Goal: Information Seeking & Learning: Find contact information

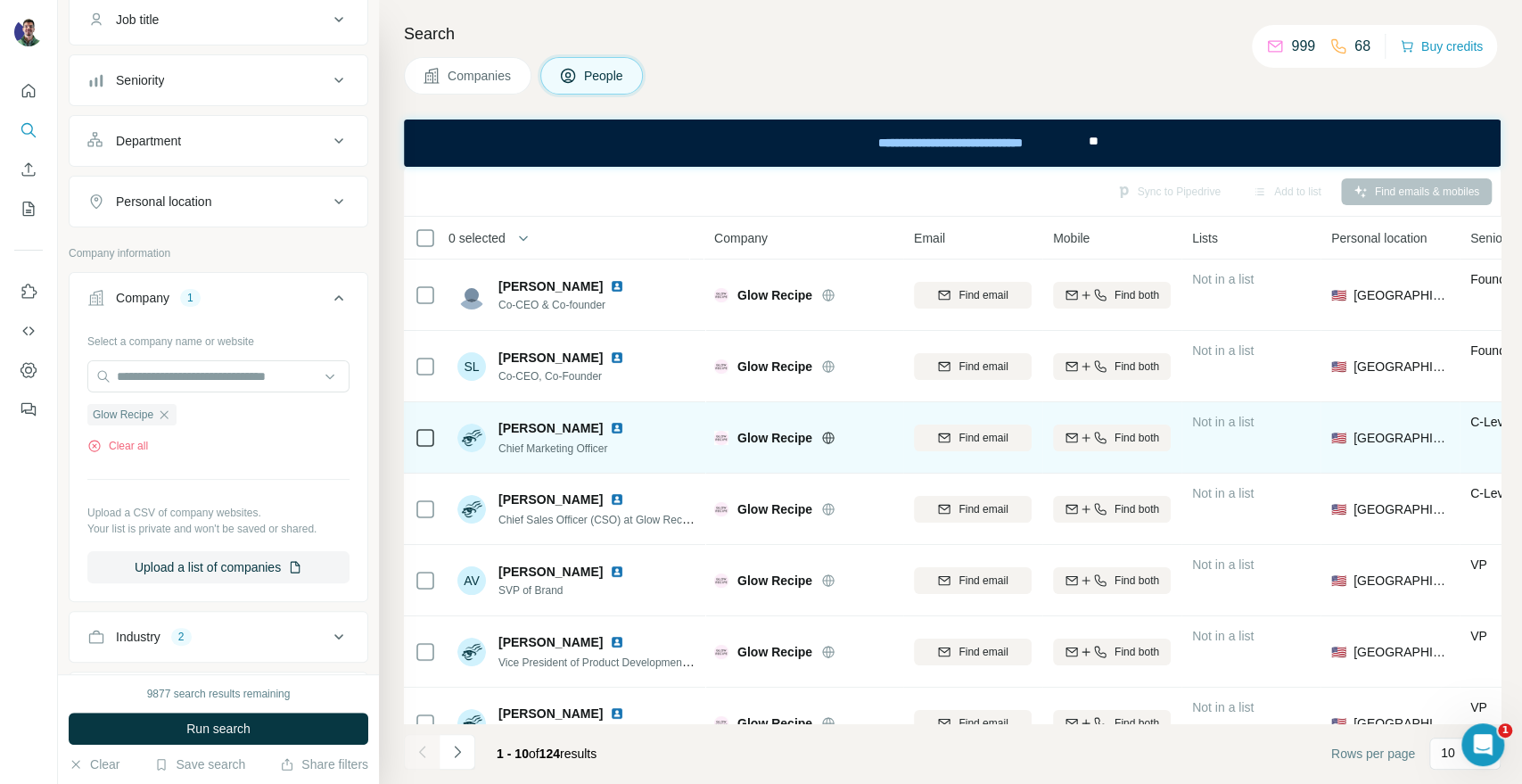
scroll to position [99, 0]
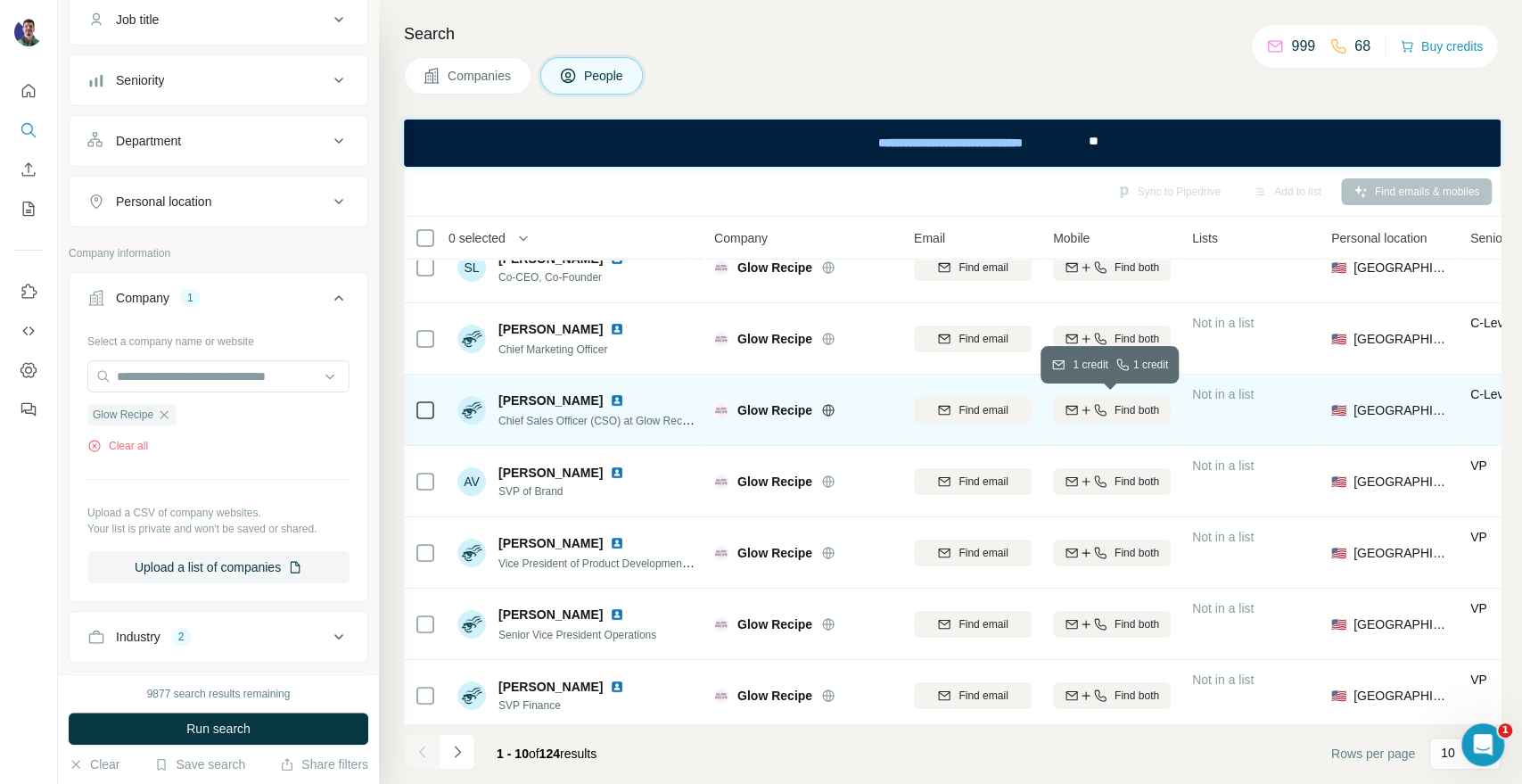
click at [1076, 410] on icon "button" at bounding box center [1072, 410] width 14 height 14
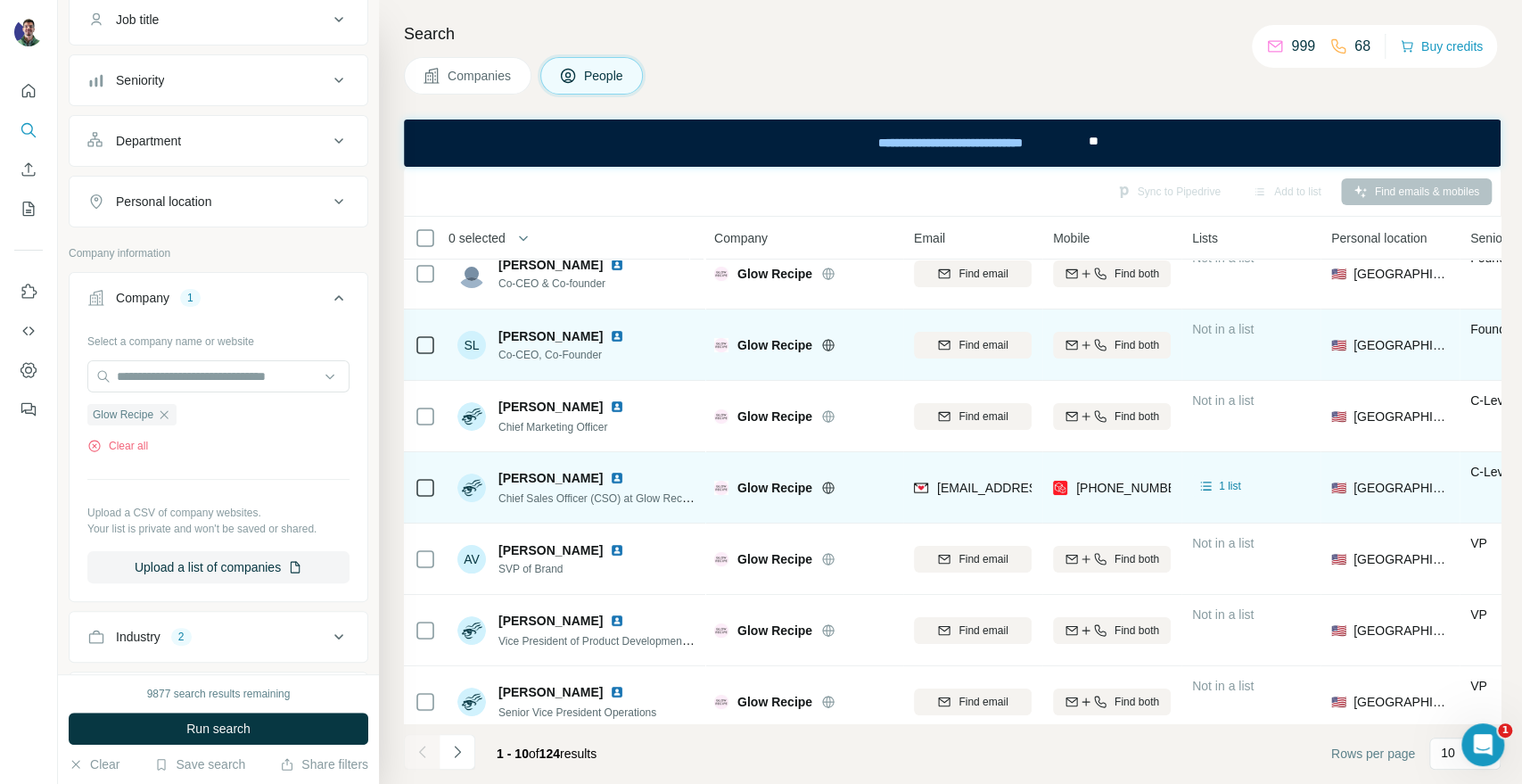
scroll to position [0, 0]
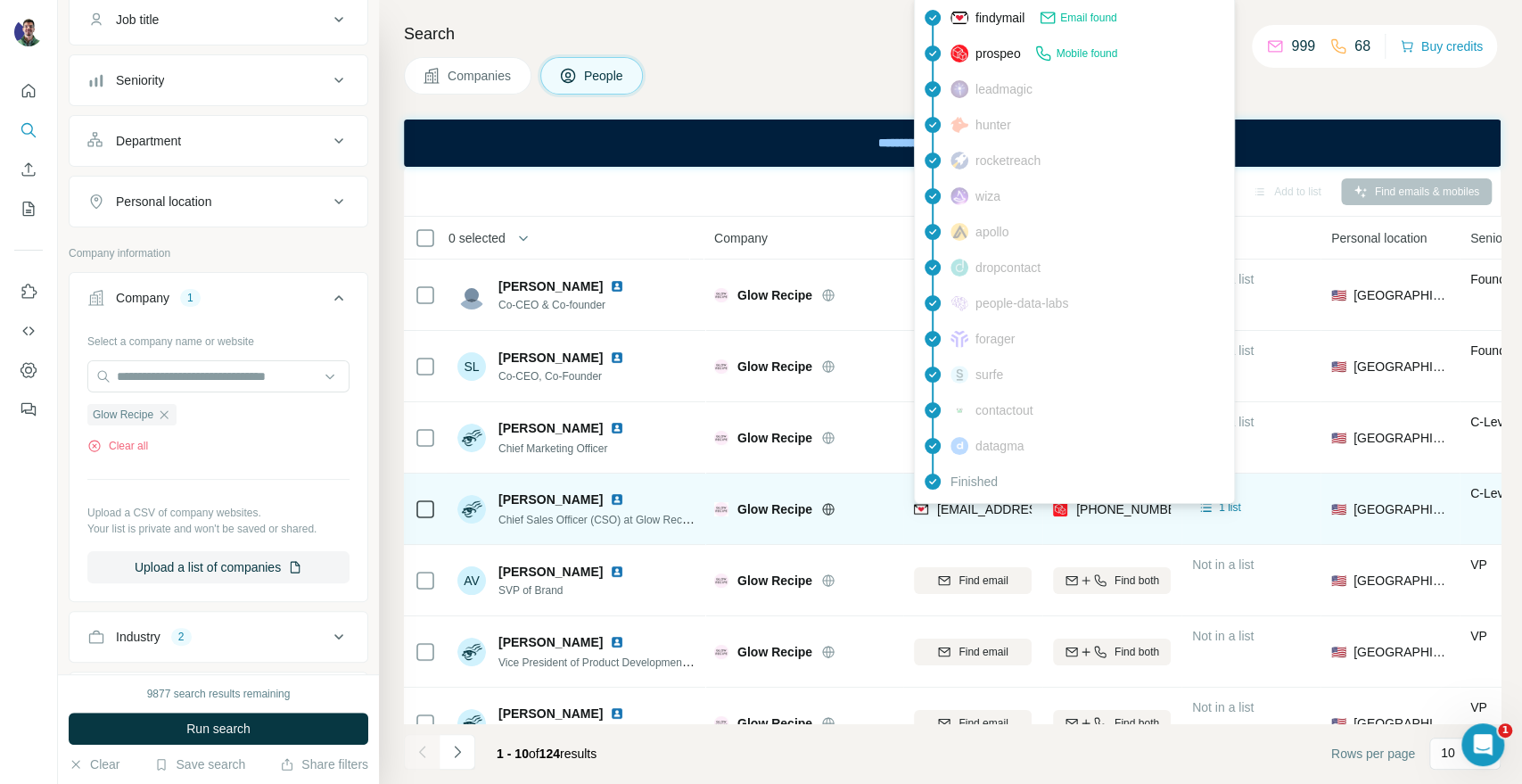
click at [1011, 507] on span "[EMAIL_ADDRESS][DOMAIN_NAME]" at bounding box center [1043, 508] width 212 height 14
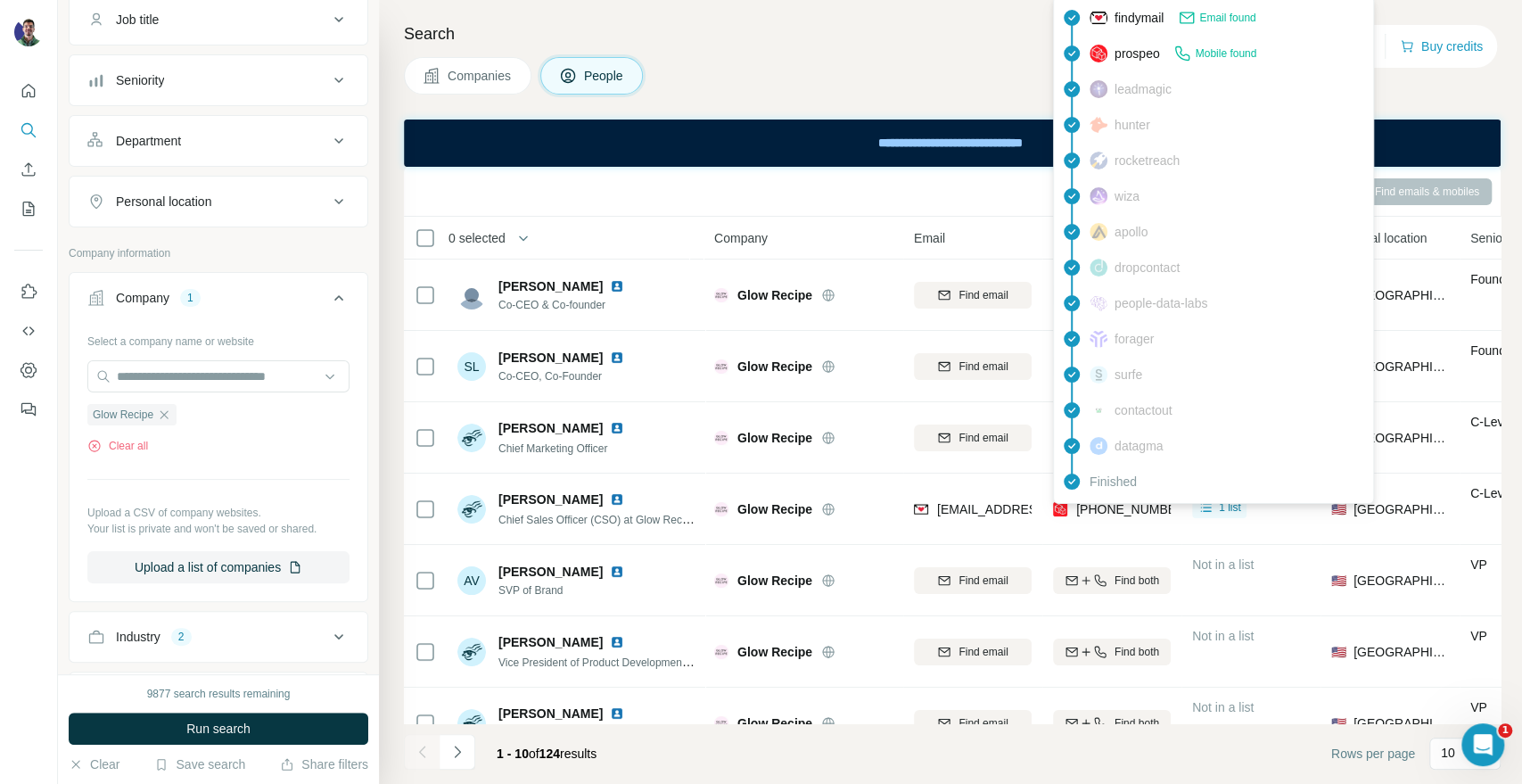
click at [1145, 504] on span "[PHONE_NUMBER]" at bounding box center [1133, 508] width 112 height 14
copy tr "[PHONE_NUMBER]"
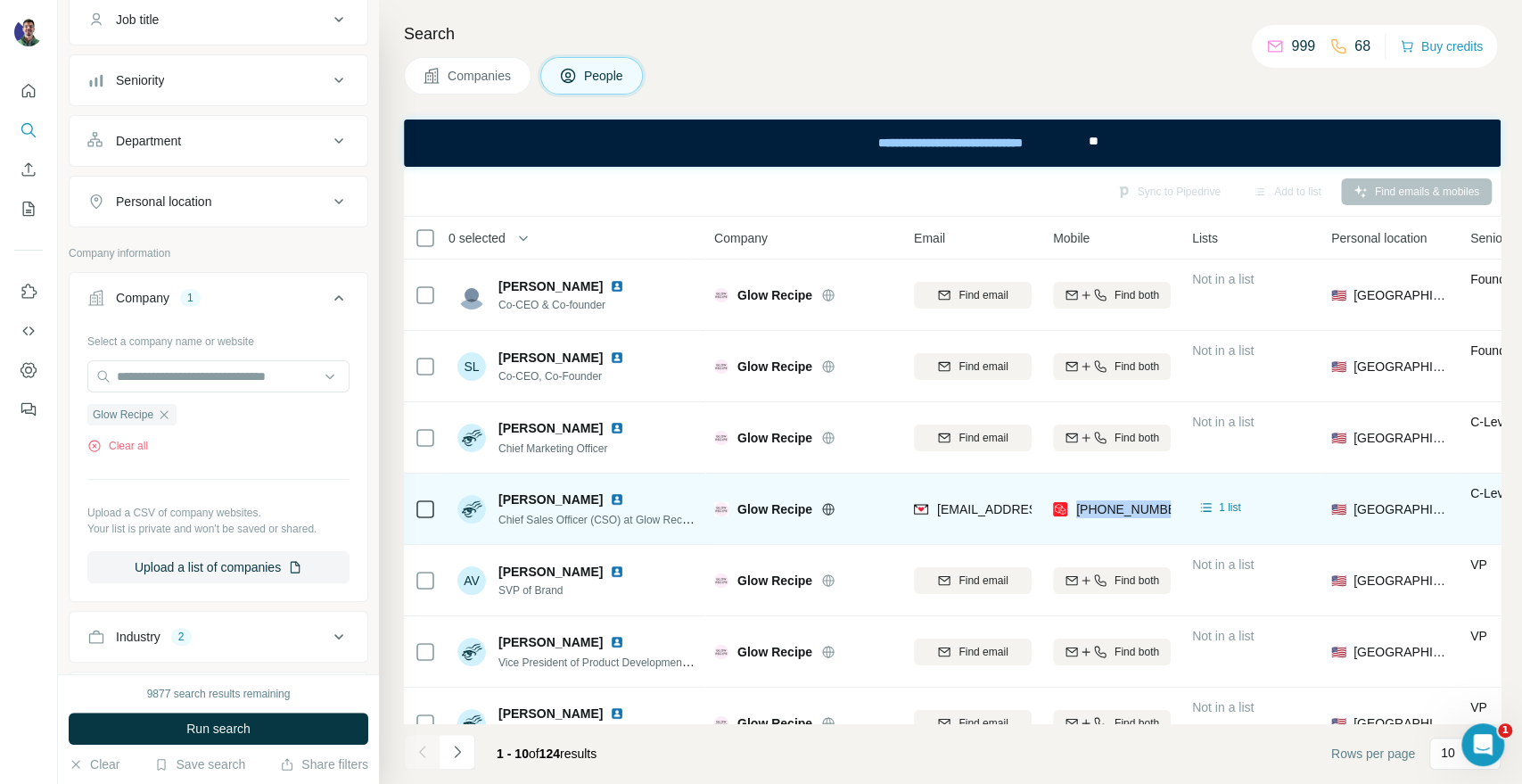
click at [794, 511] on span "Glow Recipe" at bounding box center [775, 509] width 75 height 18
copy div "Glow Recipe"
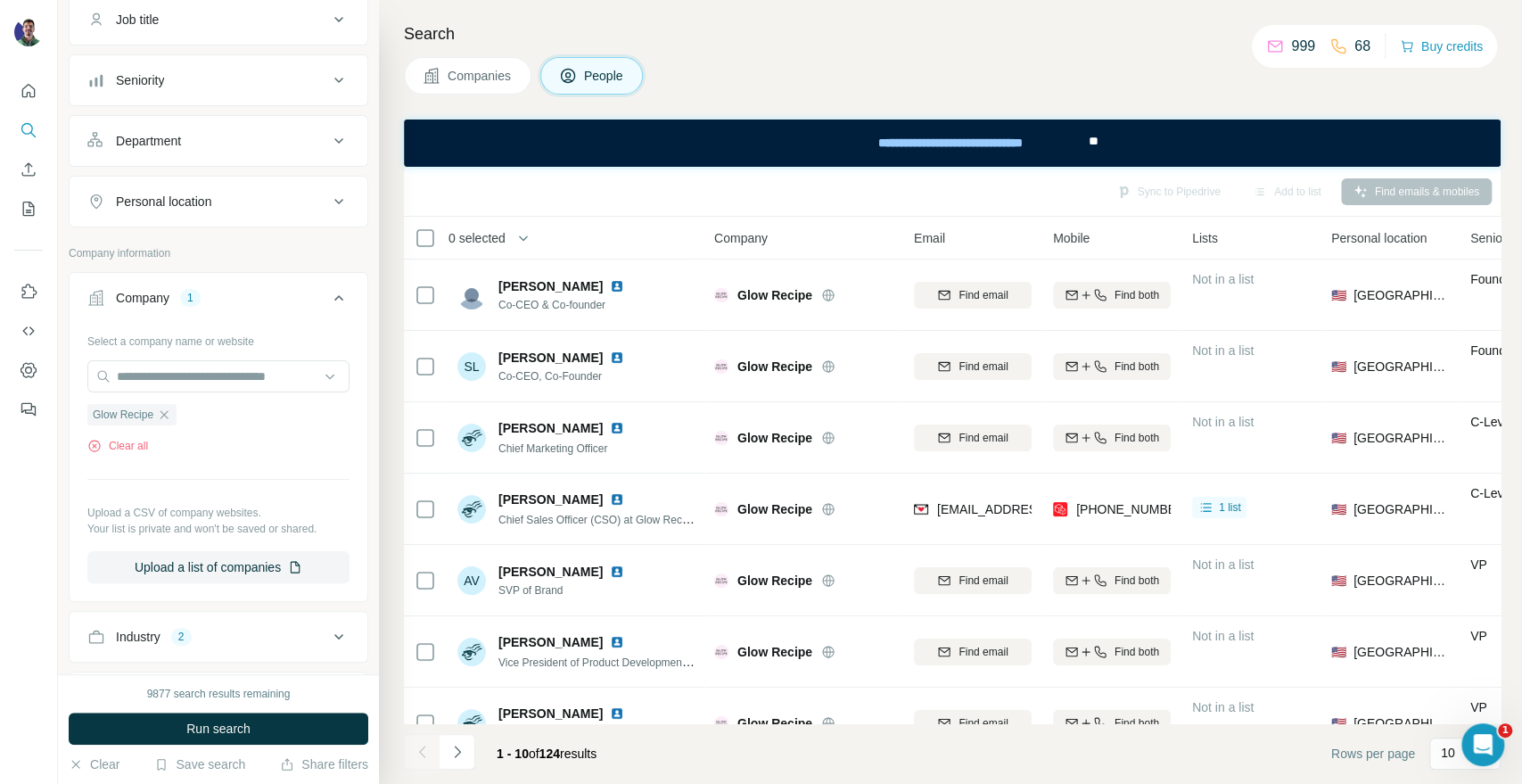
drag, startPoint x: 1323, startPoint y: 86, endPoint x: 1260, endPoint y: 211, distance: 140.0
click at [1323, 86] on div "Companies People" at bounding box center [953, 76] width 1097 height 37
click at [1346, 96] on div "Search Companies People Sync to Pipedrive Add to list Find emails & mobiles 0 s…" at bounding box center [951, 392] width 1144 height 784
click at [1268, 101] on div "Search Companies People Sync to Pipedrive Add to list Find emails & mobiles 0 s…" at bounding box center [951, 392] width 1144 height 784
click at [469, 81] on span "Companies" at bounding box center [480, 75] width 66 height 18
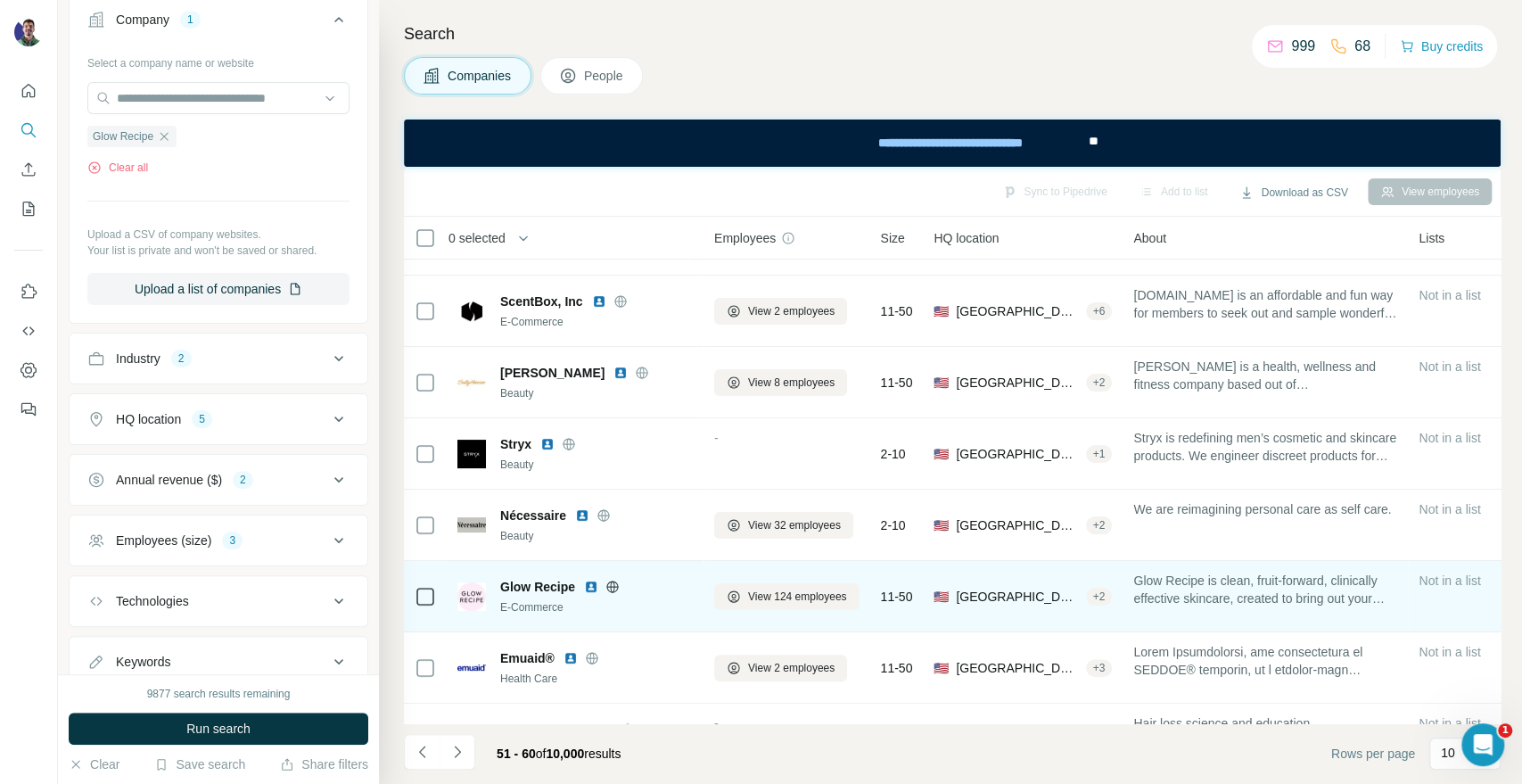
scroll to position [258, 0]
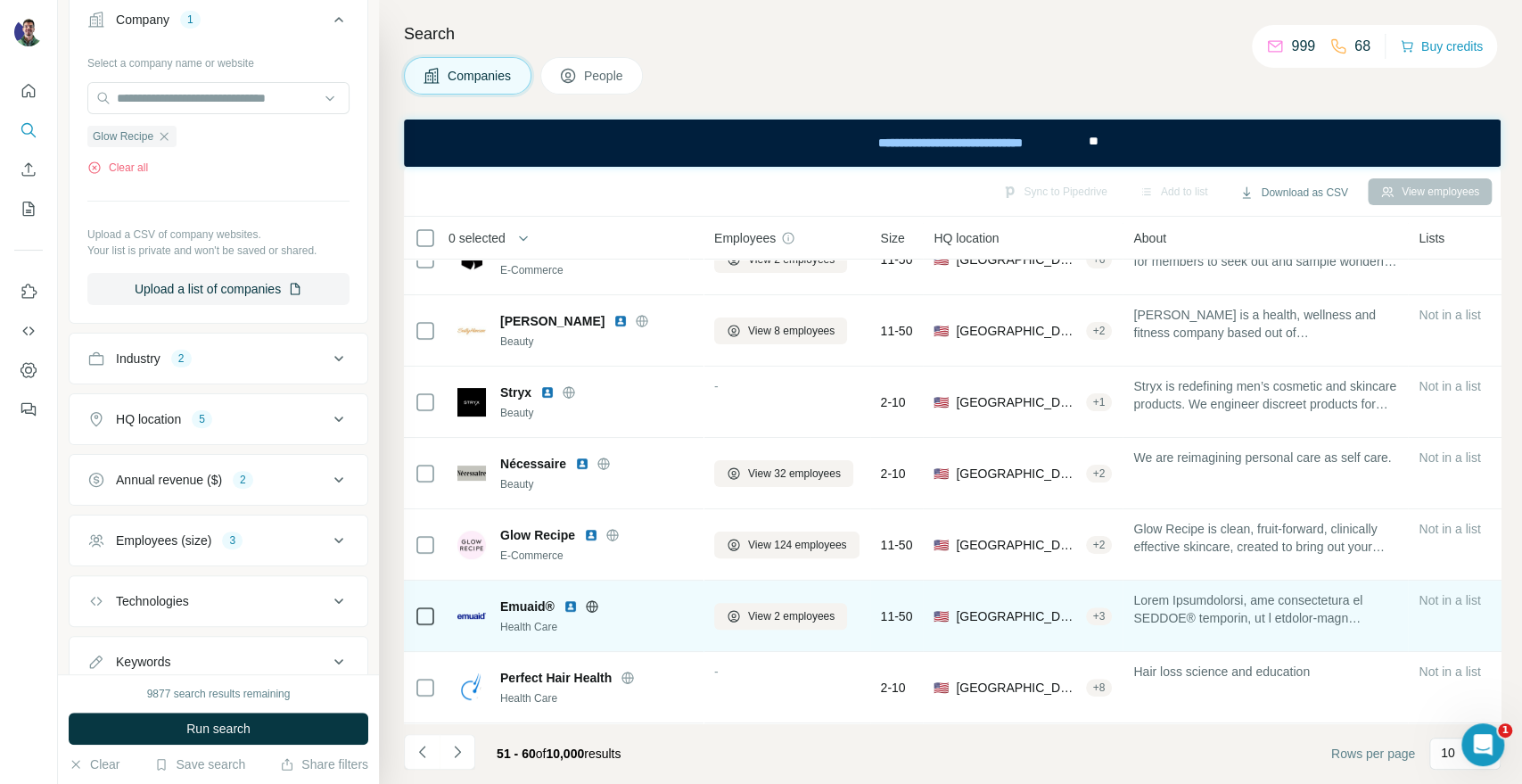
click at [588, 599] on icon at bounding box center [592, 605] width 14 height 14
click at [783, 608] on span "View 2 employees" at bounding box center [791, 616] width 86 height 16
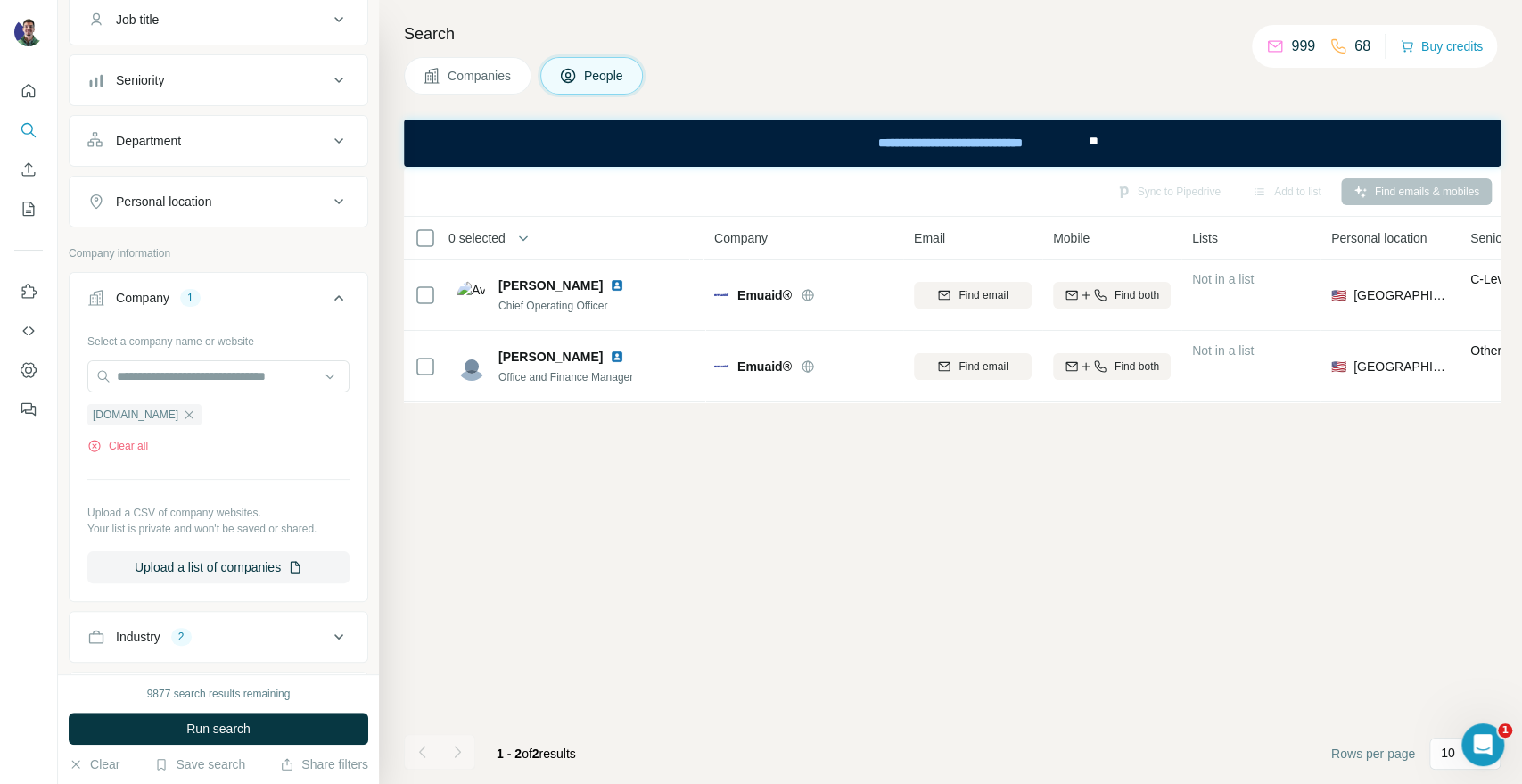
scroll to position [0, 0]
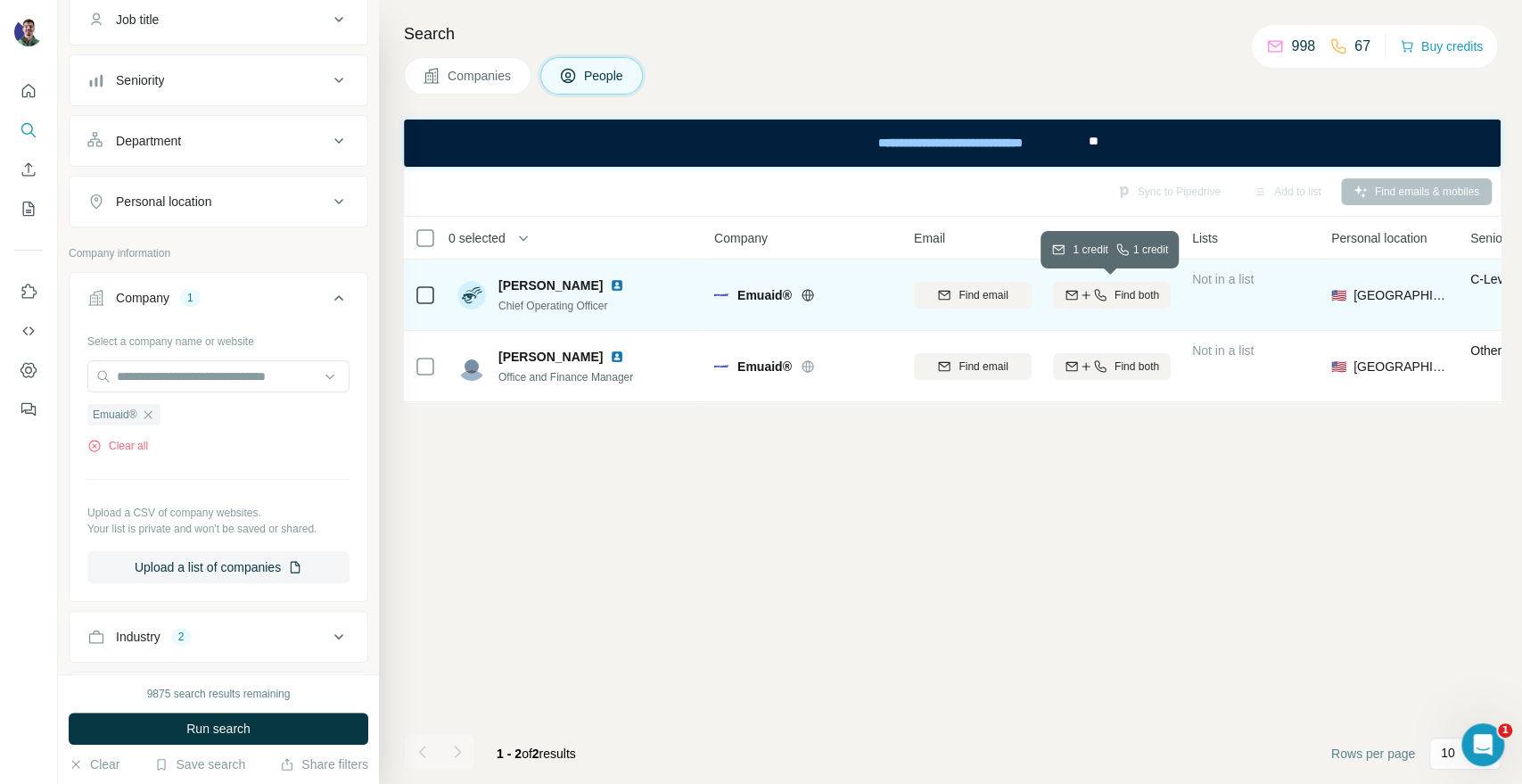
click at [1151, 298] on span "Find both" at bounding box center [1137, 295] width 45 height 16
click at [1446, 569] on div "Sync to Pipedrive Add to list Find emails & mobiles 0 selected People Company E…" at bounding box center [953, 474] width 1097 height 617
click at [1452, 84] on div "Companies People" at bounding box center [953, 76] width 1097 height 37
click at [1351, 505] on div "Sync to Pipedrive Add to list Find emails & mobiles 0 selected People Company E…" at bounding box center [953, 474] width 1097 height 617
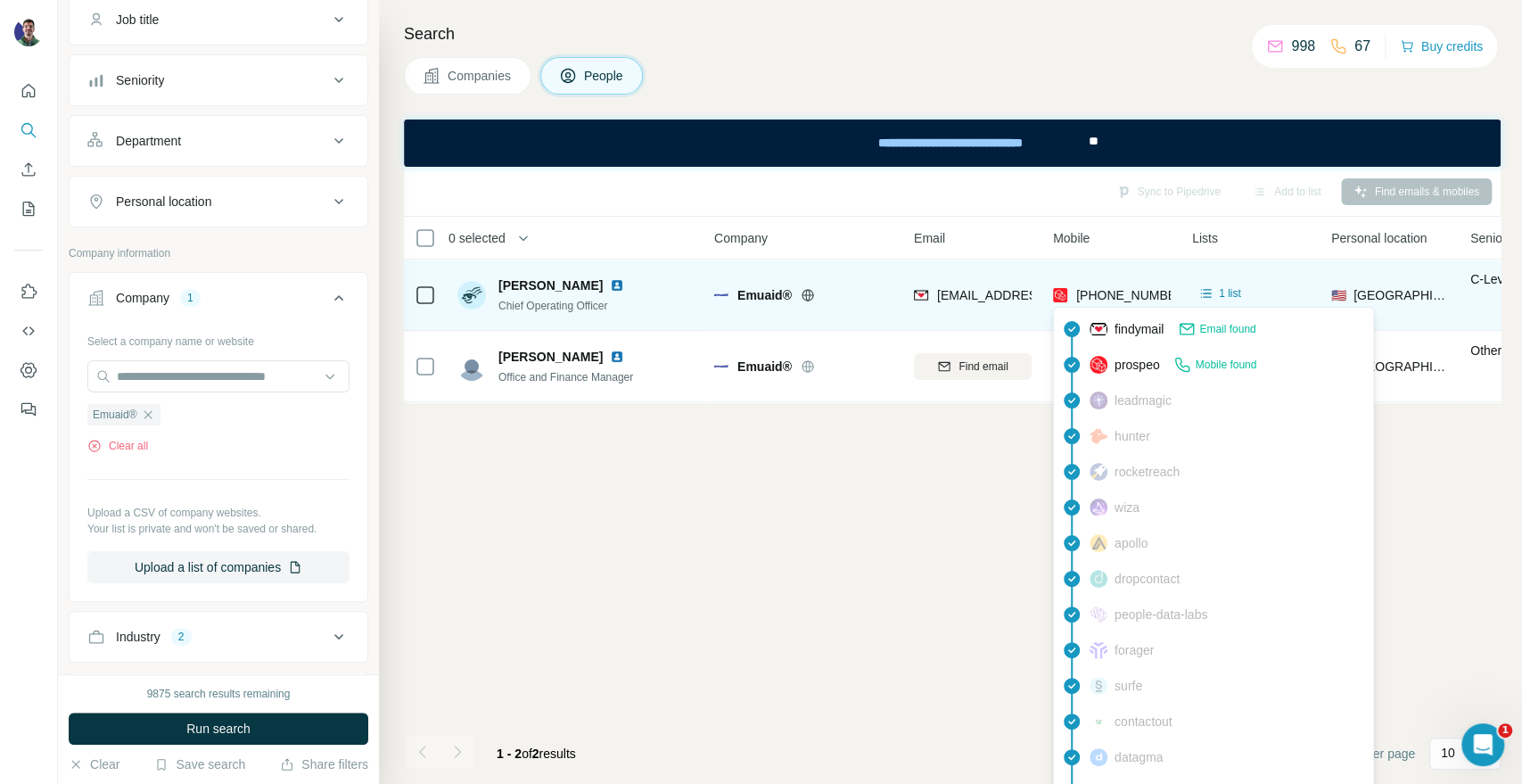
click at [1089, 288] on span "[PHONE_NUMBER]" at bounding box center [1133, 295] width 112 height 14
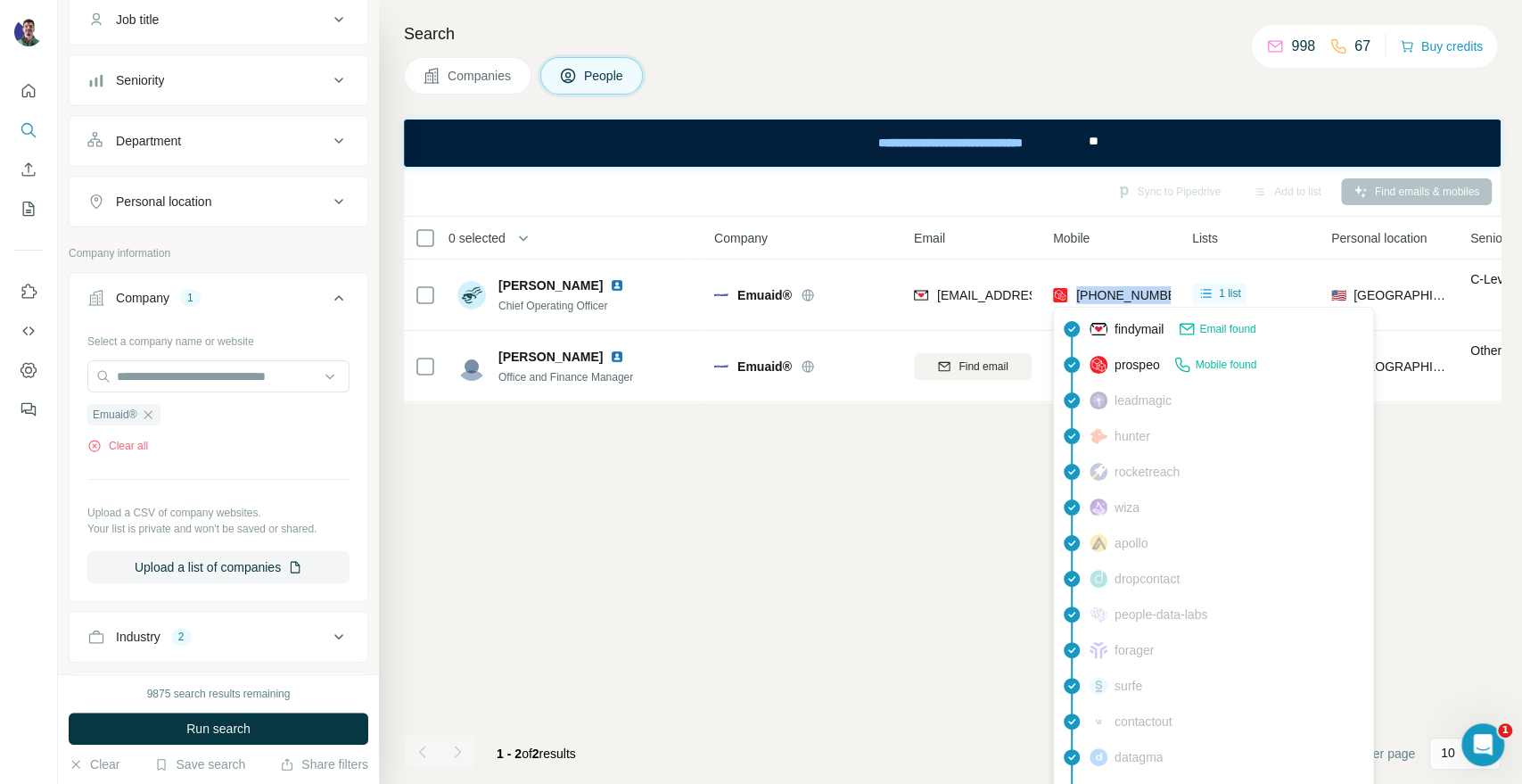
copy tr "[PHONE_NUMBER]"
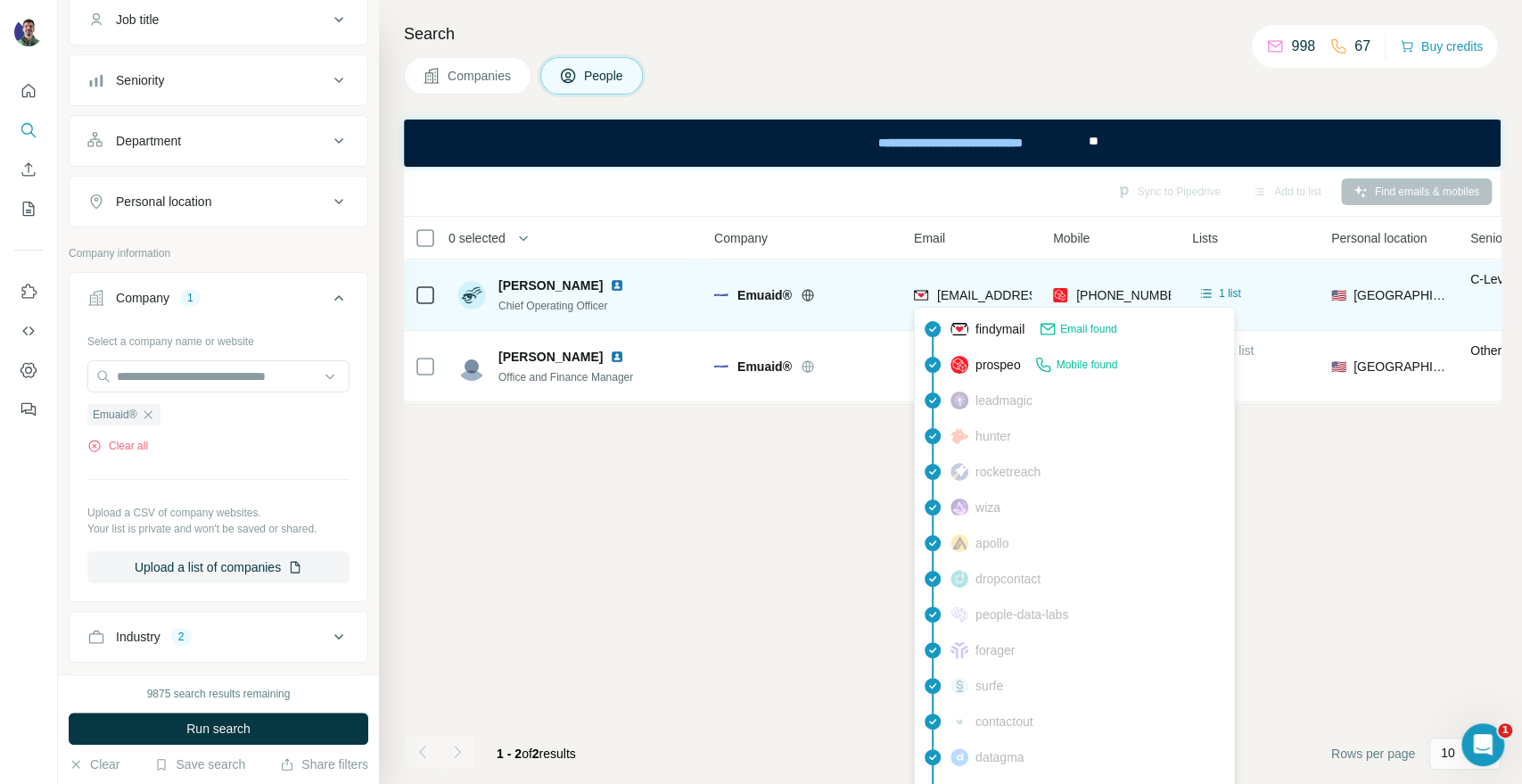
click at [956, 291] on span "[EMAIL_ADDRESS][DOMAIN_NAME]" at bounding box center [1043, 295] width 212 height 14
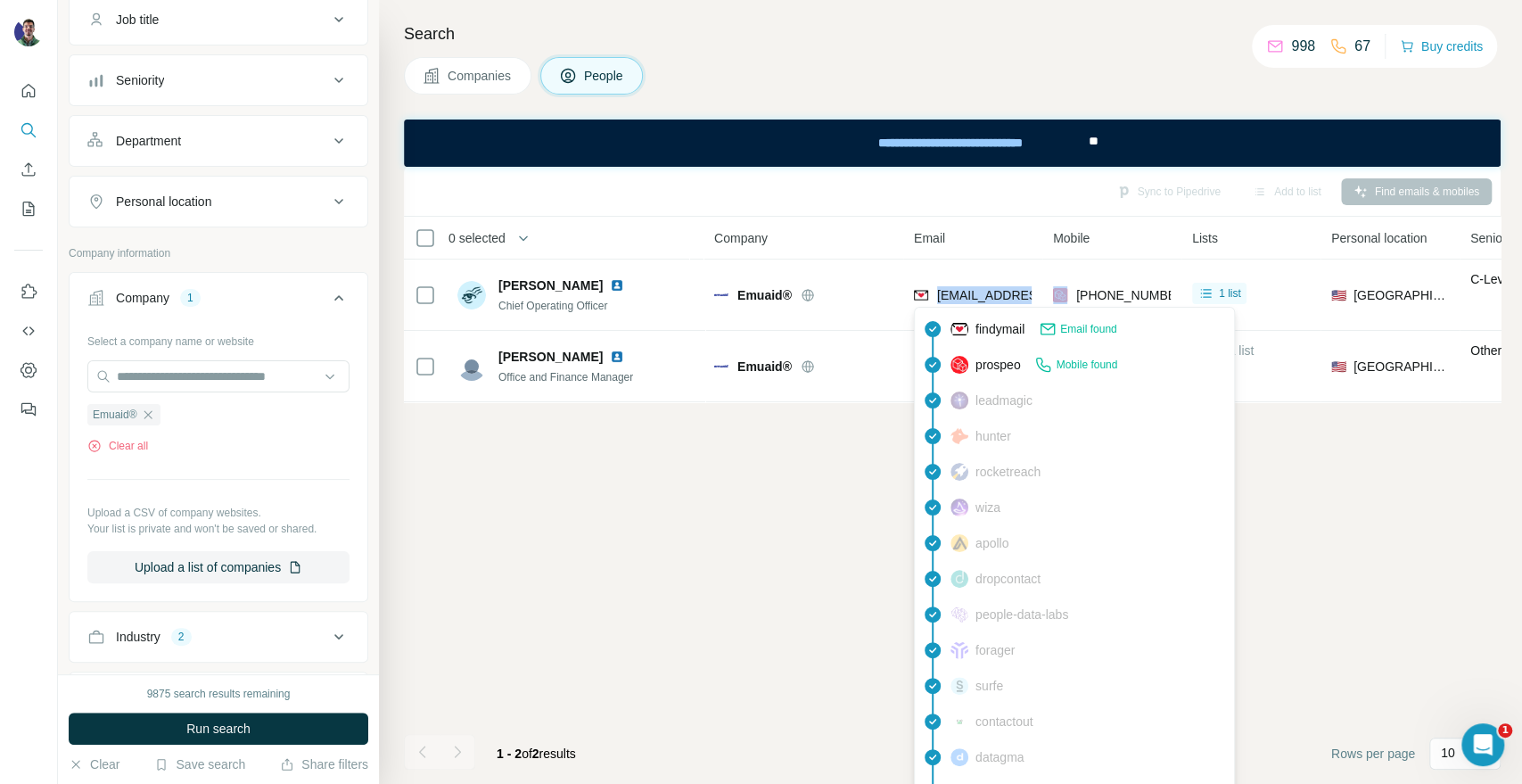
copy span "[EMAIL_ADDRESS][DOMAIN_NAME]"
click at [746, 523] on div "Sync to Pipedrive Add to list Find emails & mobiles 0 selected People Company E…" at bounding box center [953, 474] width 1097 height 617
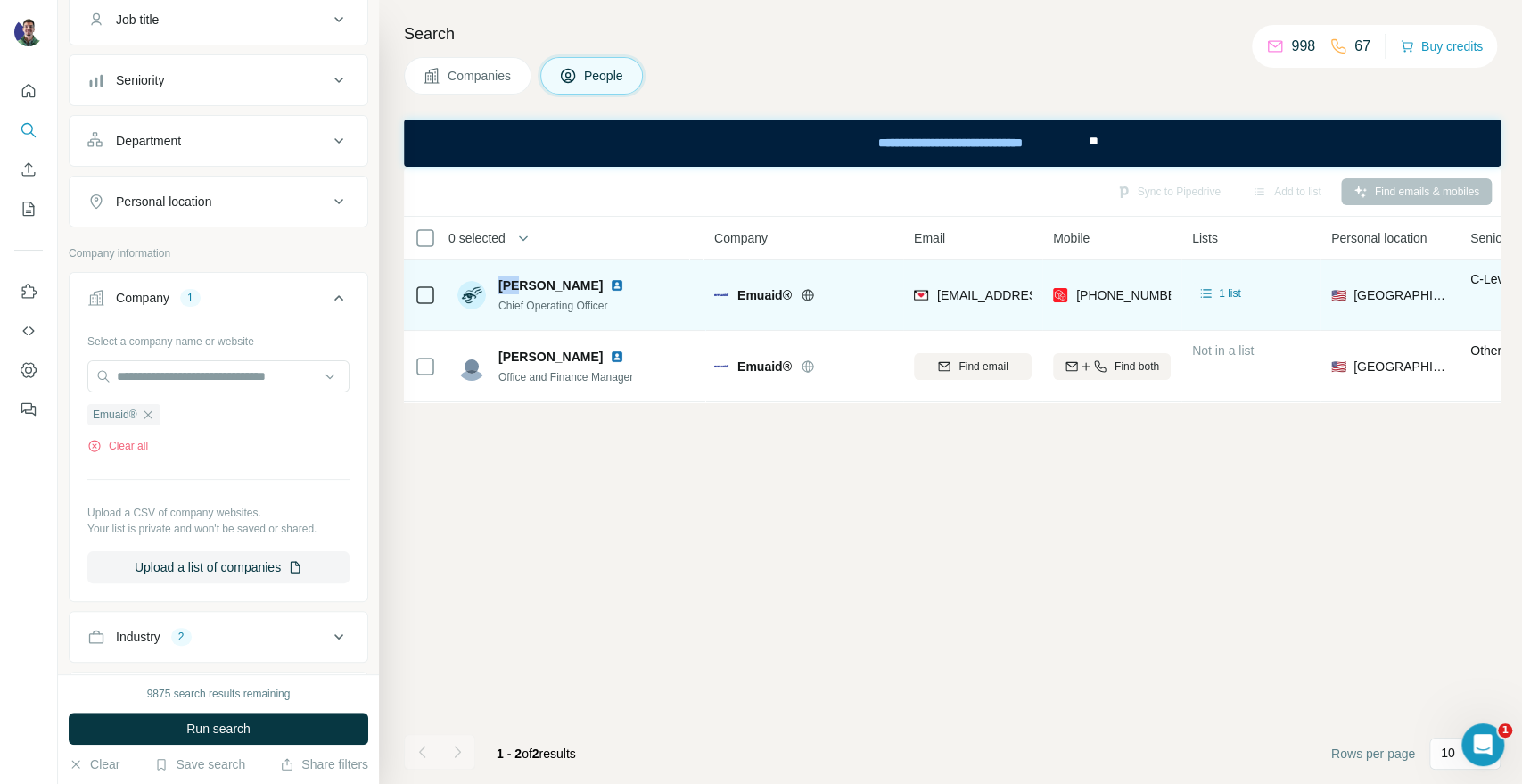
drag, startPoint x: 522, startPoint y: 285, endPoint x: 498, endPoint y: 278, distance: 25.0
click at [499, 278] on span "[PERSON_NAME]" at bounding box center [550, 284] width 104 height 18
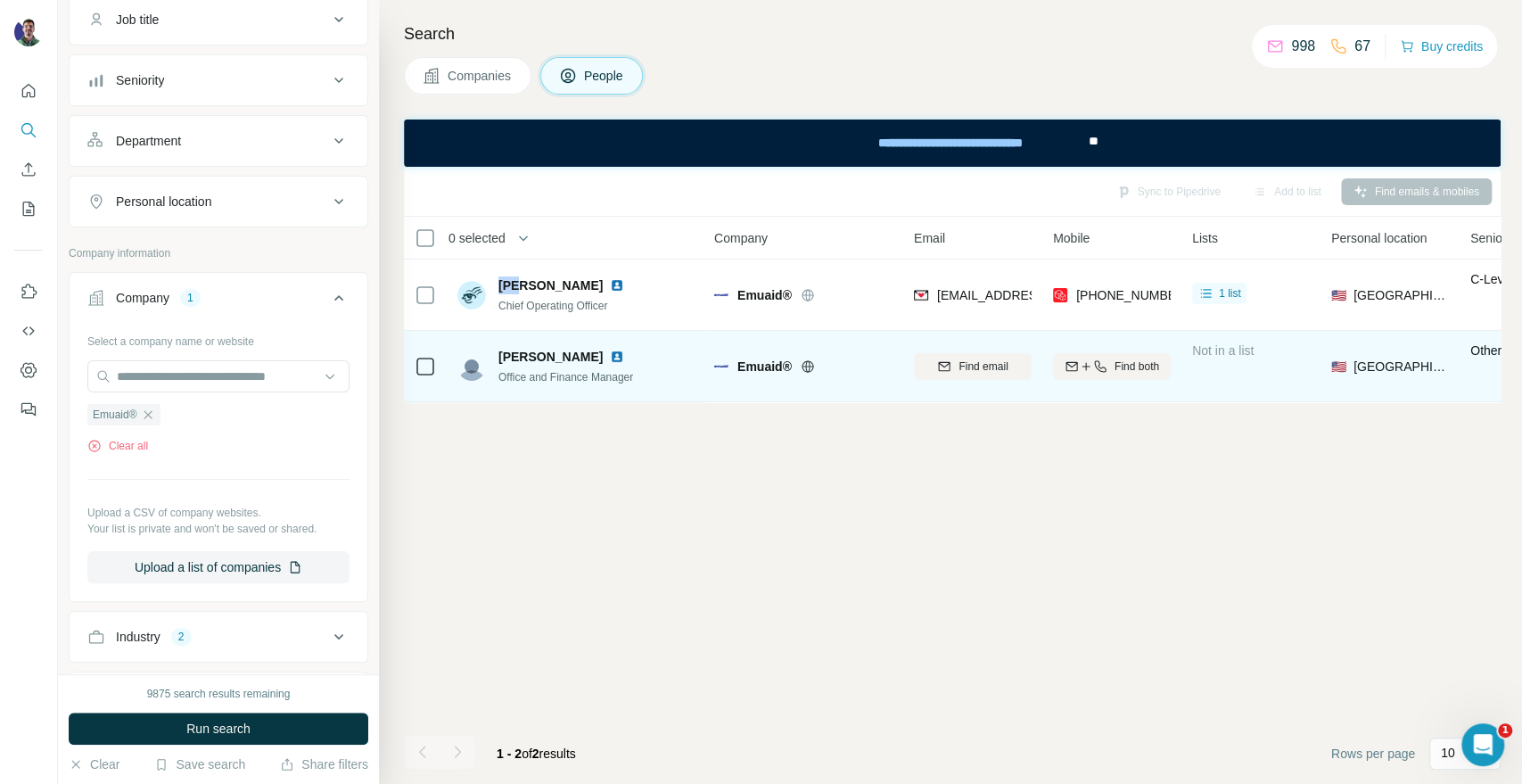
copy span "[PERSON_NAME]"
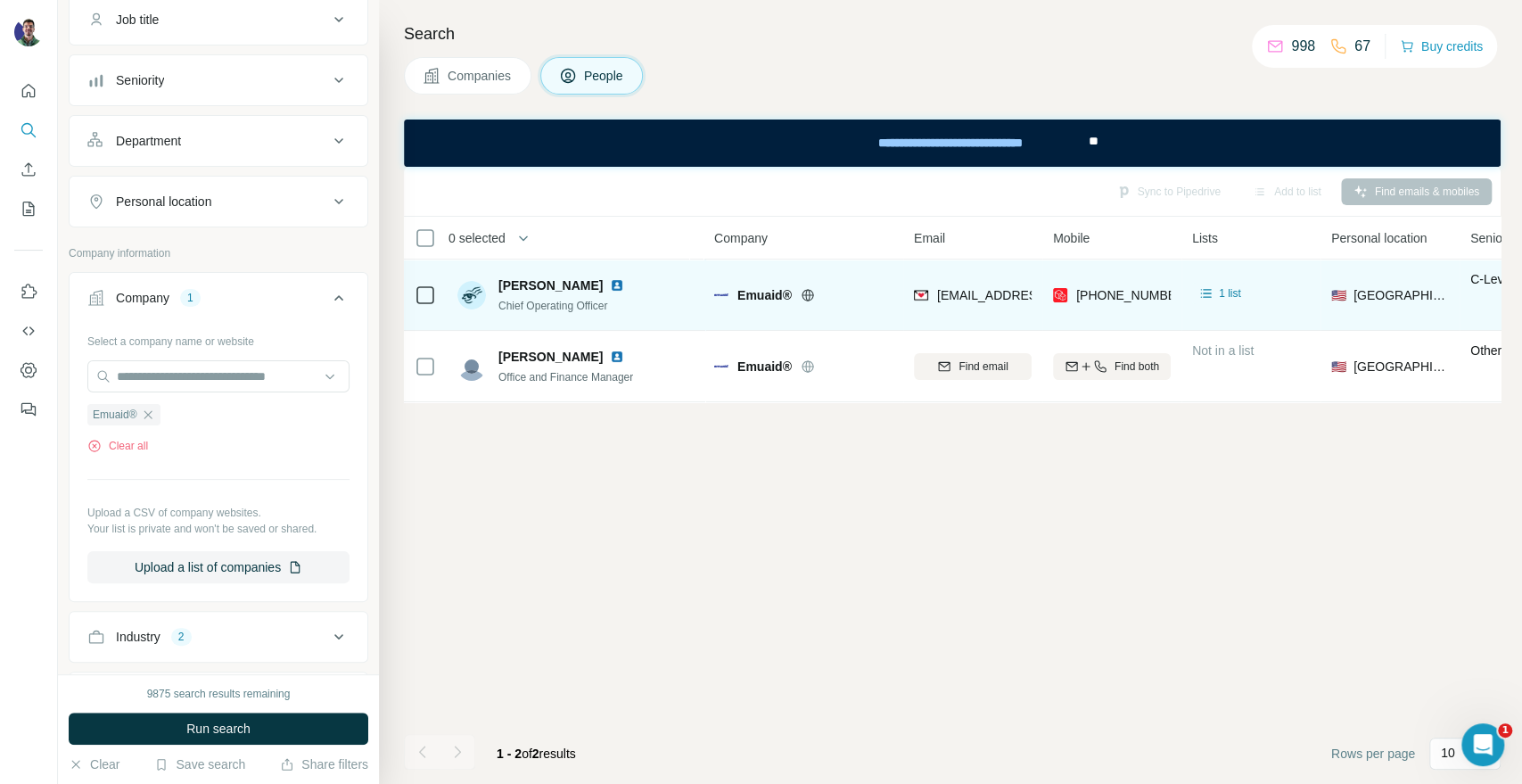
click at [766, 293] on span "Emuaid®" at bounding box center [765, 295] width 54 height 18
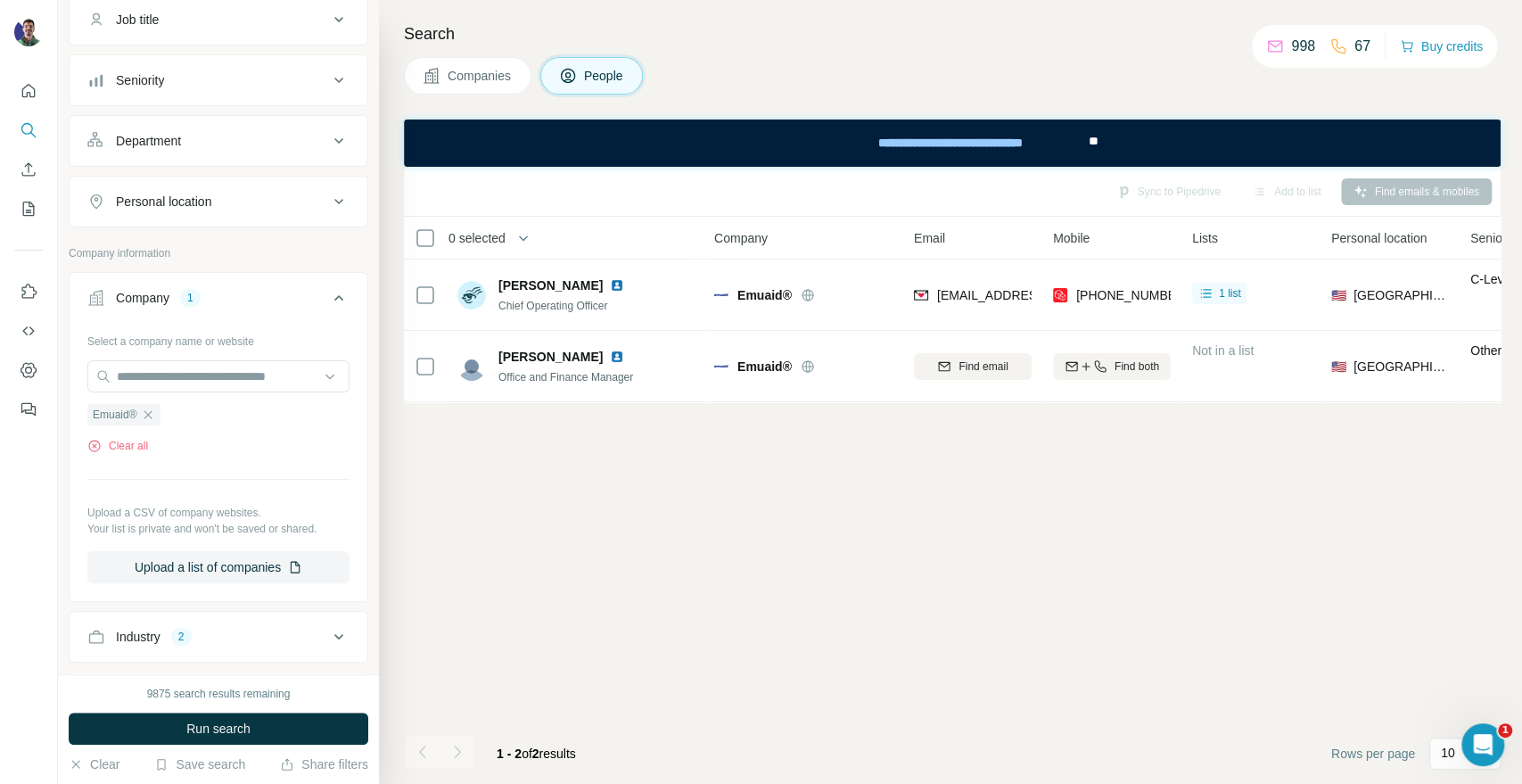
click at [1341, 569] on div "Sync to Pipedrive Add to list Find emails & mobiles 0 selected People Company E…" at bounding box center [953, 474] width 1097 height 617
drag, startPoint x: 463, startPoint y: 57, endPoint x: 469, endPoint y: 69, distance: 13.4
click at [463, 57] on button "Companies" at bounding box center [468, 76] width 127 height 37
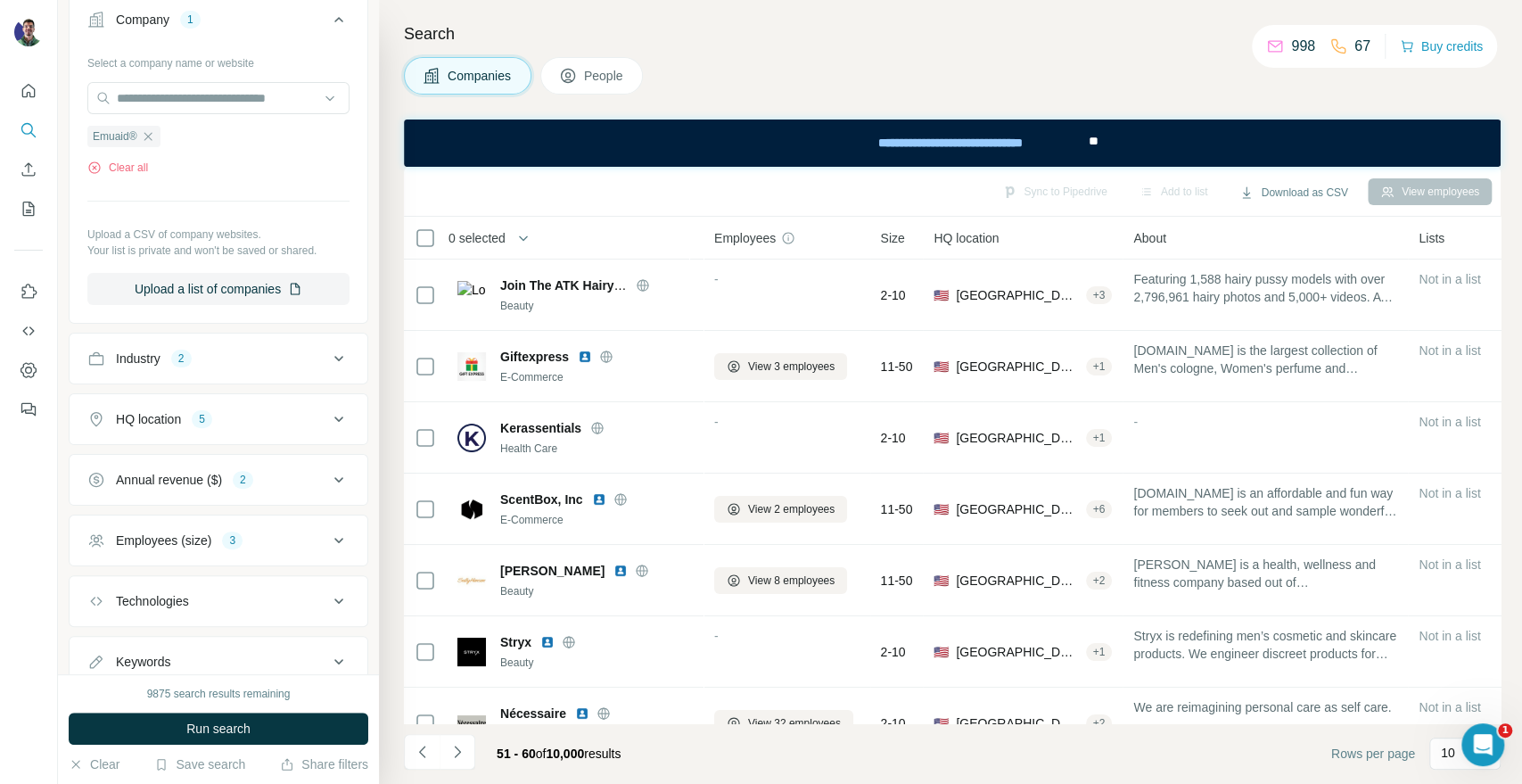
click at [469, 71] on span "Companies" at bounding box center [480, 75] width 66 height 18
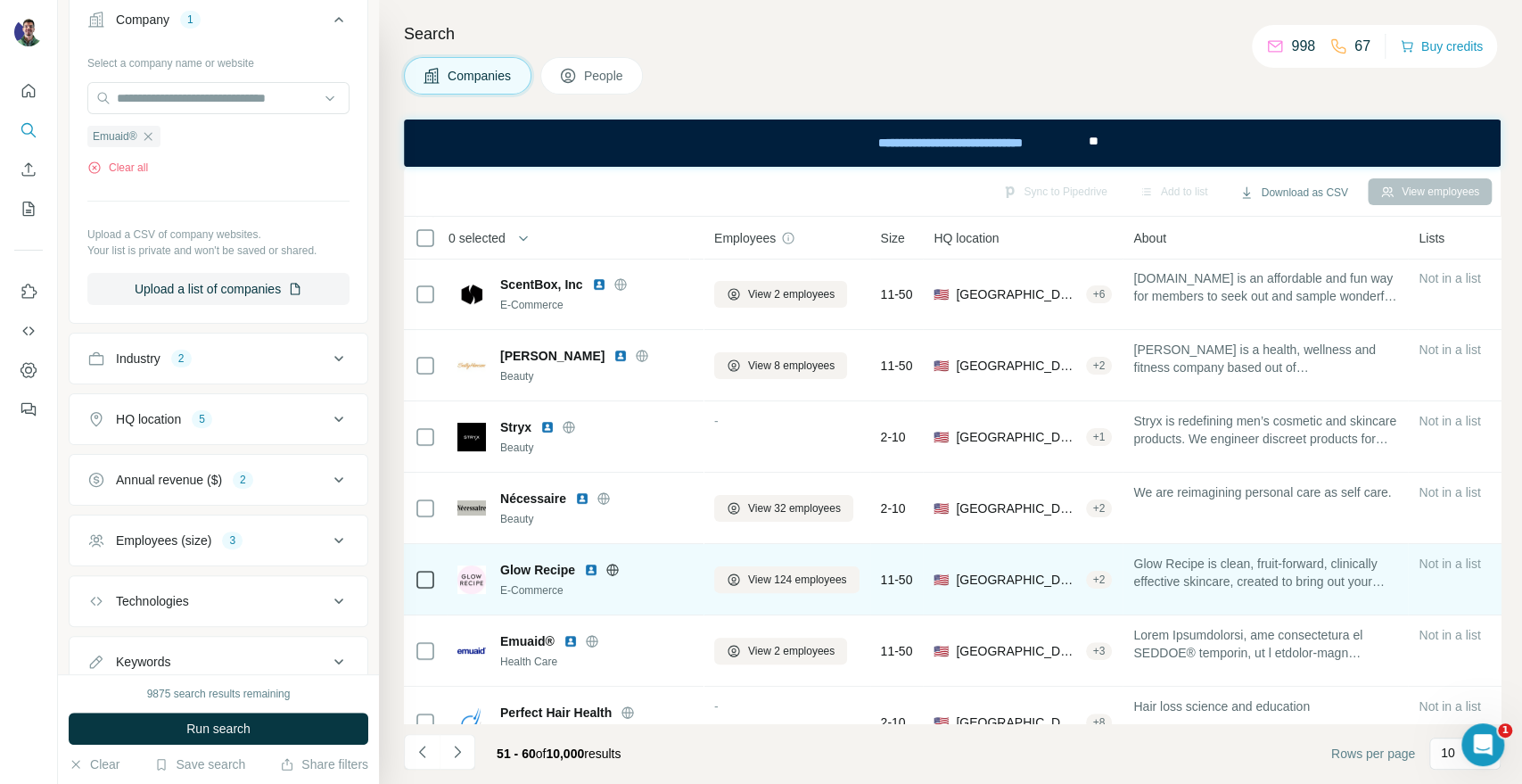
scroll to position [258, 0]
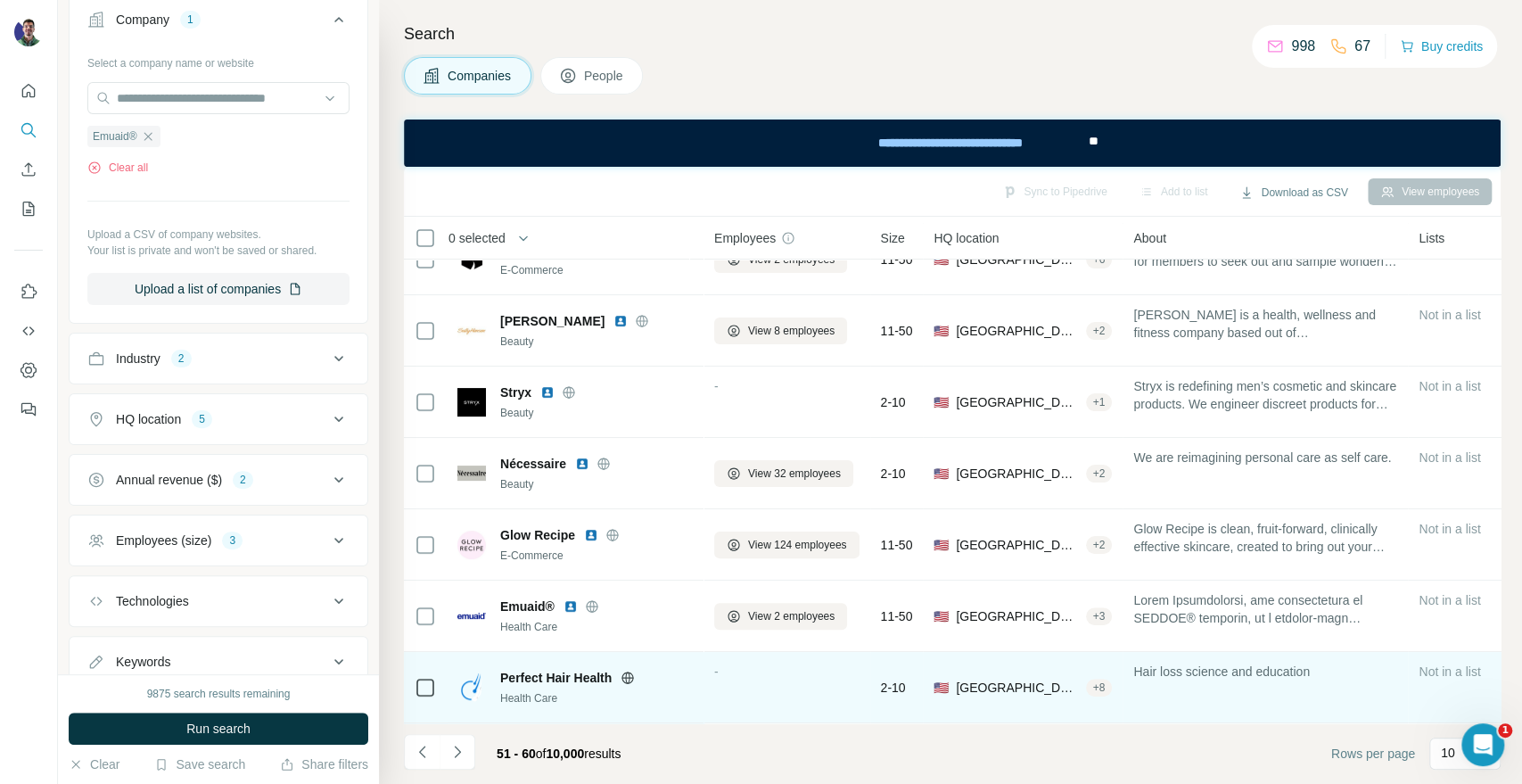
click at [630, 671] on icon at bounding box center [628, 676] width 5 height 11
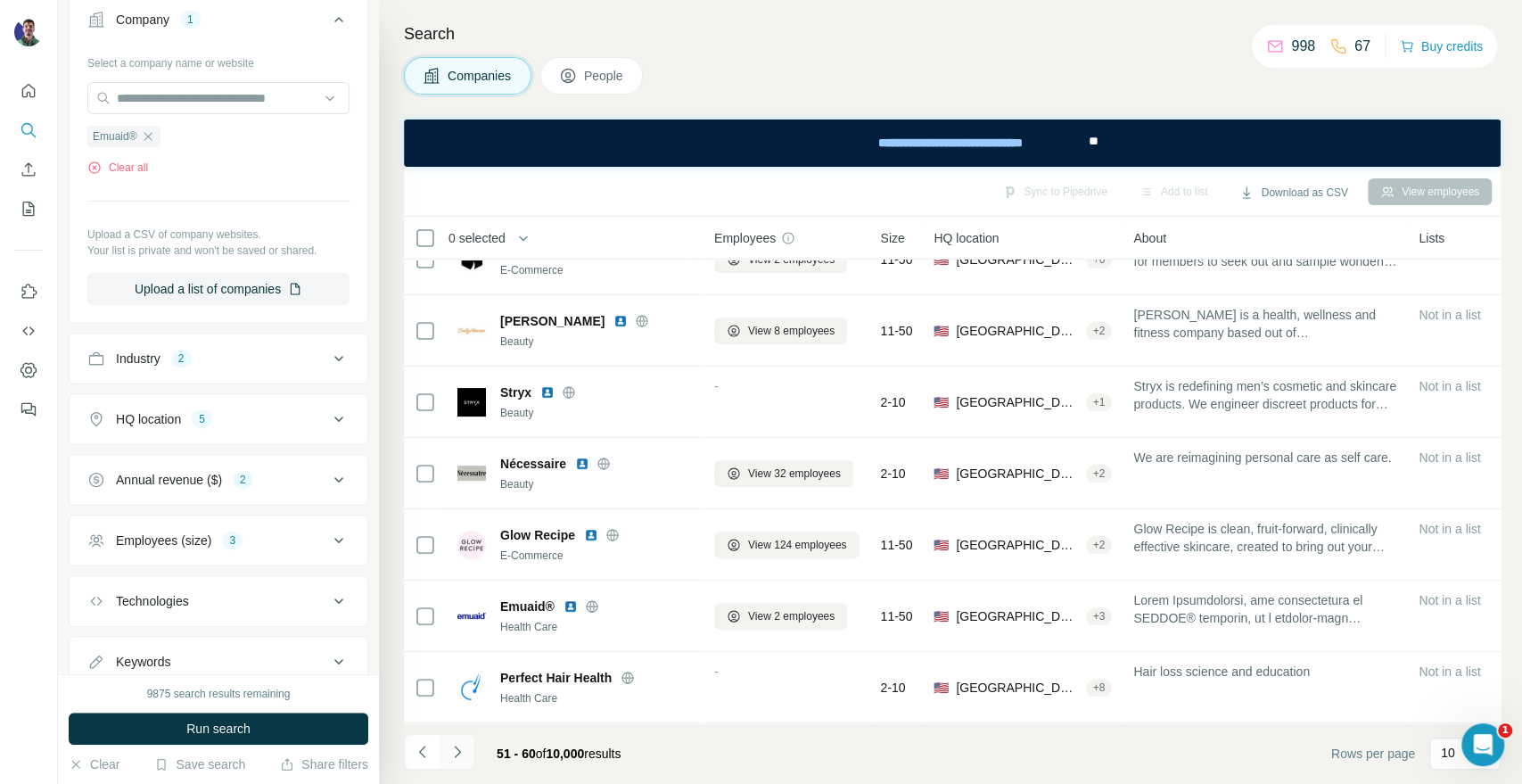
click at [463, 764] on button "Navigate to next page" at bounding box center [458, 751] width 36 height 36
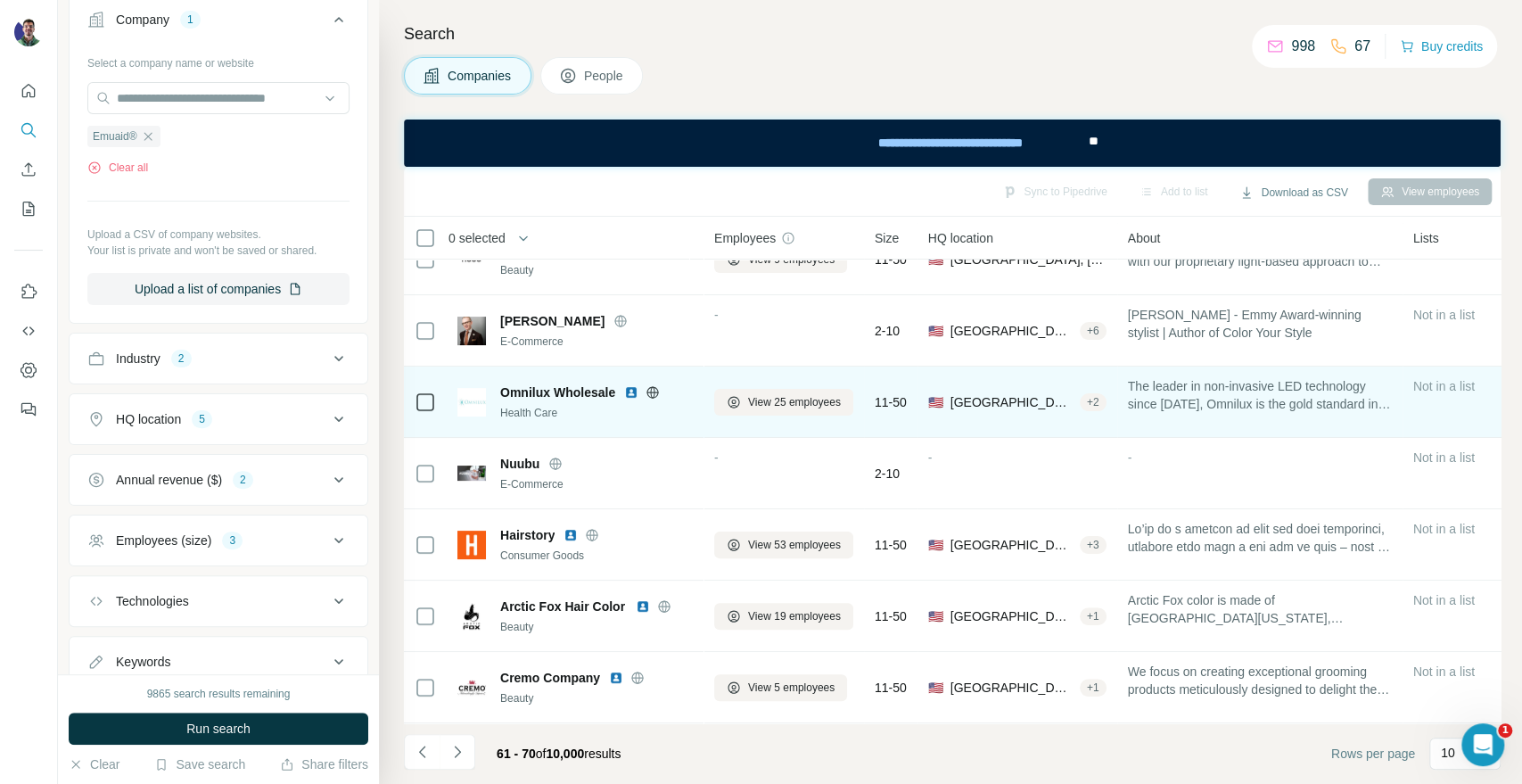
scroll to position [0, 0]
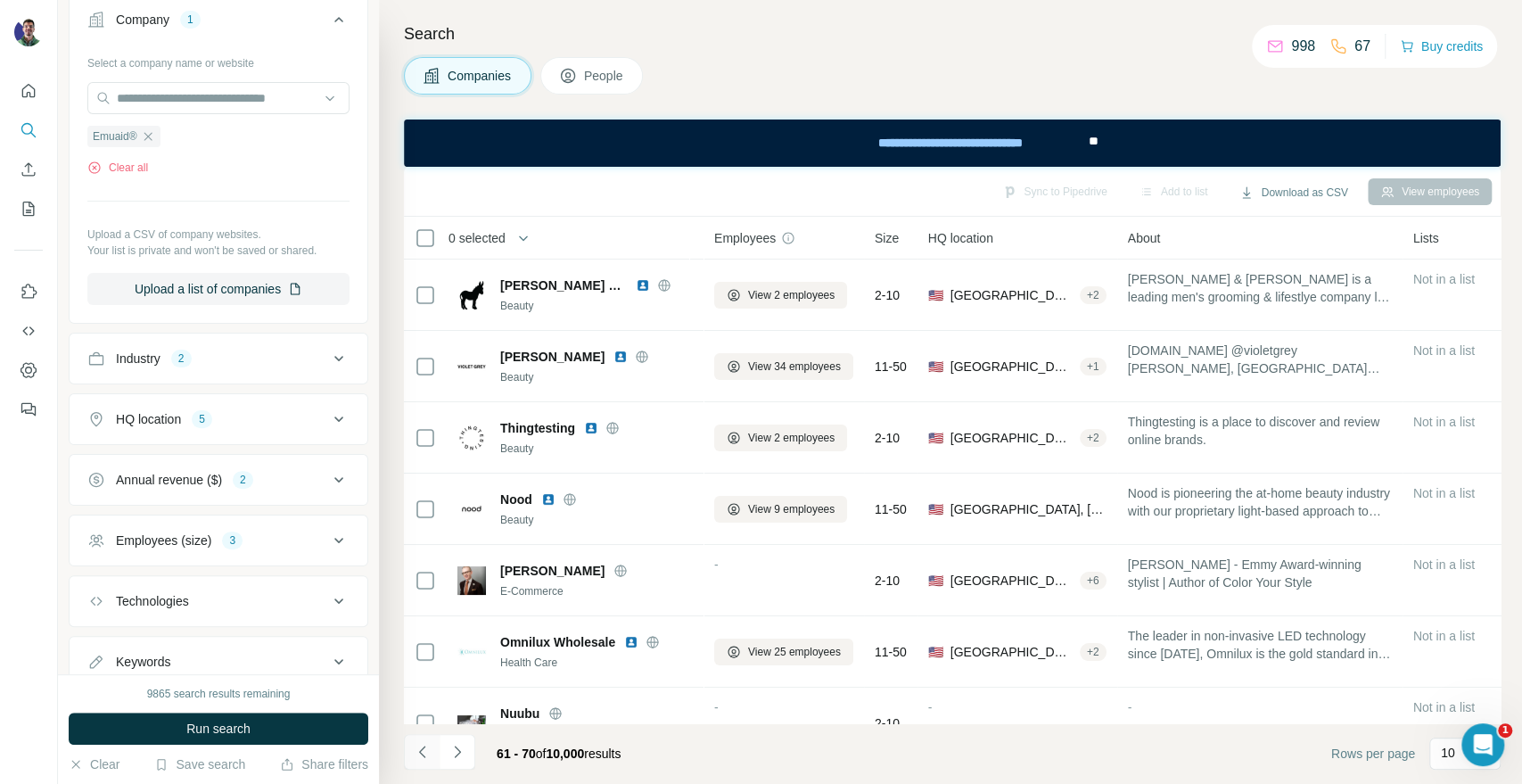
click at [433, 747] on button "Navigate to previous page" at bounding box center [422, 751] width 36 height 36
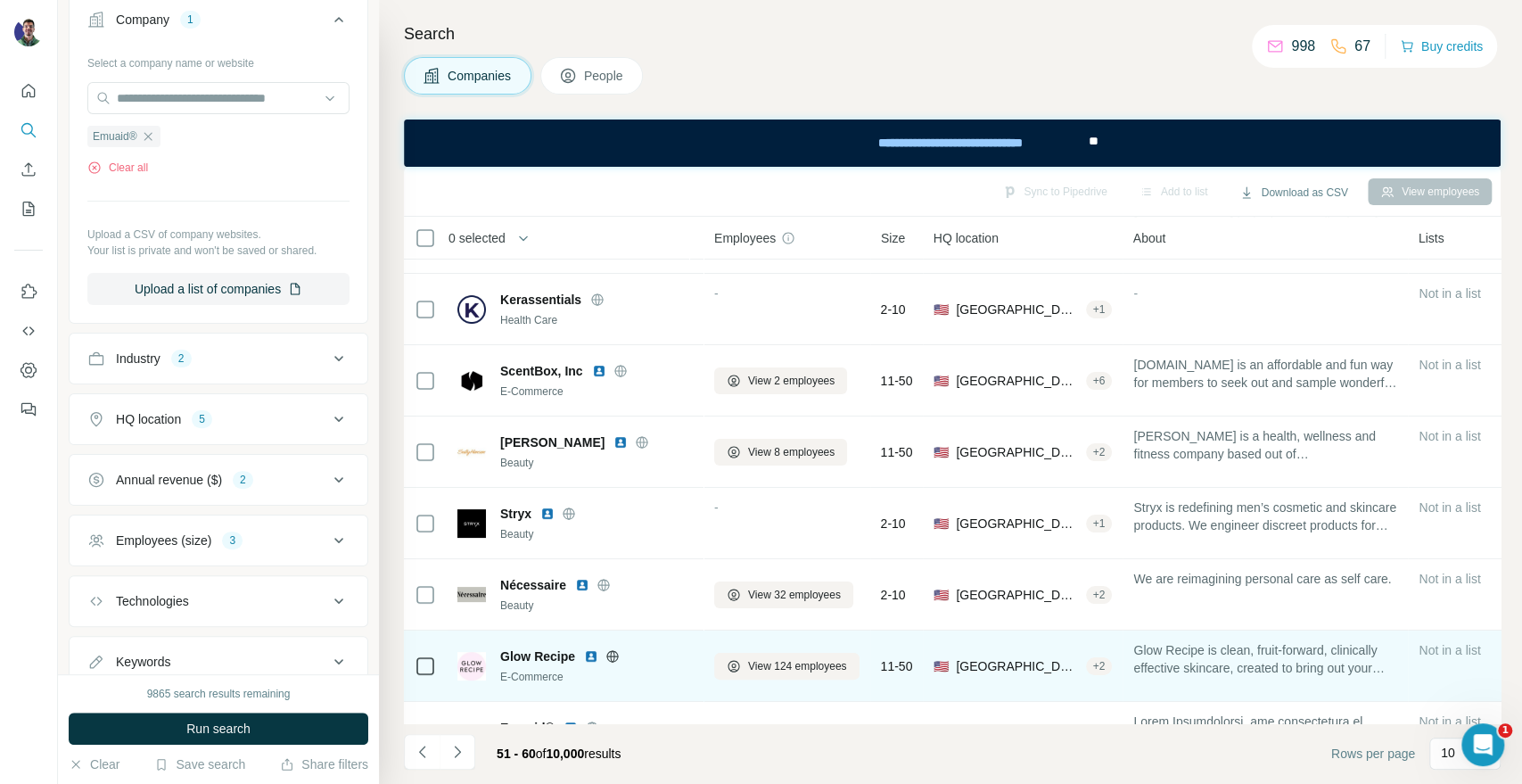
scroll to position [258, 0]
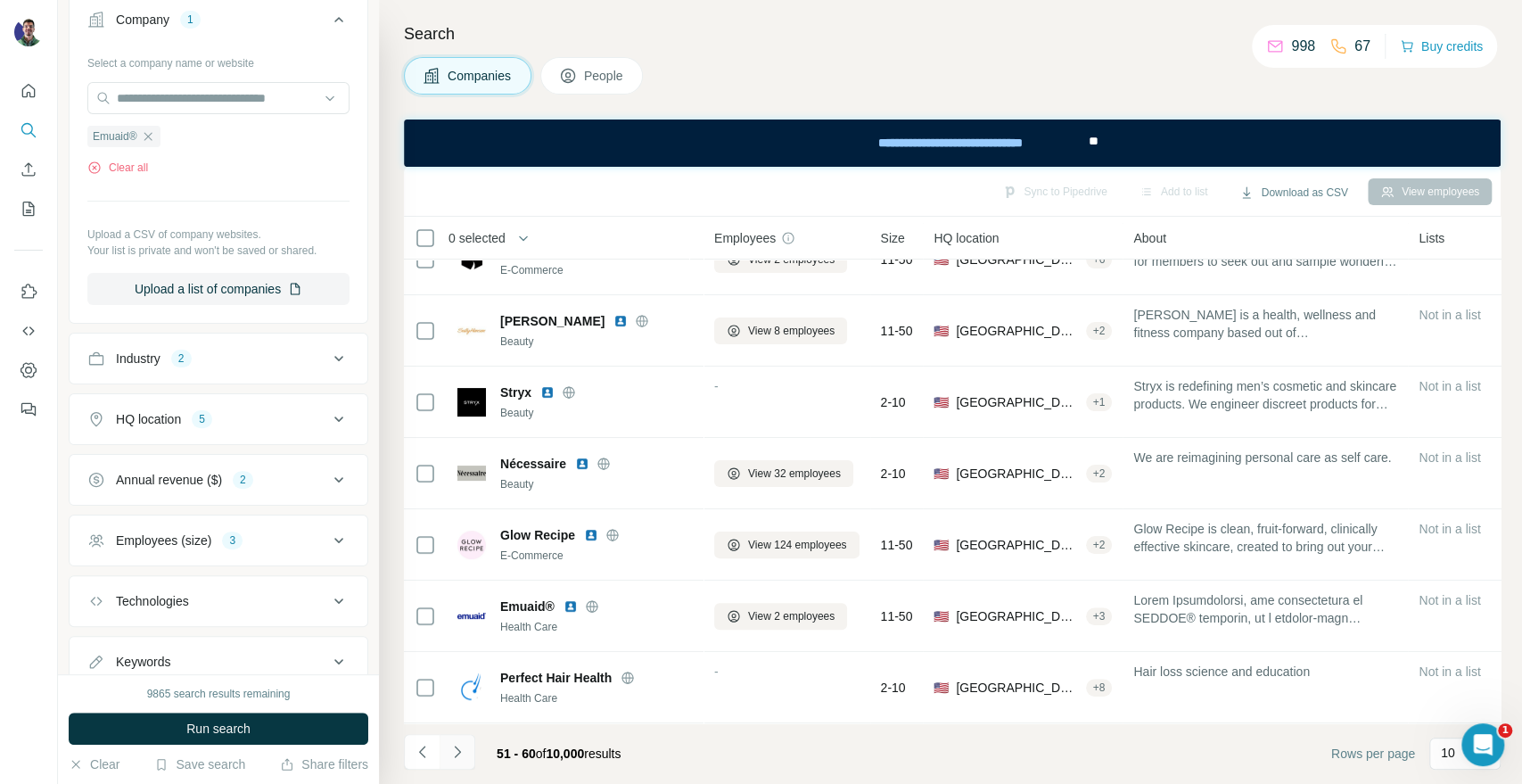
click at [459, 753] on icon "Navigate to next page" at bounding box center [457, 751] width 7 height 11
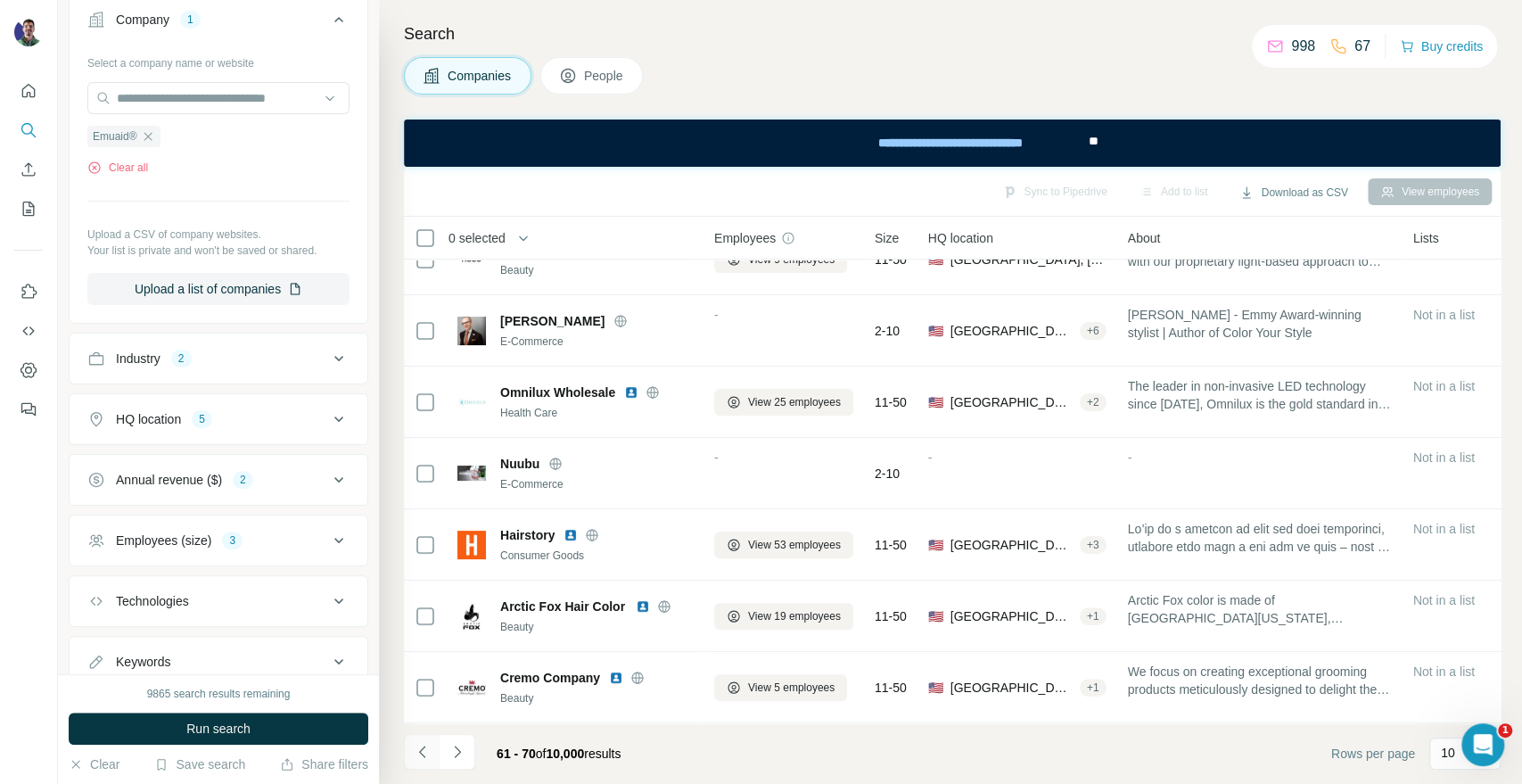
click at [411, 763] on button "Navigate to previous page" at bounding box center [422, 751] width 36 height 36
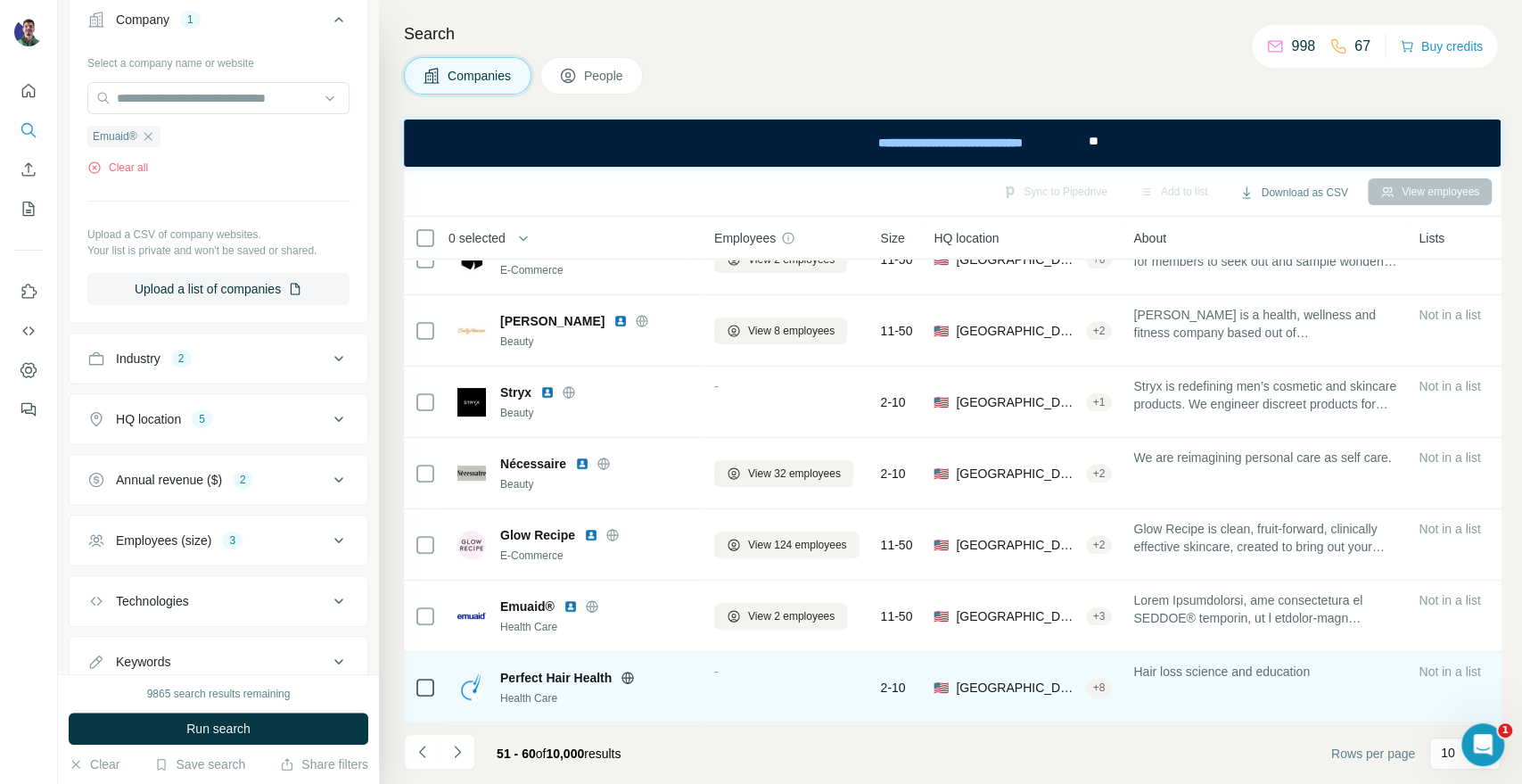
click at [627, 671] on icon at bounding box center [628, 676] width 11 height 11
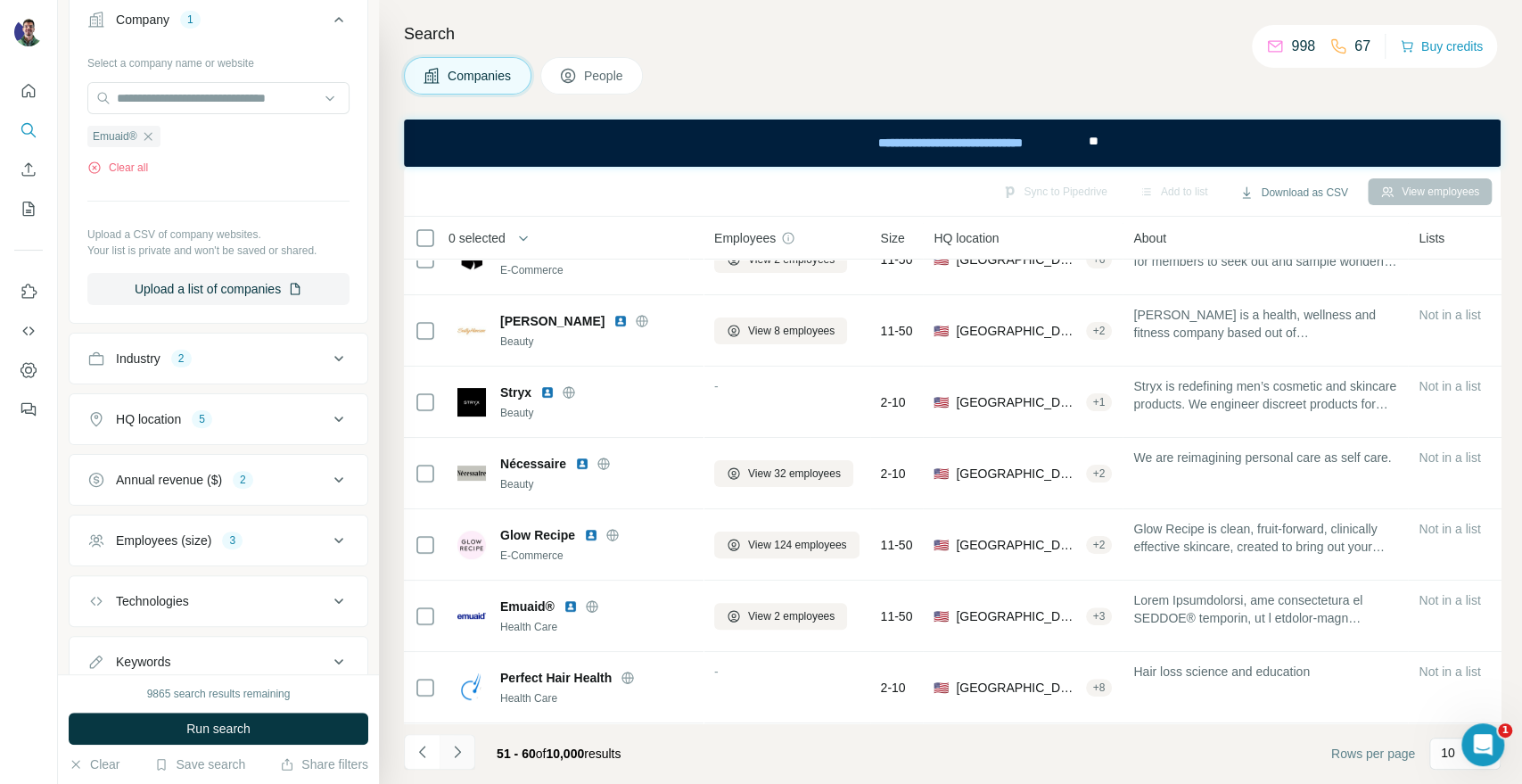
click at [452, 748] on icon "Navigate to next page" at bounding box center [457, 751] width 18 height 18
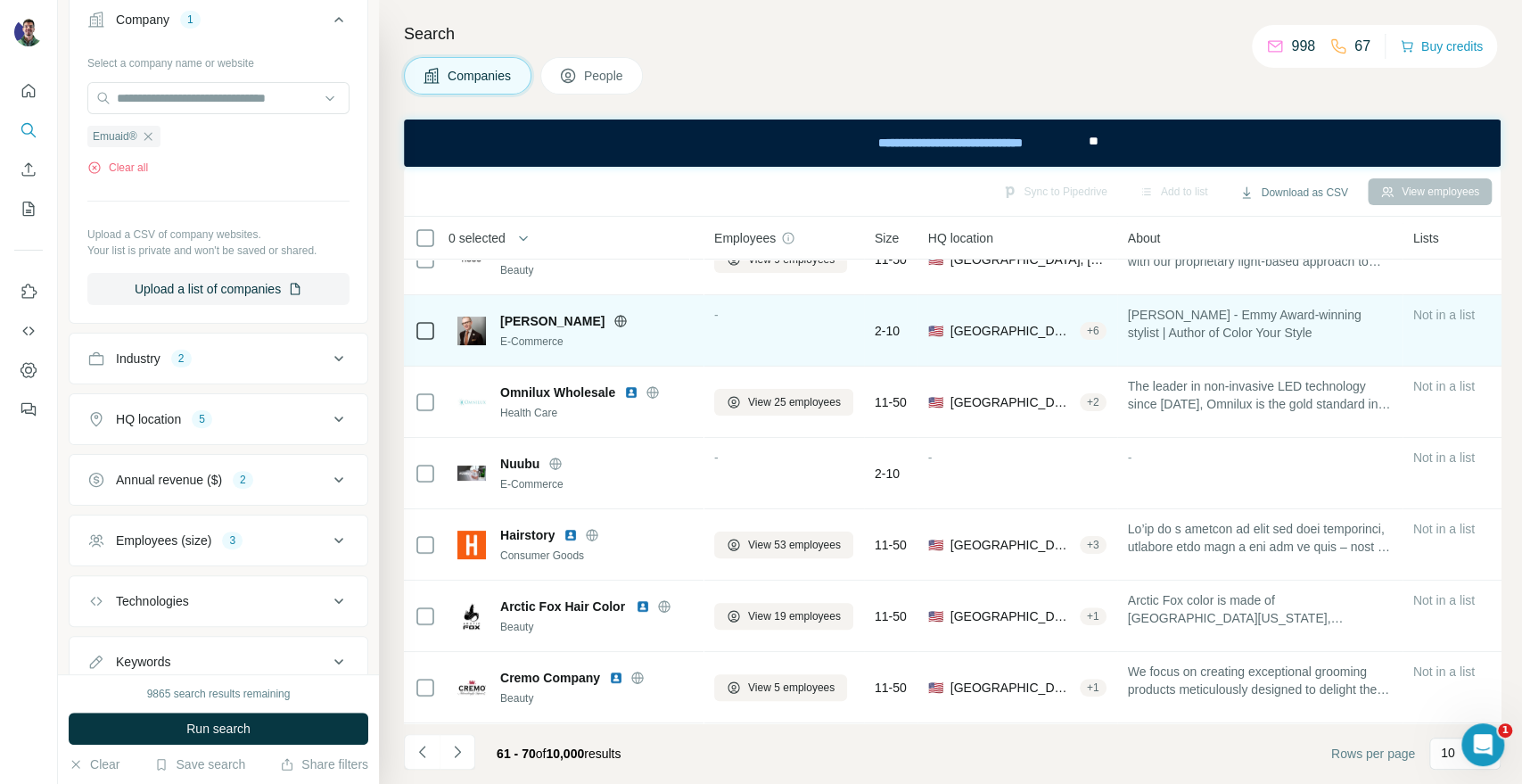
scroll to position [0, 0]
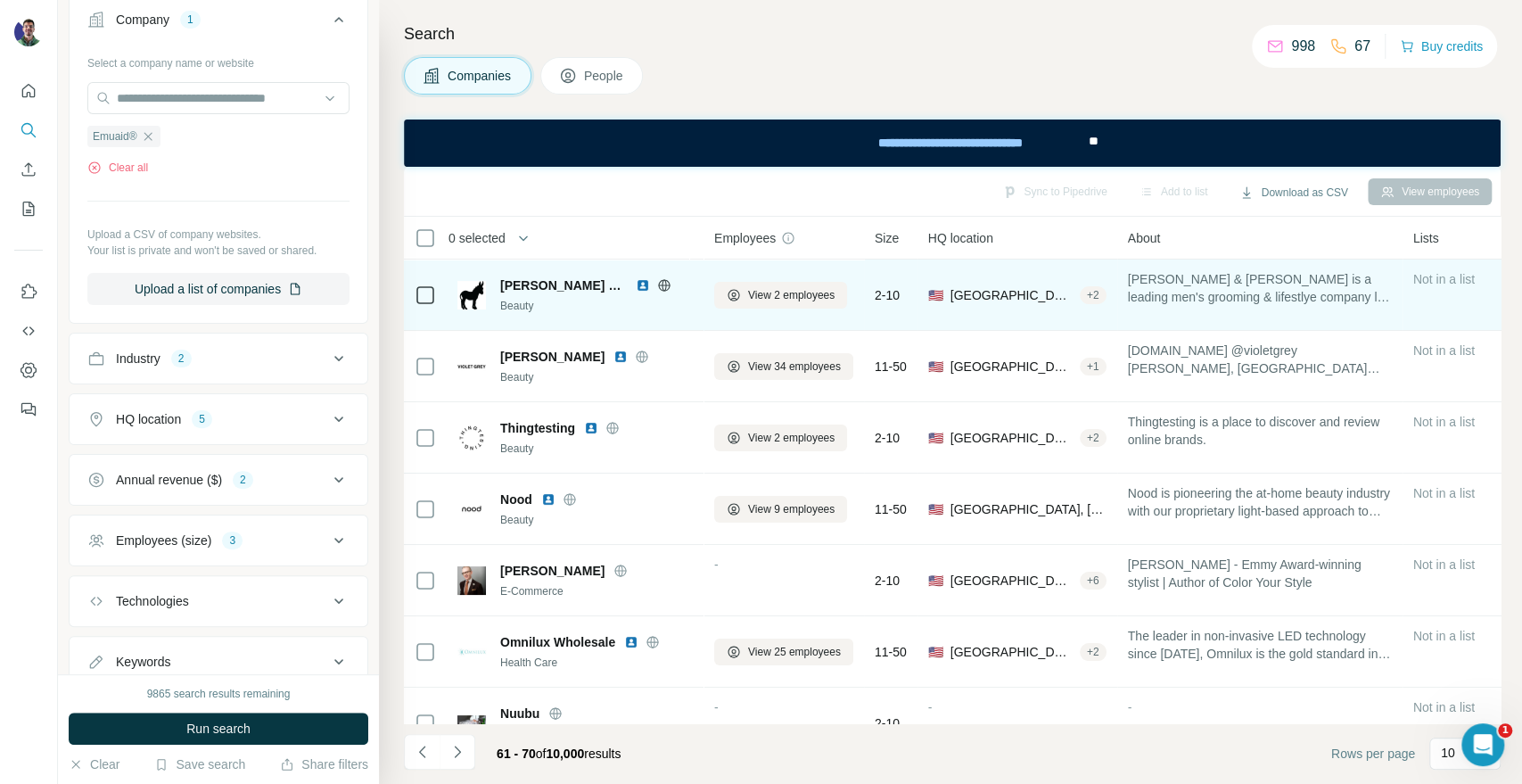
click at [657, 291] on icon at bounding box center [664, 284] width 14 height 14
click at [777, 300] on span "View 2 employees" at bounding box center [791, 295] width 86 height 16
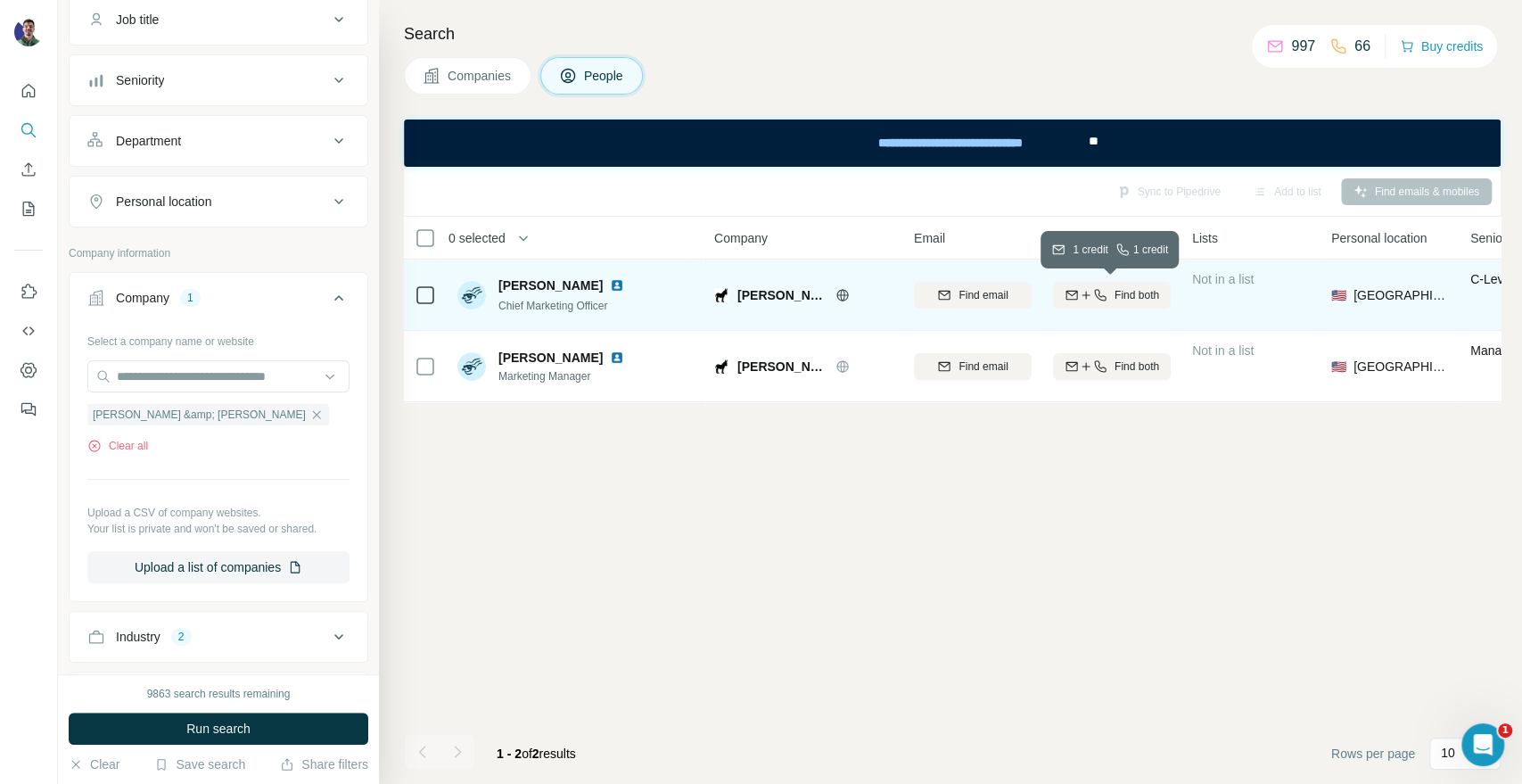
click at [1101, 294] on icon "button" at bounding box center [1100, 295] width 14 height 14
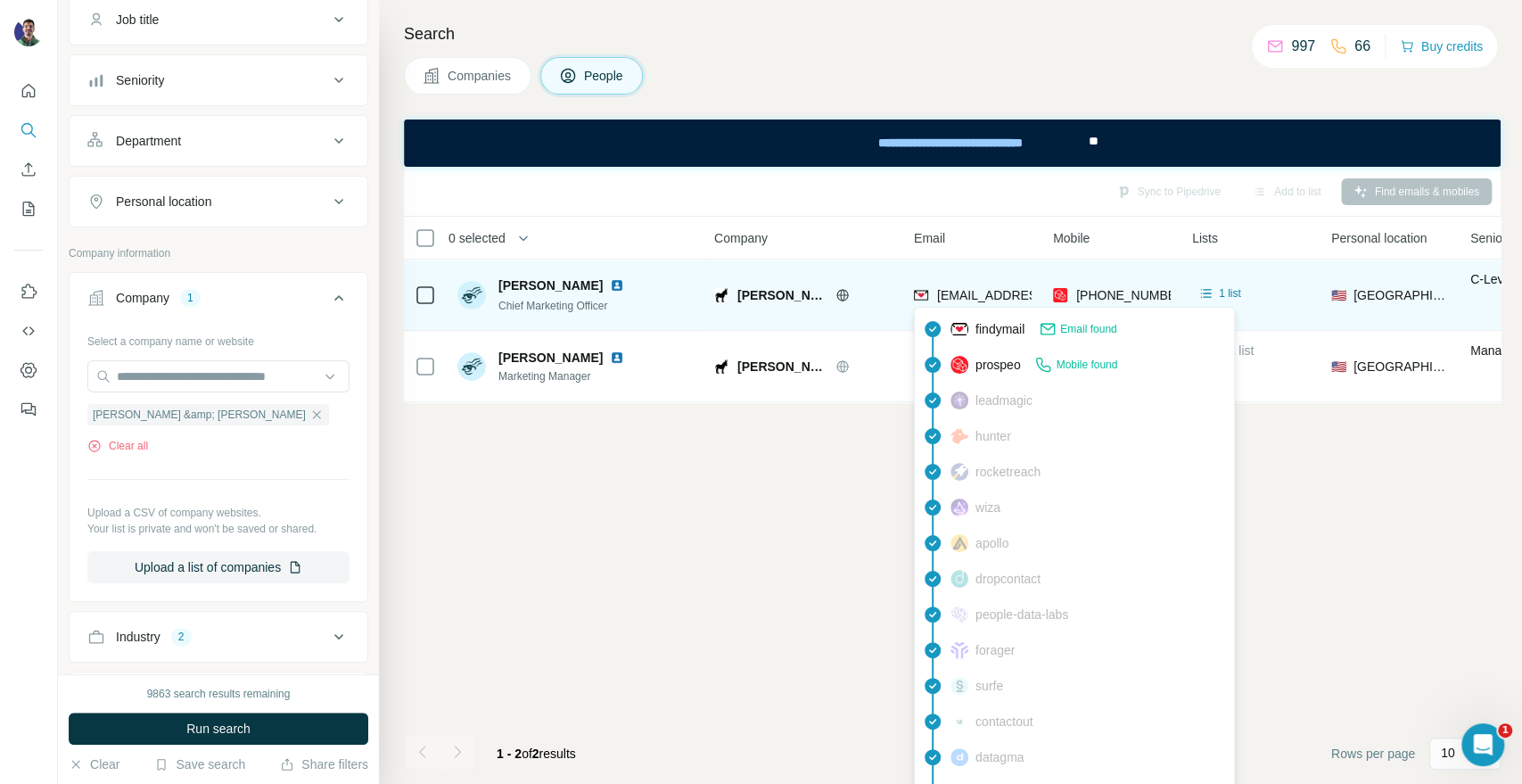
click at [944, 288] on span "[EMAIL_ADDRESS][DOMAIN_NAME]" at bounding box center [1043, 295] width 212 height 14
click at [959, 291] on span "[EMAIL_ADDRESS][DOMAIN_NAME]" at bounding box center [1043, 295] width 212 height 14
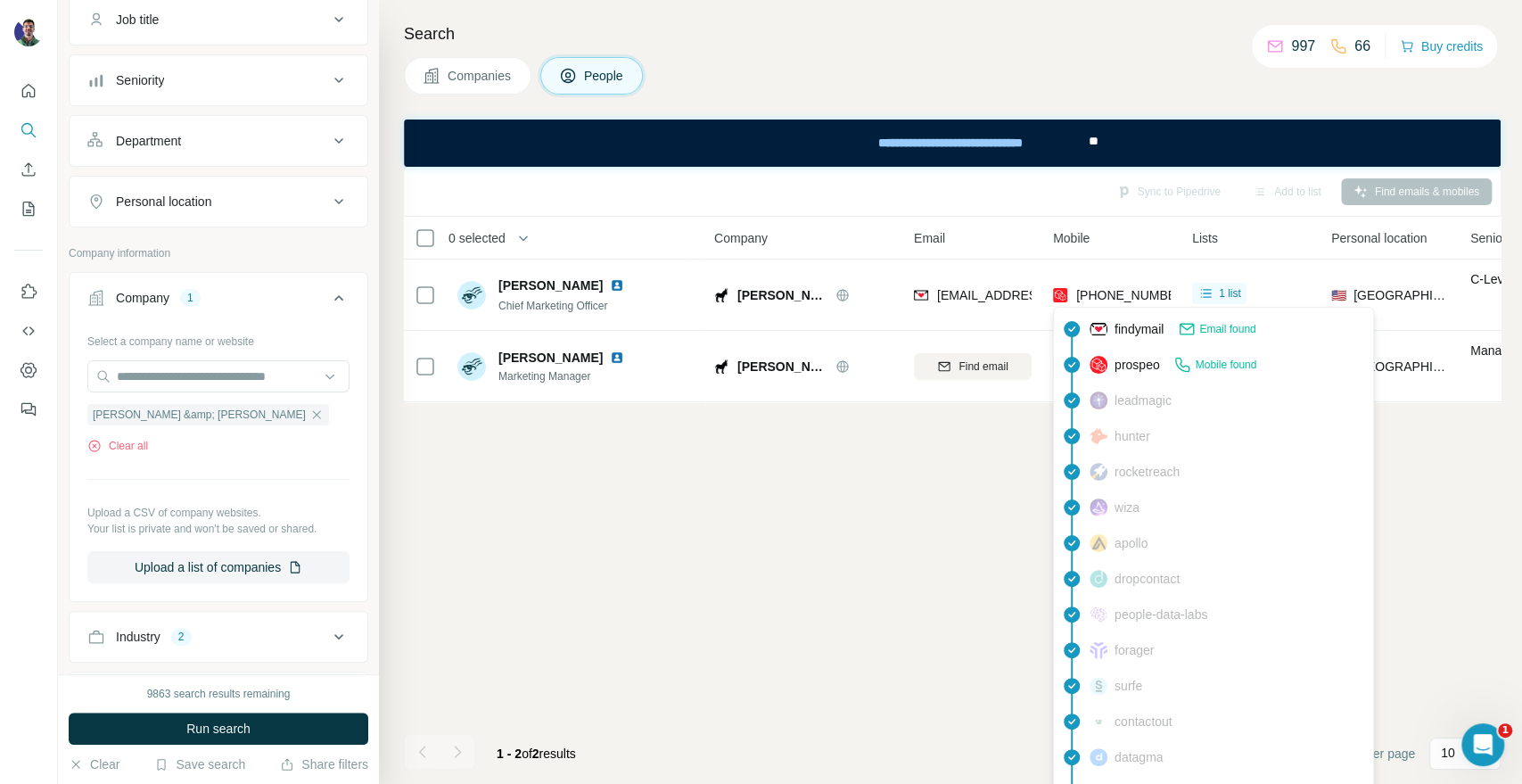
click at [1147, 289] on span "[PHONE_NUMBER]" at bounding box center [1133, 295] width 112 height 14
copy tr "[PHONE_NUMBER]"
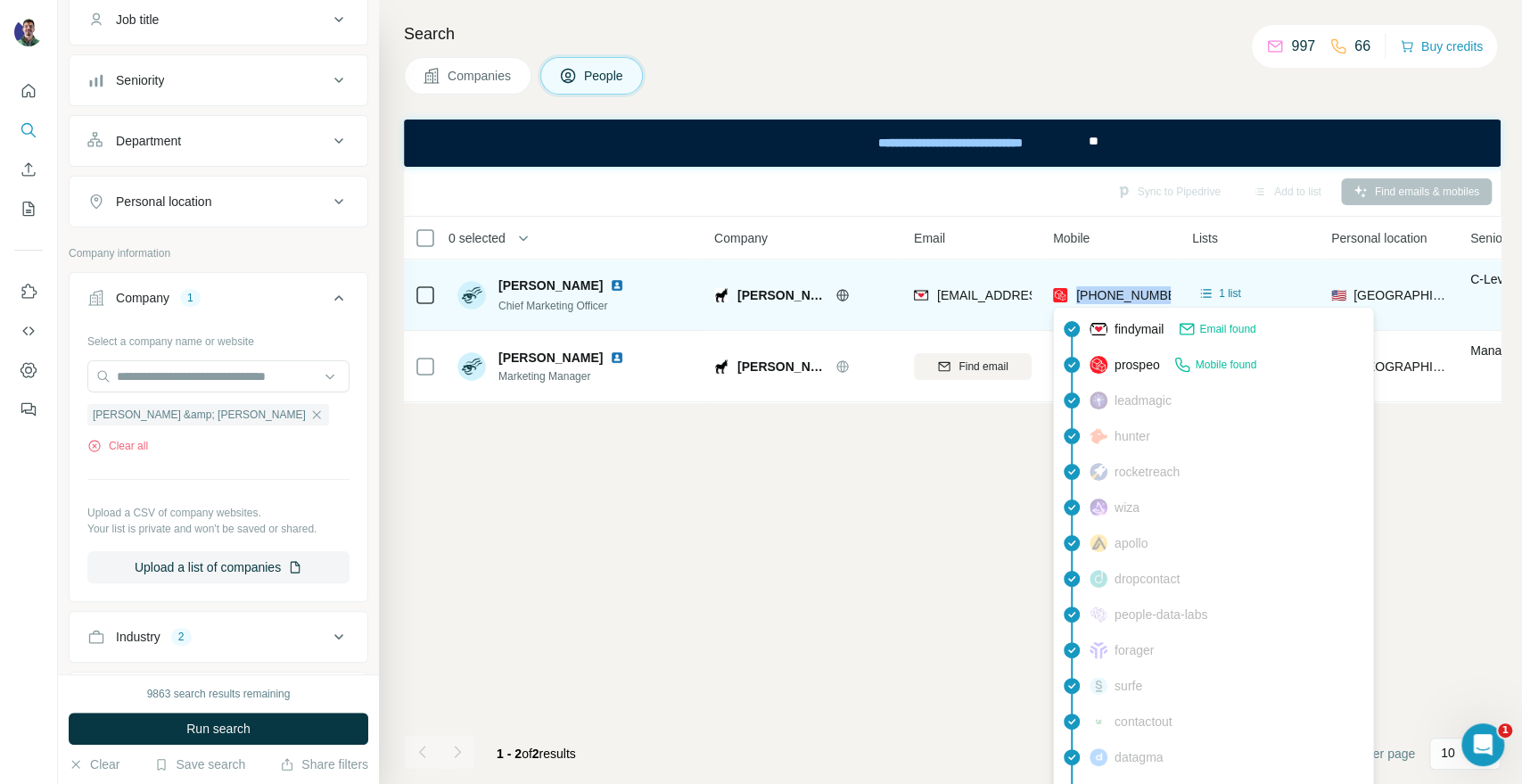
click at [983, 303] on div "[EMAIL_ADDRESS][DOMAIN_NAME]" at bounding box center [1043, 295] width 212 height 18
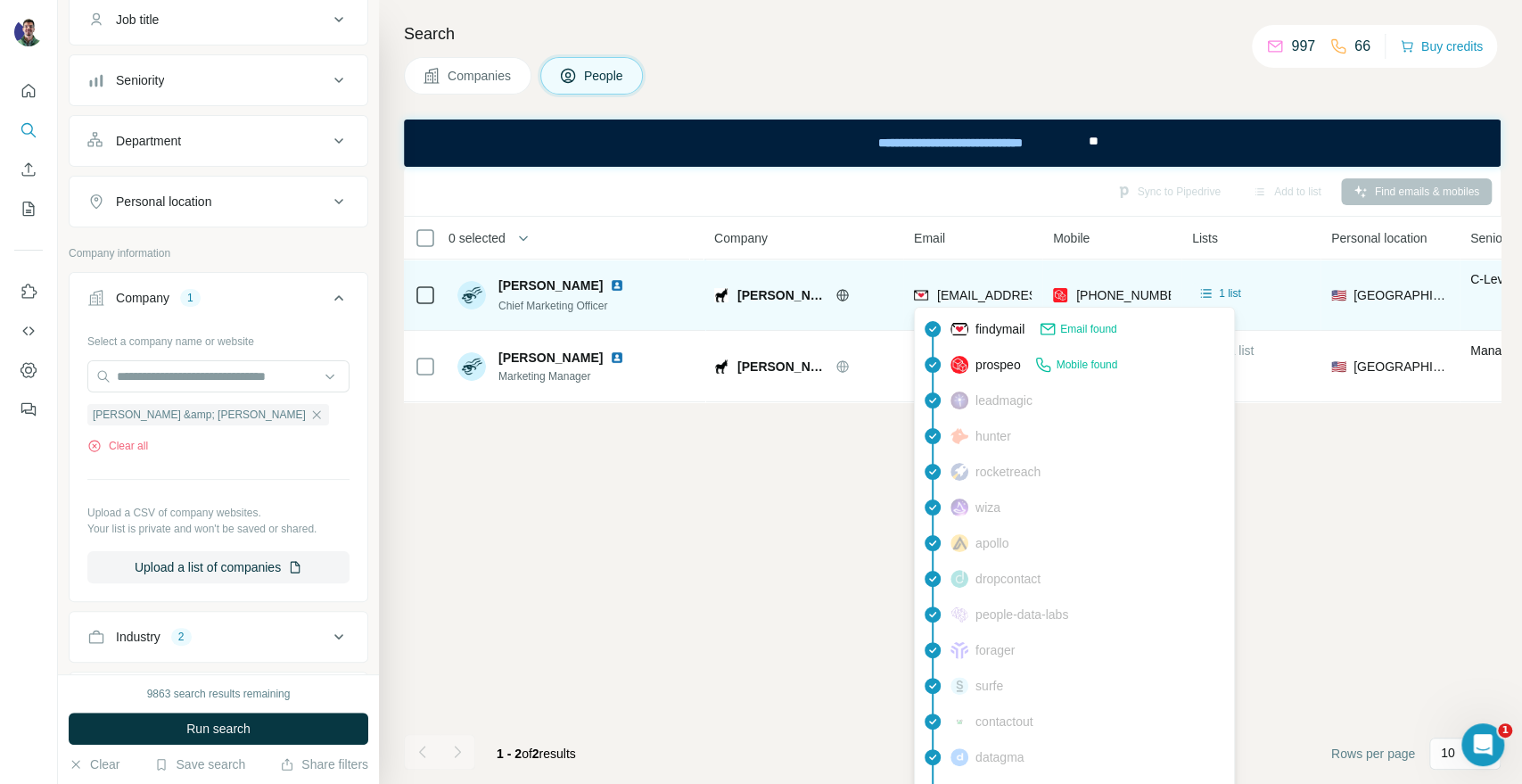
click at [982, 295] on span "[EMAIL_ADDRESS][DOMAIN_NAME]" at bounding box center [1043, 295] width 212 height 14
copy span "[EMAIL_ADDRESS][DOMAIN_NAME]"
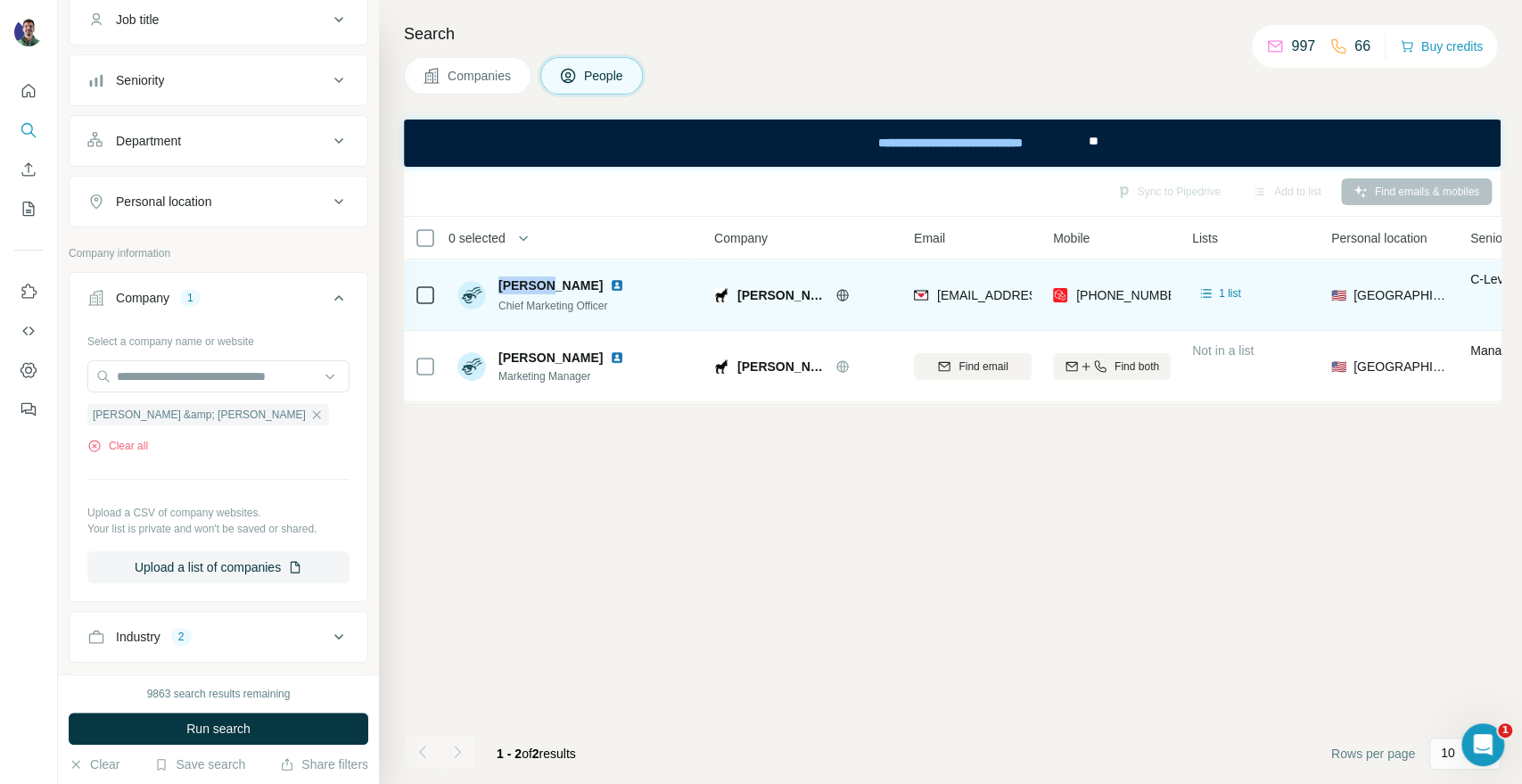
drag, startPoint x: 545, startPoint y: 284, endPoint x: 495, endPoint y: 280, distance: 50.2
click at [495, 280] on div "[PERSON_NAME] Chief Marketing Officer" at bounding box center [545, 295] width 174 height 37
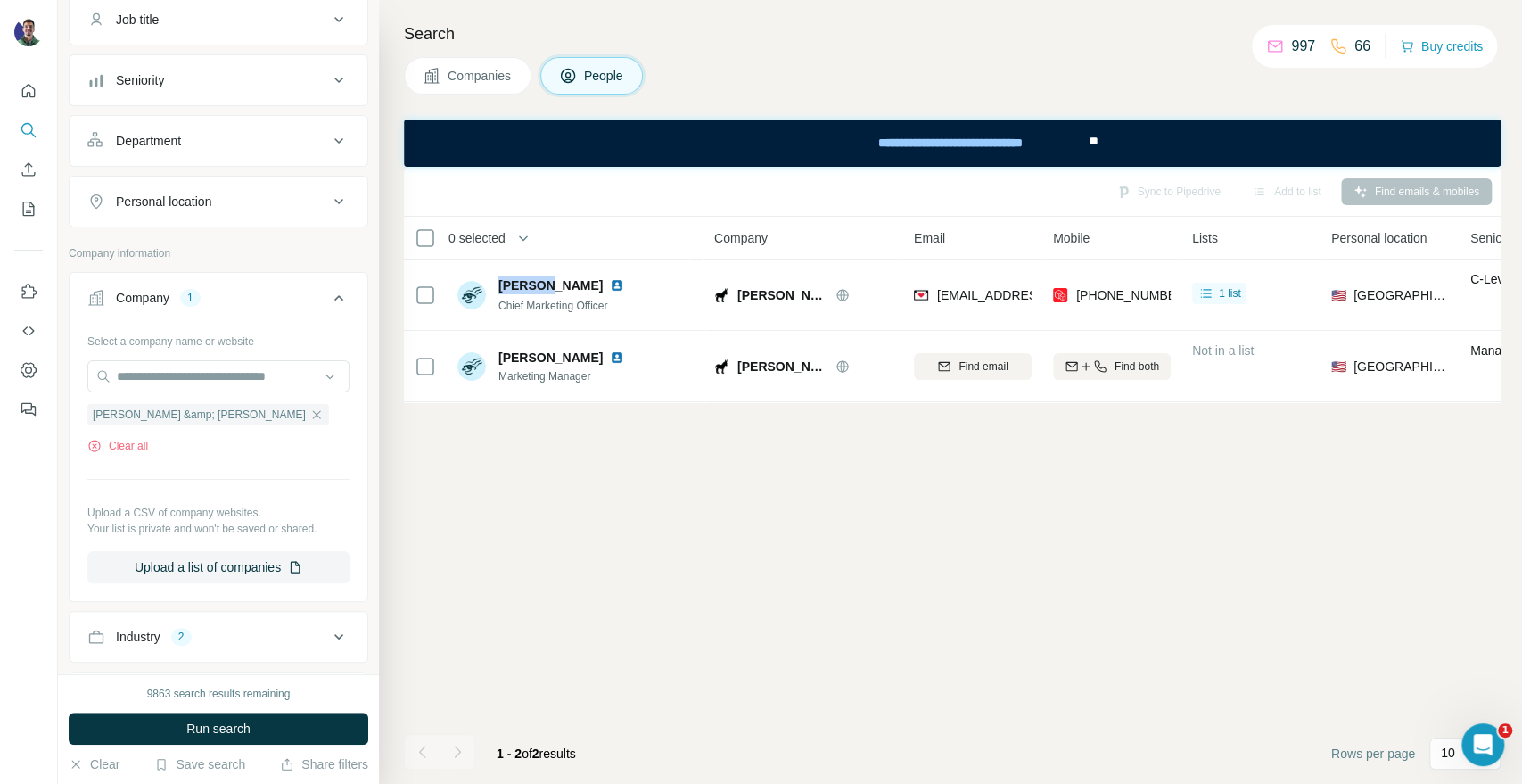
copy span "[PERSON_NAME]"
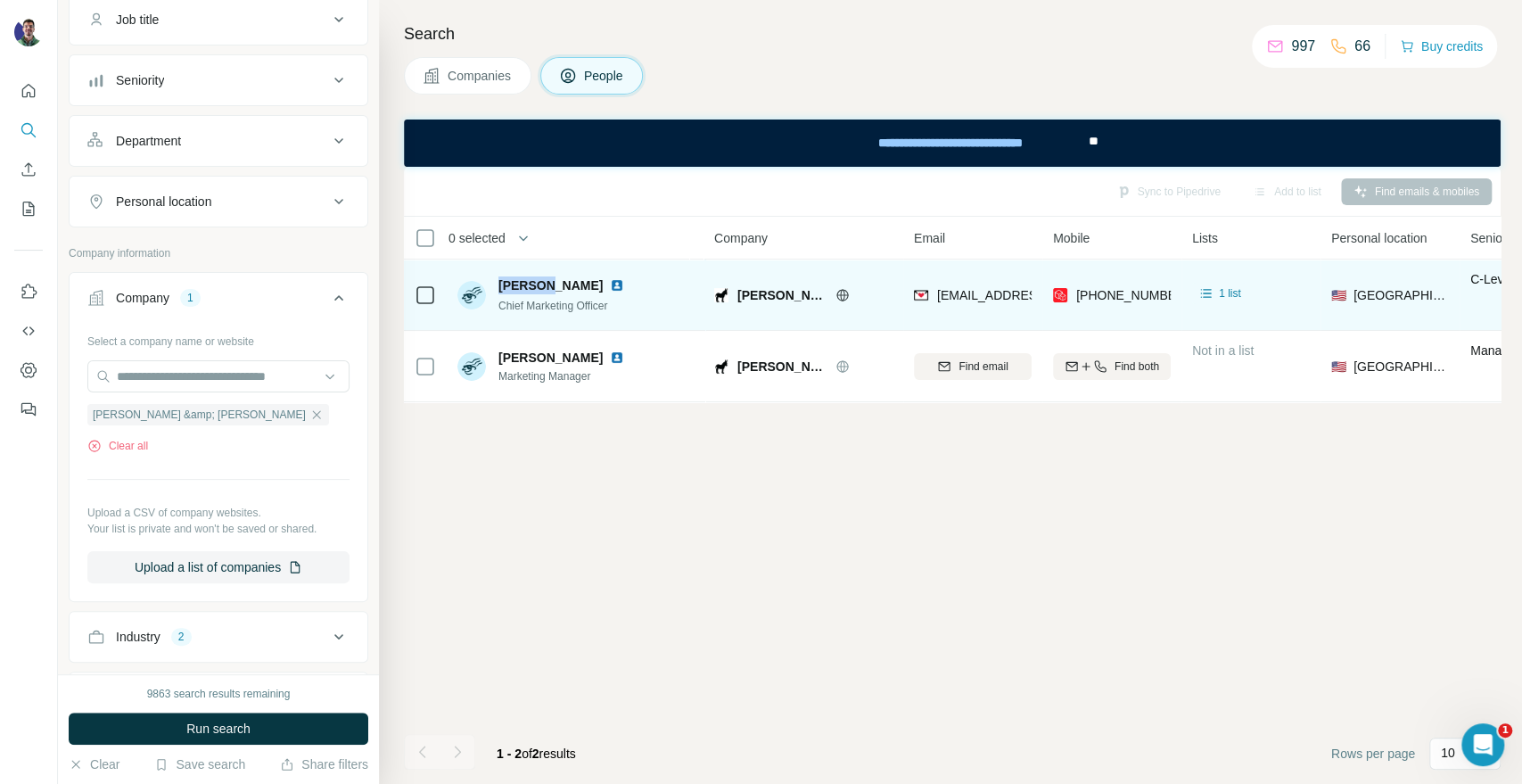
click at [766, 286] on span "[PERSON_NAME] &amp; [PERSON_NAME]" at bounding box center [782, 295] width 89 height 18
copy div "[PERSON_NAME] &amp; [PERSON_NAME]"
click at [836, 298] on icon at bounding box center [842, 295] width 14 height 14
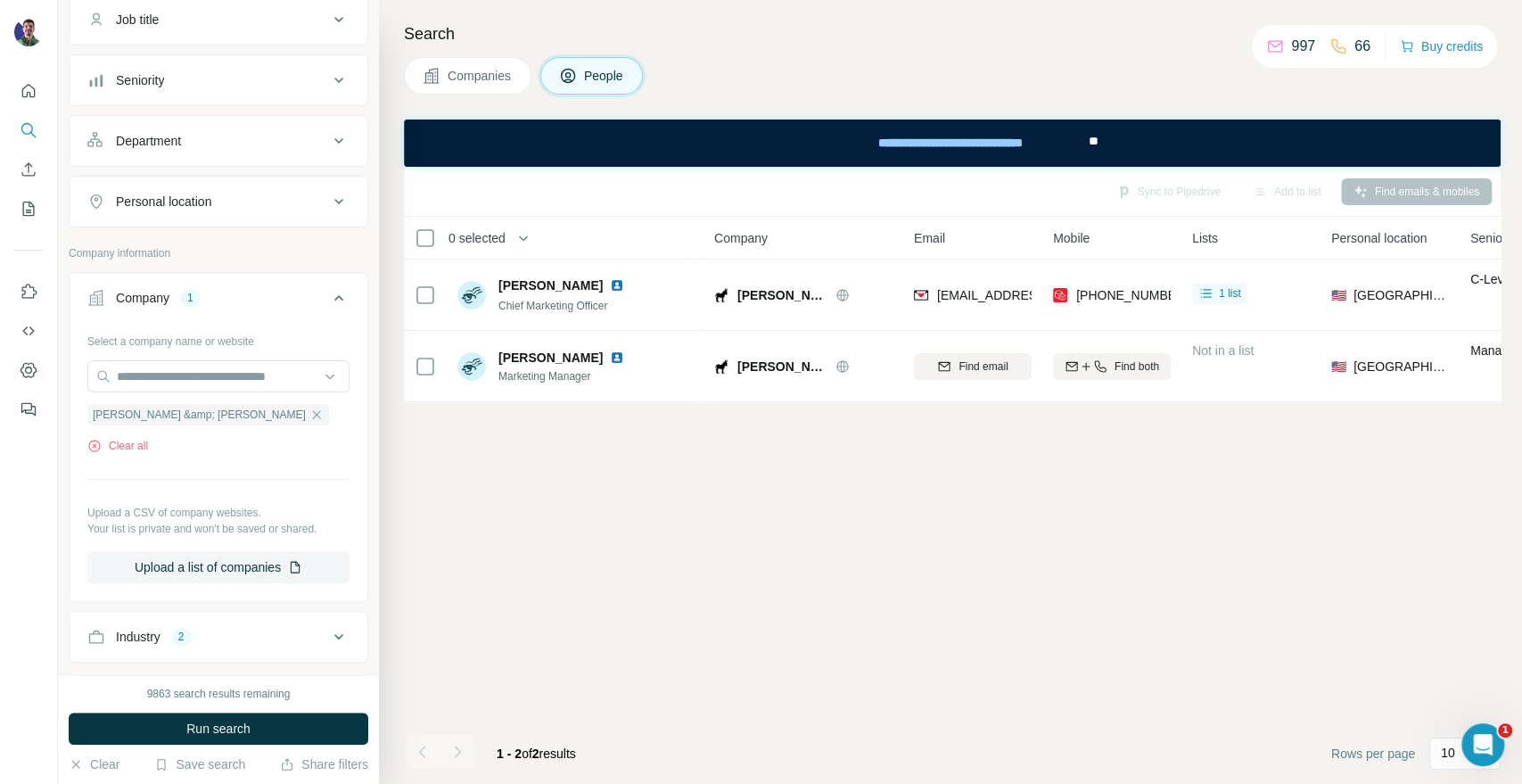
click at [477, 79] on span "Companies" at bounding box center [480, 75] width 66 height 18
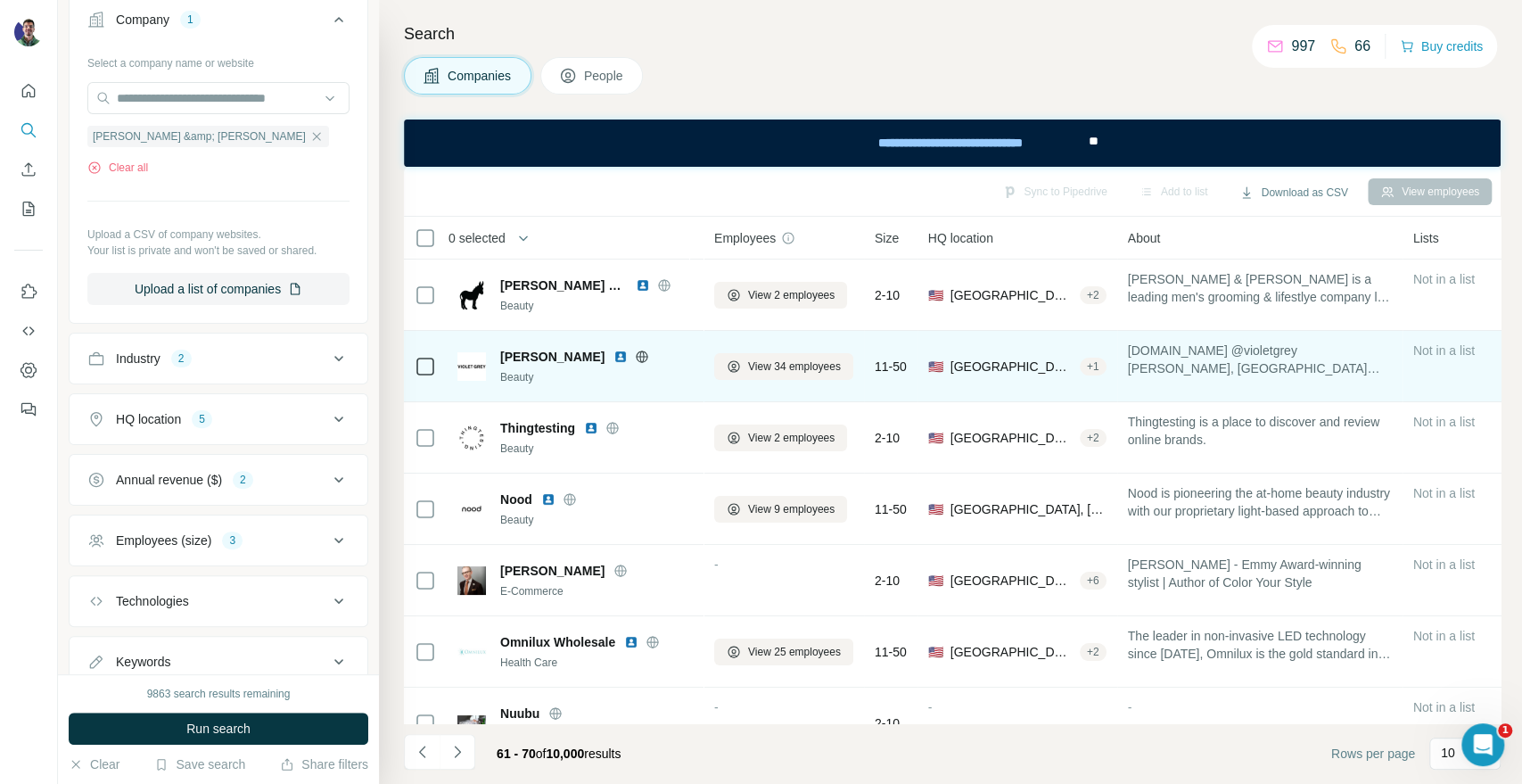
click at [640, 355] on icon at bounding box center [642, 356] width 5 height 11
click at [770, 365] on span "View 34 employees" at bounding box center [794, 366] width 93 height 16
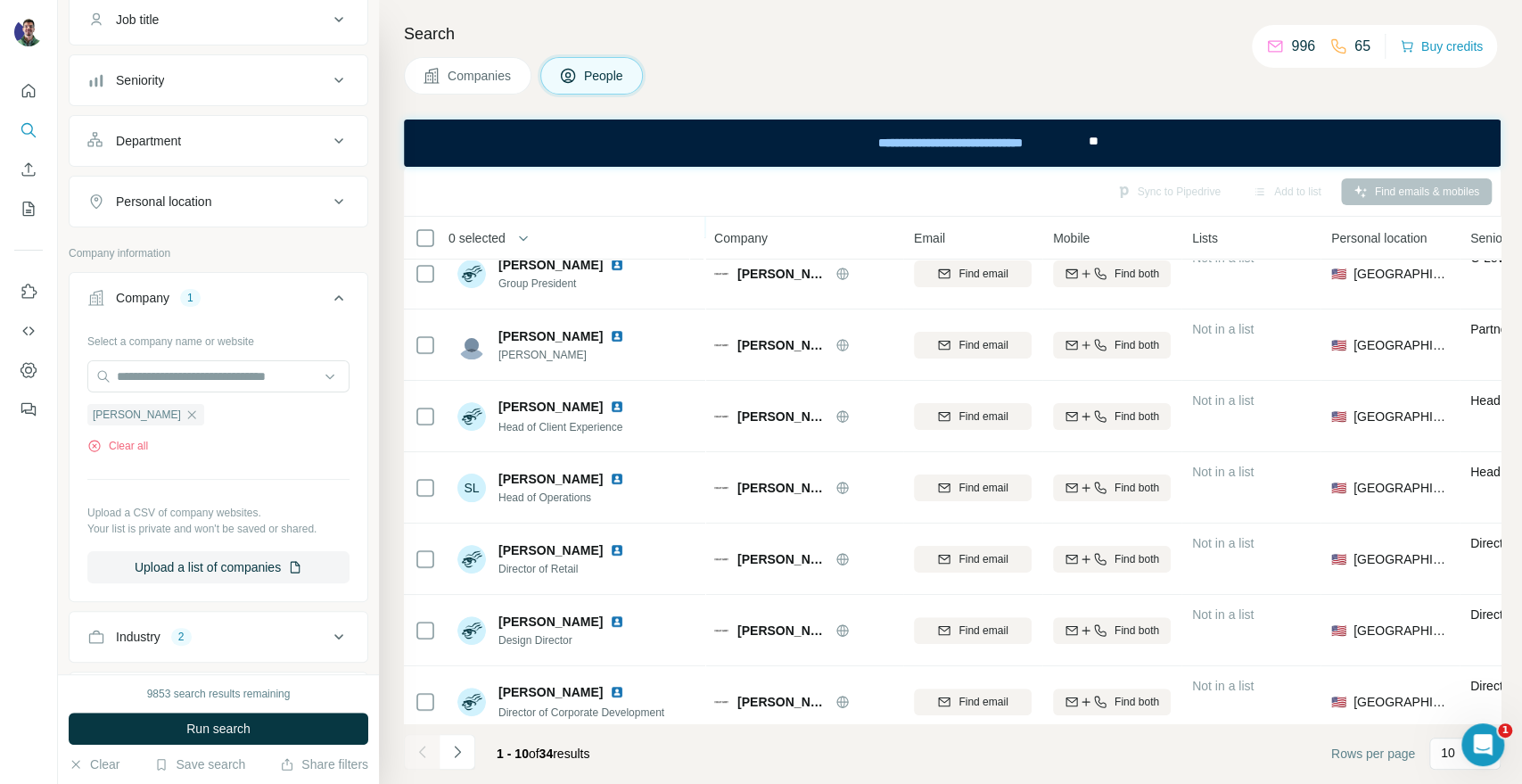
scroll to position [258, 0]
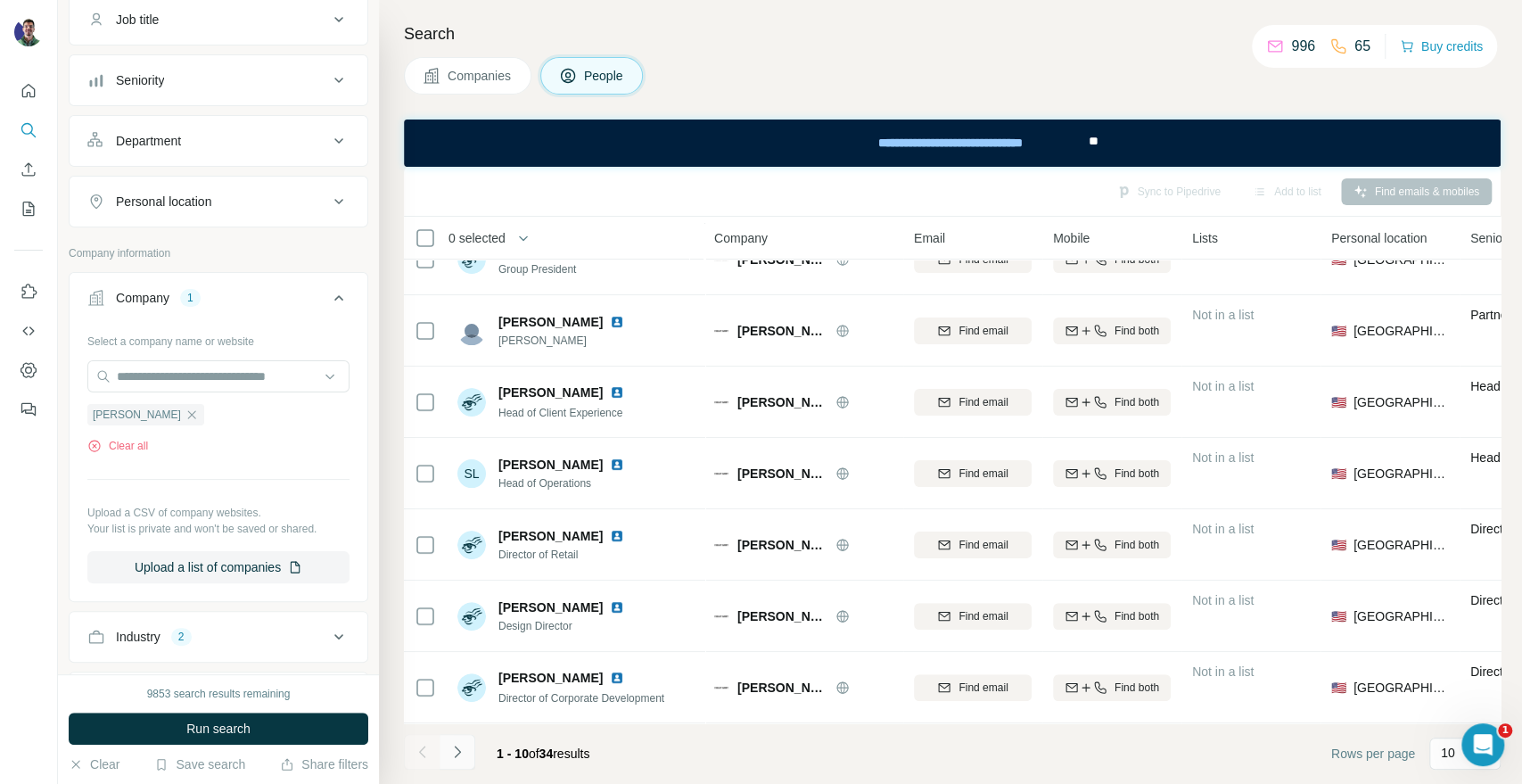
click at [469, 749] on button "Navigate to next page" at bounding box center [458, 751] width 36 height 36
click at [406, 747] on button "Navigate to previous page" at bounding box center [422, 751] width 36 height 36
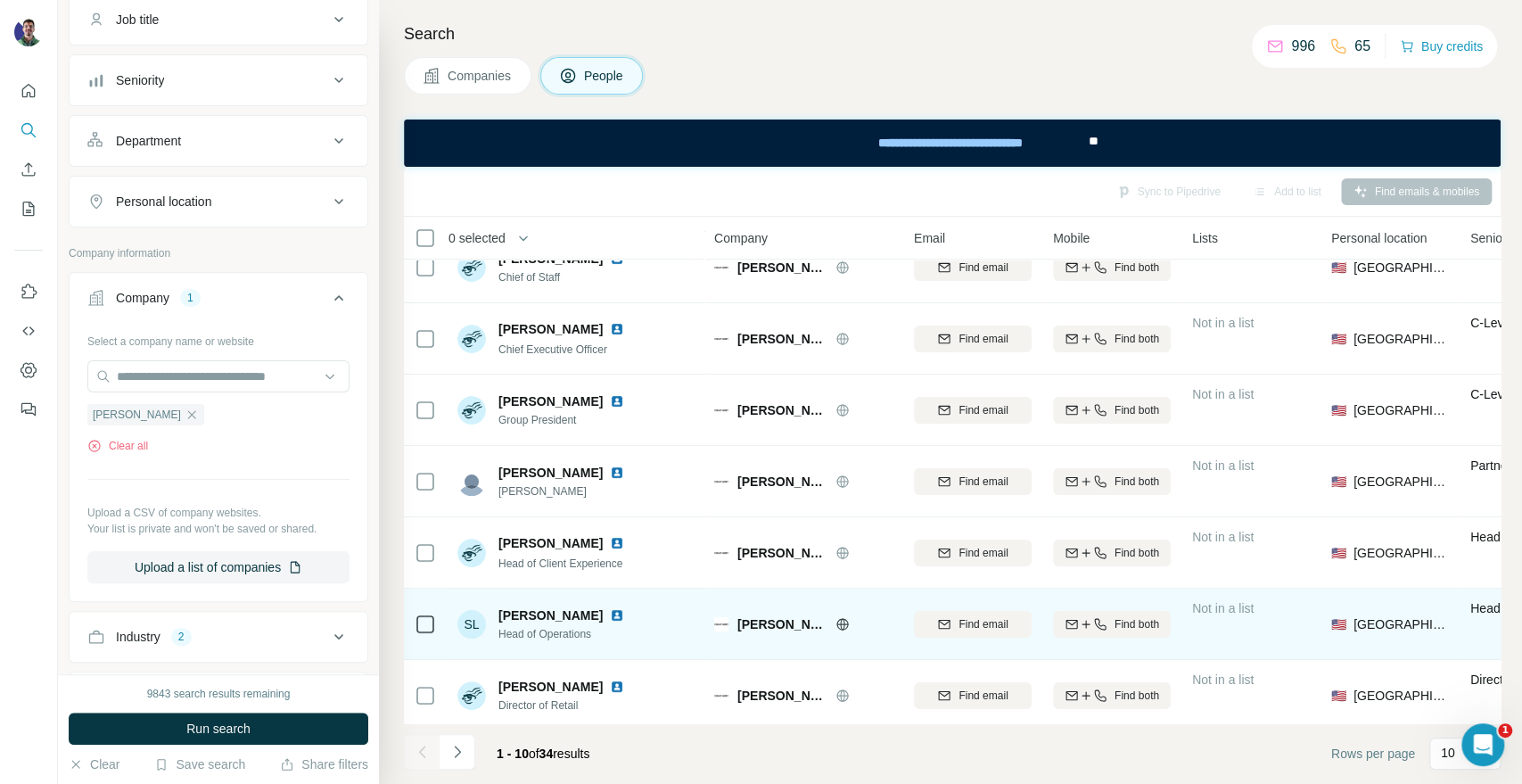
scroll to position [198, 0]
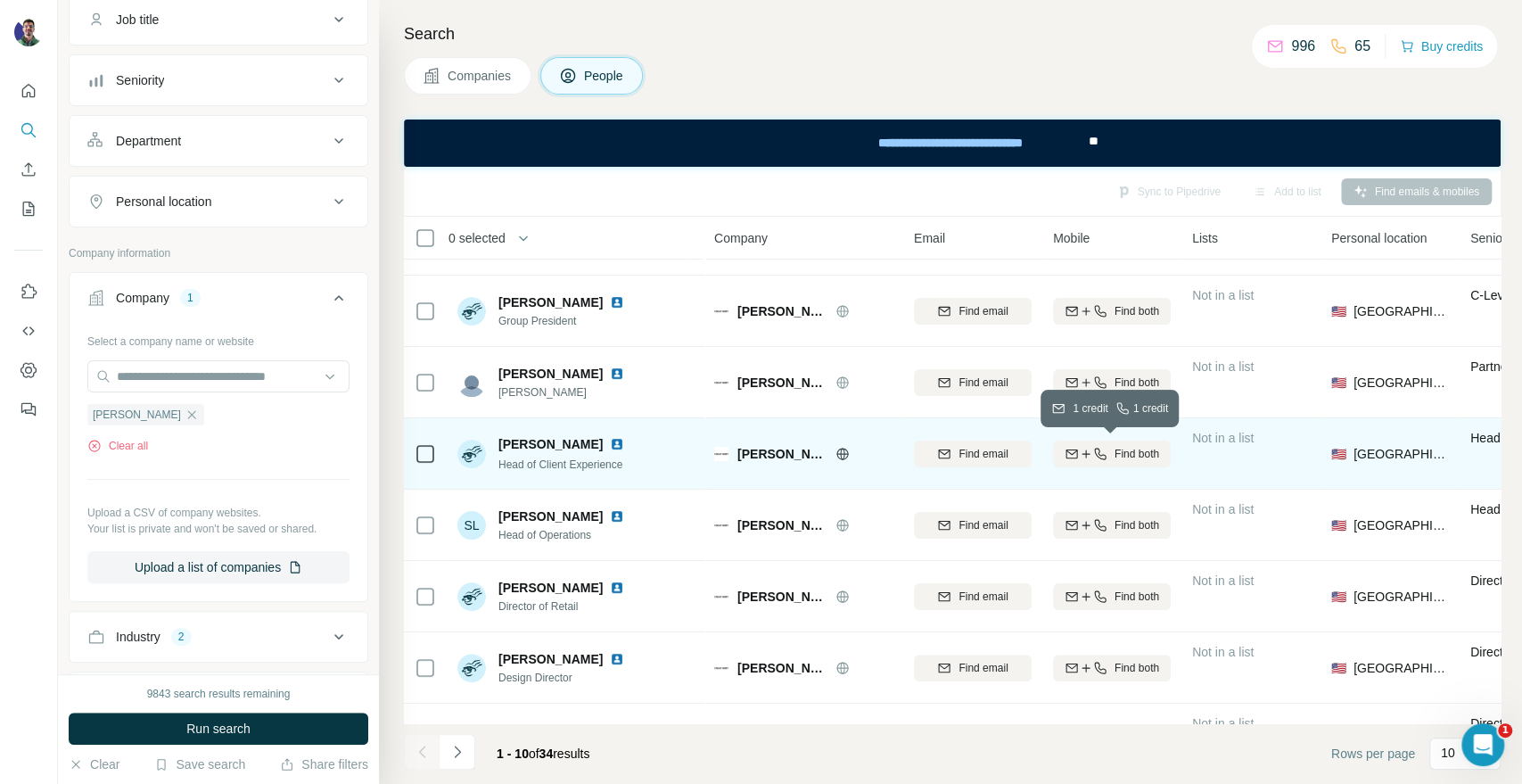
click at [1090, 461] on button "Find both" at bounding box center [1112, 454] width 118 height 27
click at [1323, 69] on div "Companies People" at bounding box center [953, 76] width 1097 height 37
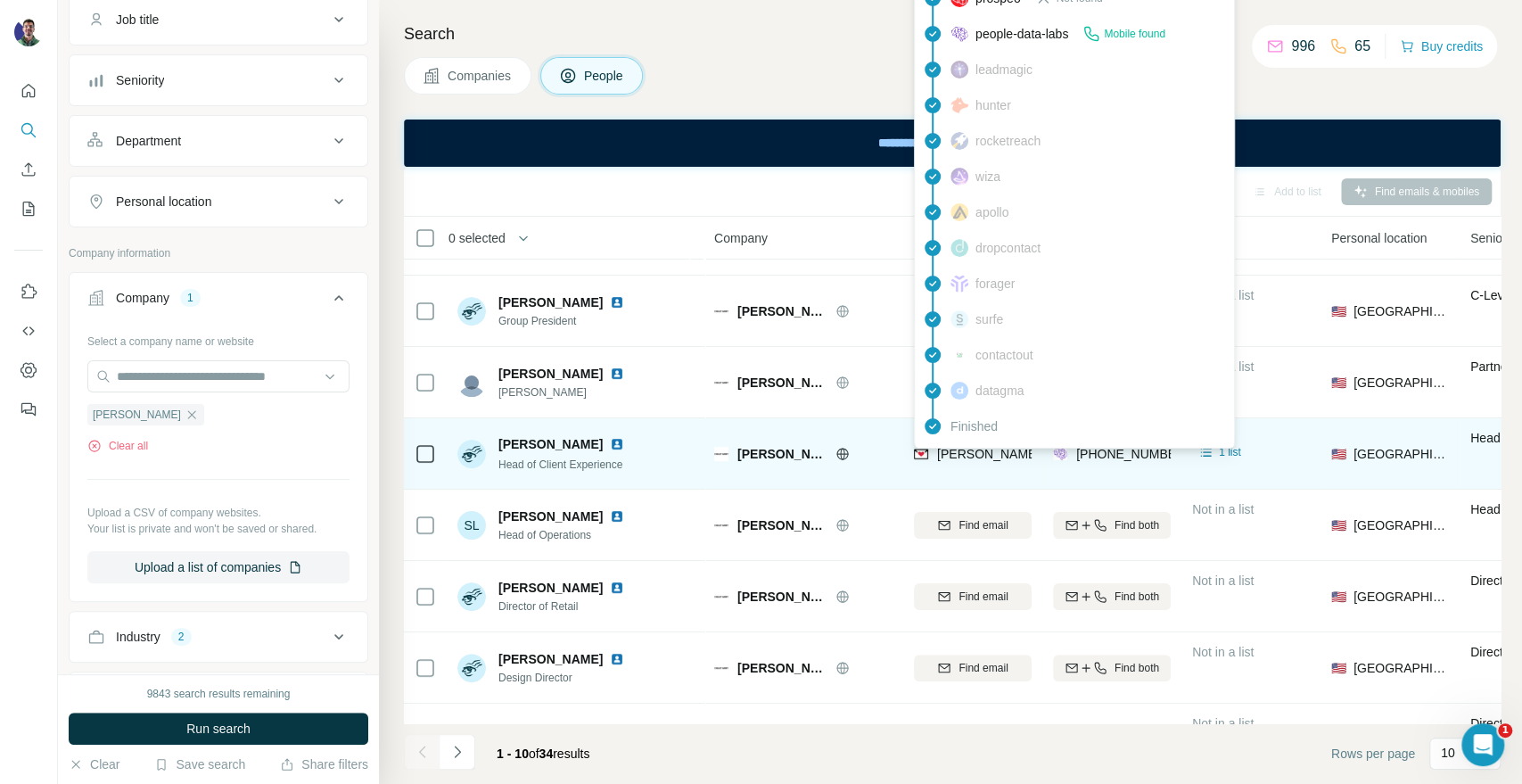
click at [997, 459] on span "[PERSON_NAME][EMAIL_ADDRESS][DOMAIN_NAME]" at bounding box center [1093, 453] width 314 height 14
click at [997, 457] on span "[PERSON_NAME][EMAIL_ADDRESS][DOMAIN_NAME]" at bounding box center [1093, 453] width 314 height 14
copy span "[PERSON_NAME][EMAIL_ADDRESS][DOMAIN_NAME]"
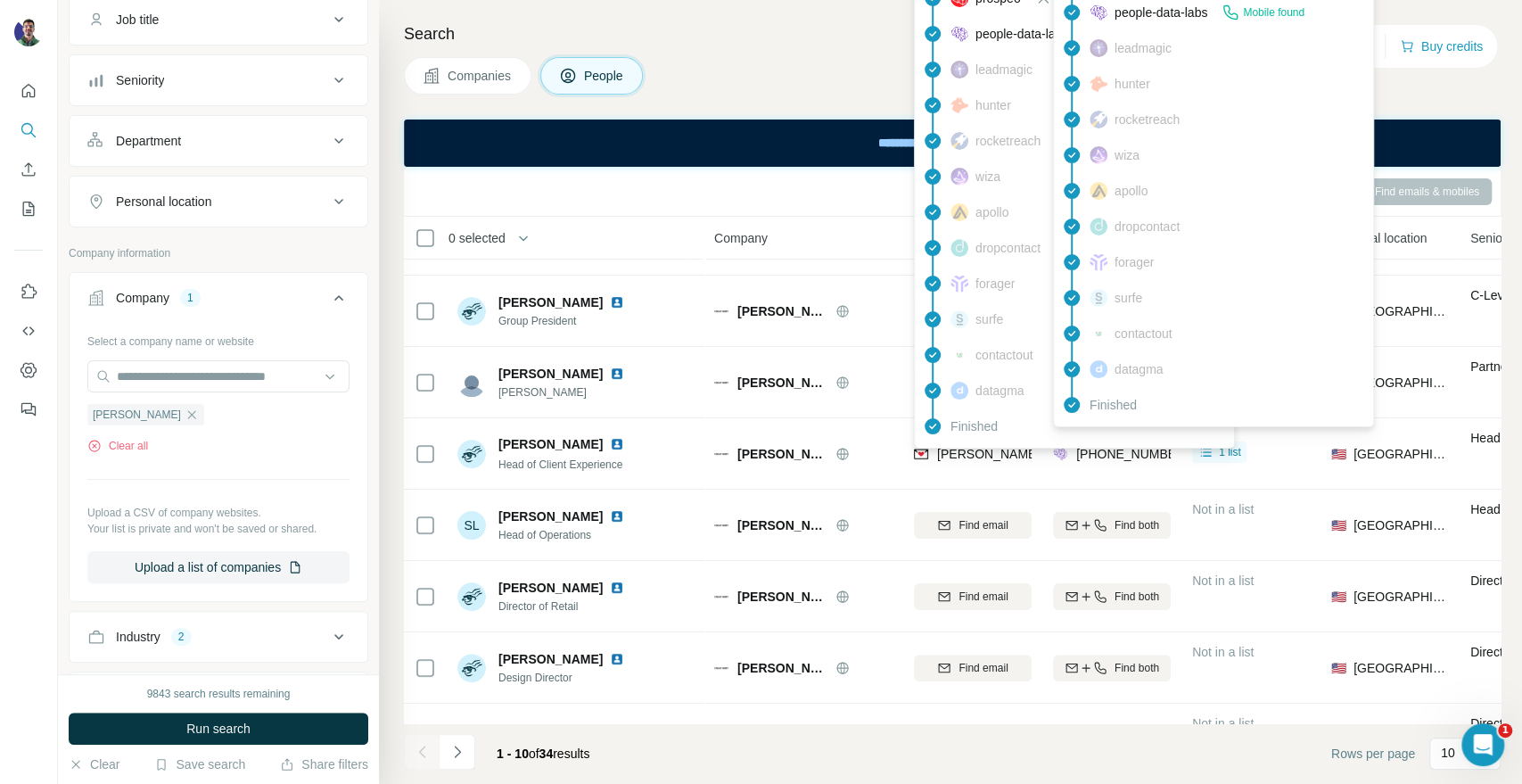
click at [1128, 452] on span "[PHONE_NUMBER]" at bounding box center [1133, 453] width 112 height 14
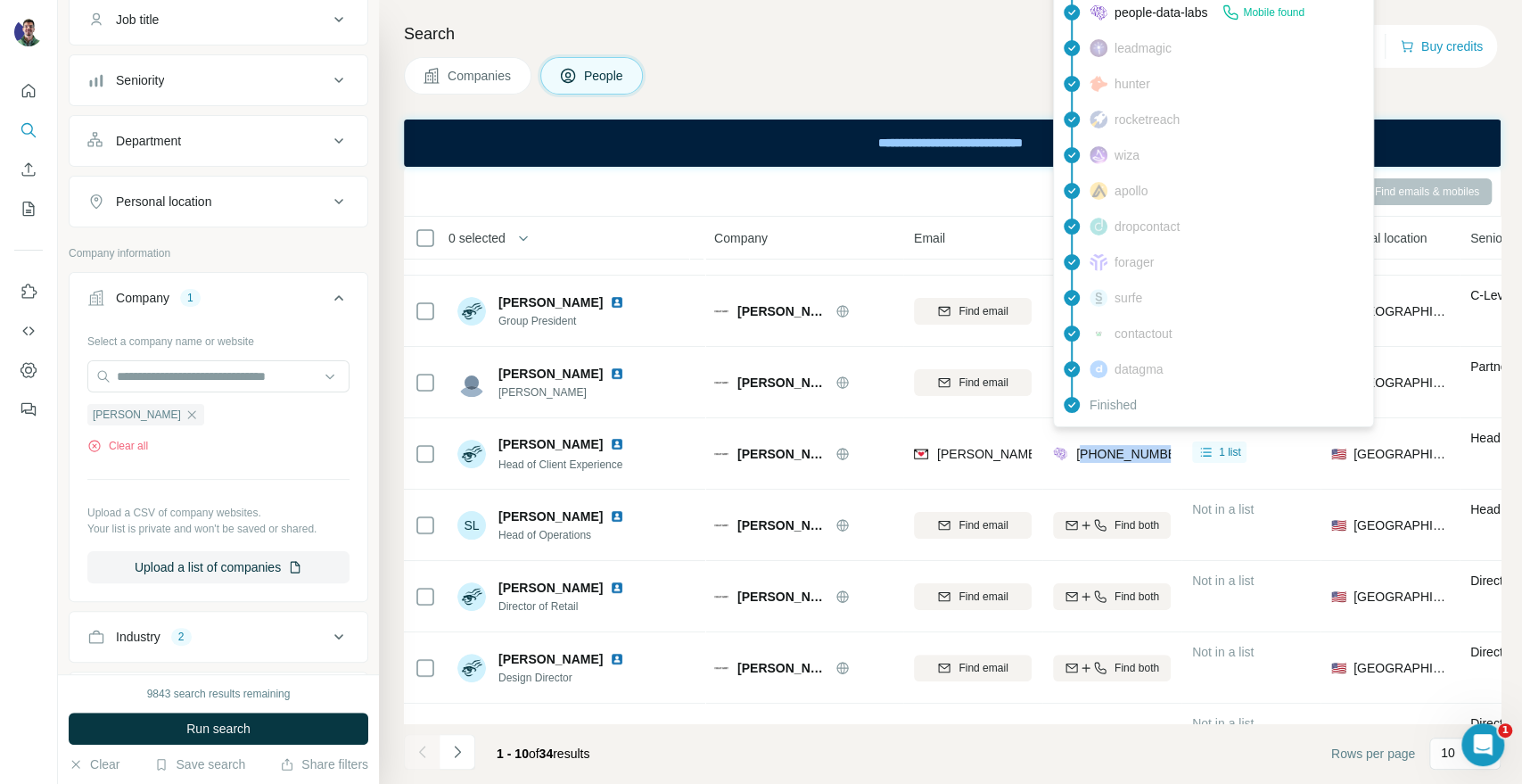
click at [1128, 452] on span "[PHONE_NUMBER]" at bounding box center [1133, 453] width 112 height 14
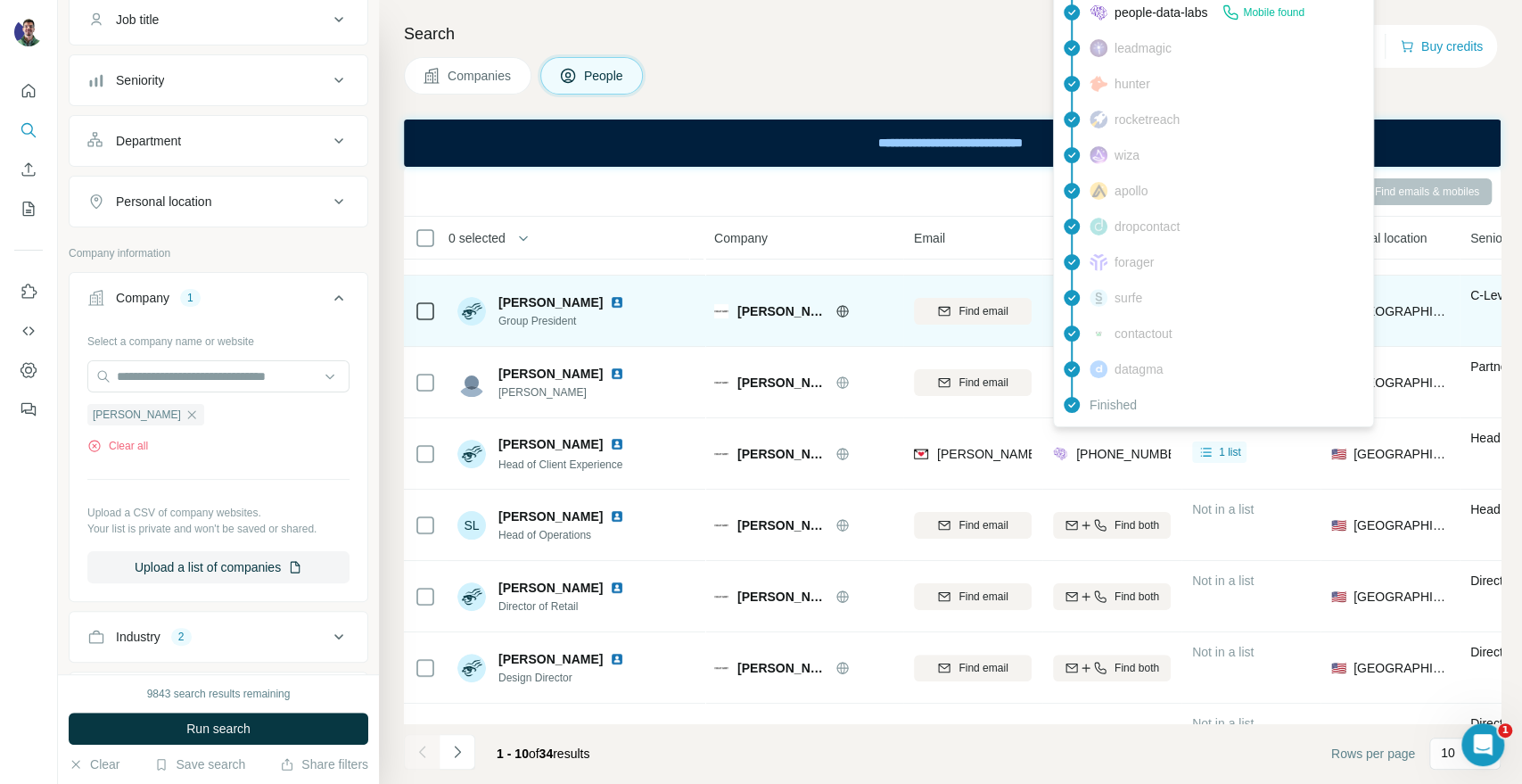
click at [874, 279] on td "[PERSON_NAME]" at bounding box center [803, 311] width 199 height 71
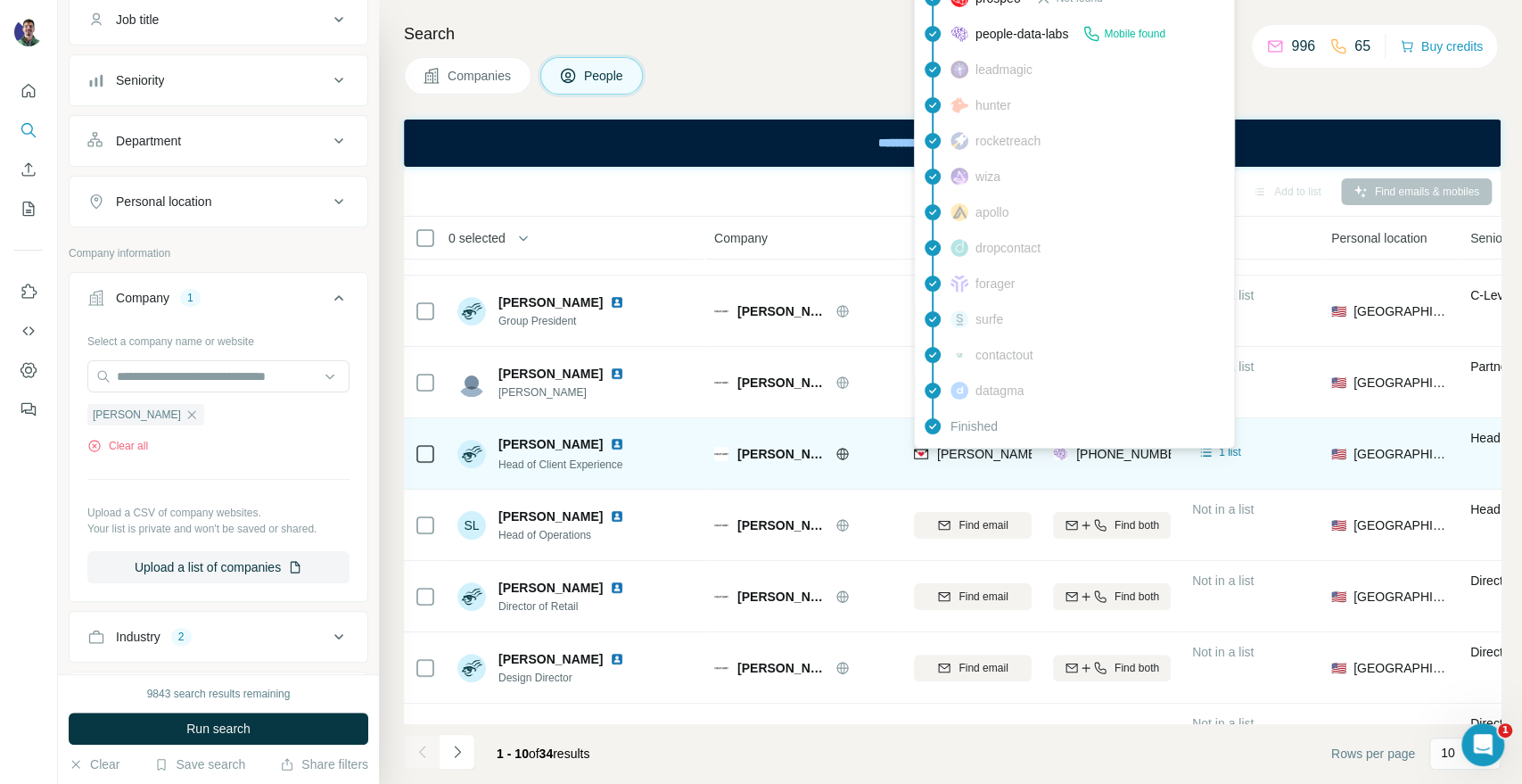
click at [949, 452] on span "[PERSON_NAME][EMAIL_ADDRESS][DOMAIN_NAME]" at bounding box center [1093, 453] width 314 height 14
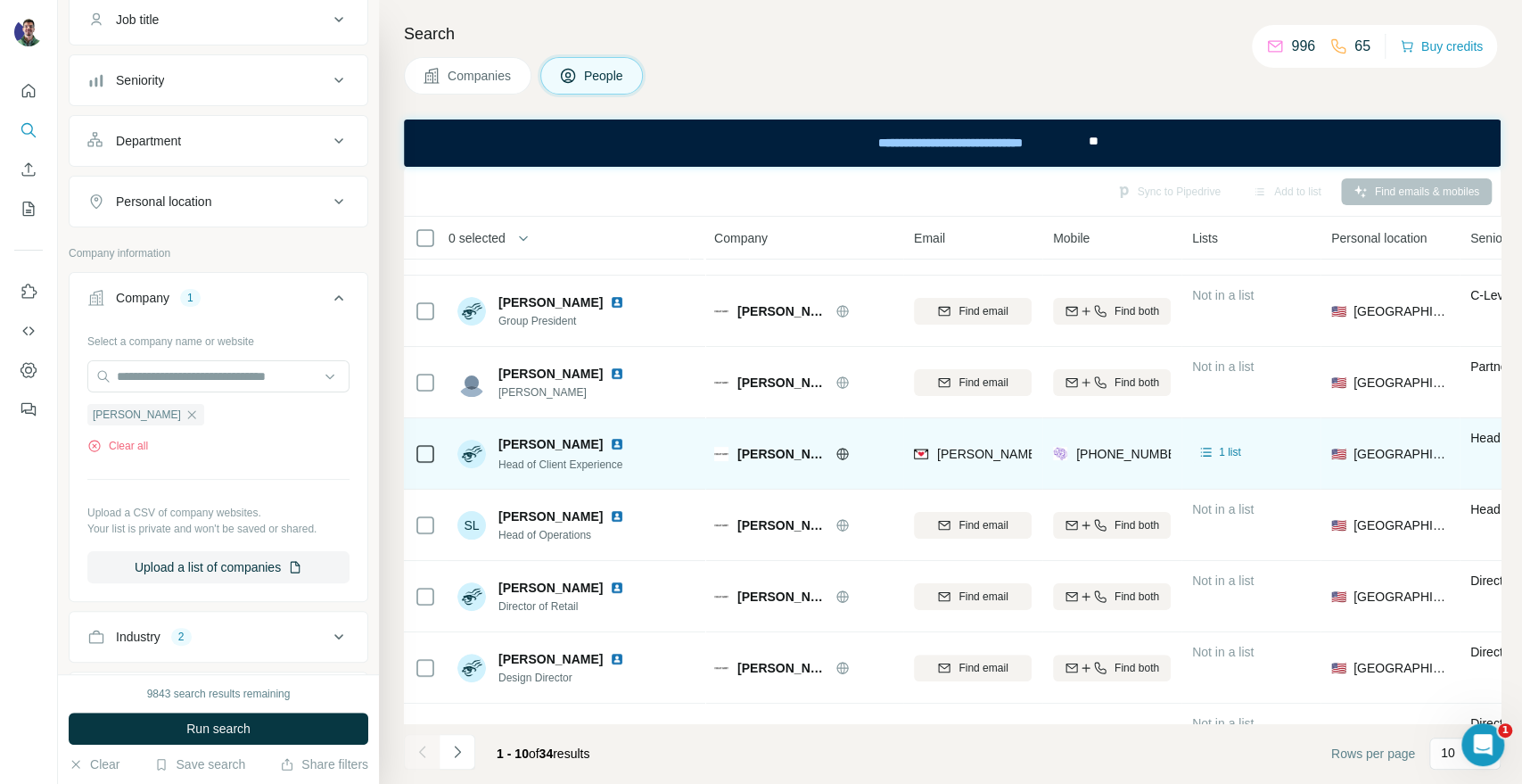
click at [762, 428] on div "[PERSON_NAME]" at bounding box center [803, 453] width 179 height 49
drag, startPoint x: 534, startPoint y: 442, endPoint x: 494, endPoint y: 439, distance: 40.1
click at [494, 439] on div "[PERSON_NAME] Head of Client Experience" at bounding box center [545, 454] width 174 height 37
click at [756, 449] on span "[PERSON_NAME]" at bounding box center [782, 453] width 89 height 18
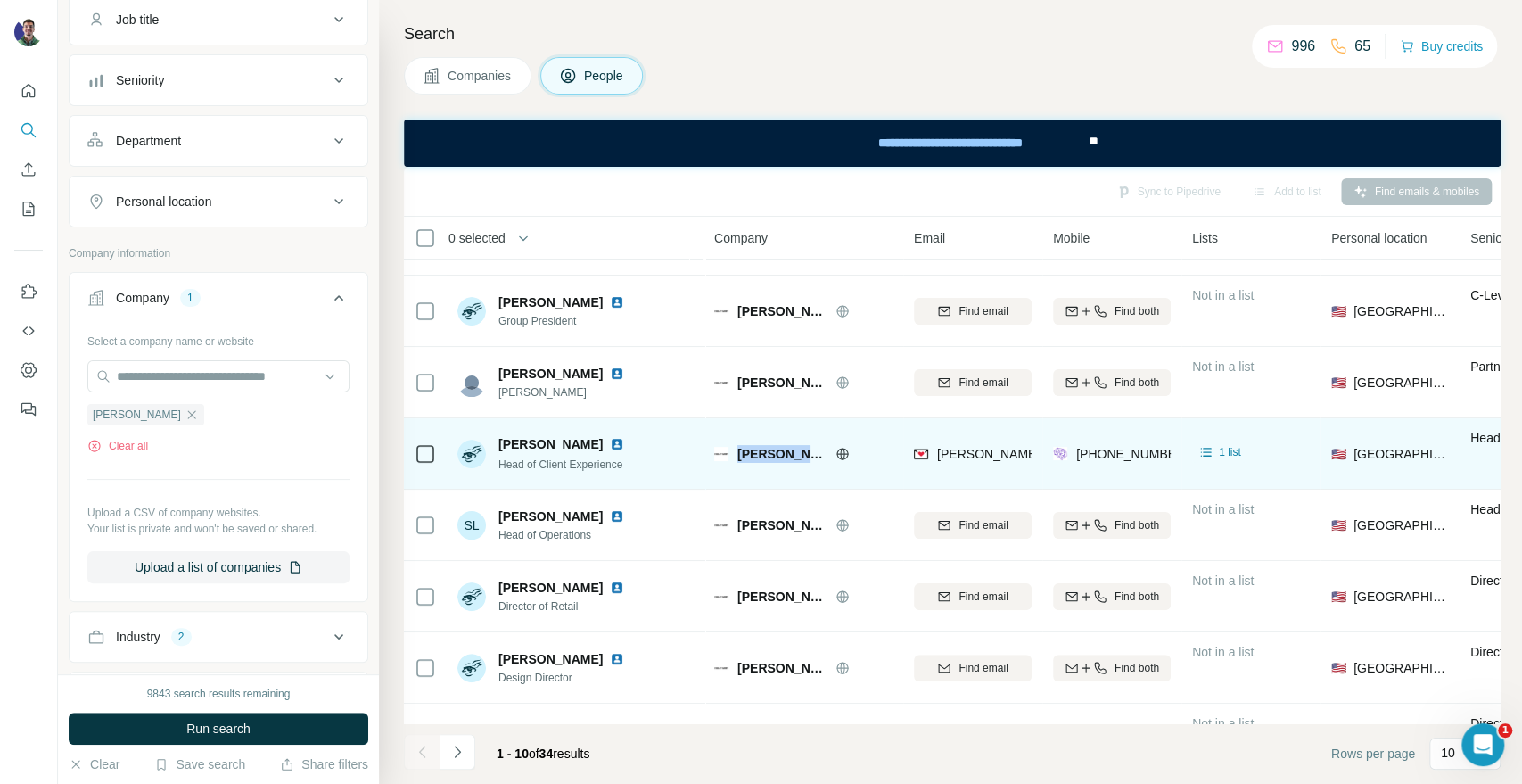
click at [756, 449] on span "[PERSON_NAME]" at bounding box center [782, 453] width 89 height 18
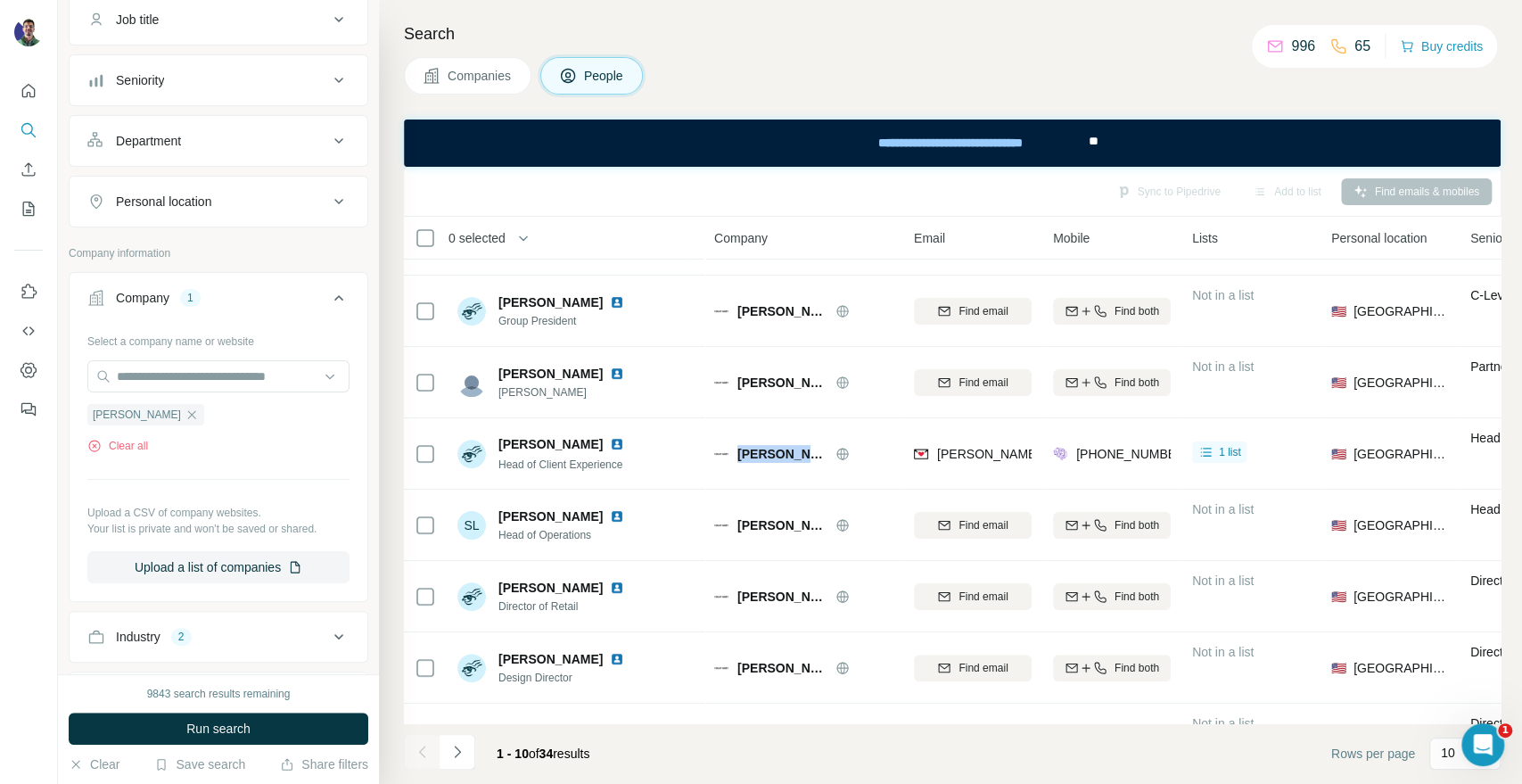
click at [473, 61] on button "Companies" at bounding box center [468, 76] width 127 height 37
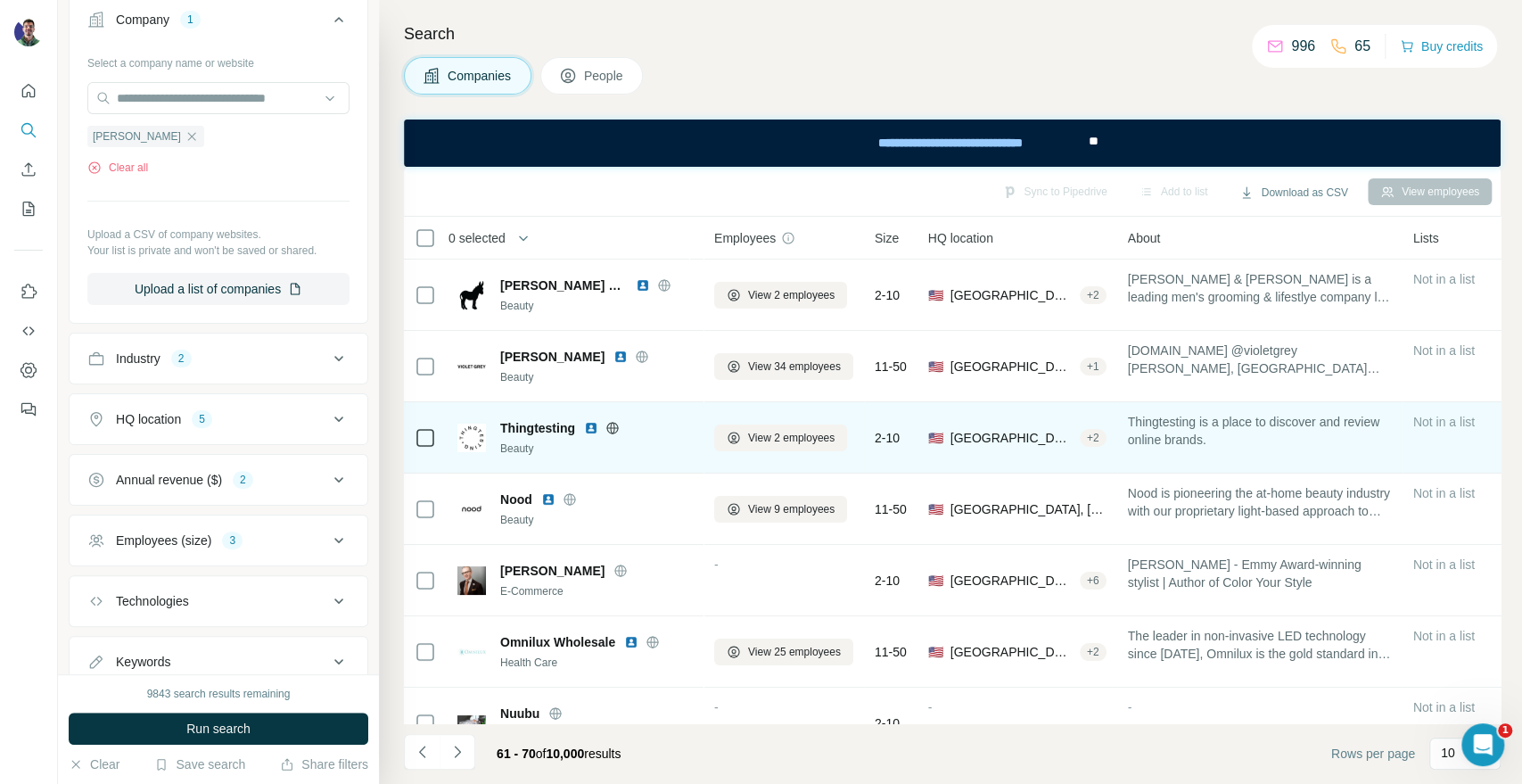
click at [611, 423] on icon at bounding box center [612, 428] width 11 height 11
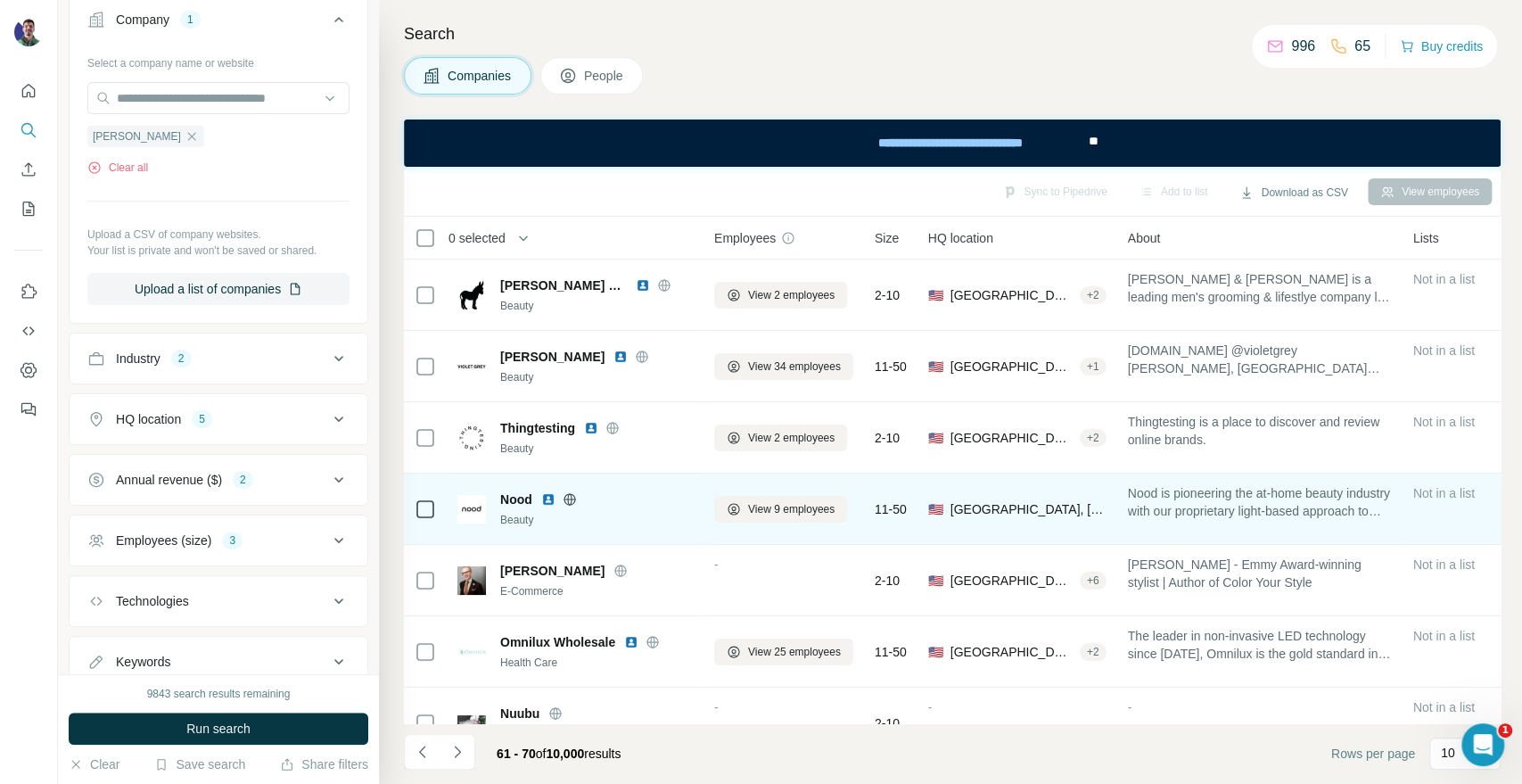
click at [572, 498] on icon at bounding box center [569, 499] width 14 height 14
click at [576, 501] on icon at bounding box center [569, 499] width 14 height 14
click at [741, 513] on button "View 9 employees" at bounding box center [781, 509] width 133 height 27
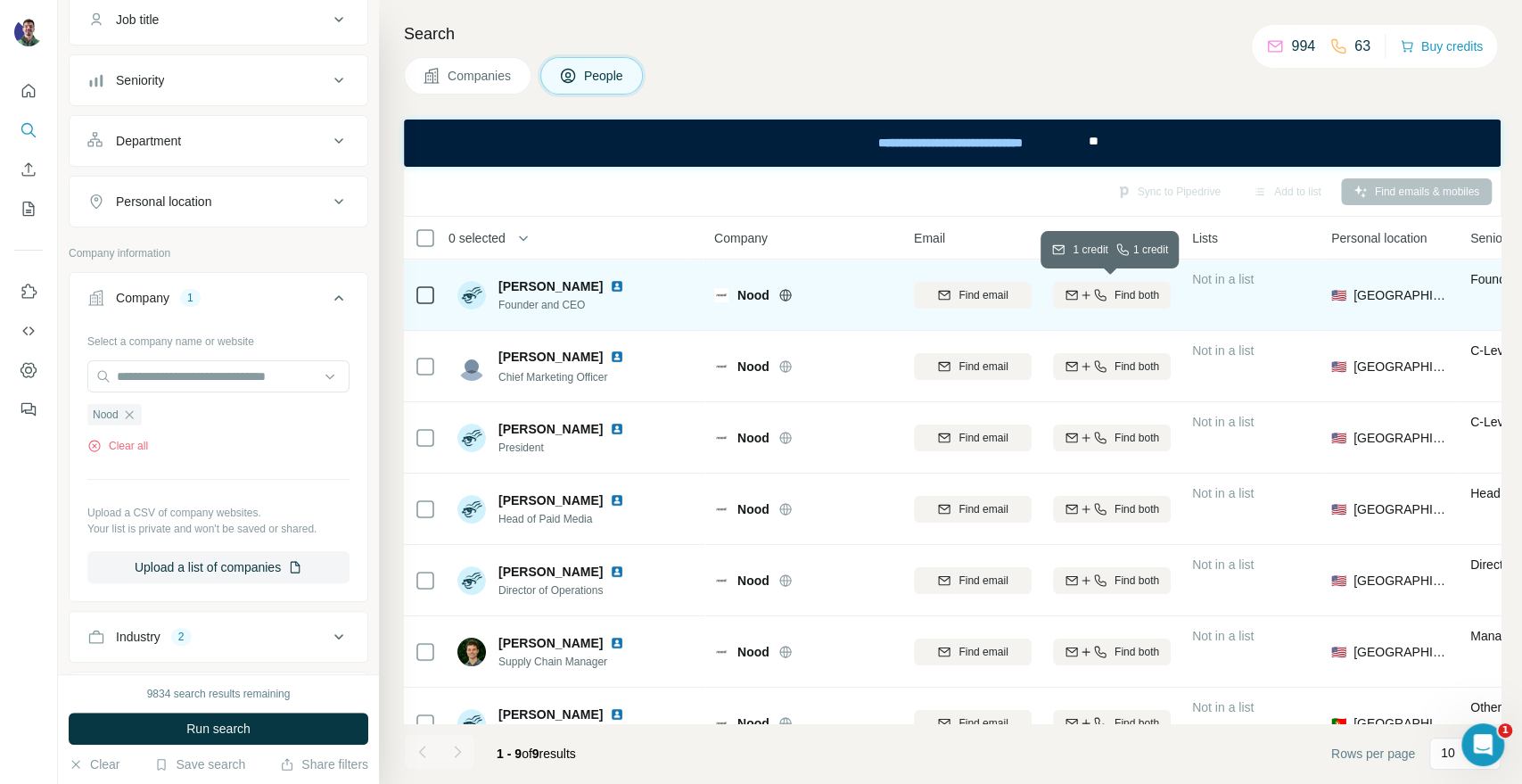
click at [1093, 290] on icon "button" at bounding box center [1100, 295] width 14 height 14
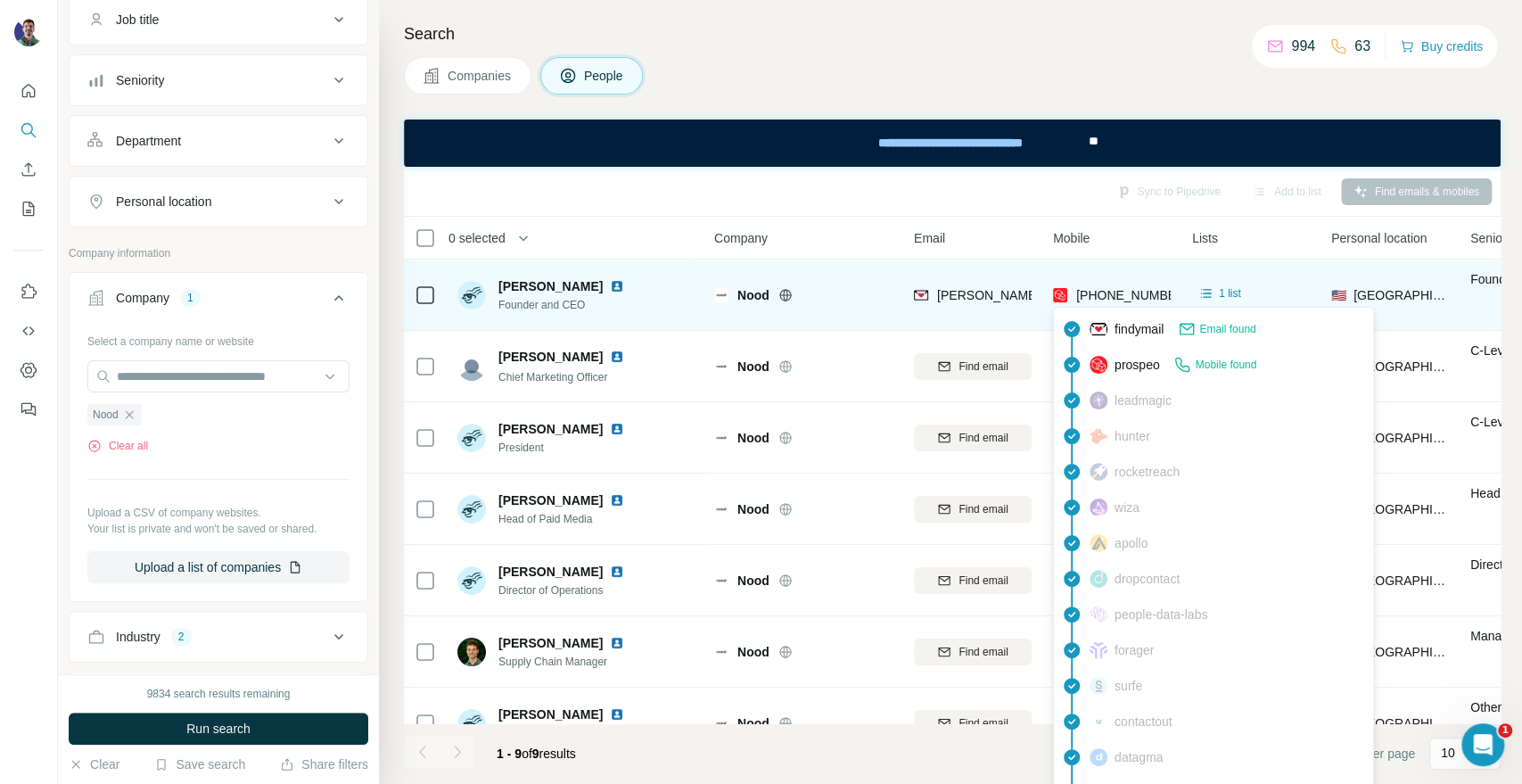
click at [1100, 291] on span "[PHONE_NUMBER]" at bounding box center [1133, 295] width 112 height 14
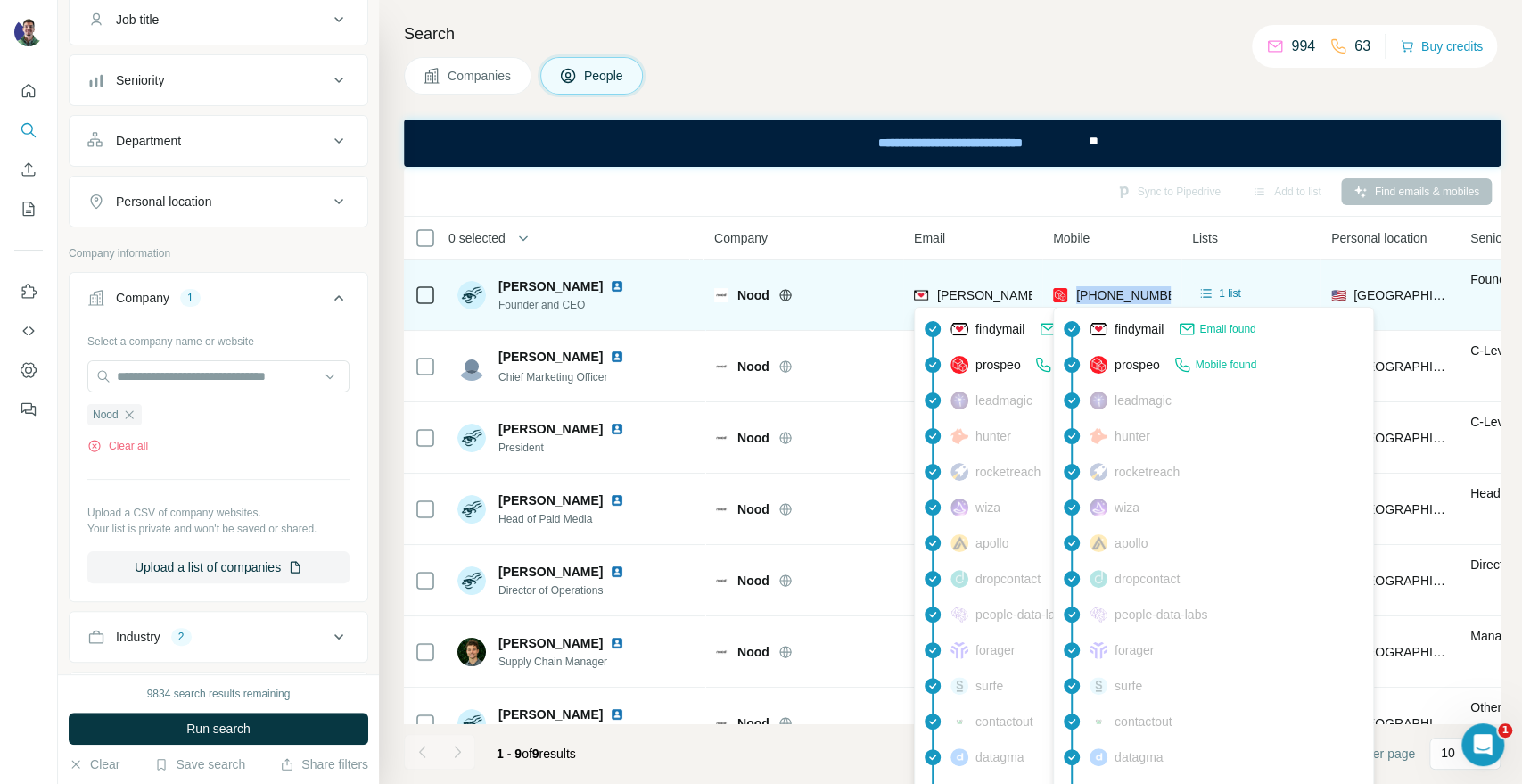
click at [990, 289] on span "[PERSON_NAME][EMAIL_ADDRESS][DOMAIN_NAME]" at bounding box center [1093, 295] width 314 height 14
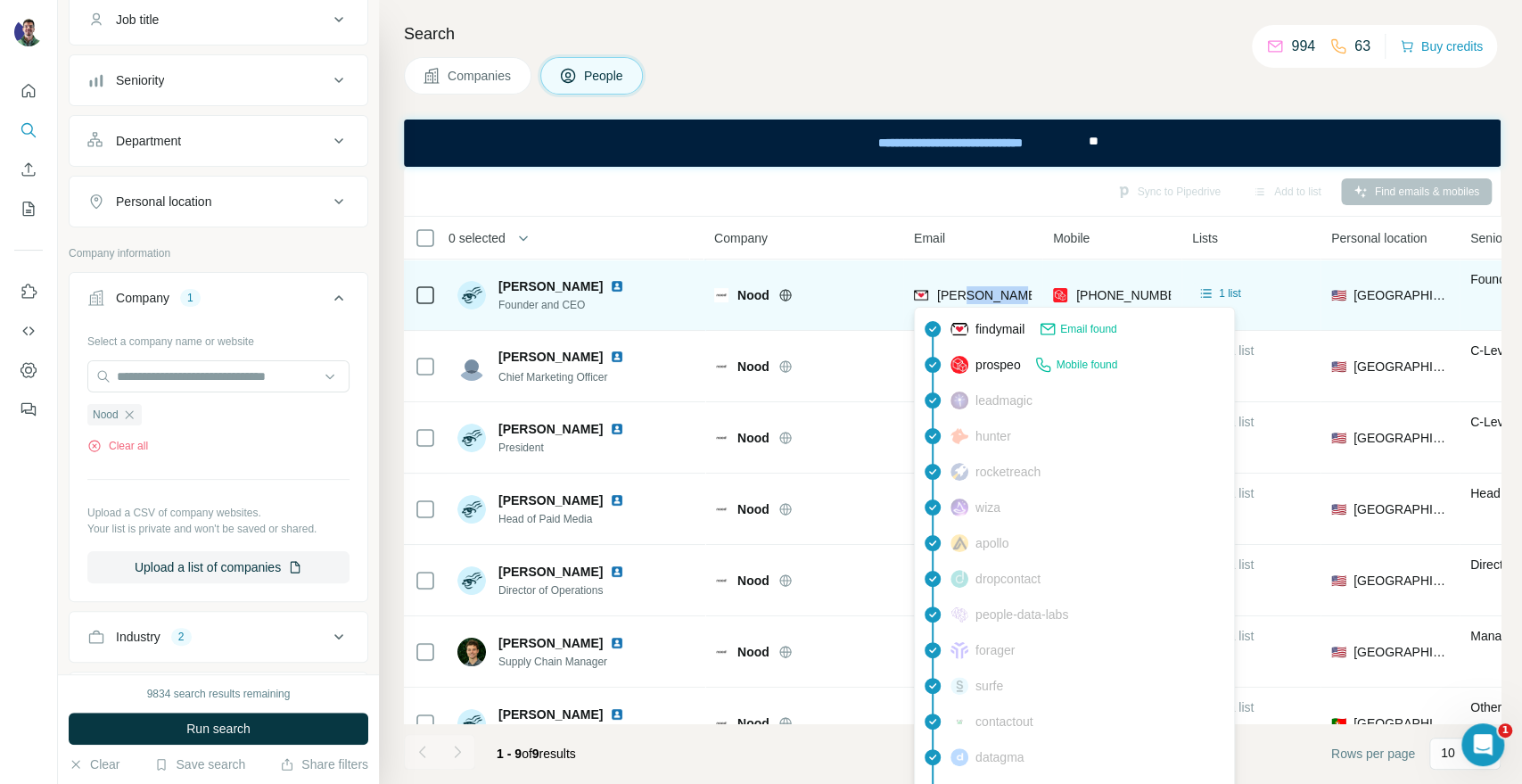
click at [990, 289] on span "[PERSON_NAME][EMAIL_ADDRESS][DOMAIN_NAME]" at bounding box center [1093, 295] width 314 height 14
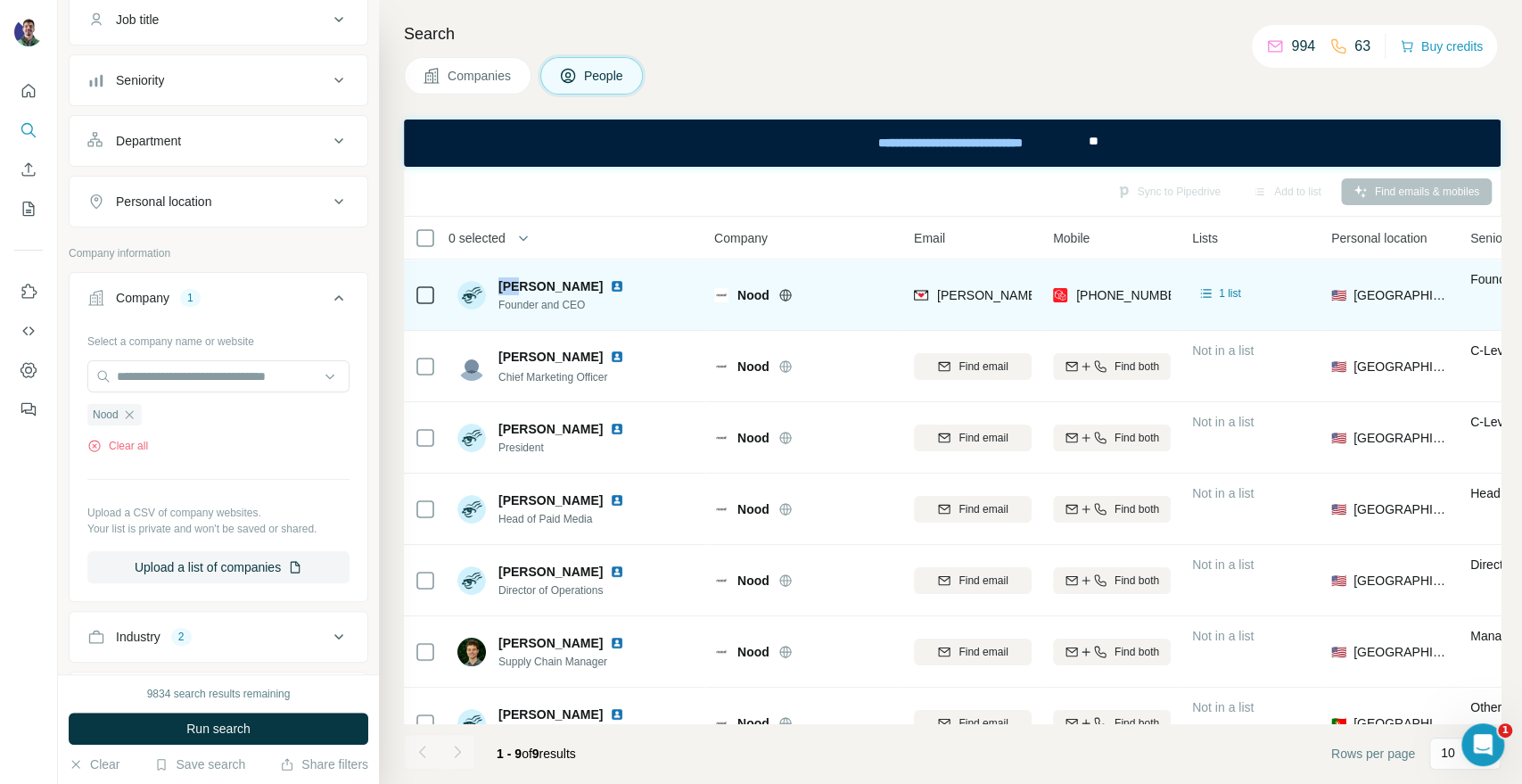
drag, startPoint x: 497, startPoint y: 284, endPoint x: 522, endPoint y: 284, distance: 25.0
click at [522, 284] on div "[PERSON_NAME] Founder and CEO" at bounding box center [545, 295] width 174 height 36
click at [755, 298] on span "Nood" at bounding box center [754, 295] width 32 height 18
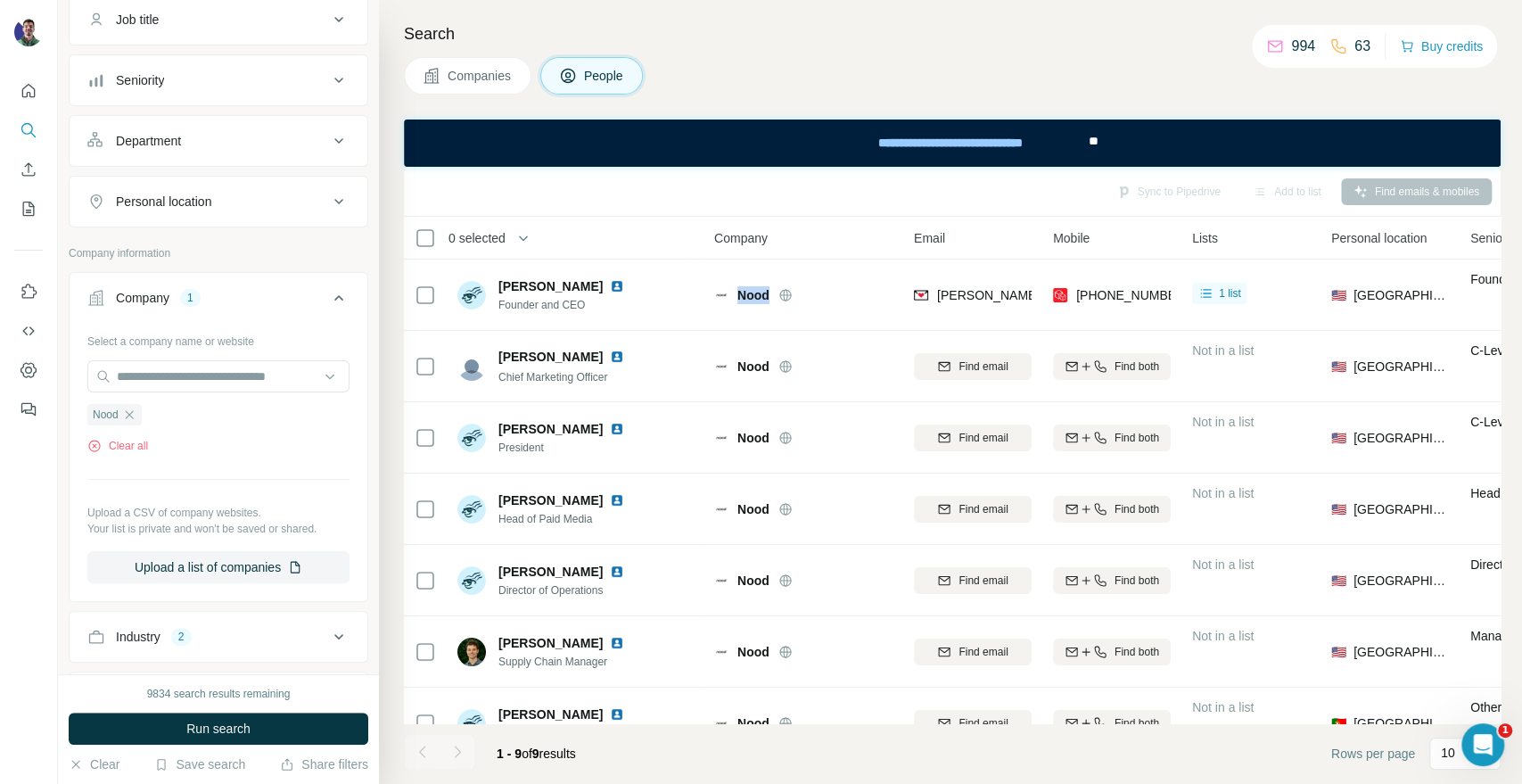
drag, startPoint x: 423, startPoint y: 59, endPoint x: 433, endPoint y: 68, distance: 13.5
click at [423, 58] on button "Companies" at bounding box center [468, 76] width 127 height 37
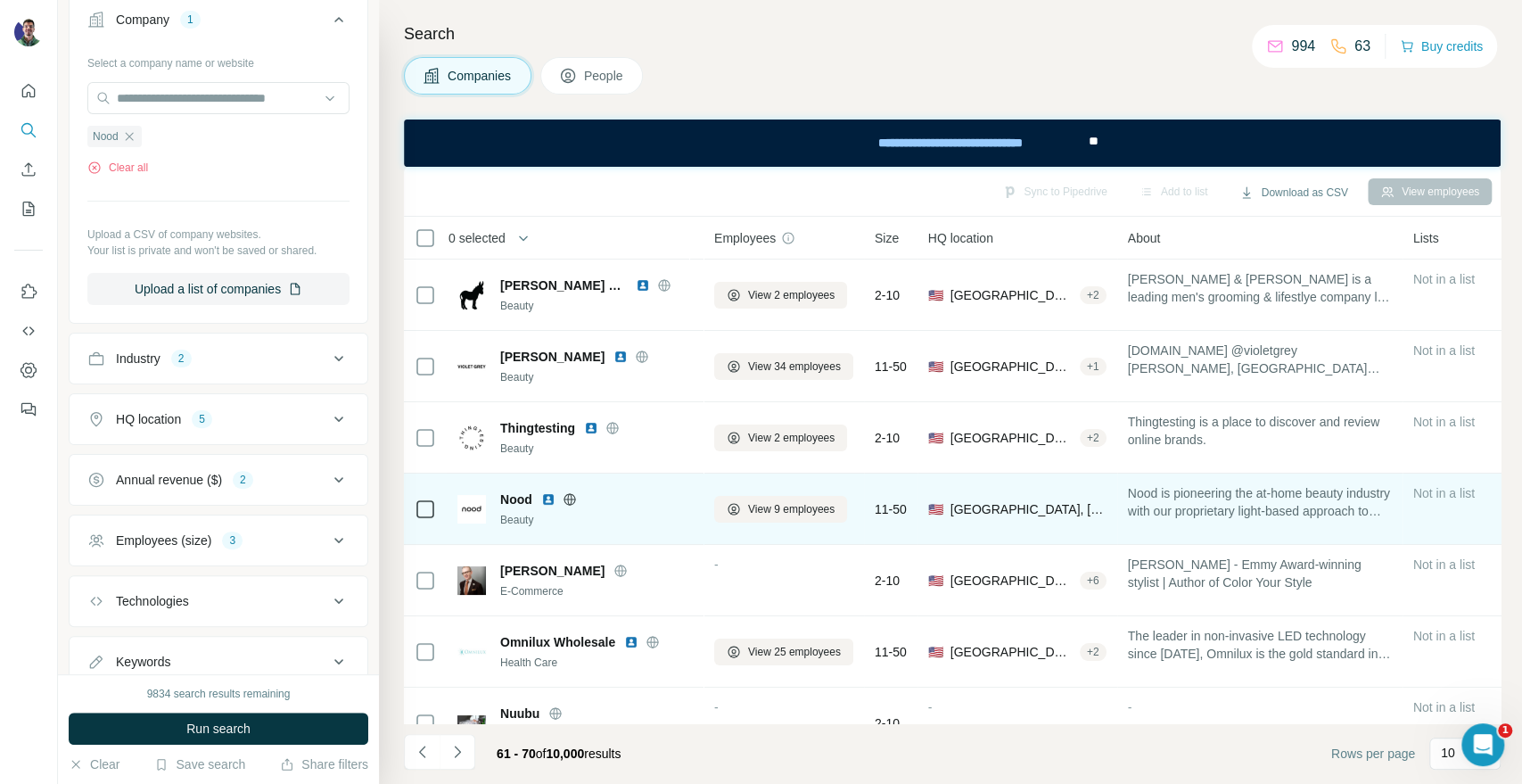
click at [573, 492] on icon at bounding box center [569, 499] width 14 height 14
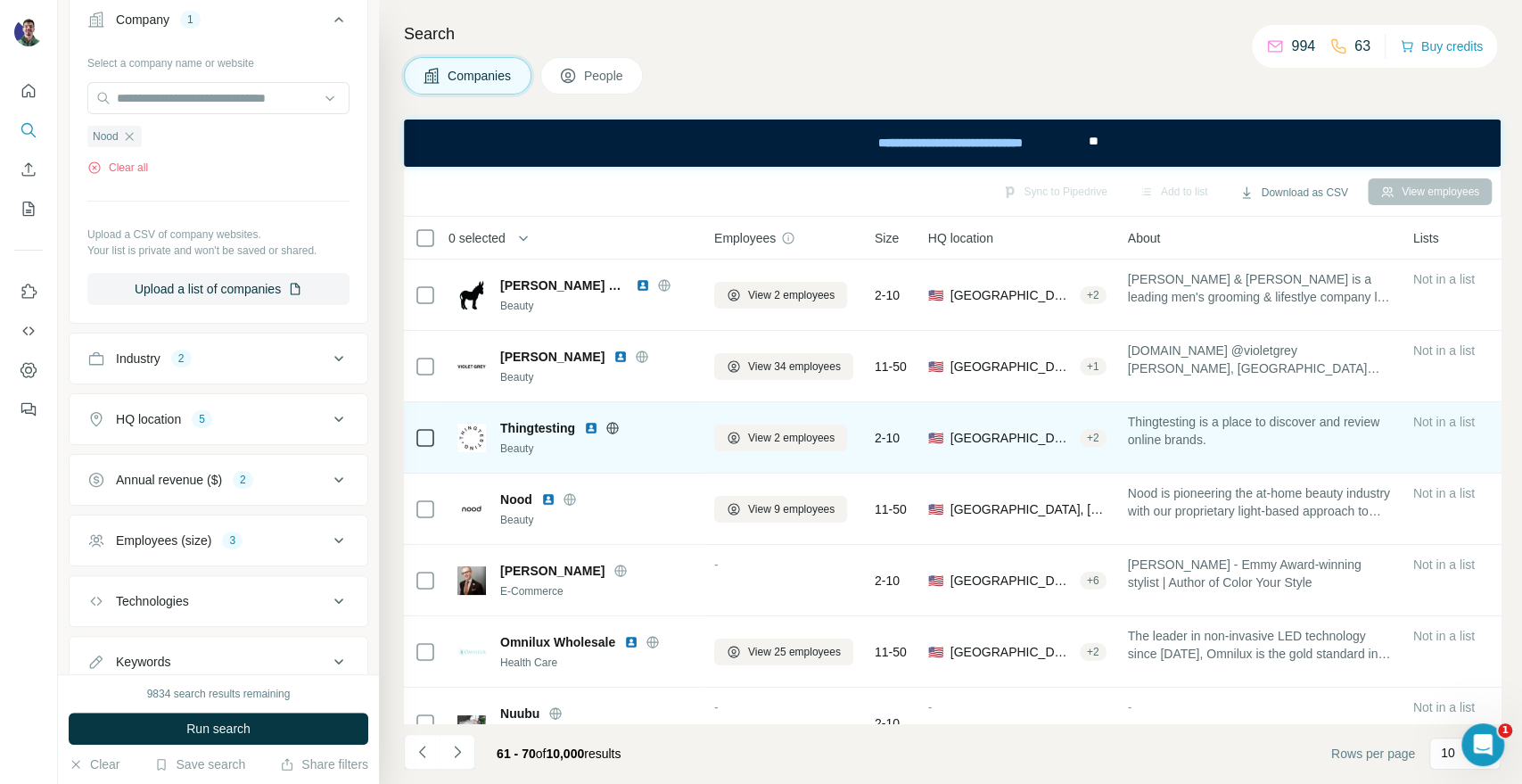
scroll to position [99, 0]
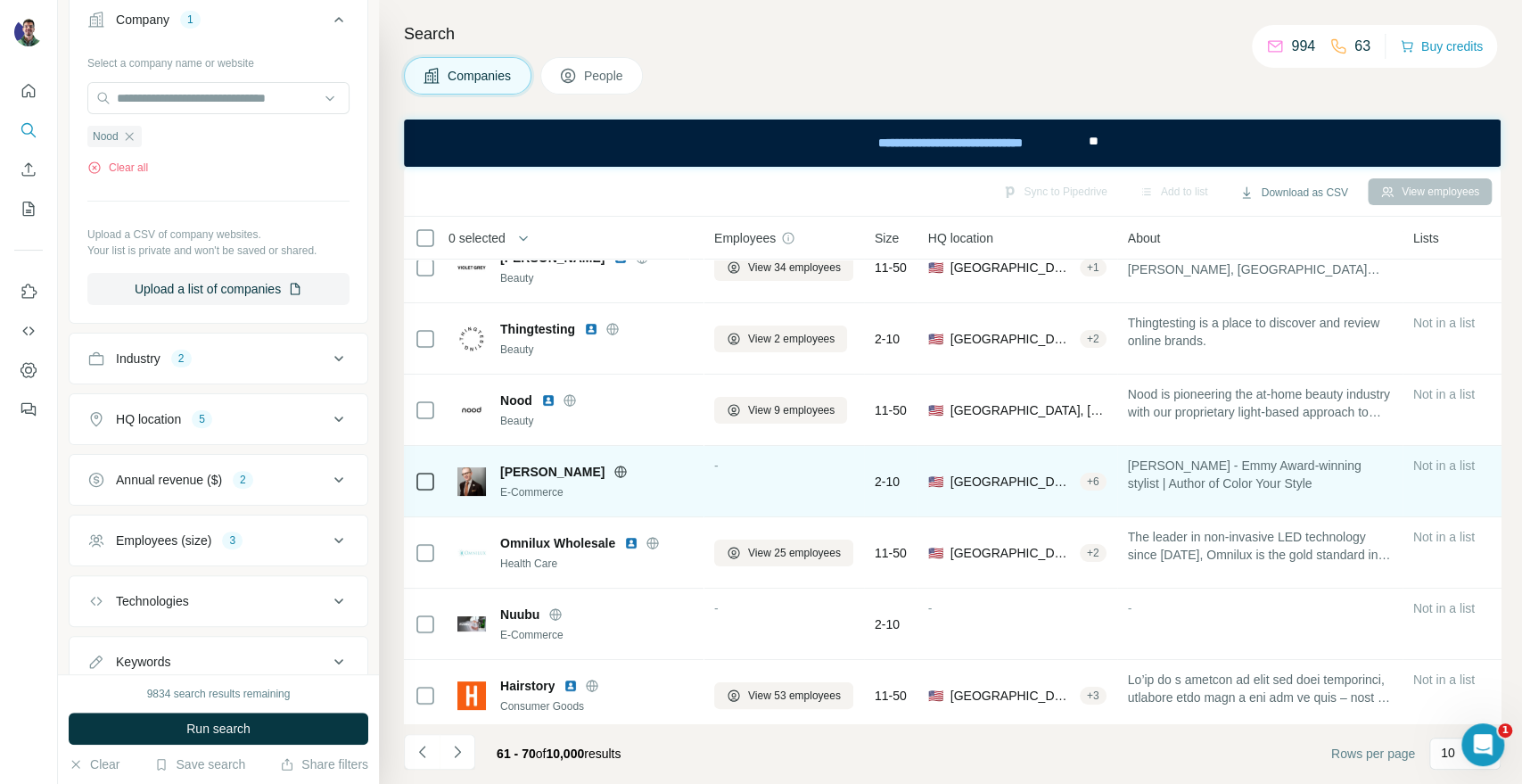
click at [614, 472] on icon at bounding box center [621, 471] width 14 height 14
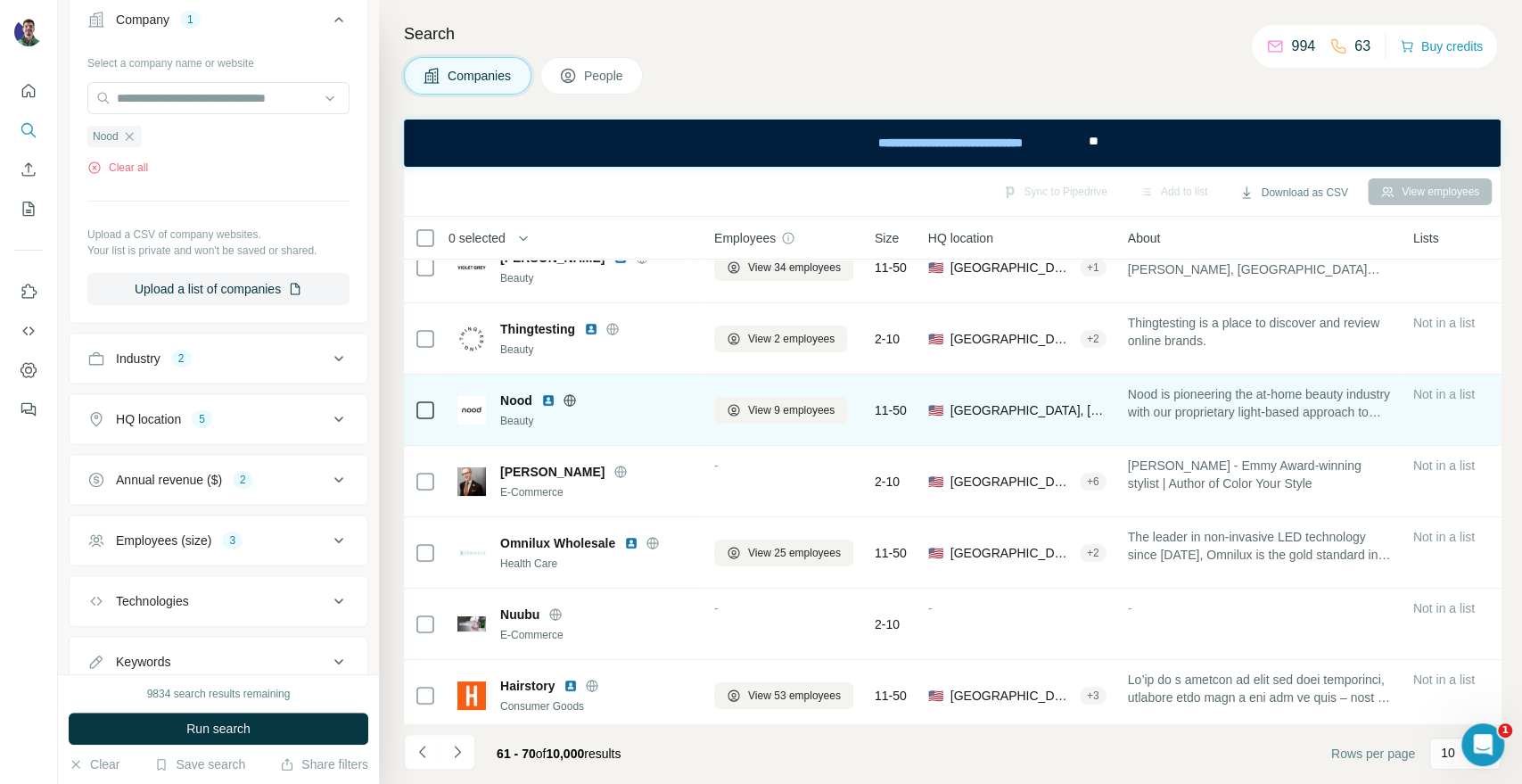
click at [565, 398] on icon at bounding box center [569, 399] width 14 height 14
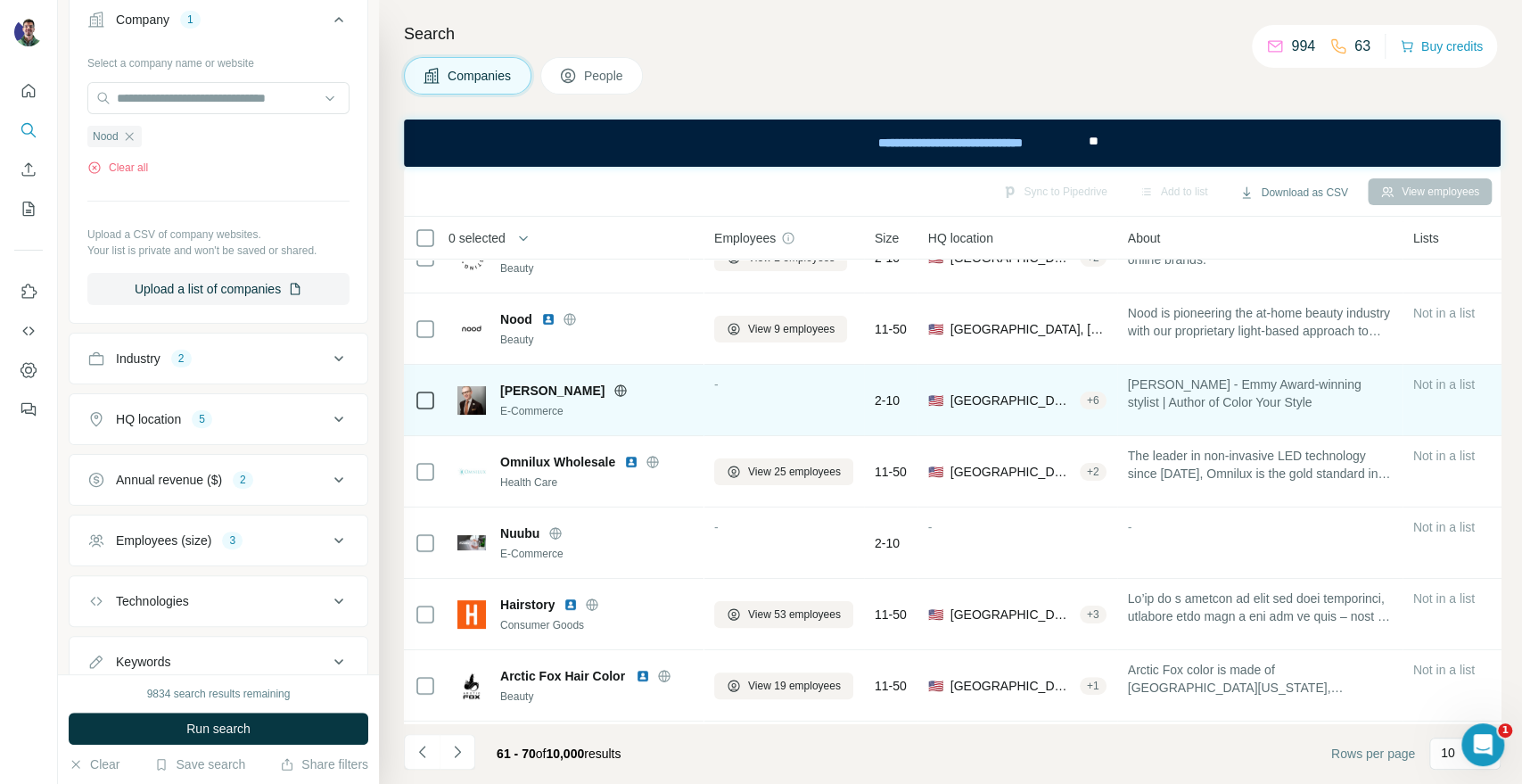
scroll to position [258, 0]
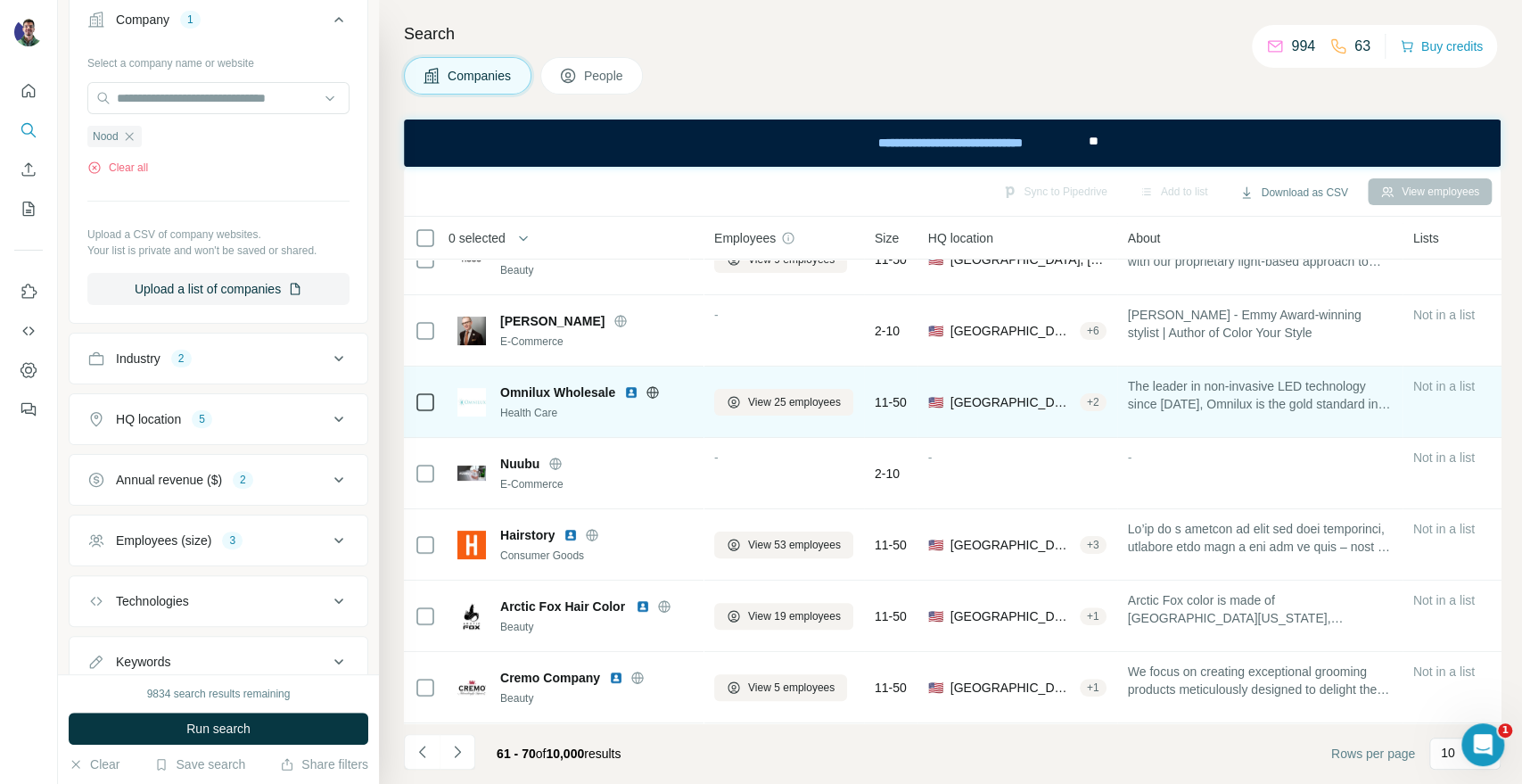
click at [651, 386] on icon at bounding box center [653, 392] width 5 height 11
click at [651, 385] on icon at bounding box center [652, 392] width 14 height 14
click at [749, 394] on span "View 25 employees" at bounding box center [794, 401] width 93 height 16
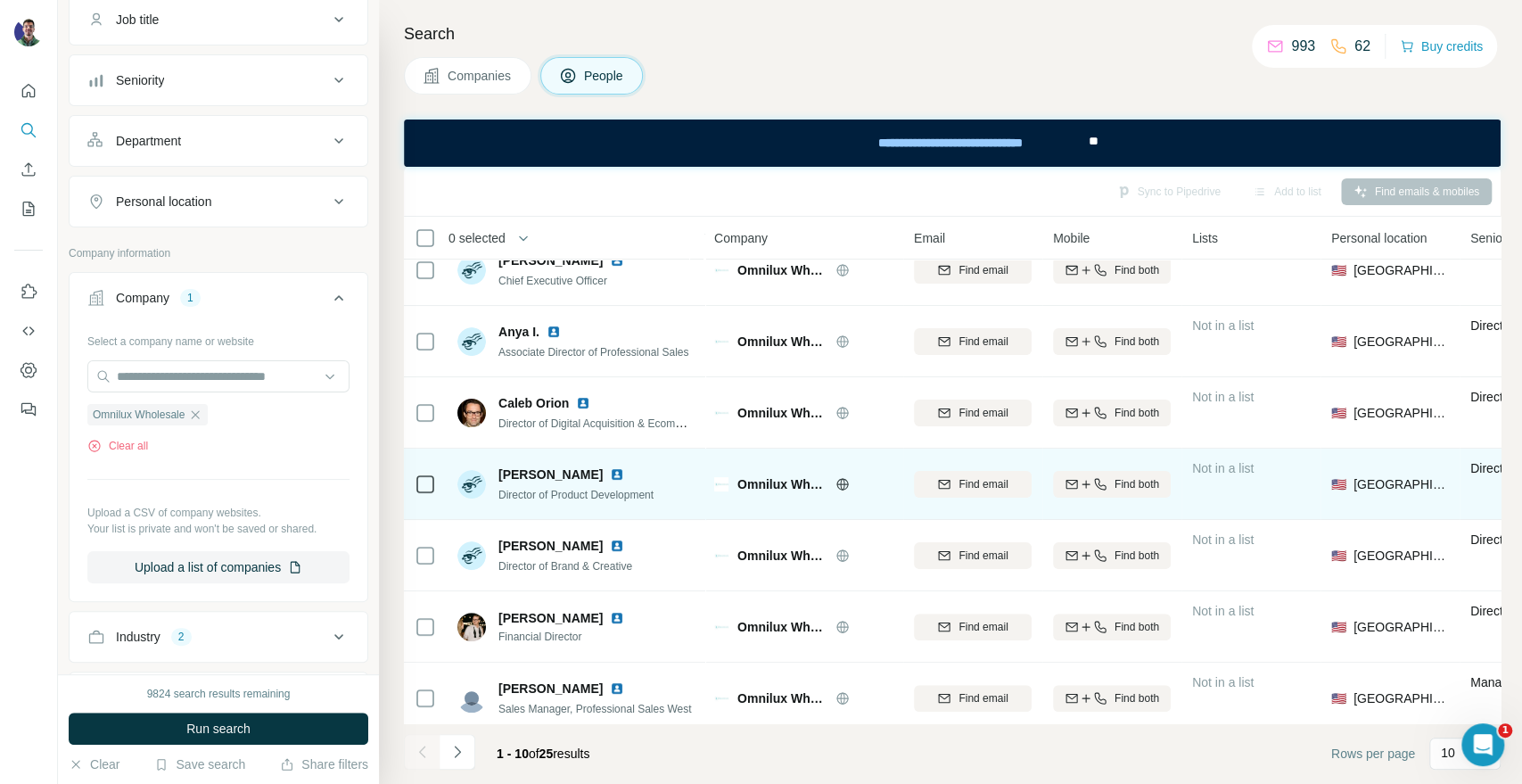
scroll to position [258, 0]
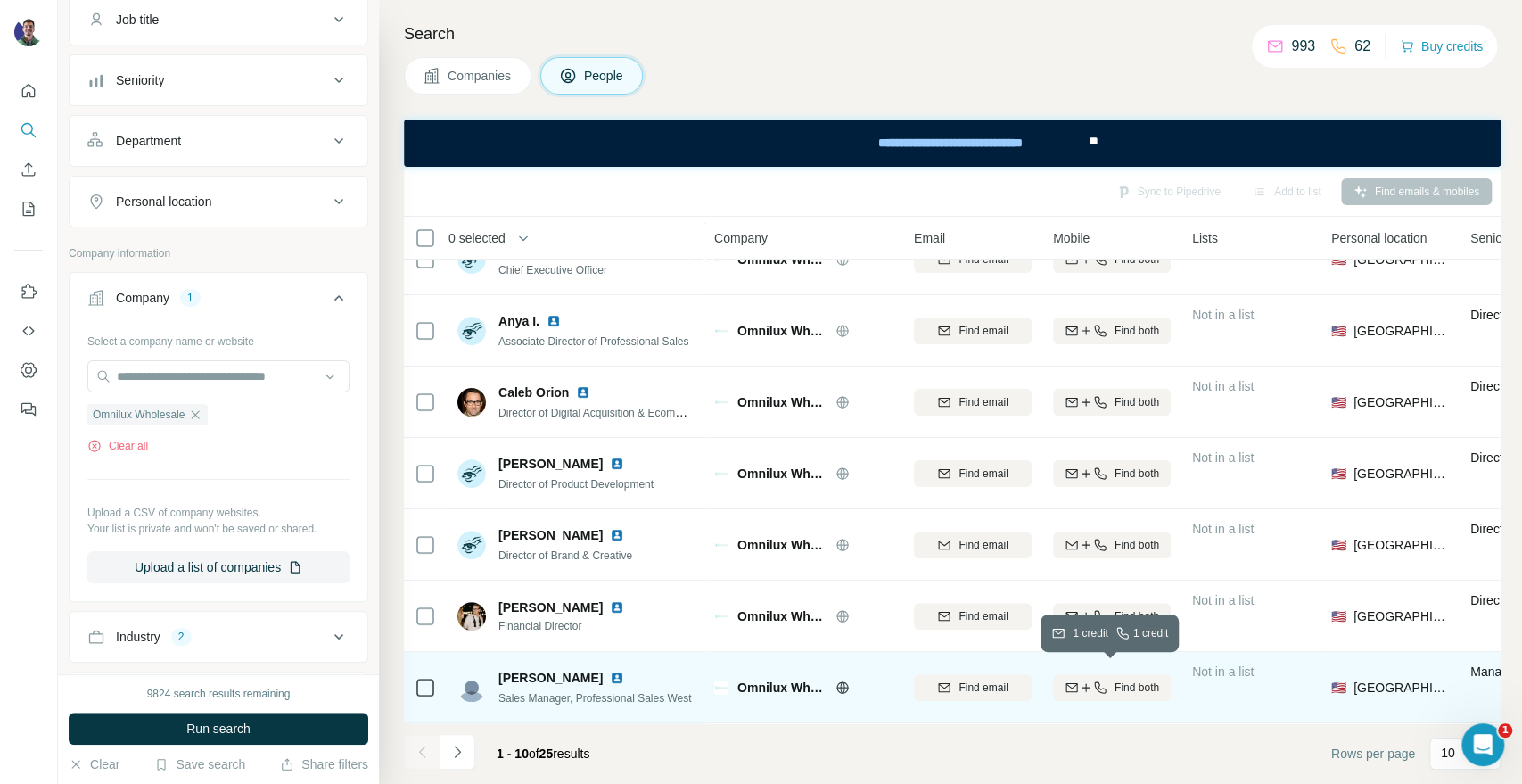
click at [1093, 681] on icon "button" at bounding box center [1100, 687] width 14 height 14
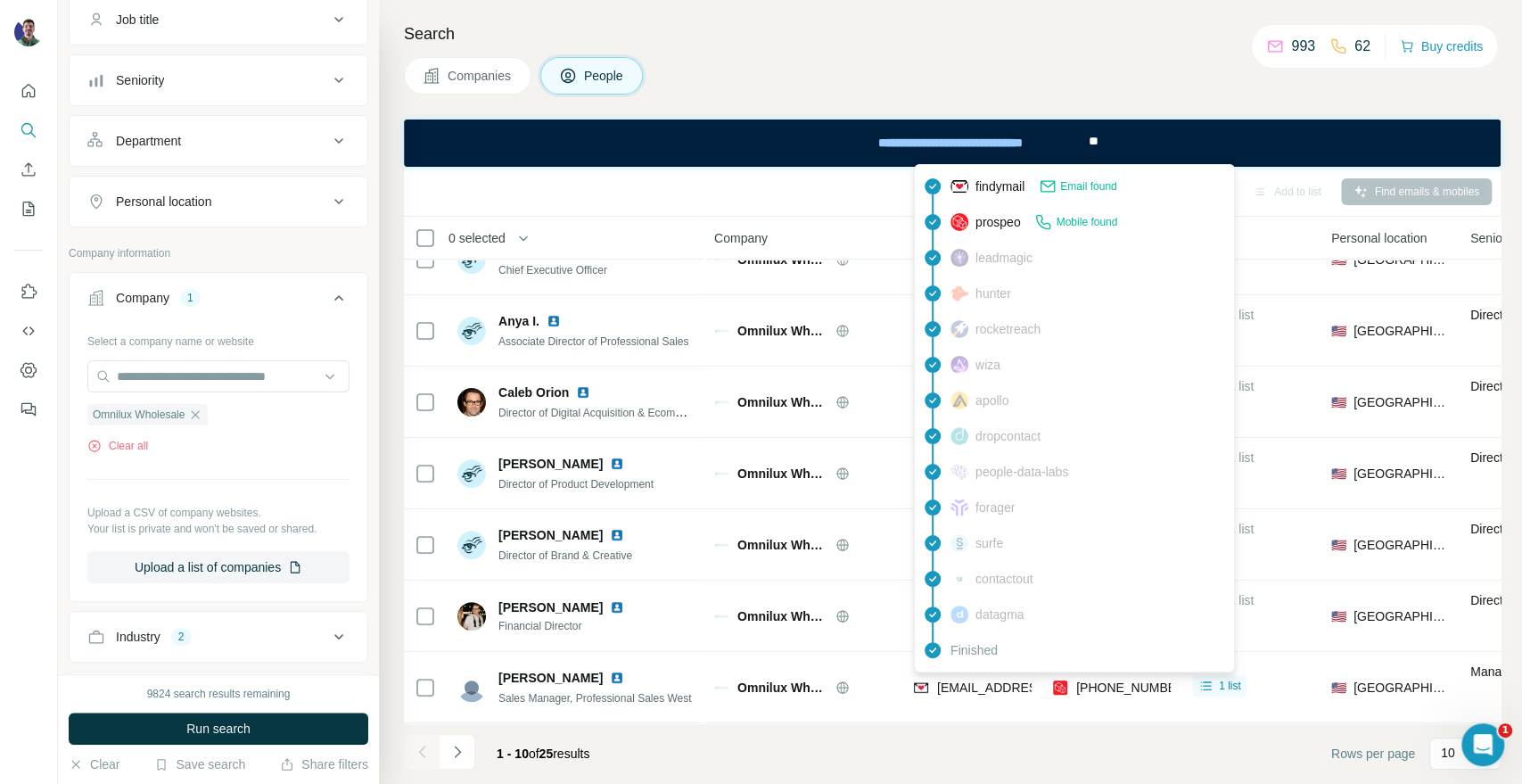
click at [1015, 671] on div "findymail Email found prospeo Mobile found leadmagic hunter rocketreach [PERSON…" at bounding box center [1075, 417] width 321 height 508
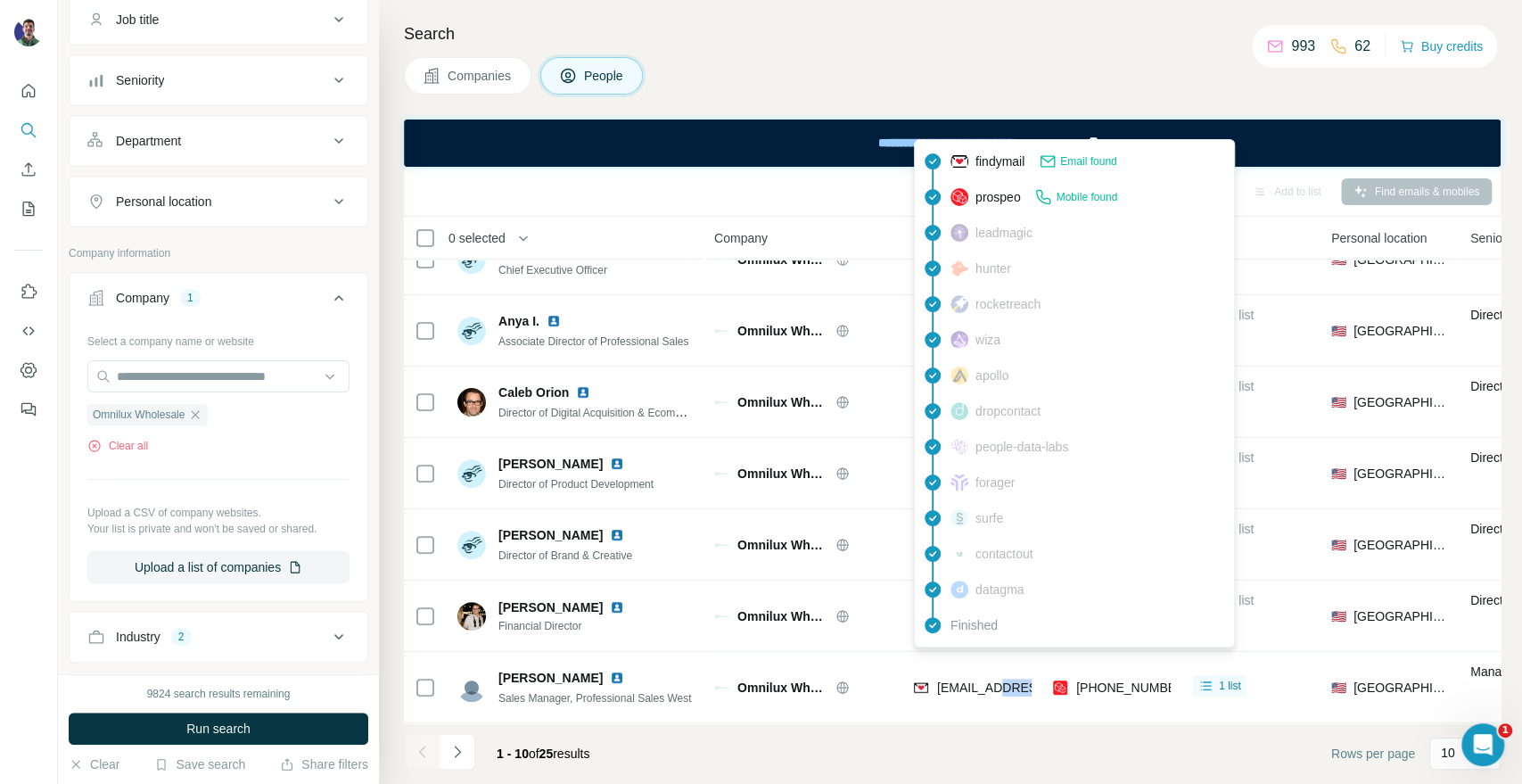
click at [1015, 680] on span "[EMAIL_ADDRESS][DOMAIN_NAME]" at bounding box center [1043, 687] width 212 height 14
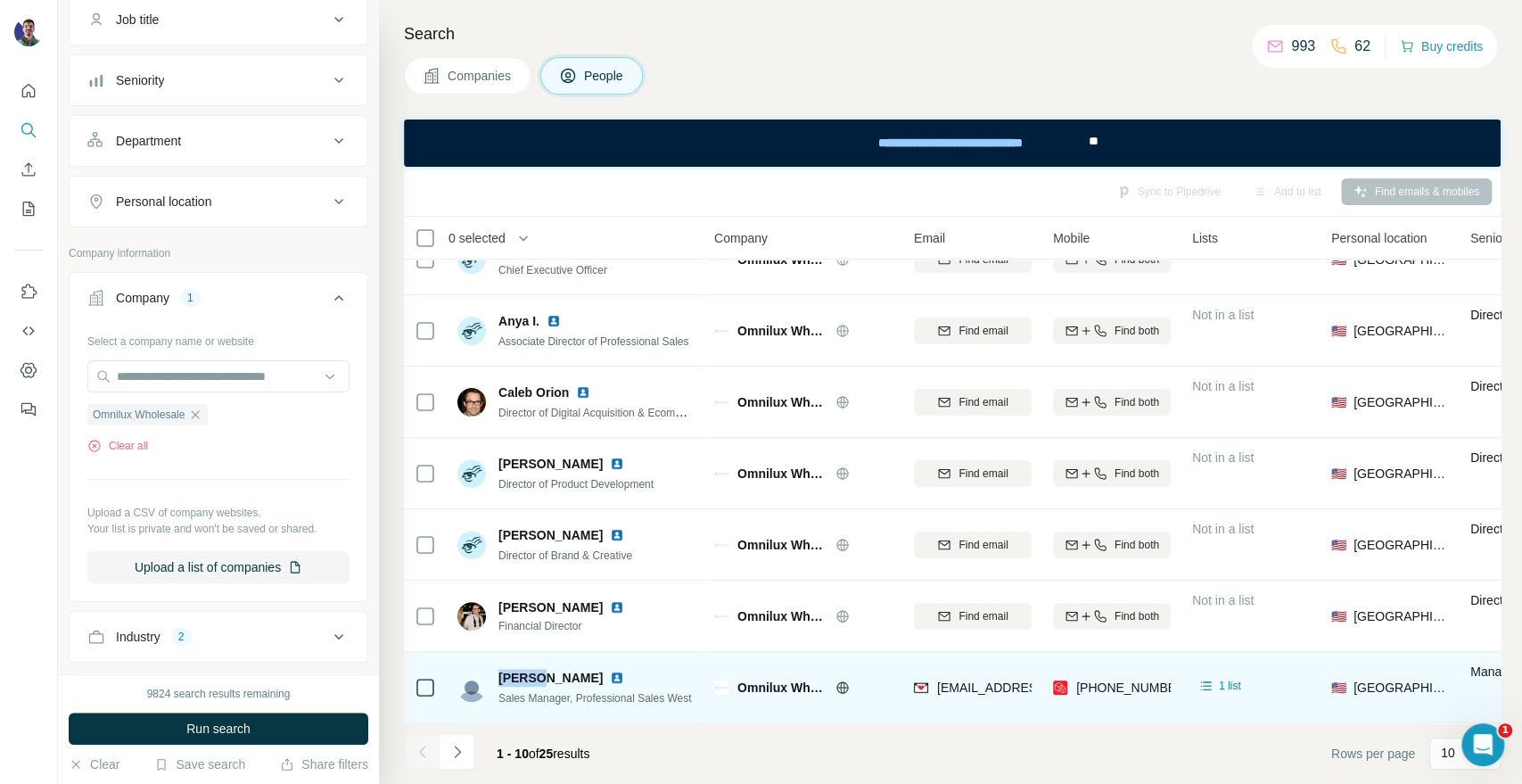
drag, startPoint x: 541, startPoint y: 665, endPoint x: 501, endPoint y: 666, distance: 40.0
click at [501, 669] on span "[PERSON_NAME]" at bounding box center [550, 677] width 104 height 18
click at [748, 678] on span "Omnilux Wholesale" at bounding box center [782, 687] width 89 height 18
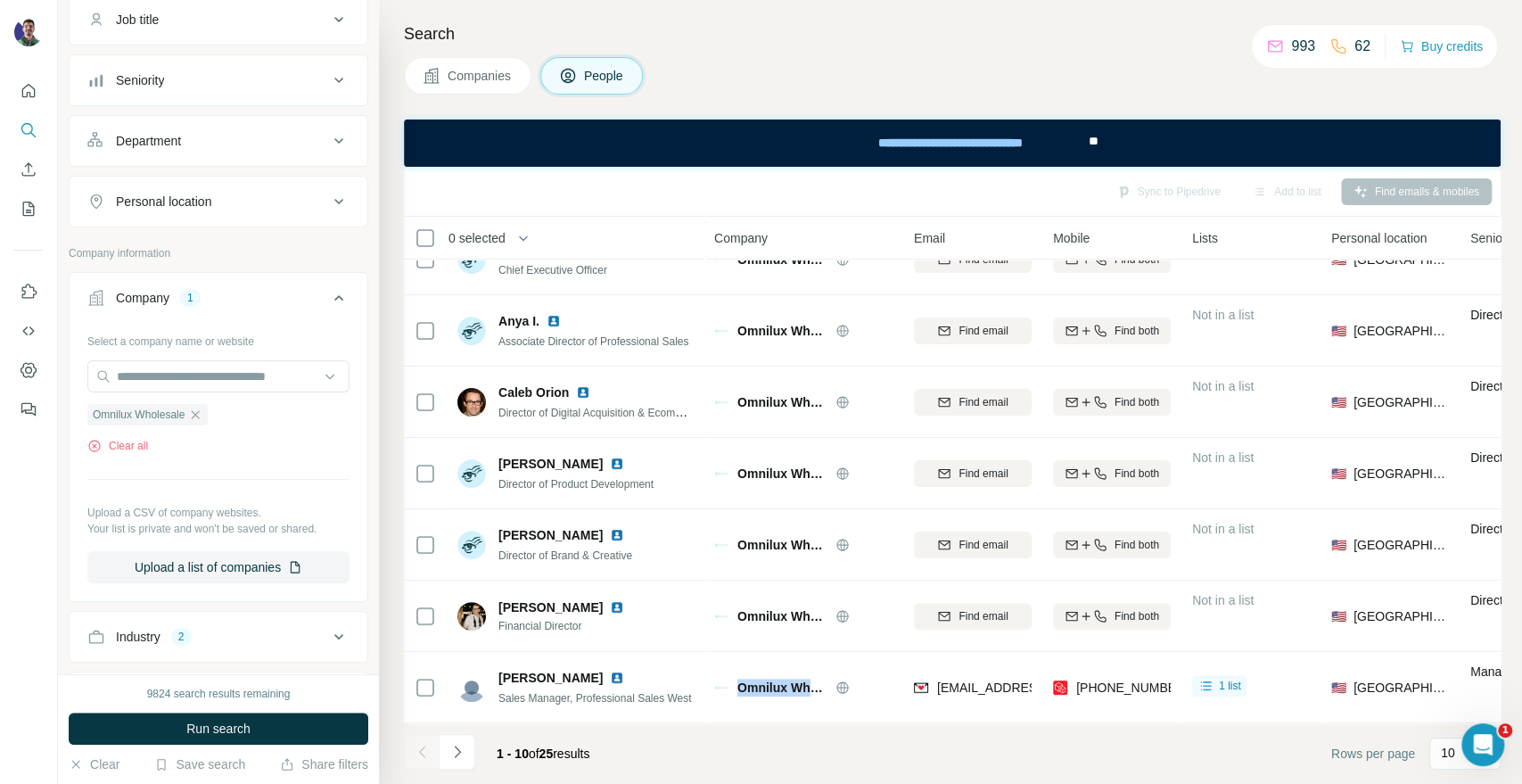
click at [487, 79] on span "Companies" at bounding box center [480, 75] width 66 height 18
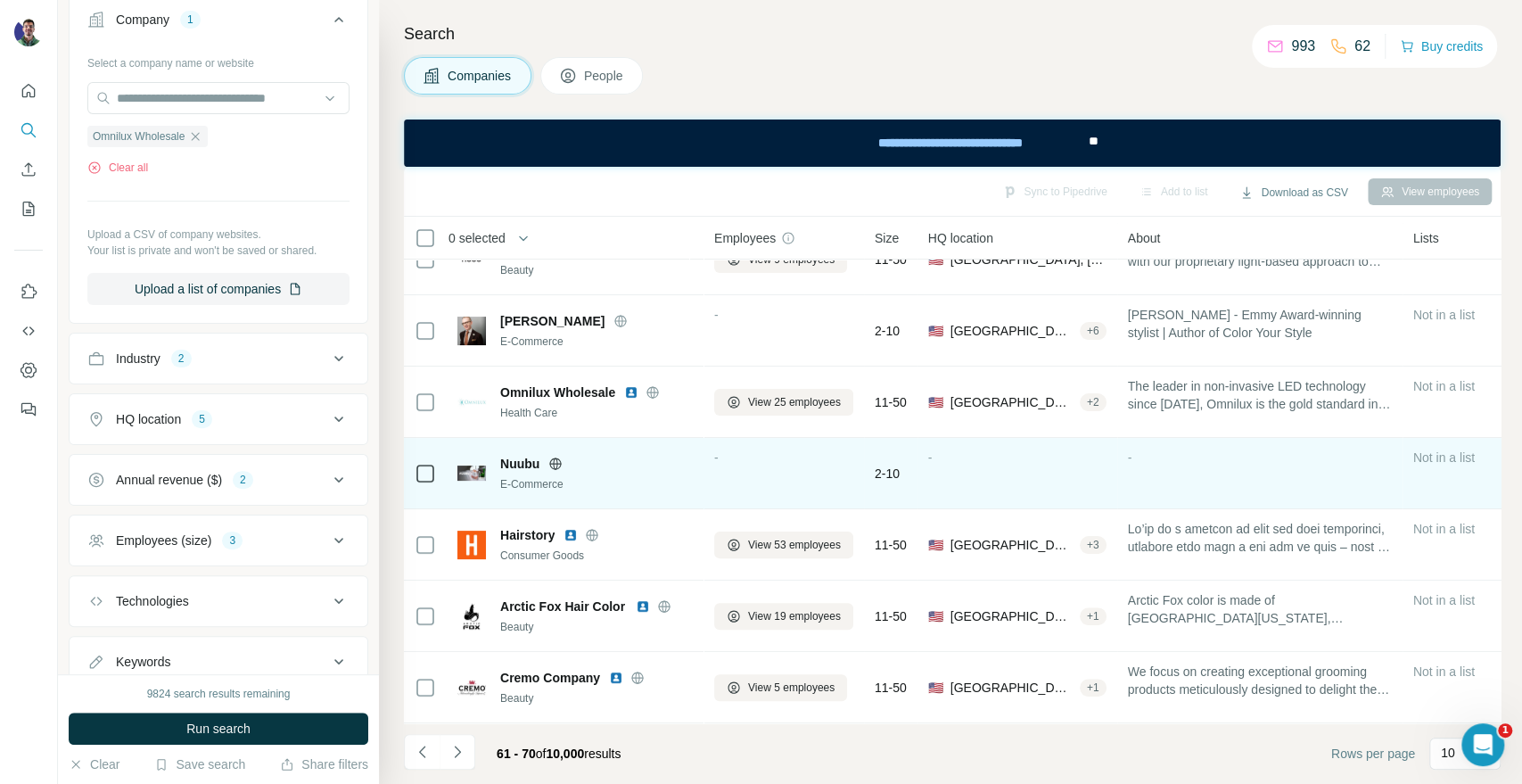
click at [555, 457] on icon at bounding box center [556, 463] width 5 height 11
click at [557, 457] on icon at bounding box center [556, 463] width 5 height 11
click at [549, 457] on icon at bounding box center [555, 463] width 14 height 14
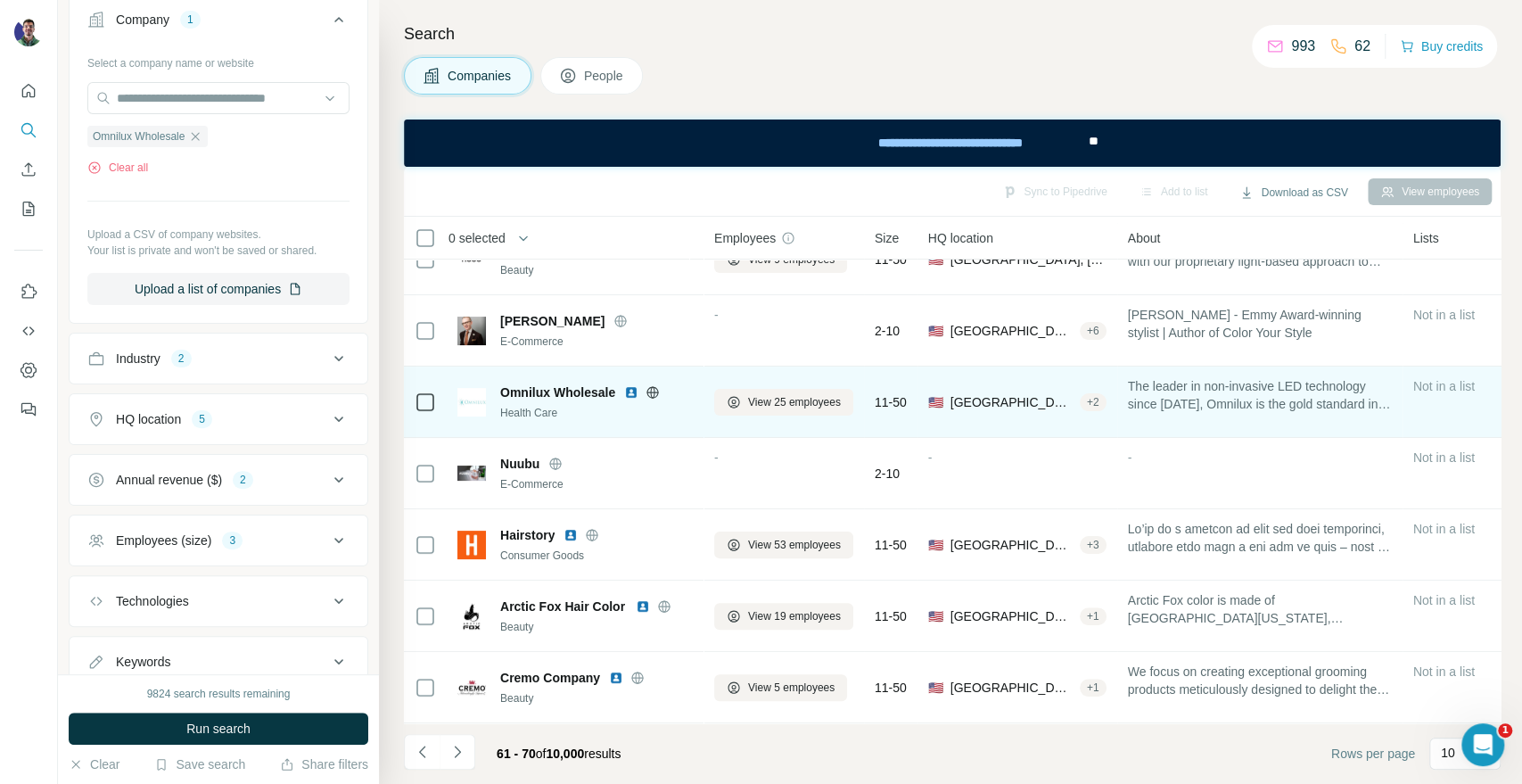
click at [651, 385] on icon at bounding box center [652, 392] width 14 height 14
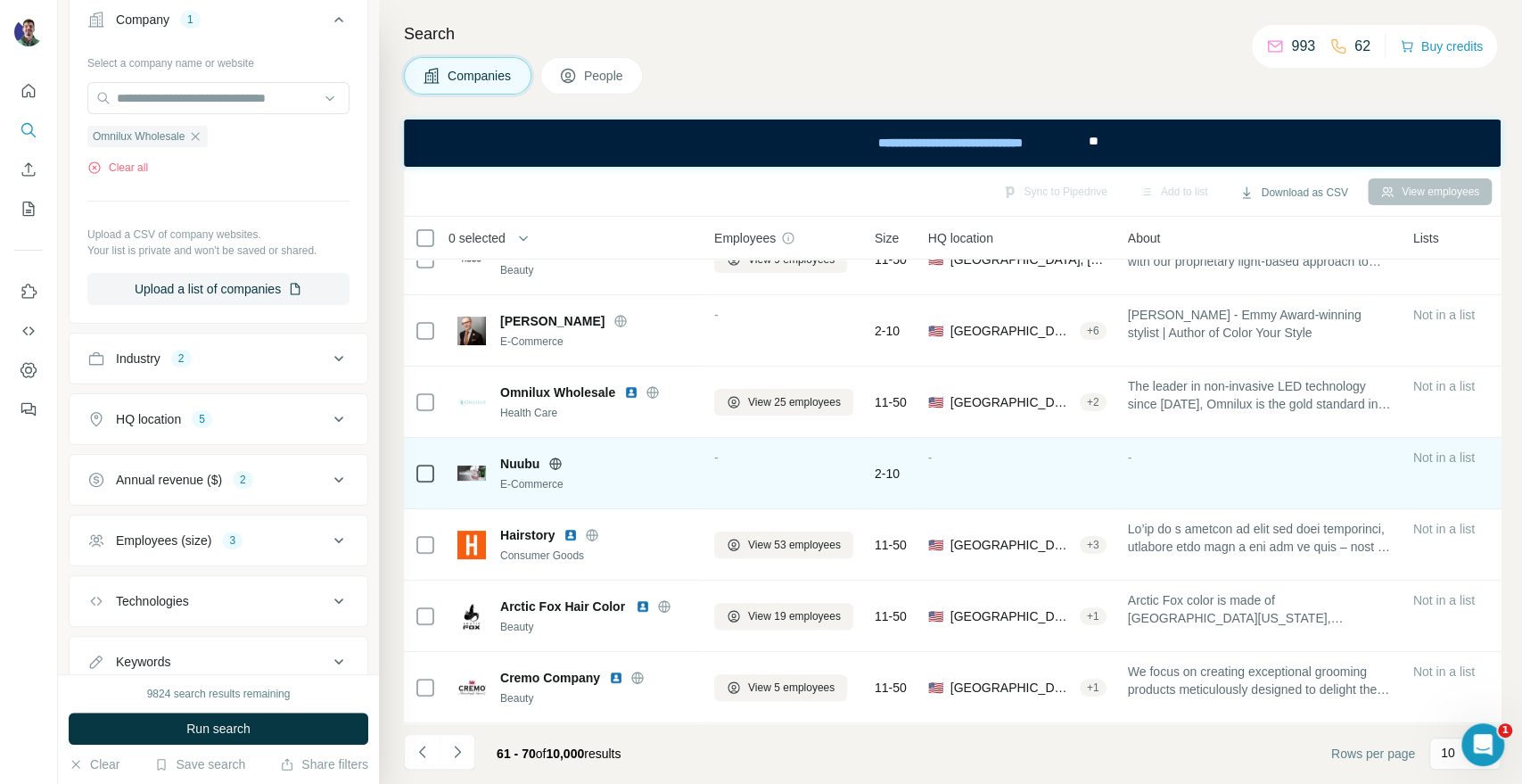
click at [561, 457] on icon at bounding box center [555, 463] width 14 height 14
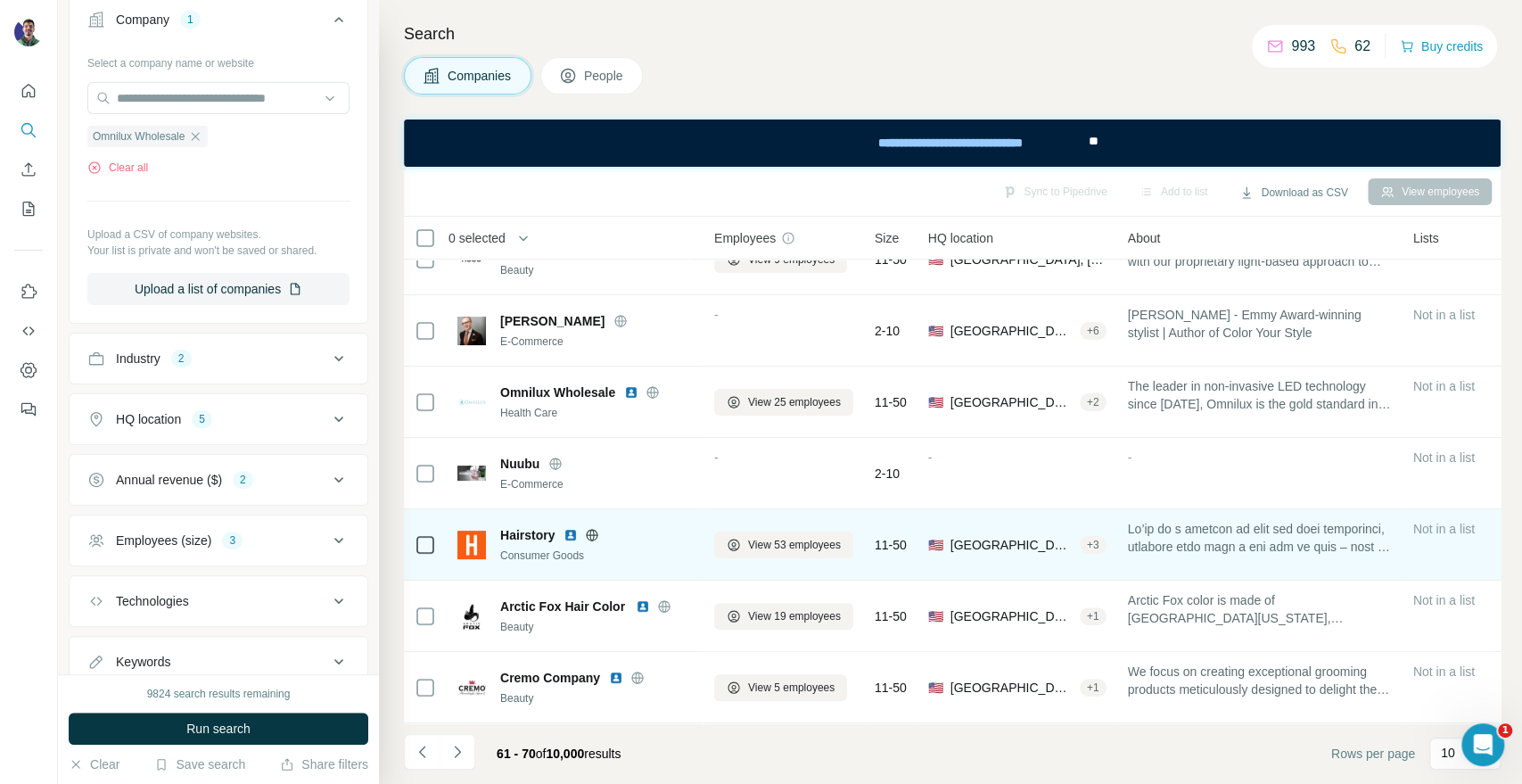
click at [595, 532] on div "Hairstory" at bounding box center [597, 534] width 193 height 18
click at [594, 528] on icon at bounding box center [592, 534] width 14 height 14
click at [767, 539] on span "View 53 employees" at bounding box center [794, 544] width 93 height 16
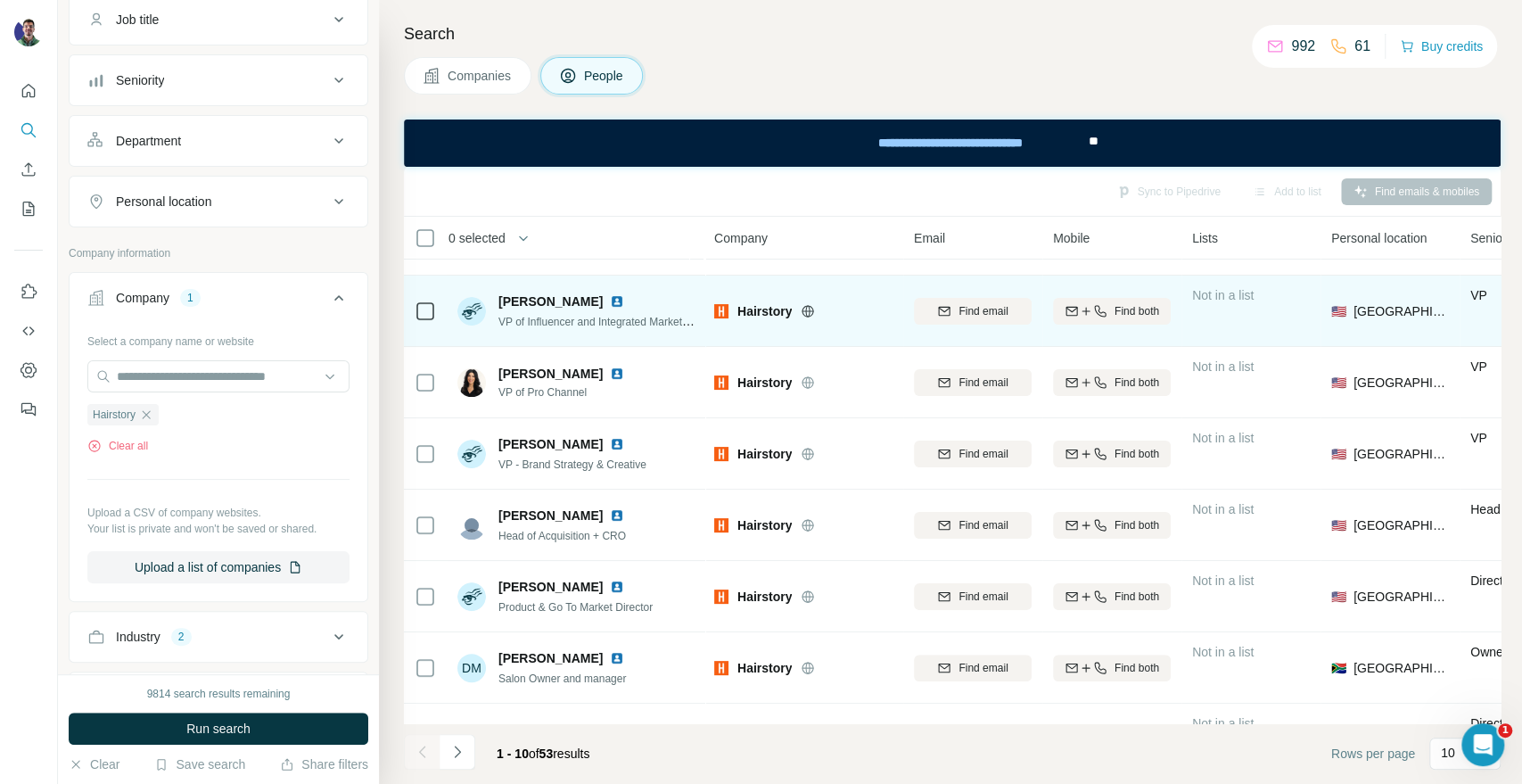
scroll to position [258, 0]
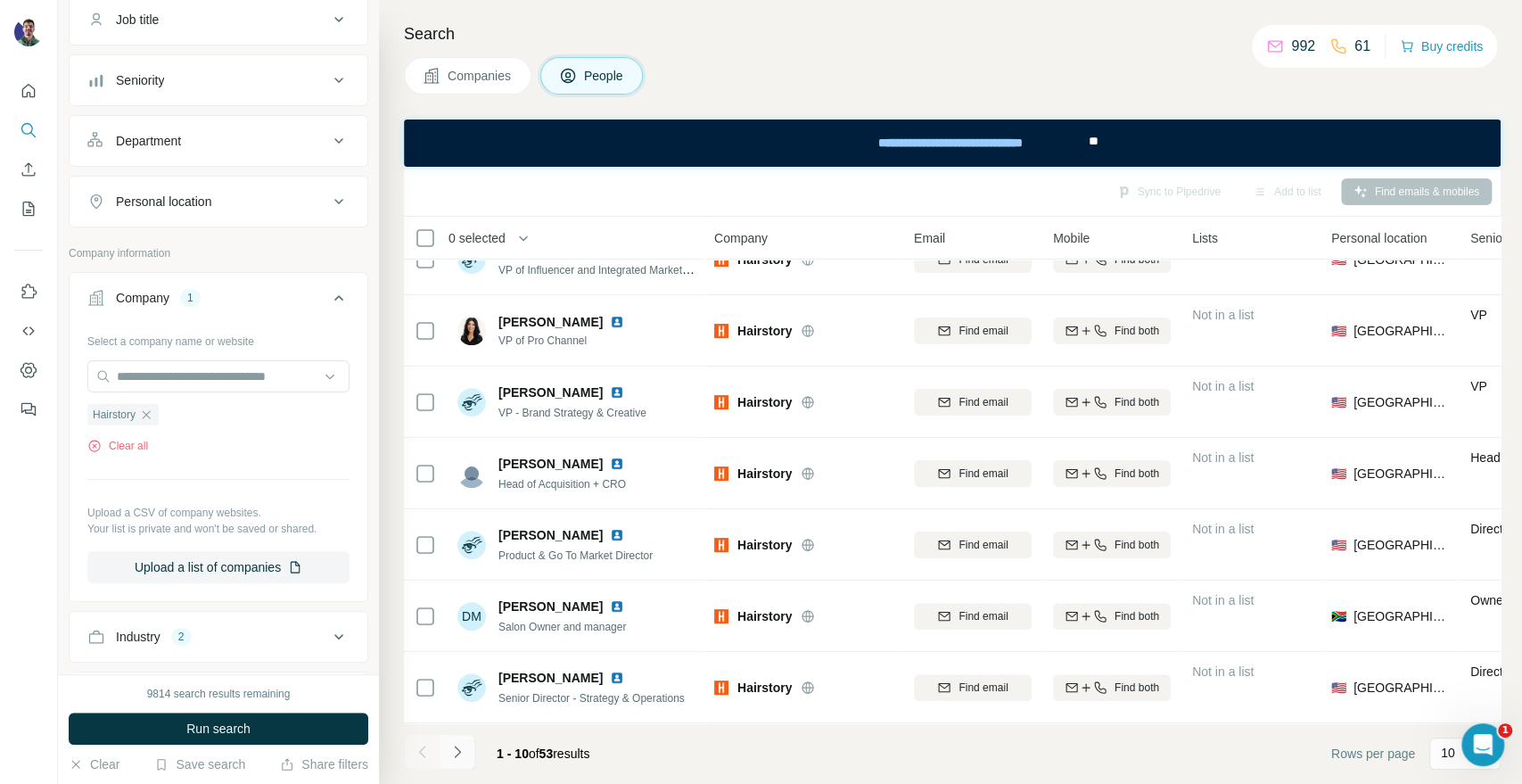
click at [461, 747] on icon "Navigate to next page" at bounding box center [457, 751] width 18 height 18
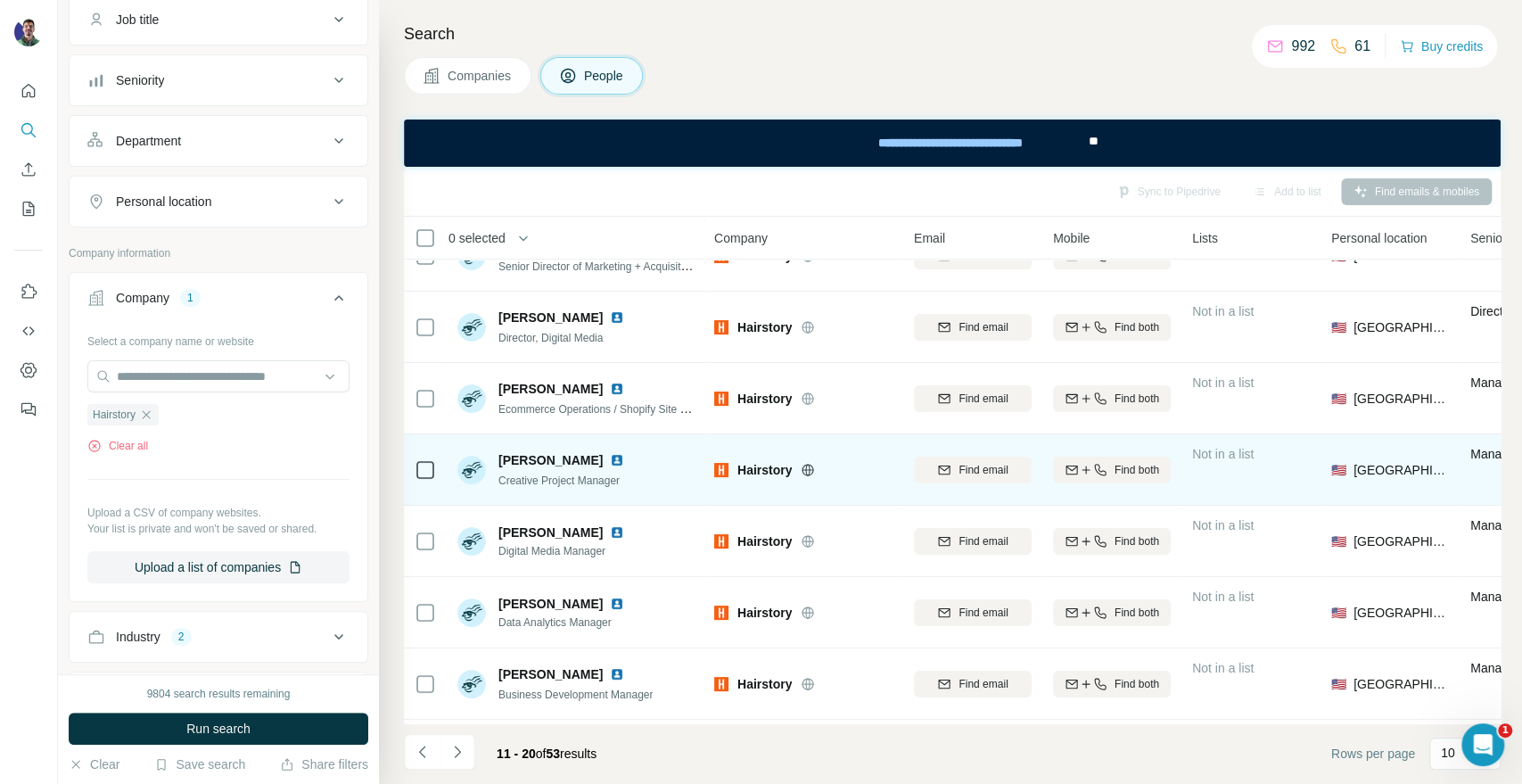
scroll to position [0, 0]
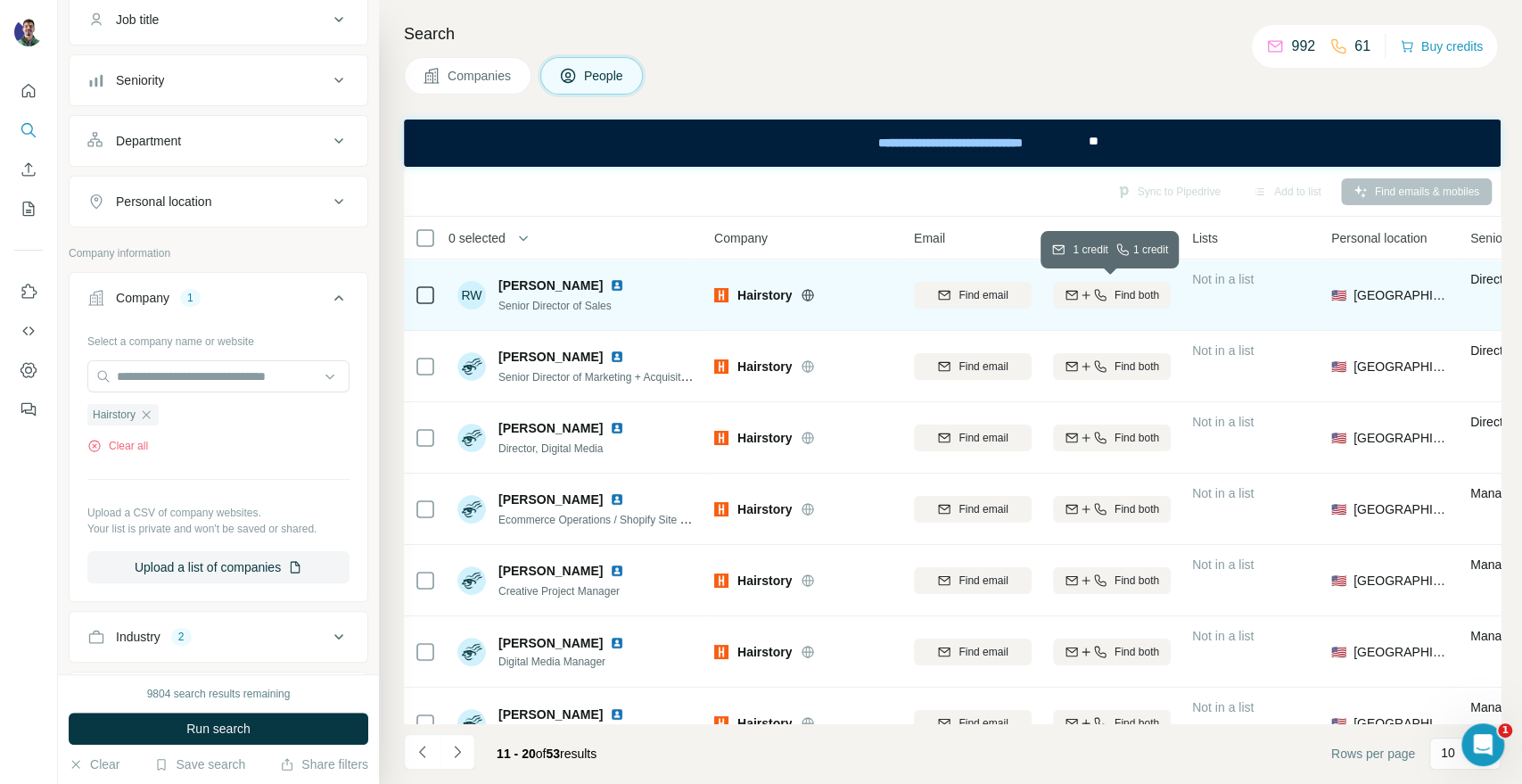
click at [1104, 288] on icon "button" at bounding box center [1100, 295] width 14 height 14
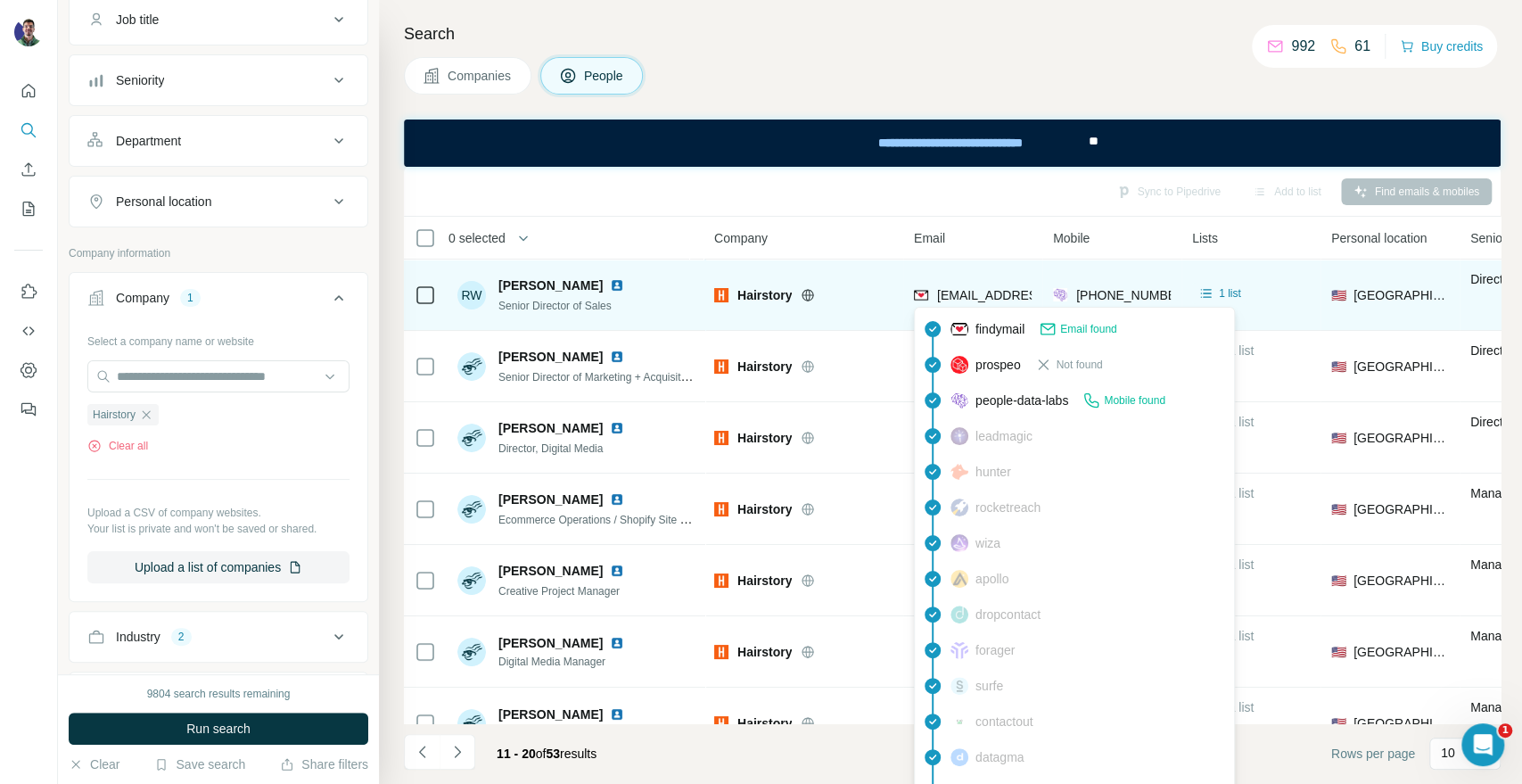
click at [966, 300] on span "[EMAIL_ADDRESS][DOMAIN_NAME]" at bounding box center [1043, 295] width 212 height 14
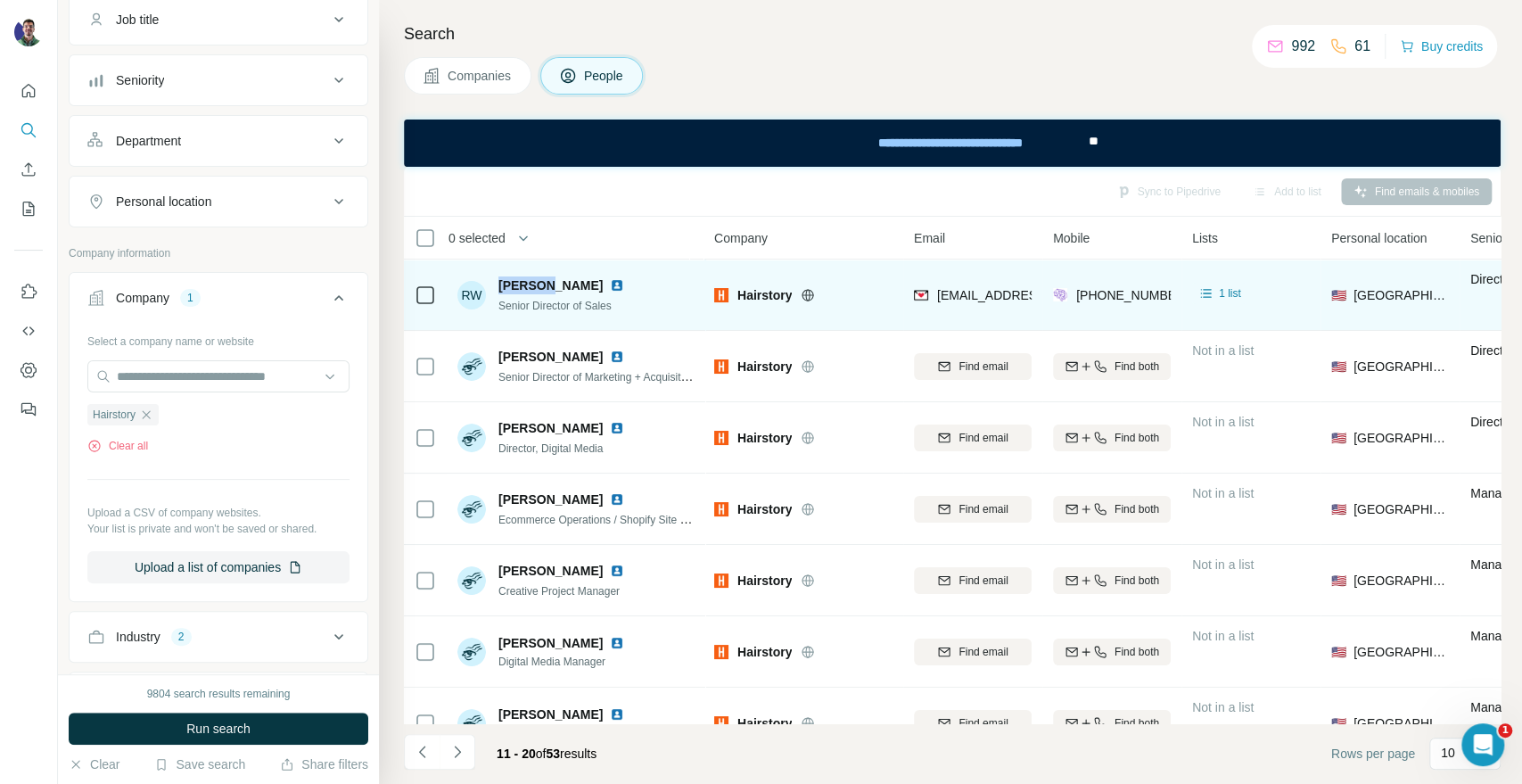
drag, startPoint x: 545, startPoint y: 283, endPoint x: 499, endPoint y: 279, distance: 46.2
click at [499, 279] on span "[PERSON_NAME]" at bounding box center [550, 284] width 104 height 18
click at [766, 293] on span "Hairstory" at bounding box center [765, 295] width 54 height 18
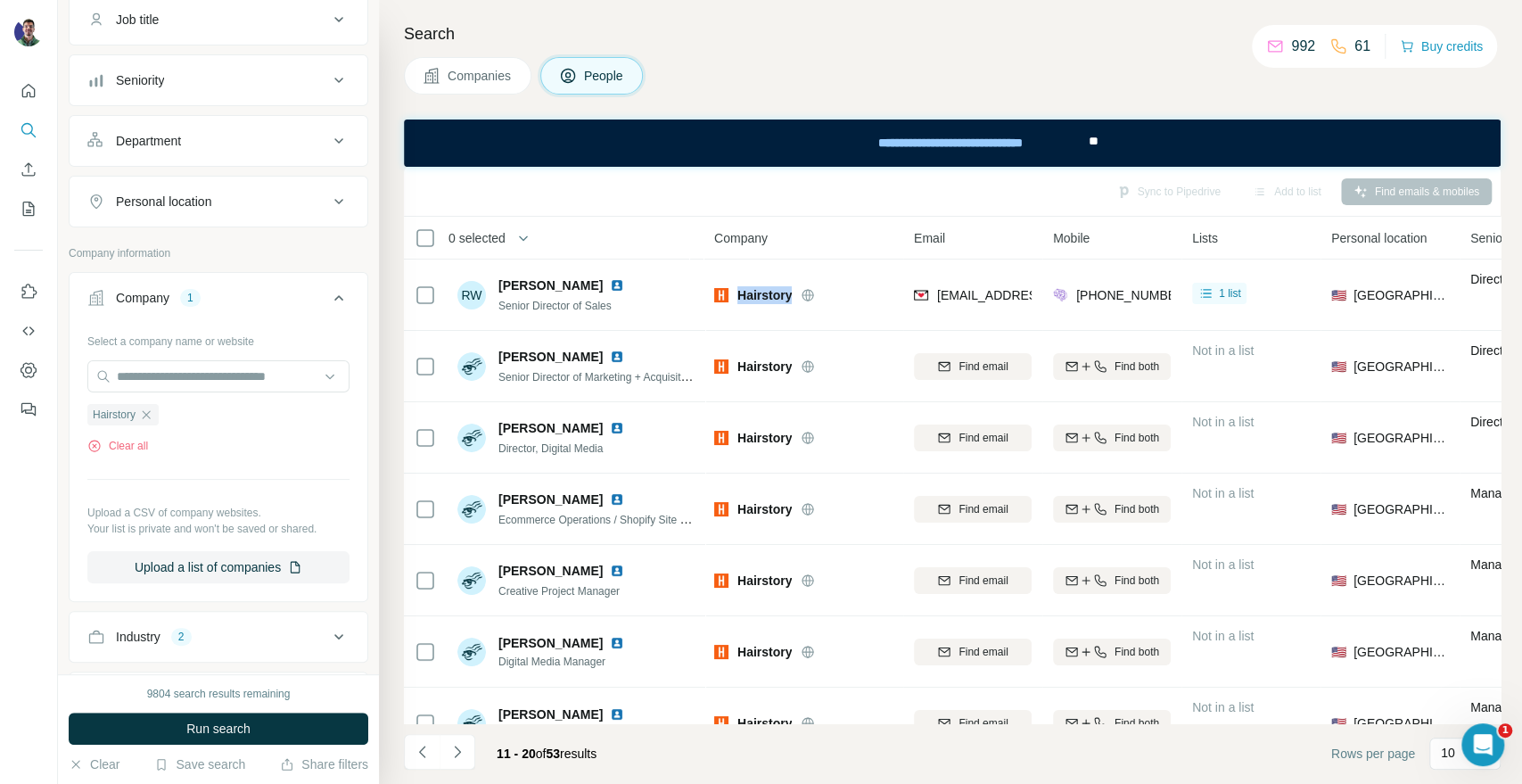
drag, startPoint x: 1325, startPoint y: 107, endPoint x: 1367, endPoint y: 112, distance: 42.3
click at [1325, 107] on div "Search Companies People Sync to Pipedrive Add to list Find emails & mobiles 0 s…" at bounding box center [951, 392] width 1144 height 784
click at [1380, 95] on div "Search Companies People Sync to Pipedrive Add to list Find emails & mobiles 0 s…" at bounding box center [951, 392] width 1144 height 784
click at [489, 70] on span "Companies" at bounding box center [480, 75] width 66 height 18
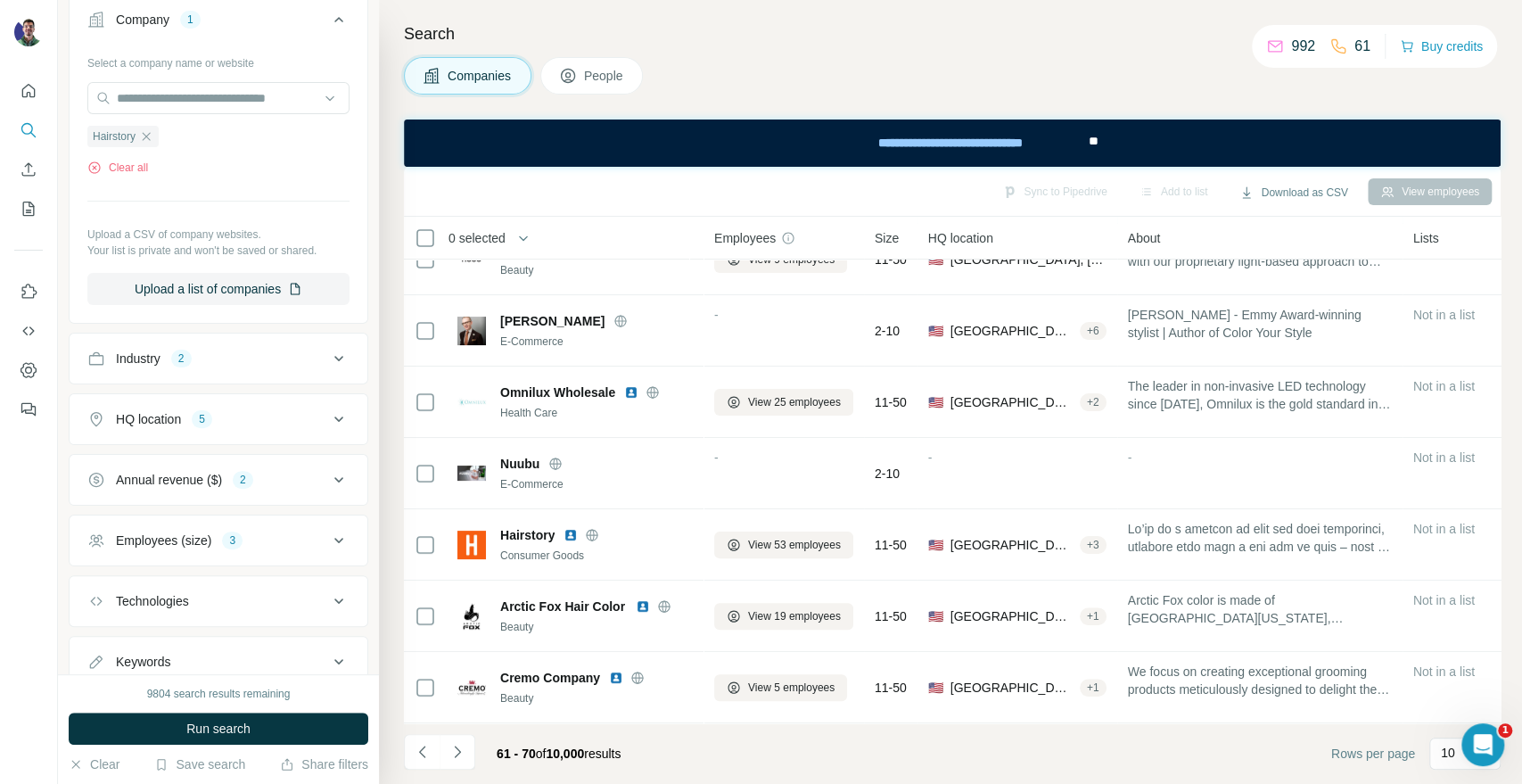
scroll to position [258, 0]
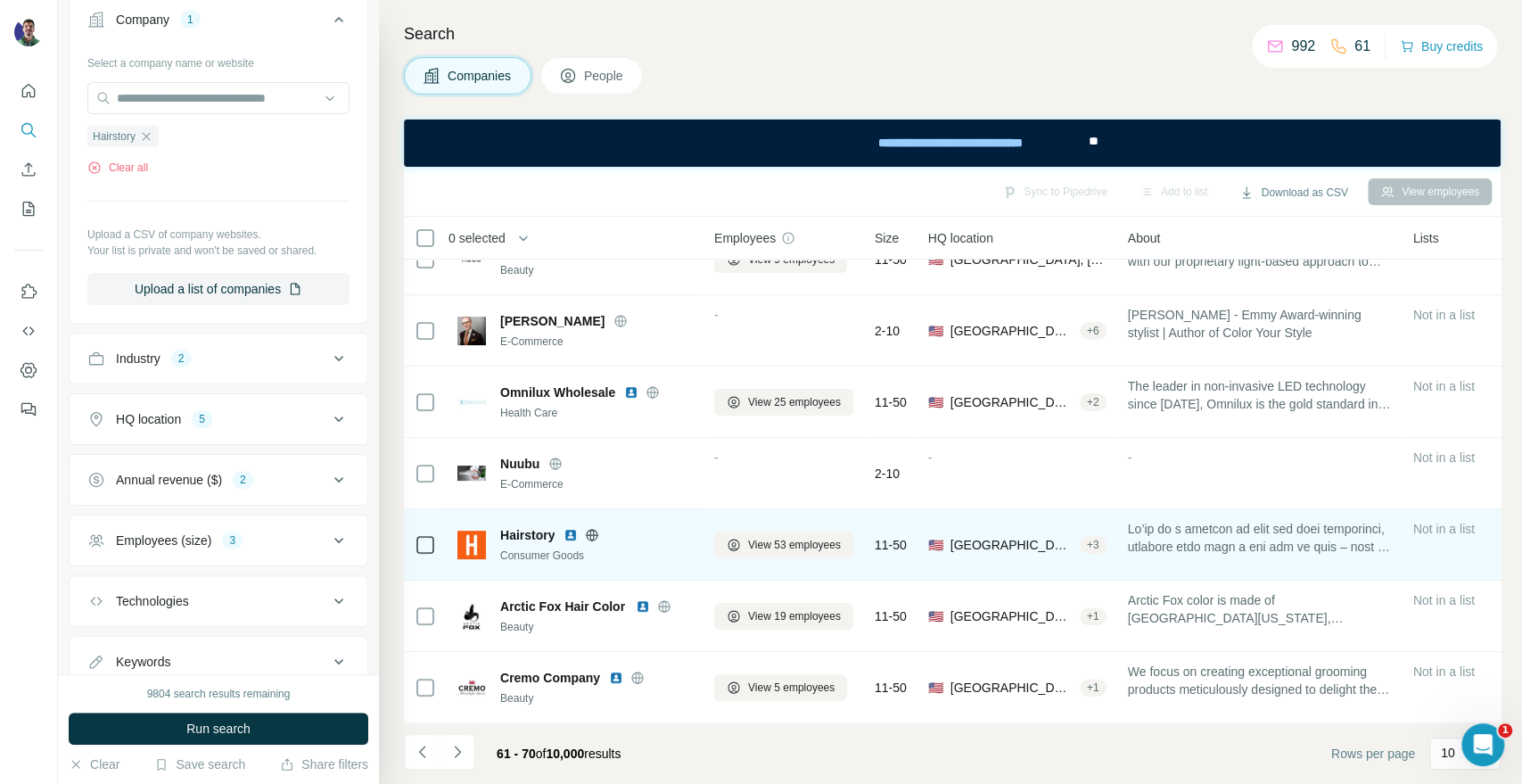
click at [593, 529] on icon at bounding box center [593, 534] width 5 height 11
click at [593, 534] on icon at bounding box center [593, 534] width 11 height 1
click at [593, 528] on icon at bounding box center [592, 534] width 14 height 14
click at [791, 537] on span "View 53 employees" at bounding box center [794, 544] width 93 height 16
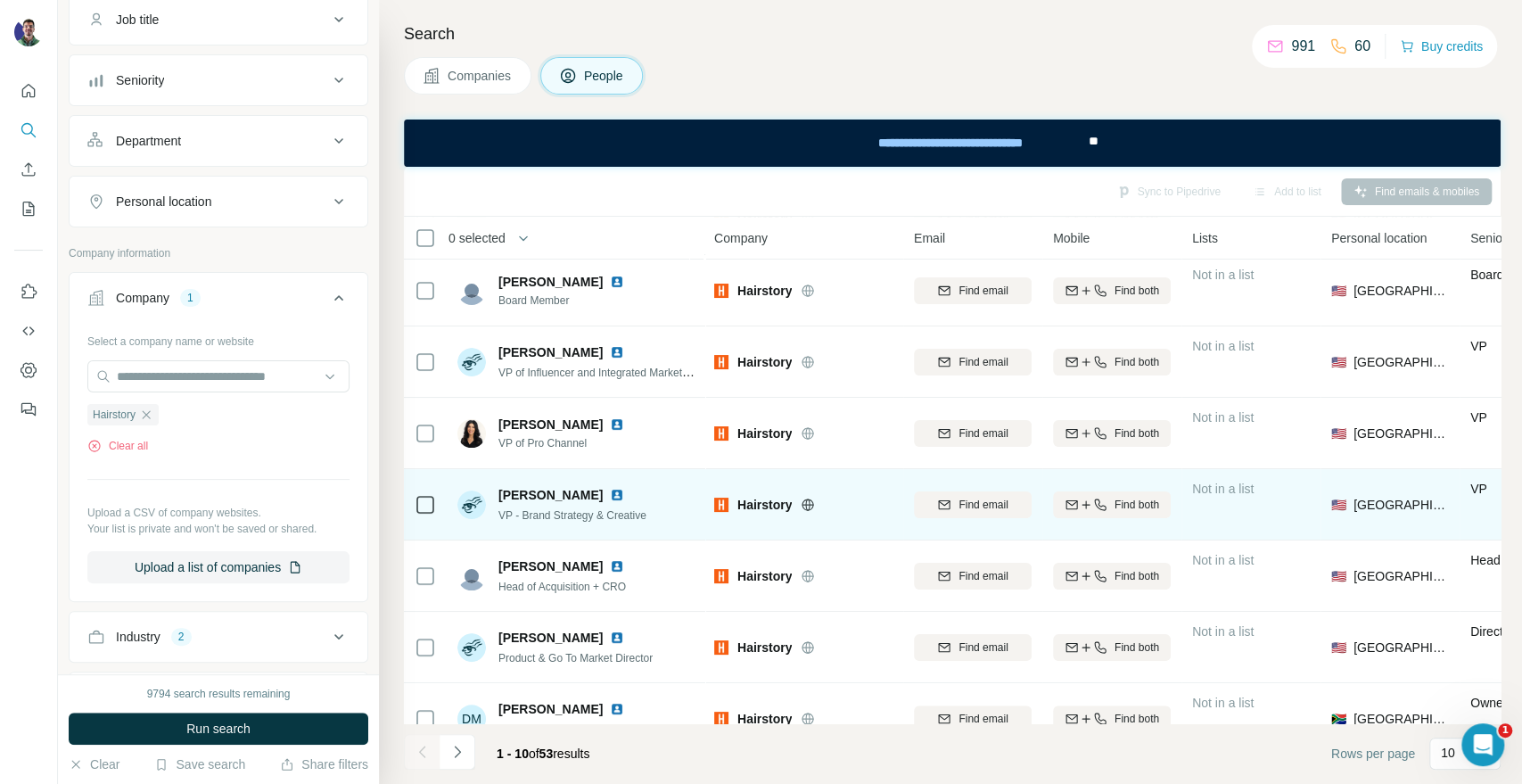
scroll to position [258, 0]
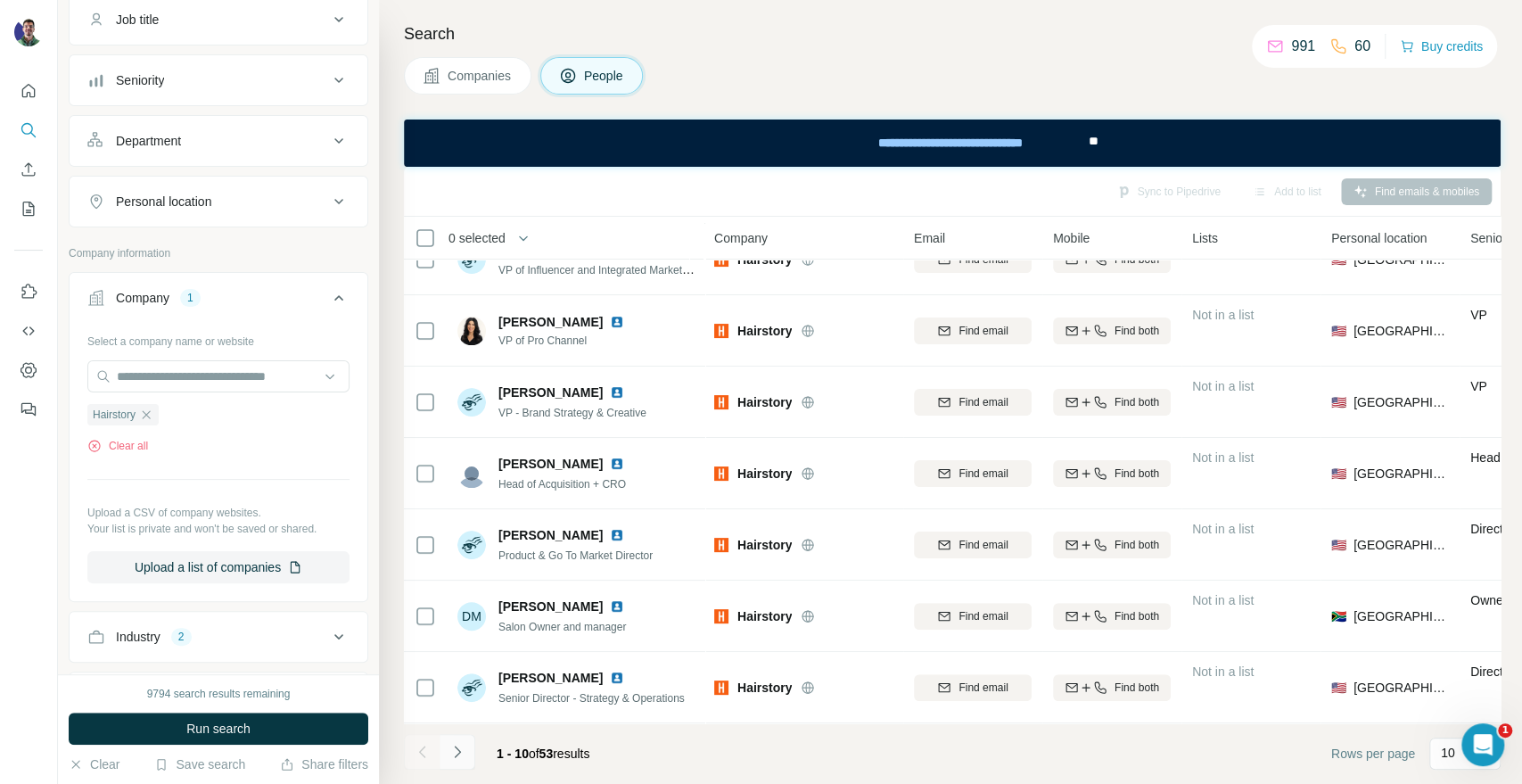
click at [463, 743] on icon "Navigate to next page" at bounding box center [457, 751] width 18 height 18
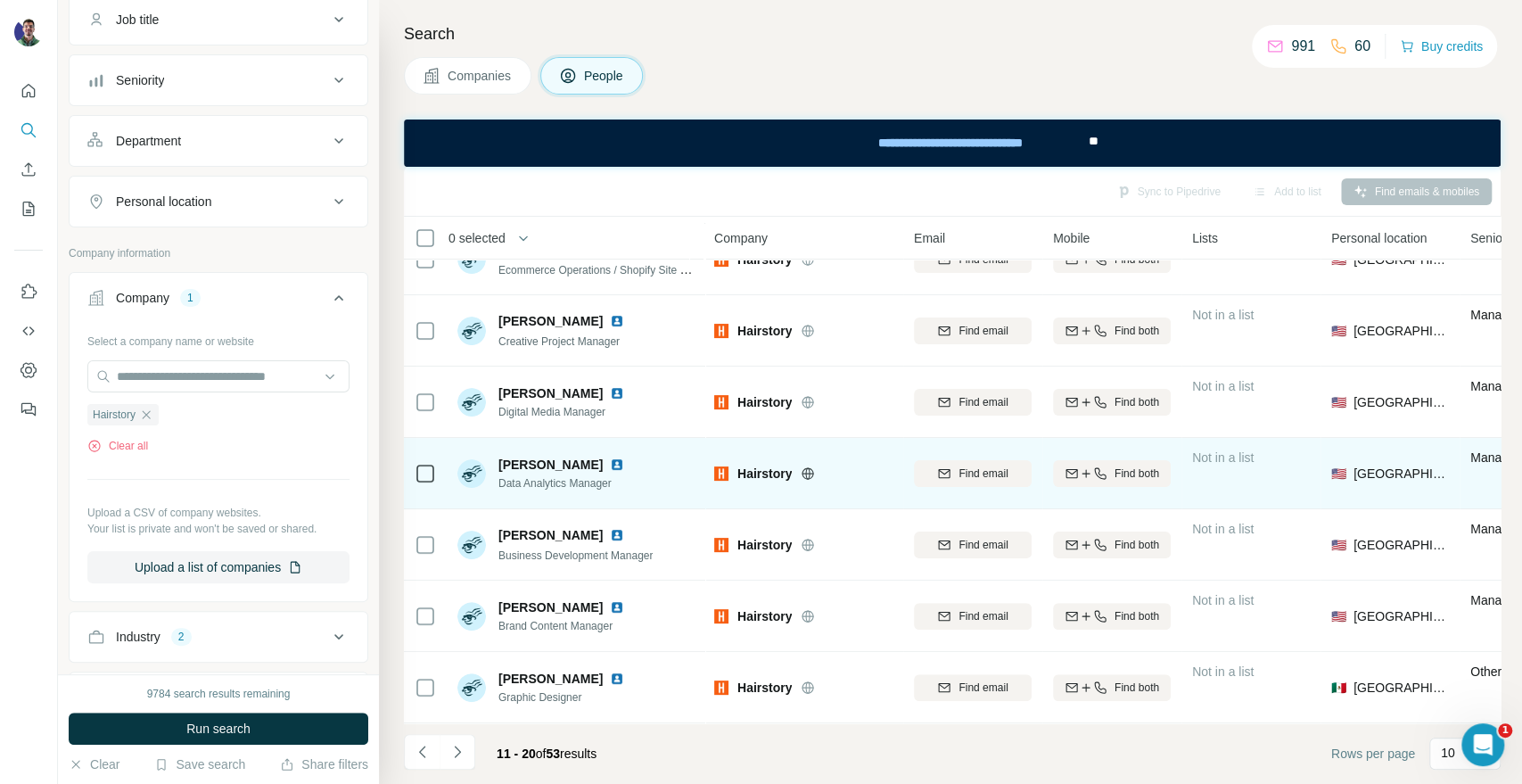
scroll to position [0, 0]
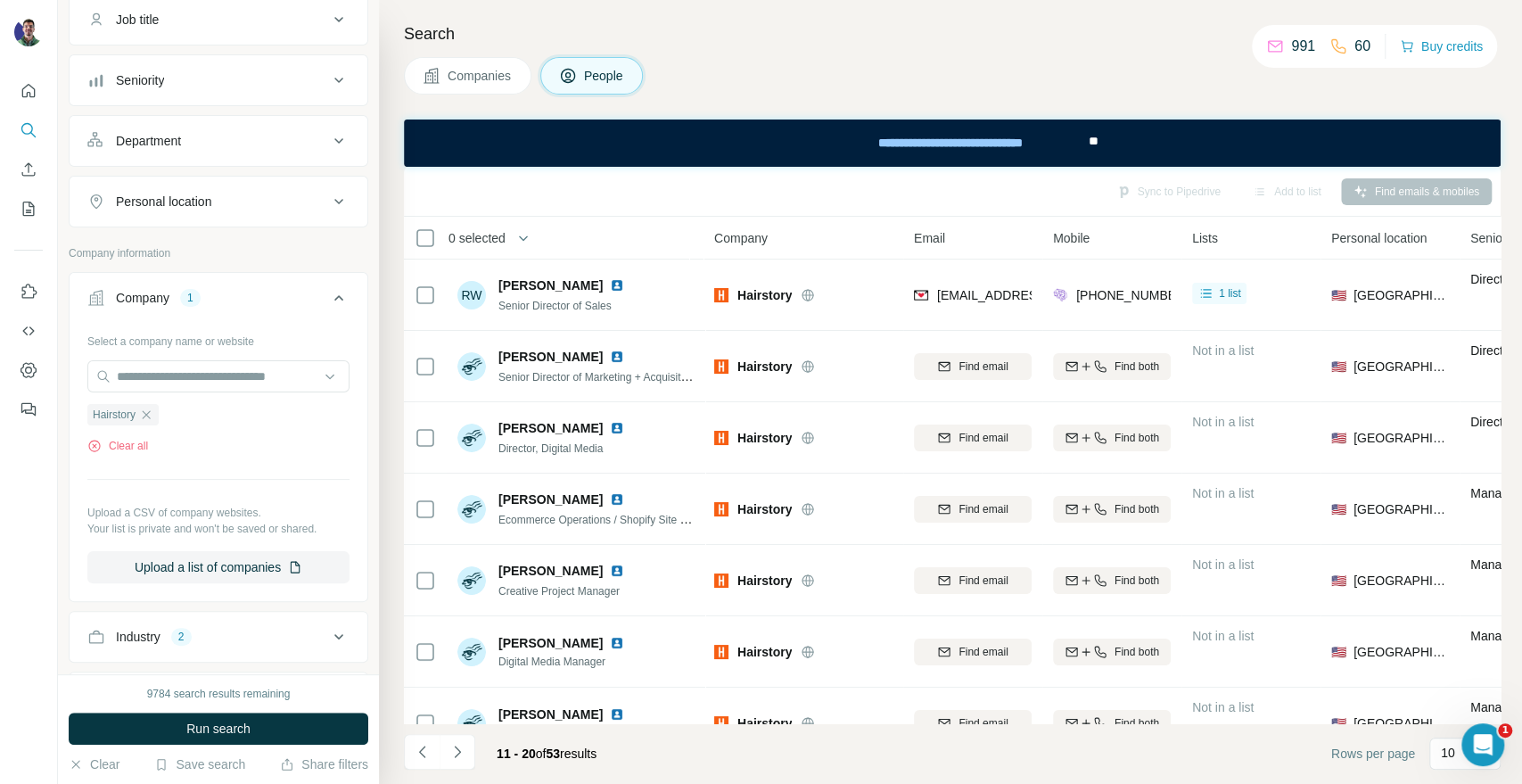
click at [496, 75] on span "Companies" at bounding box center [480, 75] width 66 height 18
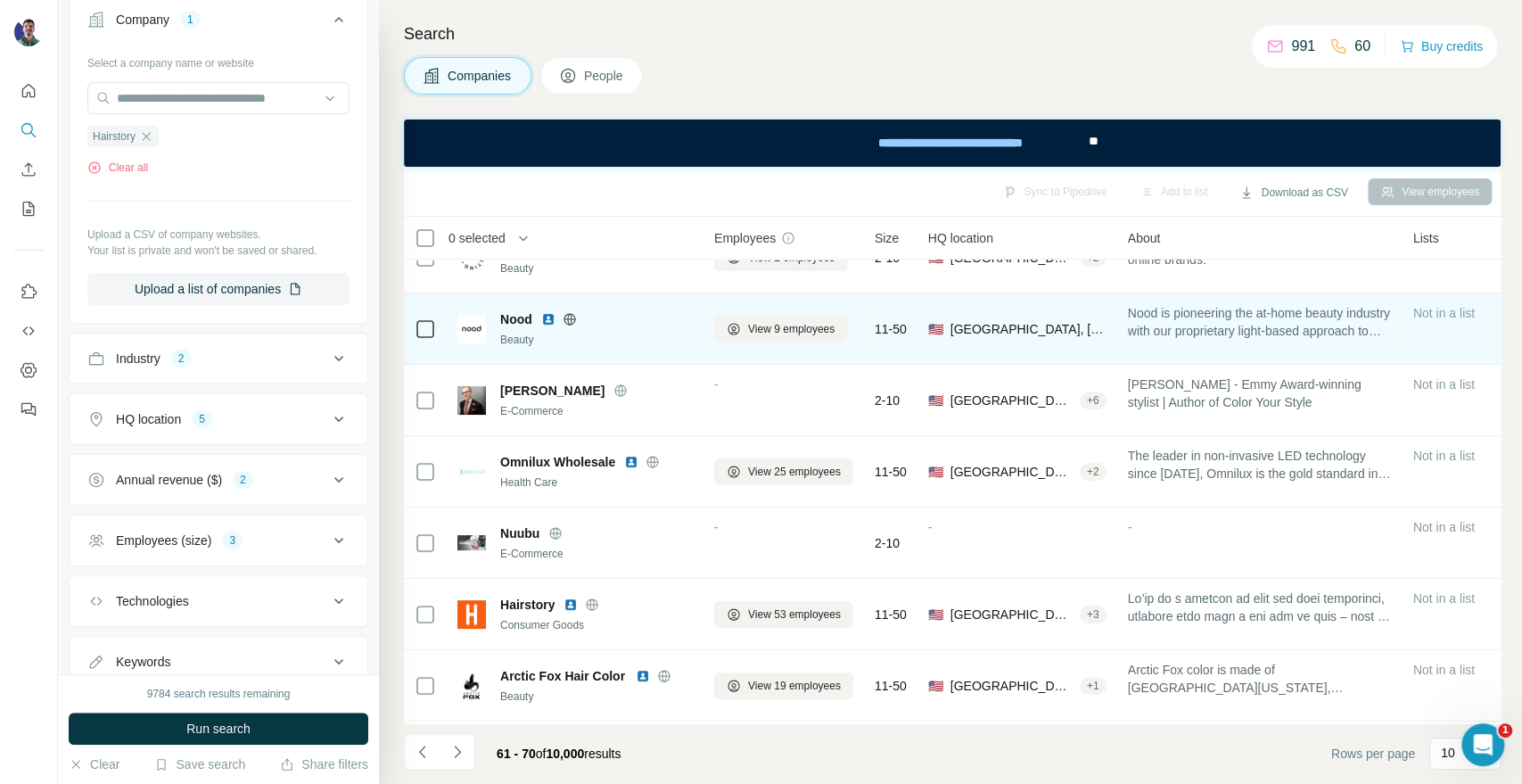
scroll to position [258, 0]
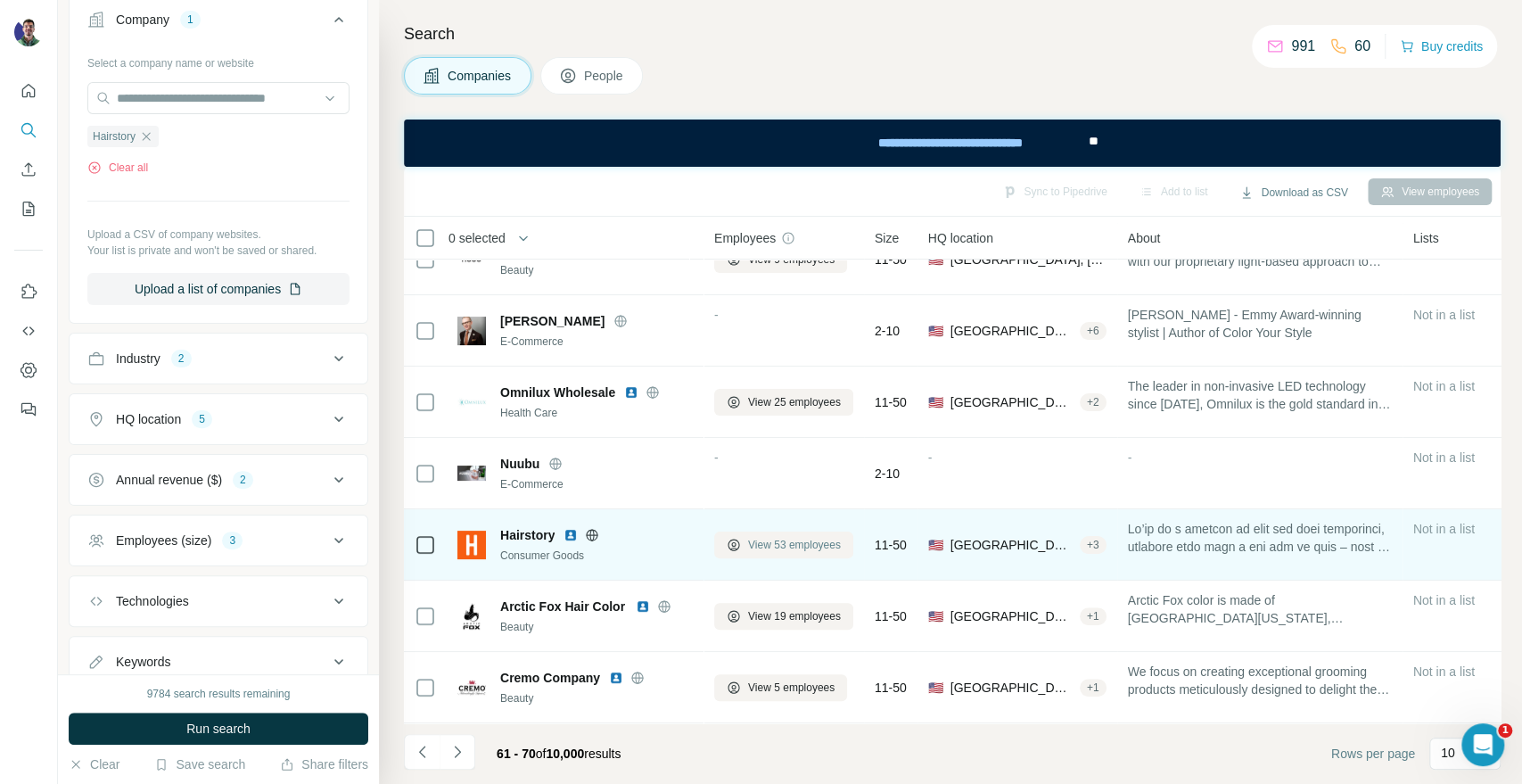
click at [788, 537] on span "View 53 employees" at bounding box center [794, 544] width 93 height 16
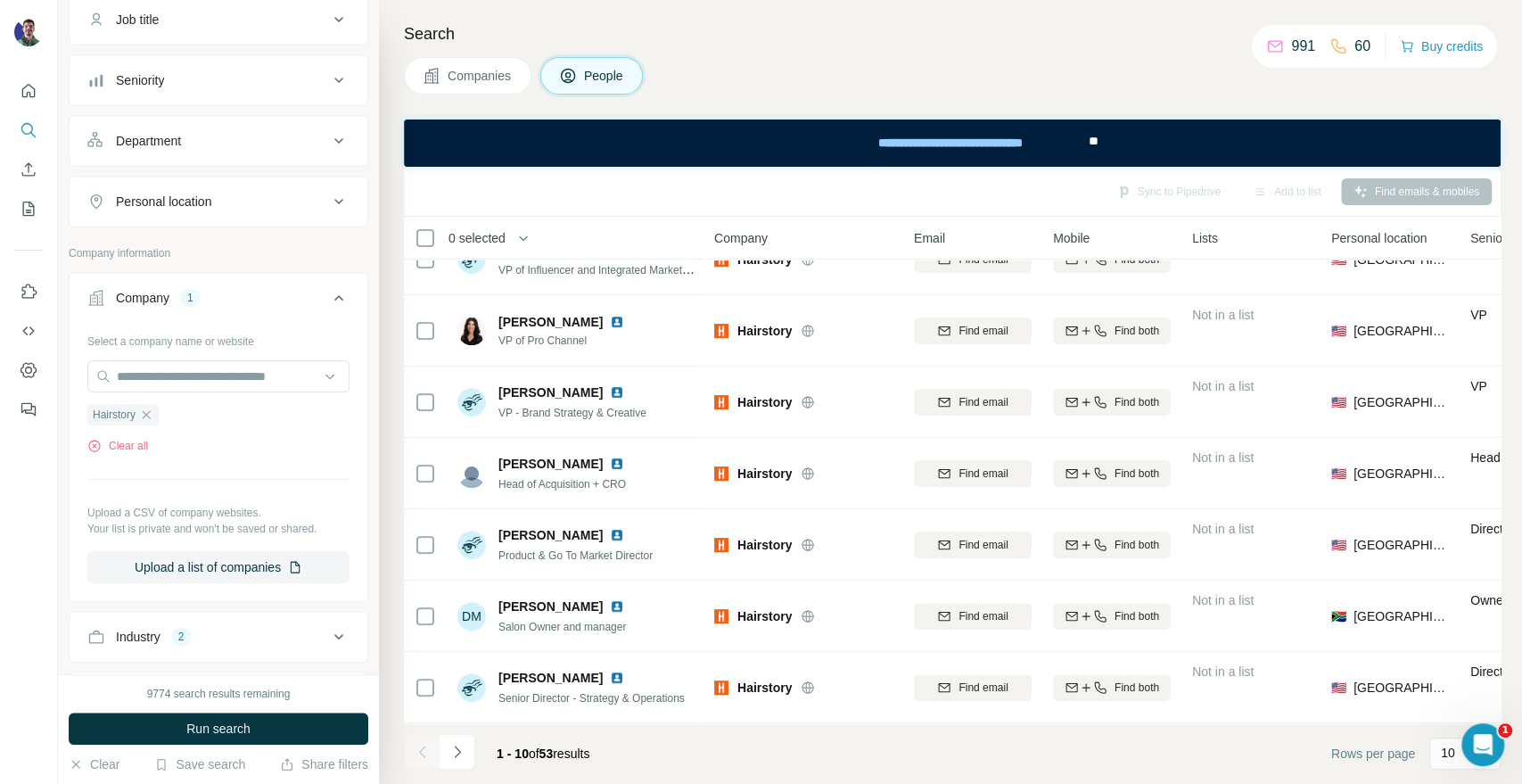
click at [454, 771] on li at bounding box center [458, 753] width 36 height 39
click at [446, 764] on button "Navigate to next page" at bounding box center [458, 751] width 36 height 36
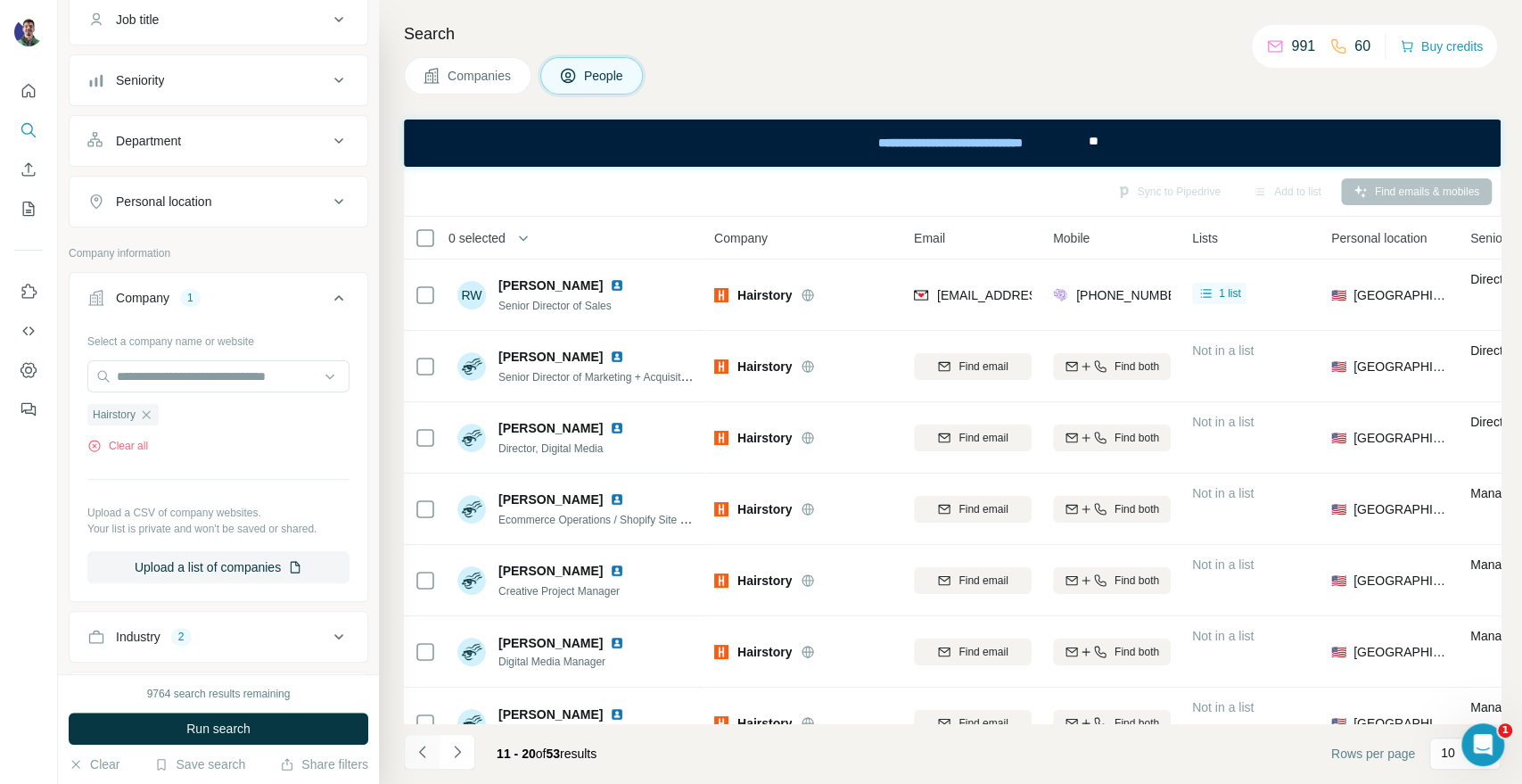
click at [420, 762] on button "Navigate to previous page" at bounding box center [422, 751] width 36 height 36
click at [463, 54] on div "Search Companies People Sync to Pipedrive Add to list Find emails & mobiles 0 s…" at bounding box center [951, 392] width 1144 height 784
click at [506, 66] on span "Companies" at bounding box center [480, 75] width 66 height 18
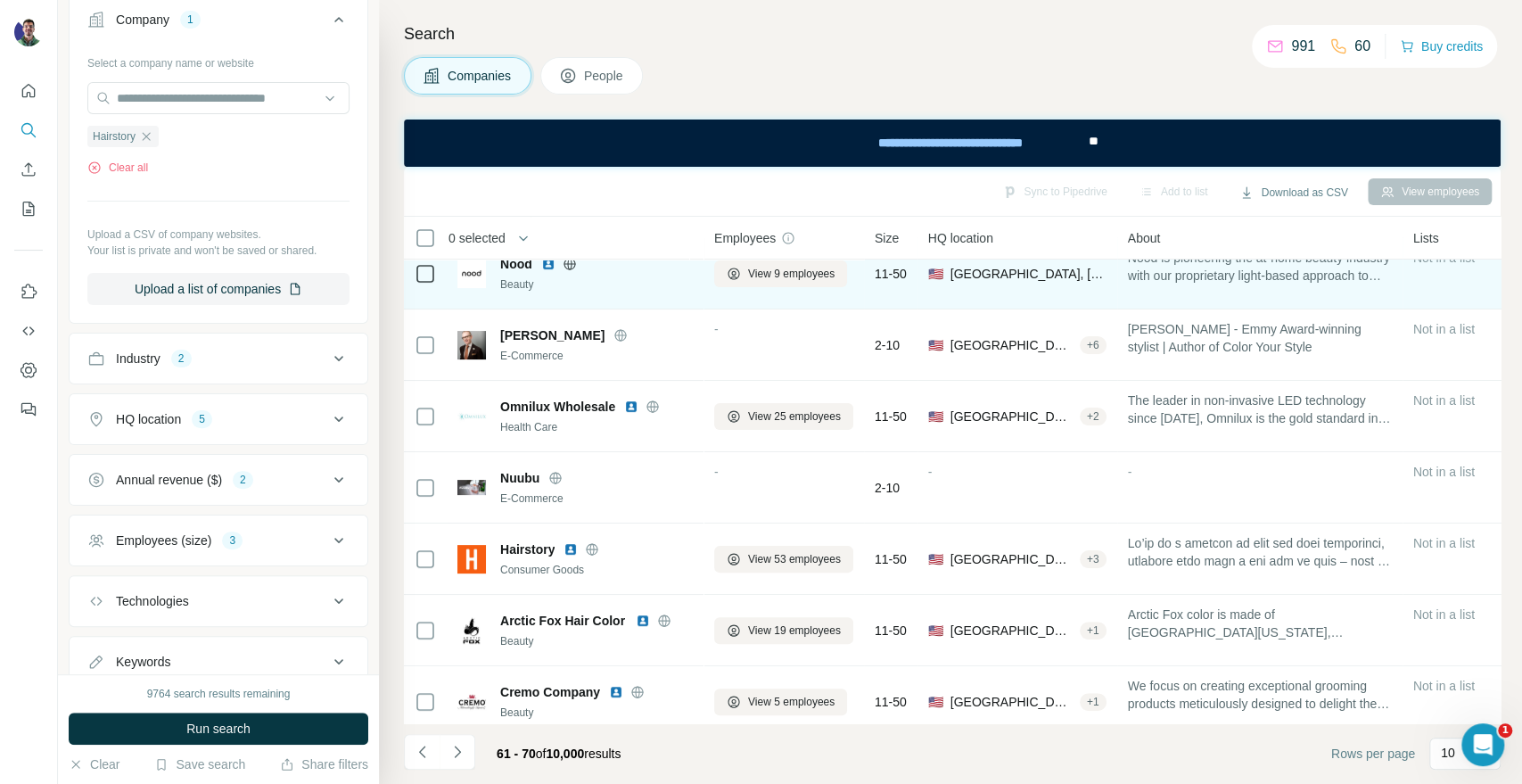
scroll to position [258, 0]
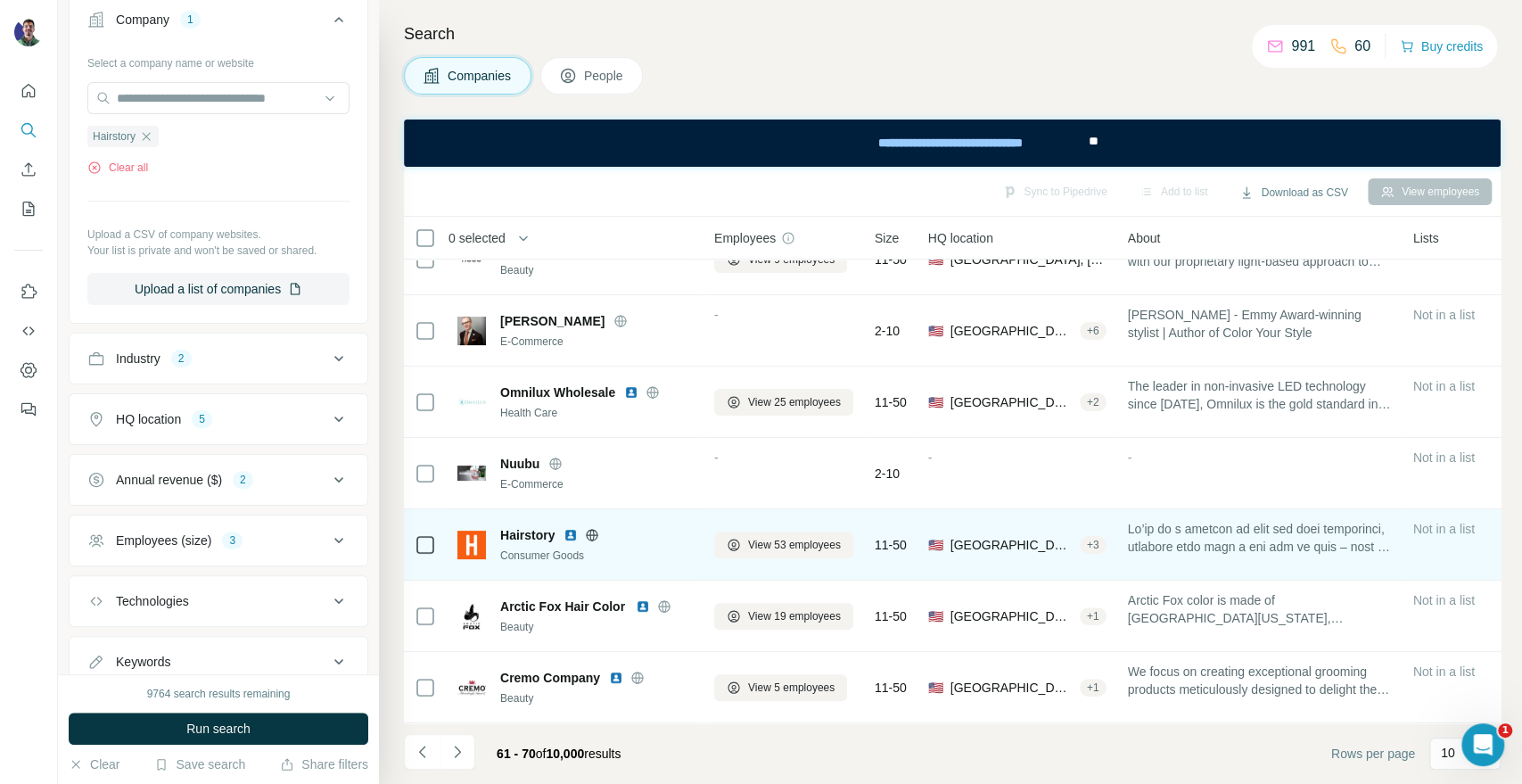
click at [596, 534] on icon at bounding box center [593, 534] width 11 height 1
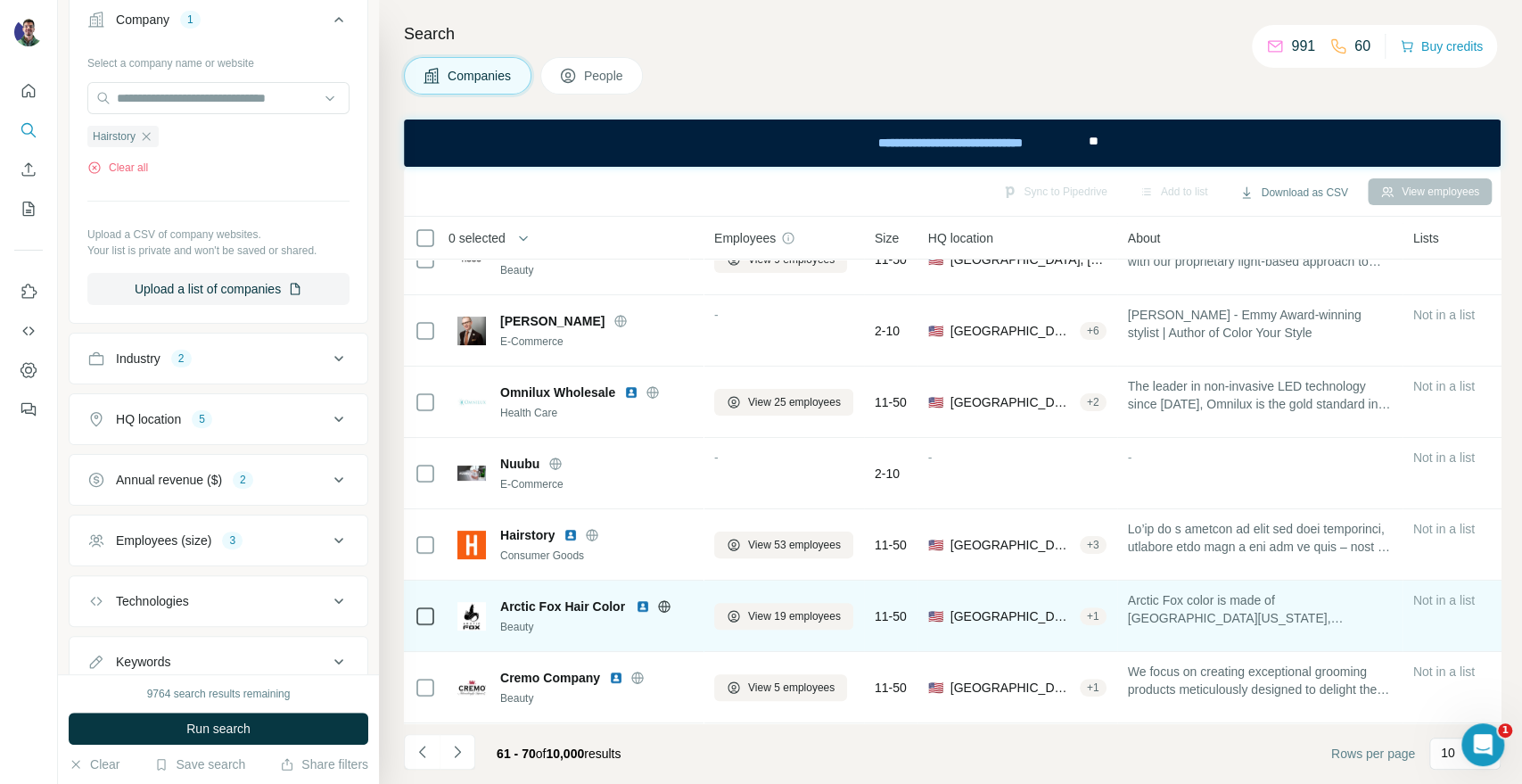
click at [666, 599] on icon at bounding box center [664, 605] width 14 height 14
click at [659, 599] on icon at bounding box center [664, 605] width 14 height 14
click at [667, 591] on div "Arctic Fox Hair Color Beauty" at bounding box center [576, 616] width 236 height 49
click at [665, 599] on icon at bounding box center [664, 605] width 14 height 14
click at [785, 608] on span "View 19 employees" at bounding box center [794, 616] width 93 height 16
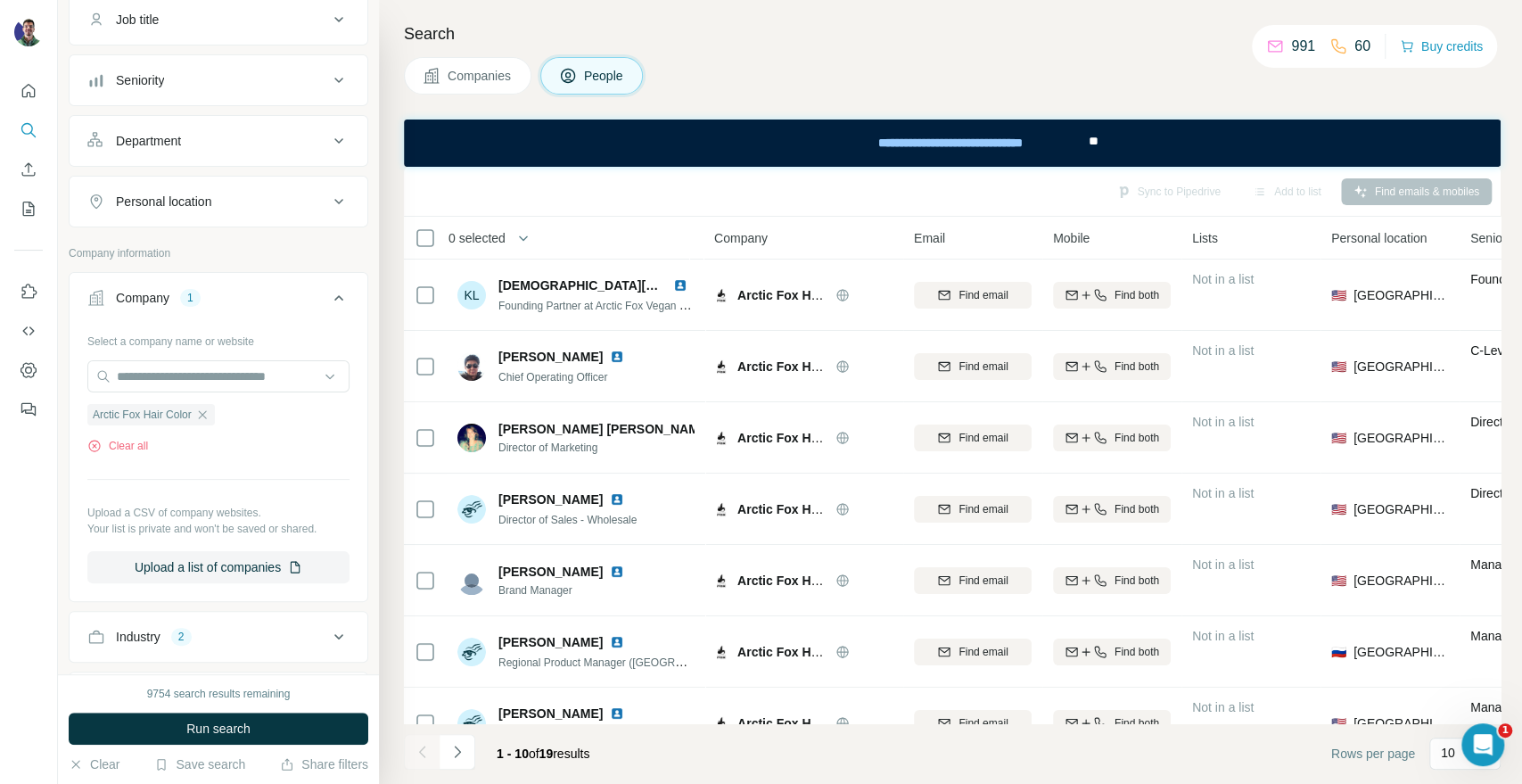
click at [1313, 12] on div "Search Companies People Sync to Pipedrive Add to list Find emails & mobiles 0 s…" at bounding box center [951, 392] width 1144 height 784
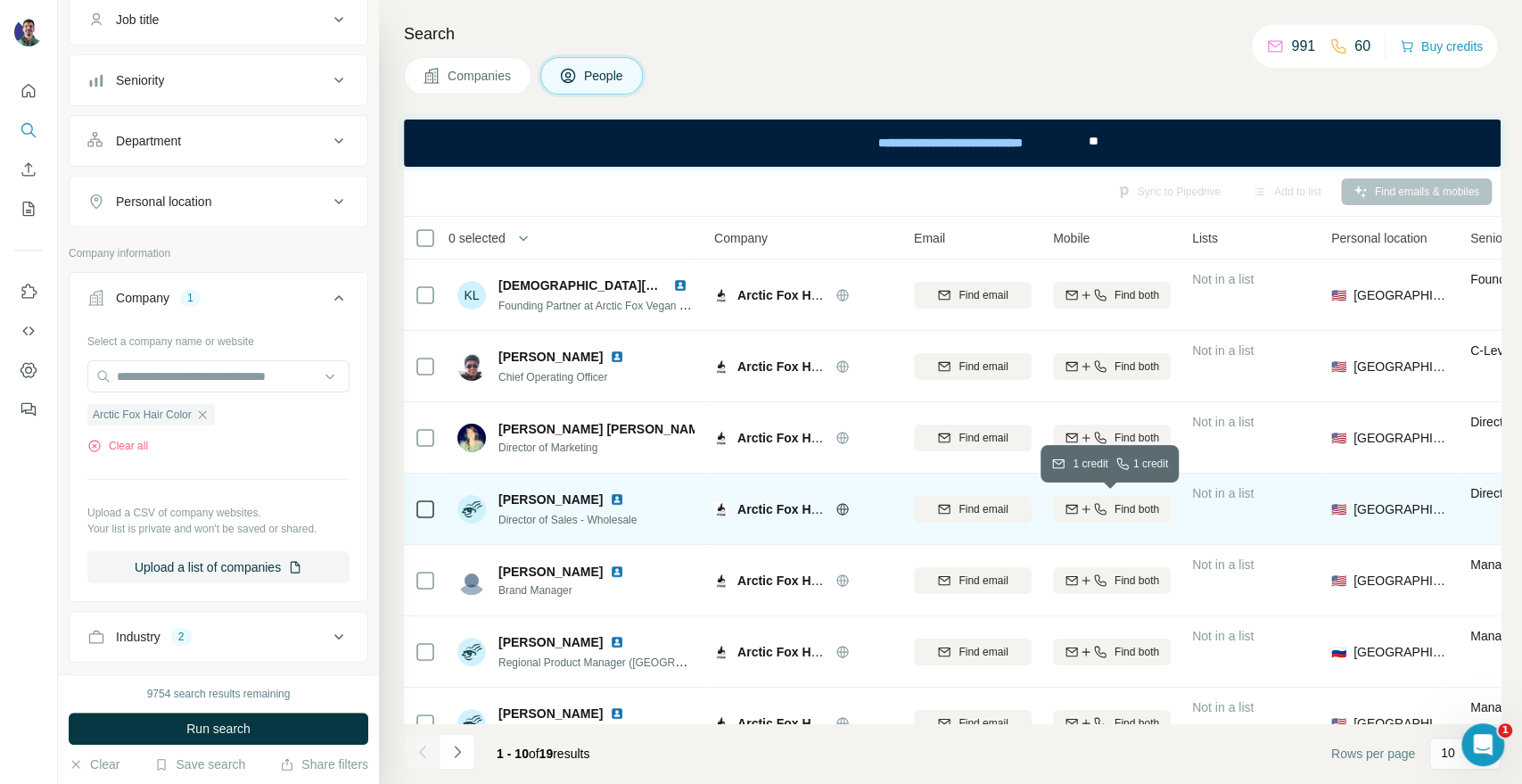
click at [1130, 515] on span "Find both" at bounding box center [1137, 508] width 45 height 16
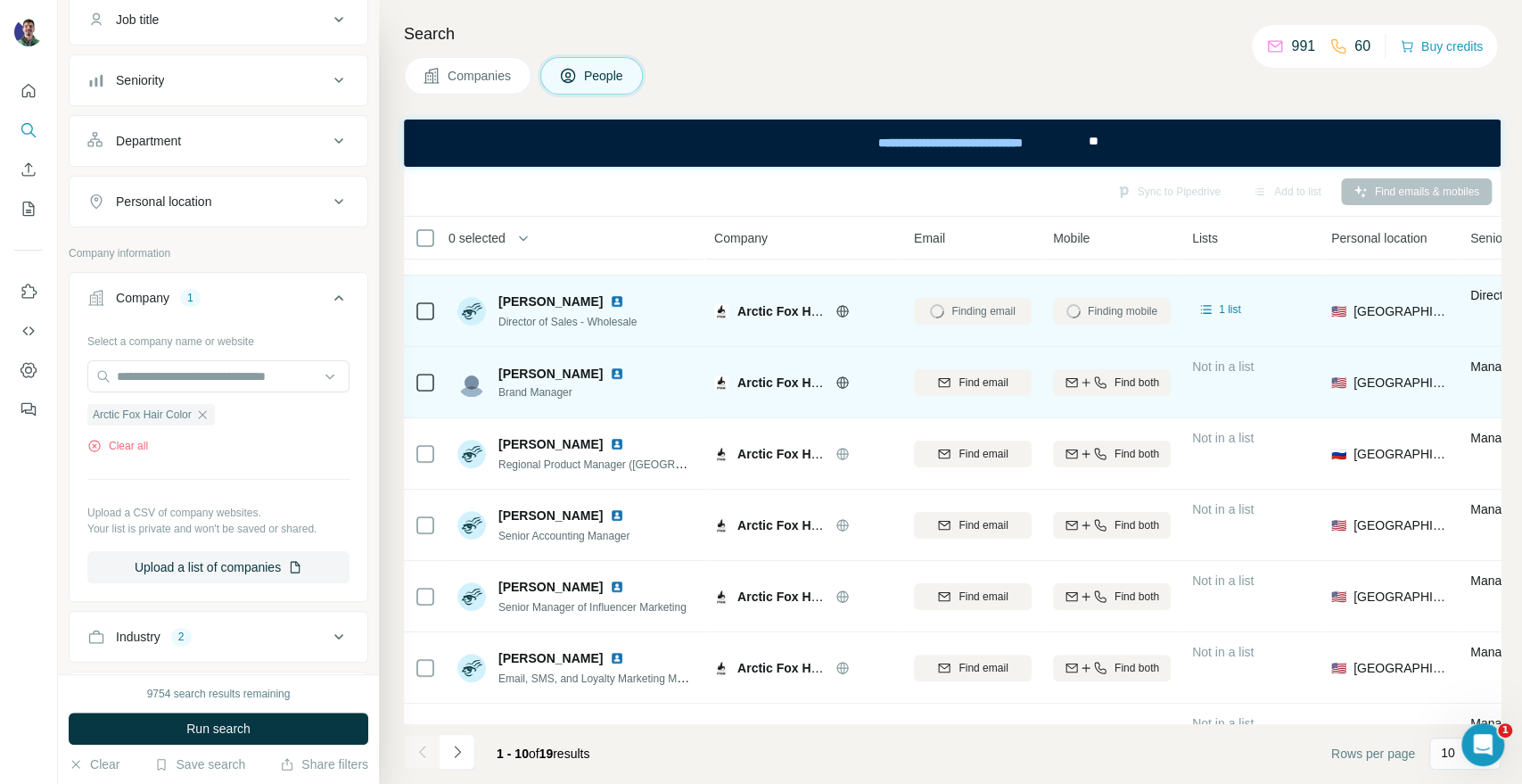
scroll to position [258, 0]
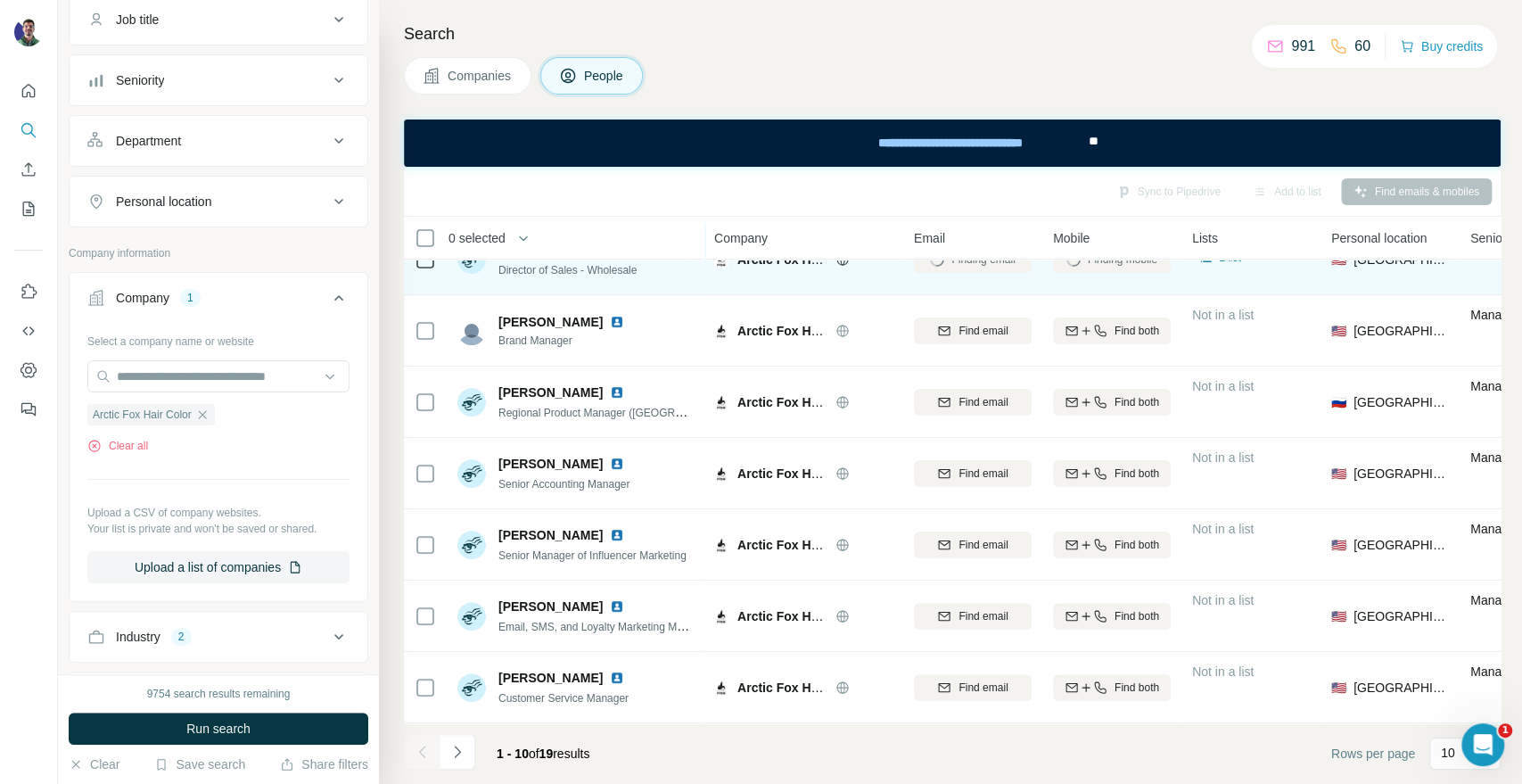
click at [462, 768] on button "Navigate to next page" at bounding box center [458, 751] width 36 height 36
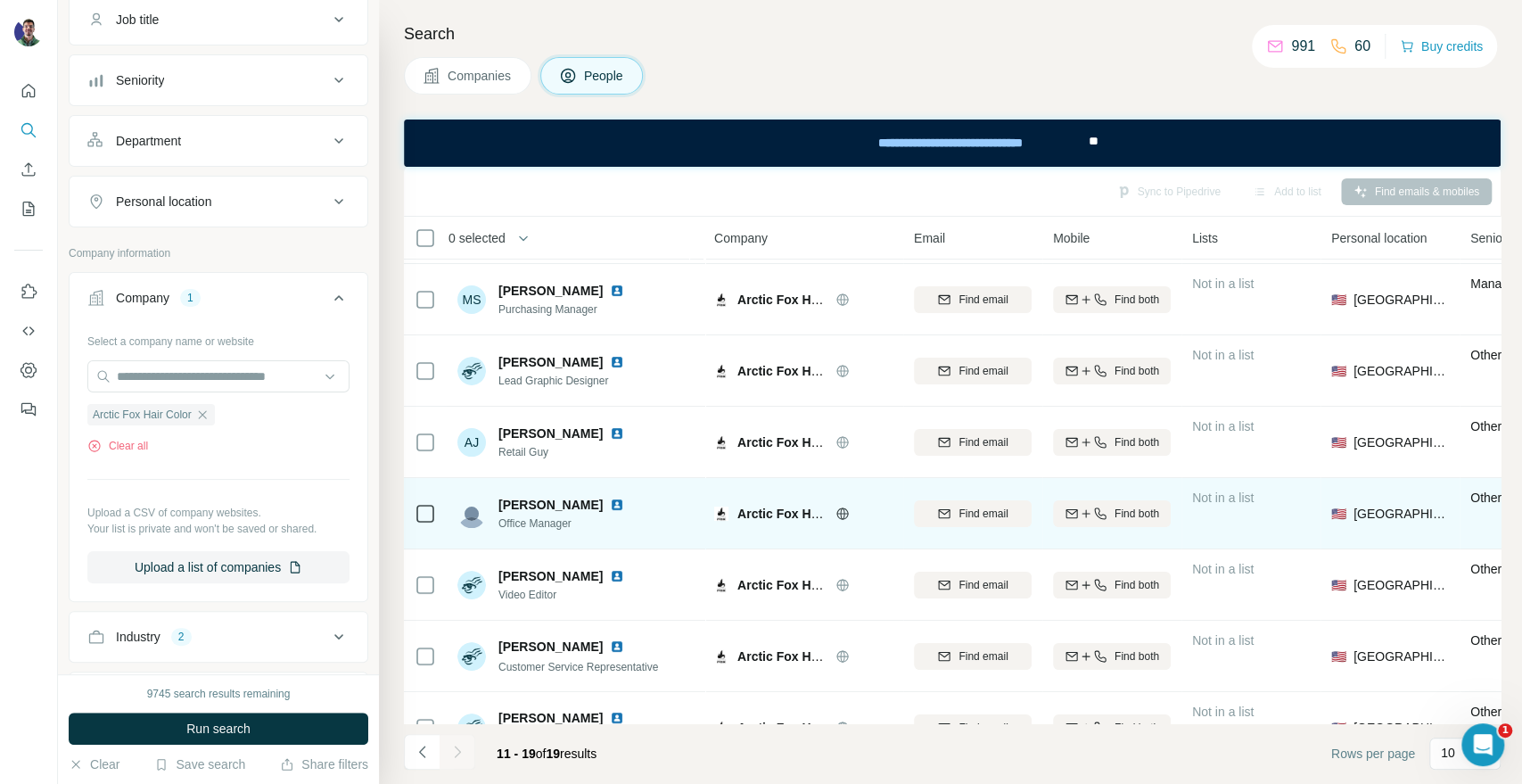
scroll to position [0, 0]
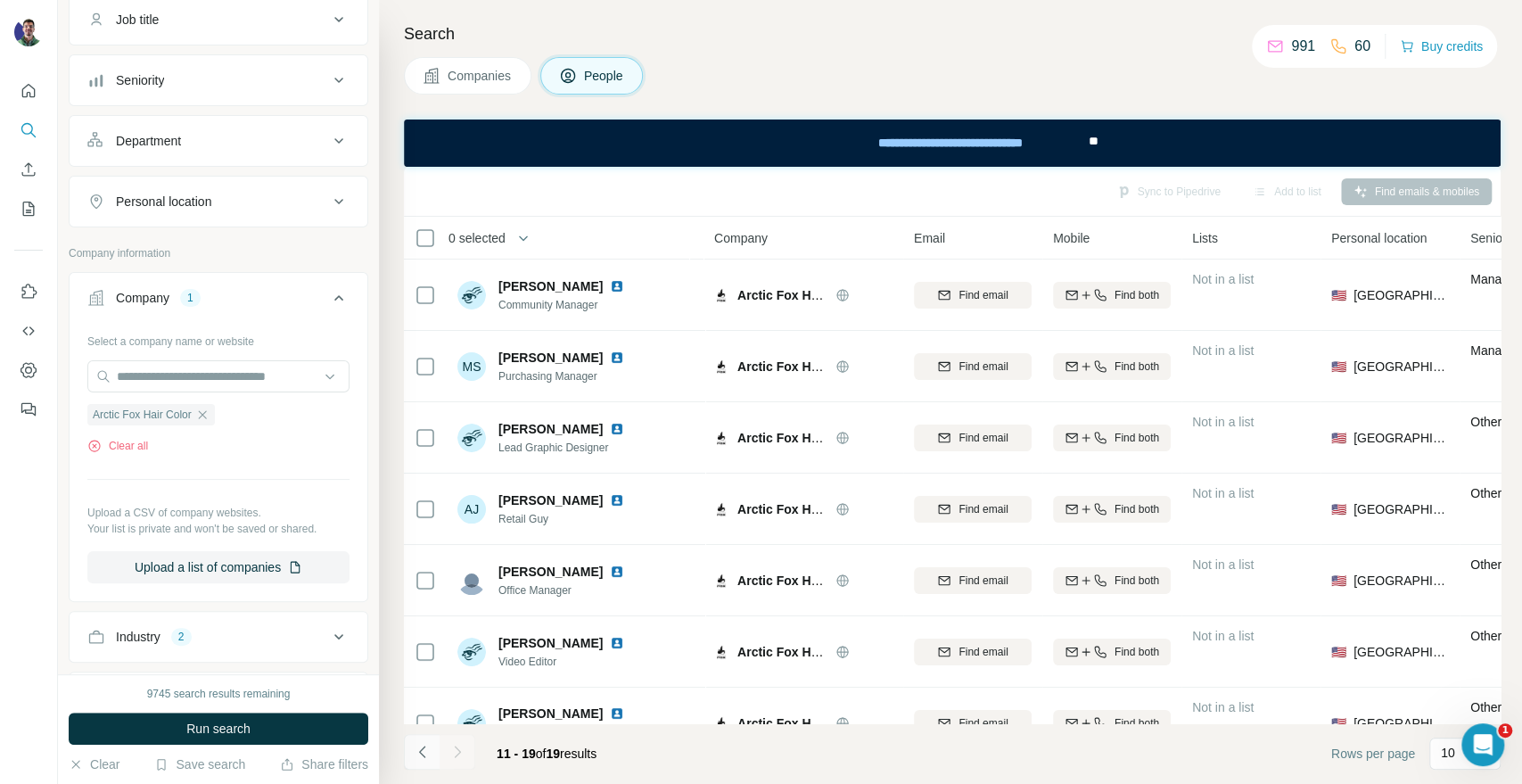
click at [433, 761] on button "Navigate to previous page" at bounding box center [422, 751] width 36 height 36
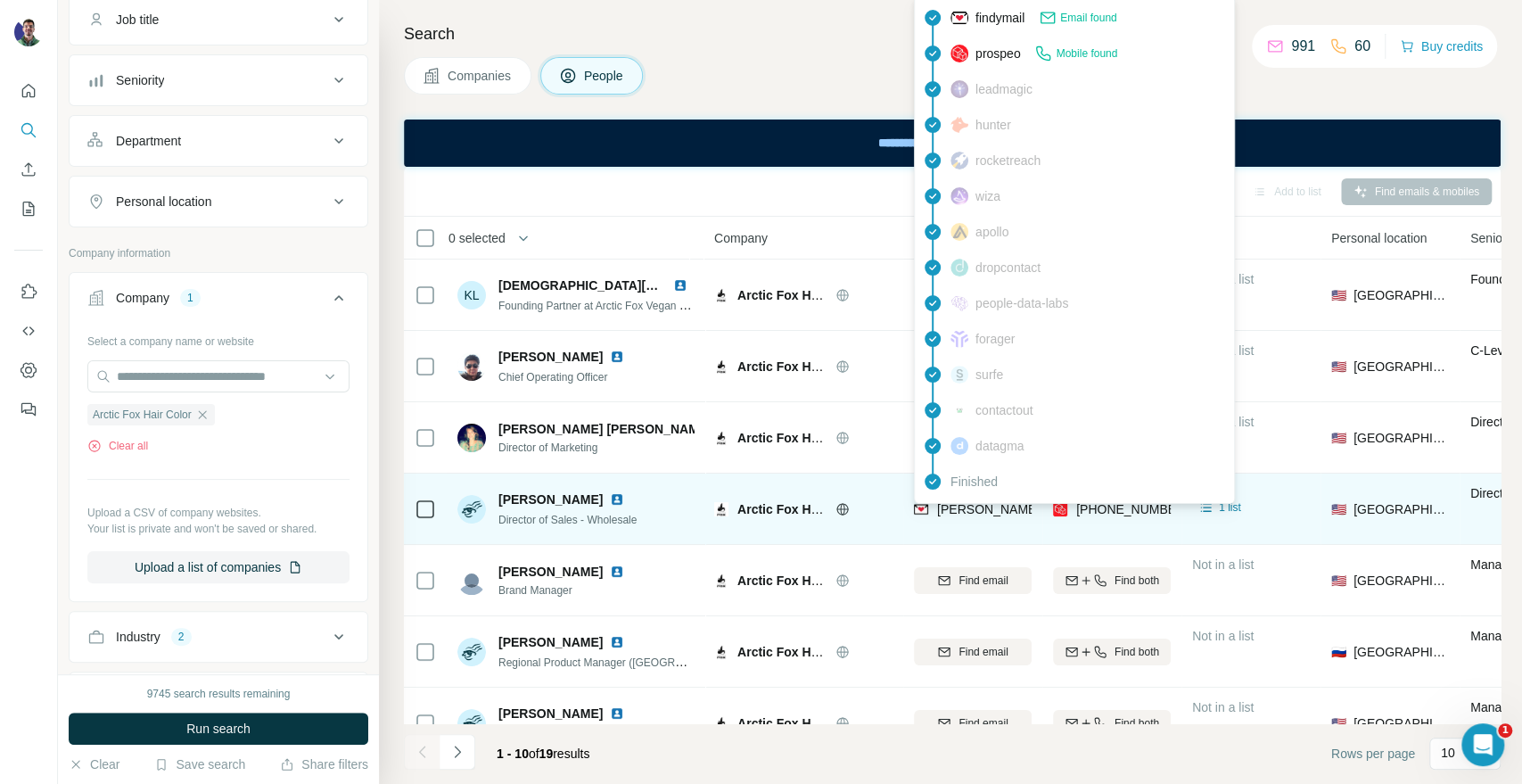
click at [1006, 511] on span "[PERSON_NAME][EMAIL_ADDRESS][DOMAIN_NAME]" at bounding box center [1093, 508] width 314 height 14
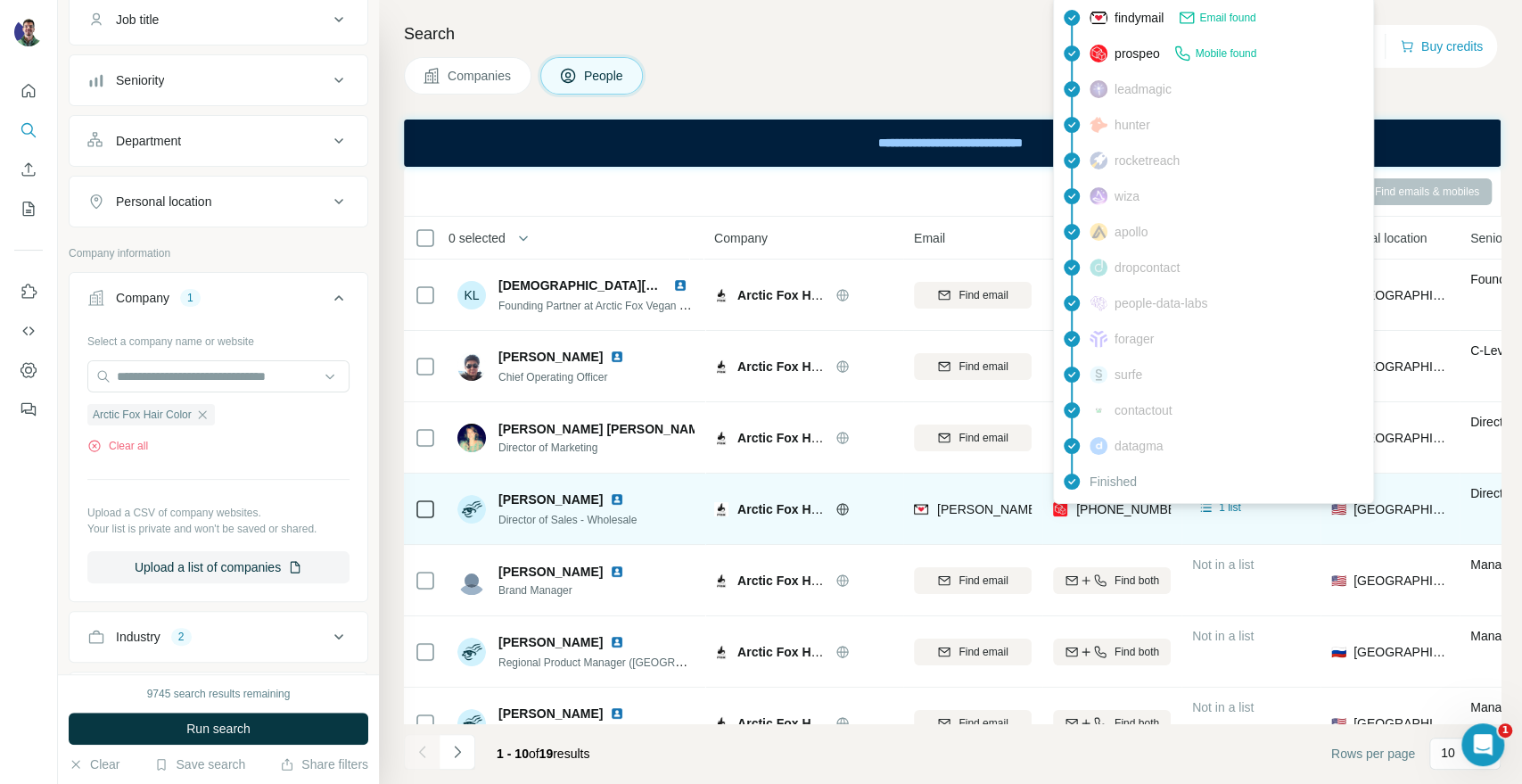
click at [1130, 503] on span "[PHONE_NUMBER]" at bounding box center [1133, 508] width 112 height 14
drag, startPoint x: 853, startPoint y: 498, endPoint x: 941, endPoint y: 498, distance: 88.0
click at [857, 498] on div "Arctic Fox Hair Color" at bounding box center [803, 508] width 179 height 49
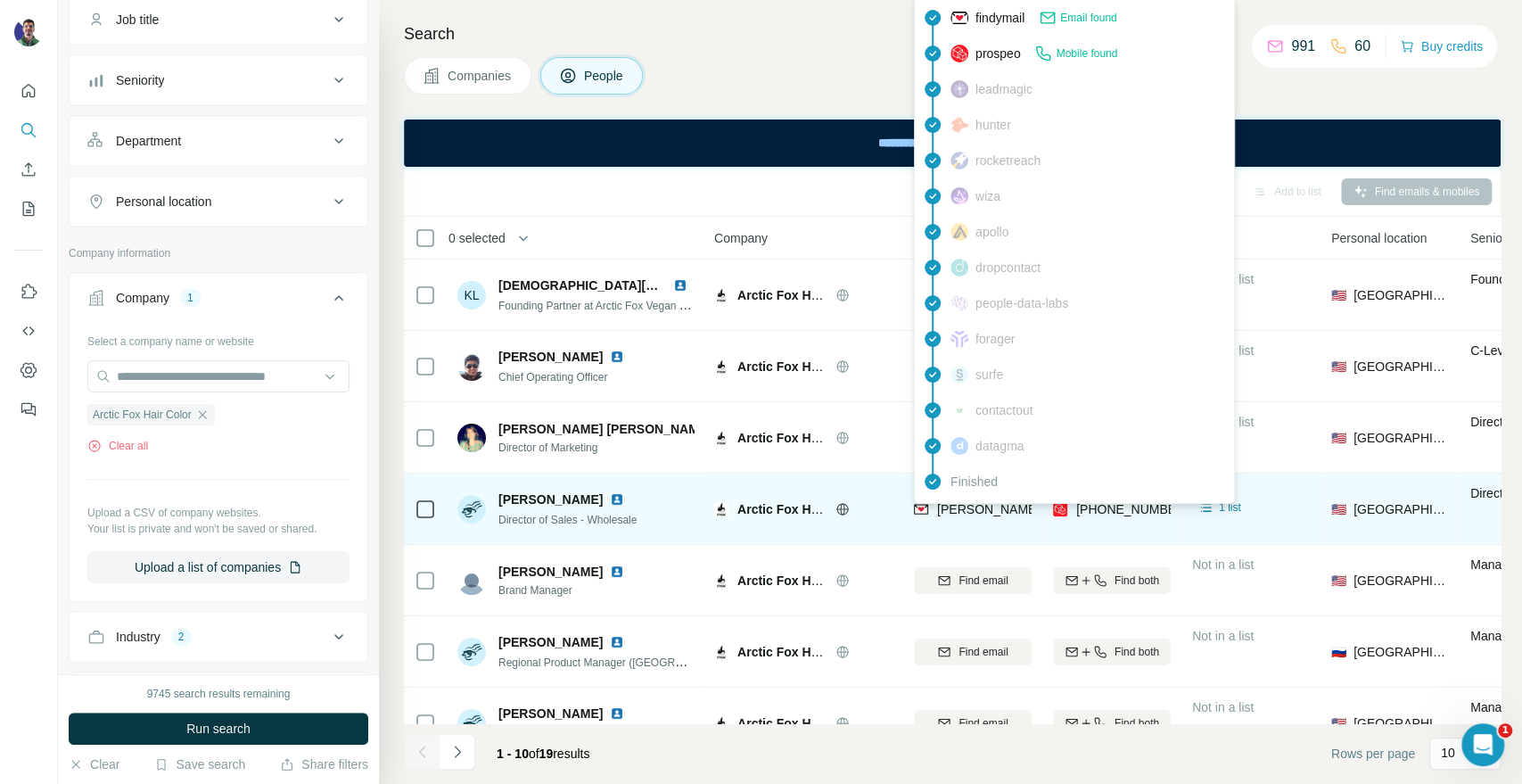
click at [988, 512] on span "[PERSON_NAME][EMAIL_ADDRESS][DOMAIN_NAME]" at bounding box center [1093, 508] width 314 height 14
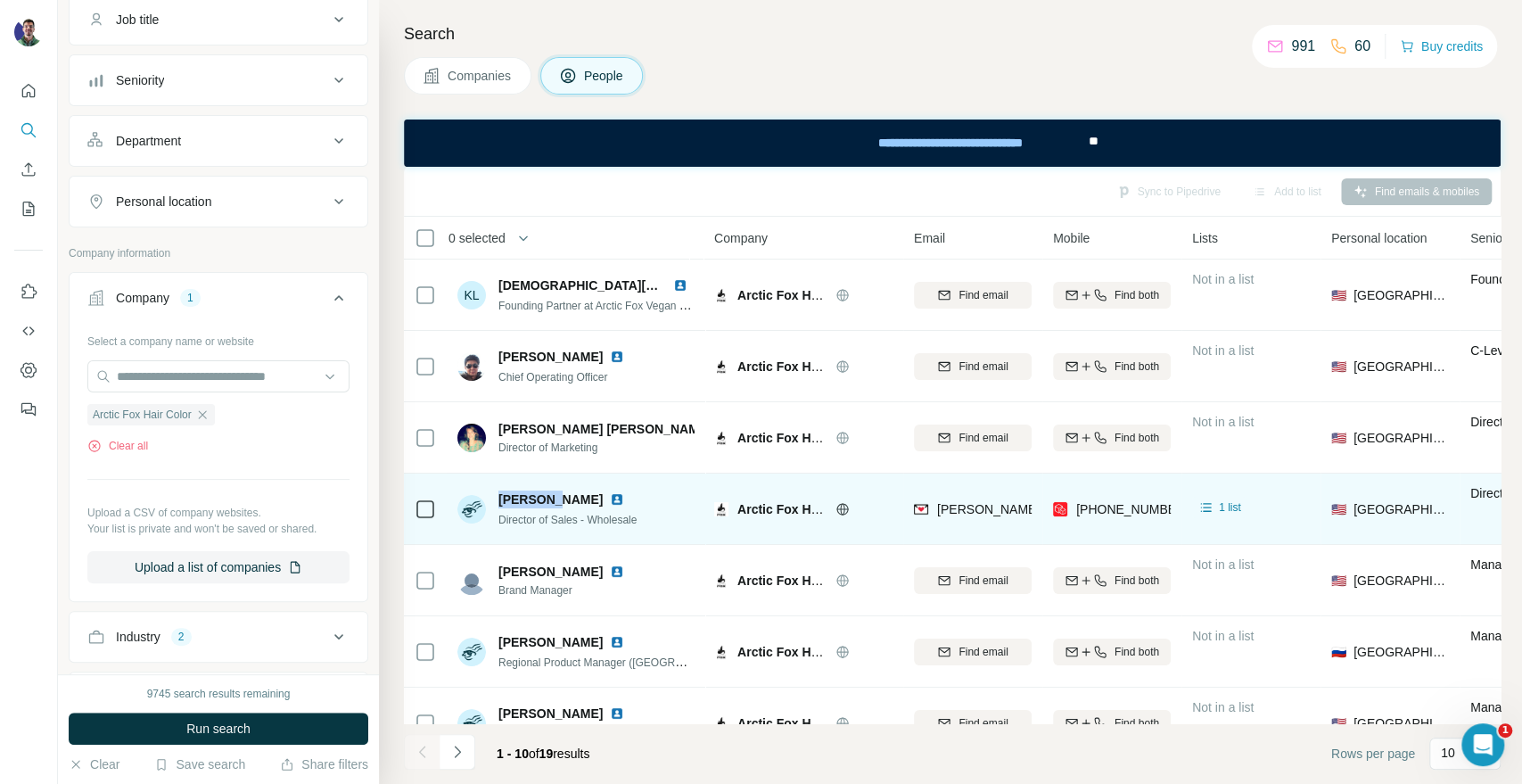
drag, startPoint x: 538, startPoint y: 496, endPoint x: 500, endPoint y: 491, distance: 38.3
click at [500, 491] on span "[PERSON_NAME]" at bounding box center [550, 499] width 104 height 18
click at [731, 501] on div "Arctic Fox Hair Color" at bounding box center [803, 509] width 179 height 18
click at [760, 494] on div "Arctic Fox Hair Color" at bounding box center [803, 508] width 179 height 49
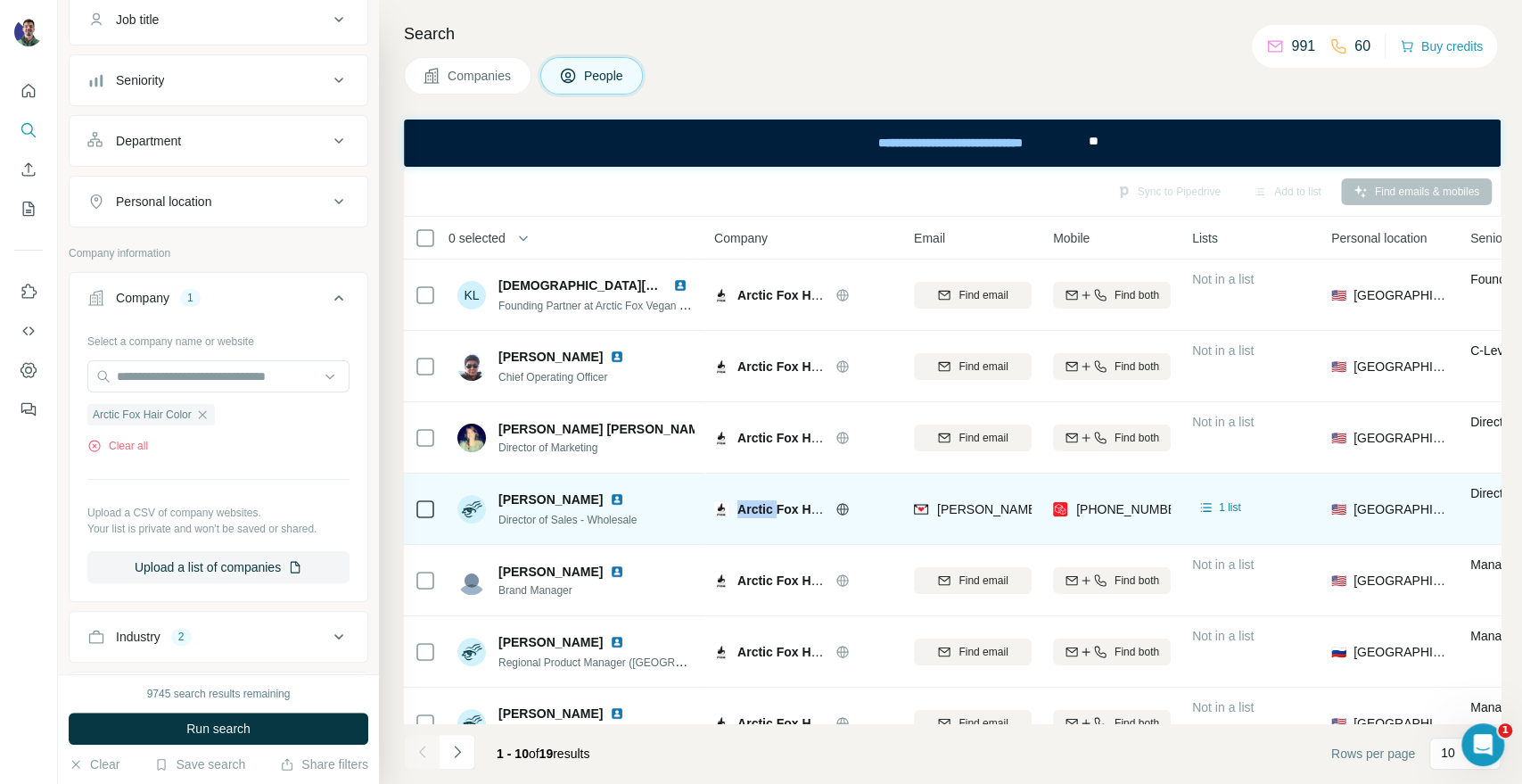
click at [769, 501] on span "Arctic Fox Hair Color" at bounding box center [799, 508] width 124 height 14
click at [841, 506] on icon at bounding box center [842, 508] width 5 height 11
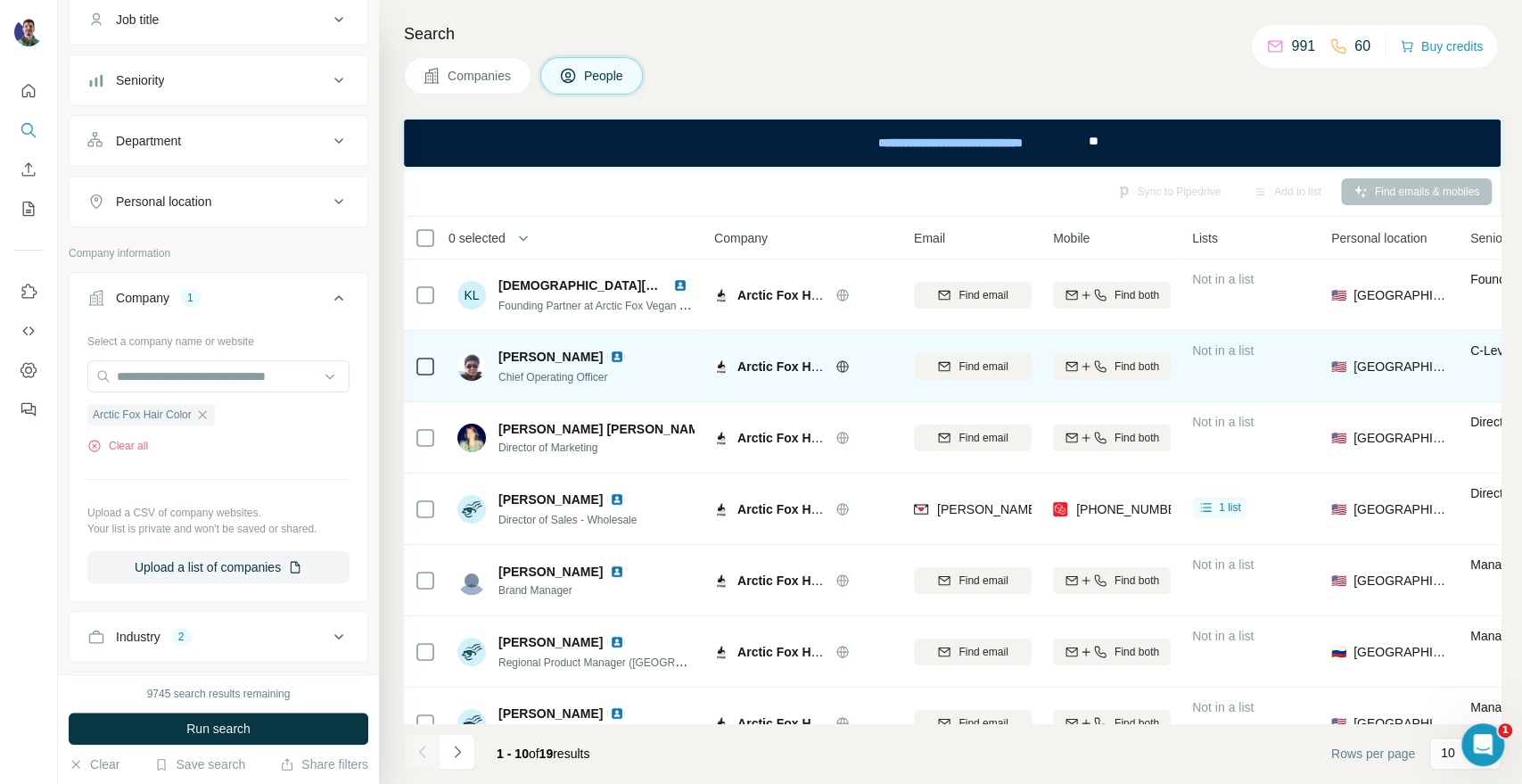
click at [844, 362] on icon at bounding box center [842, 366] width 14 height 14
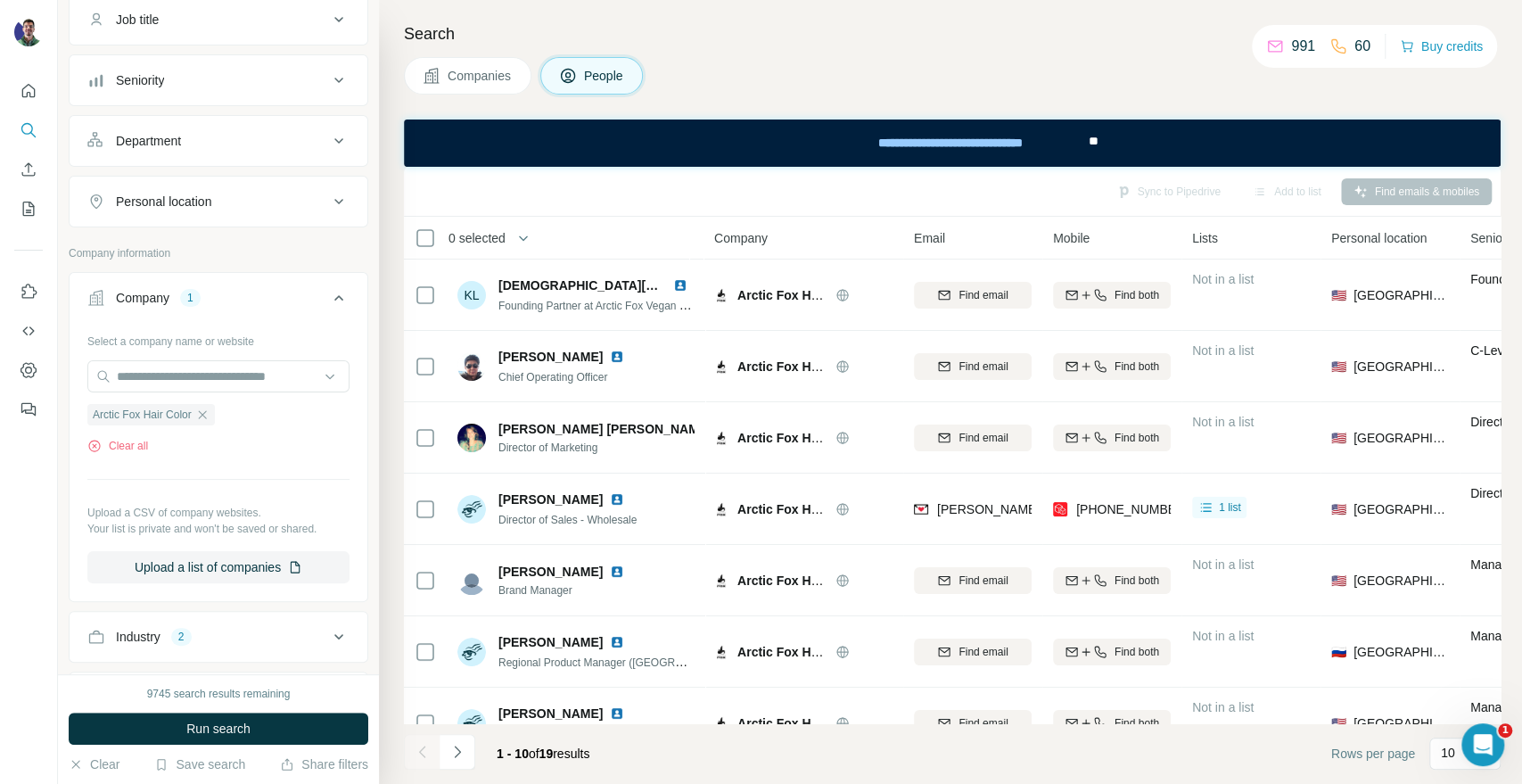
click at [451, 91] on button "Companies" at bounding box center [468, 76] width 127 height 37
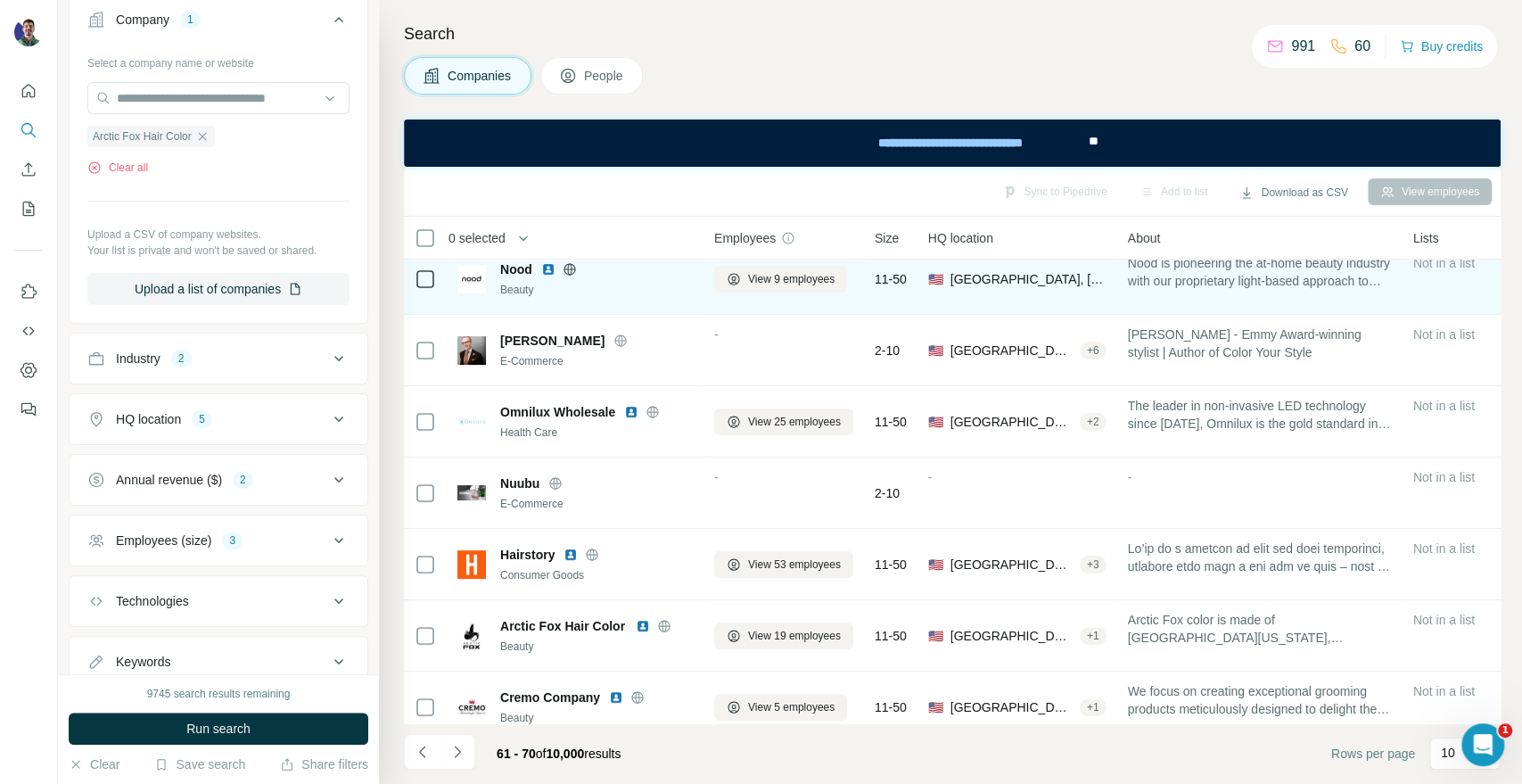
scroll to position [258, 0]
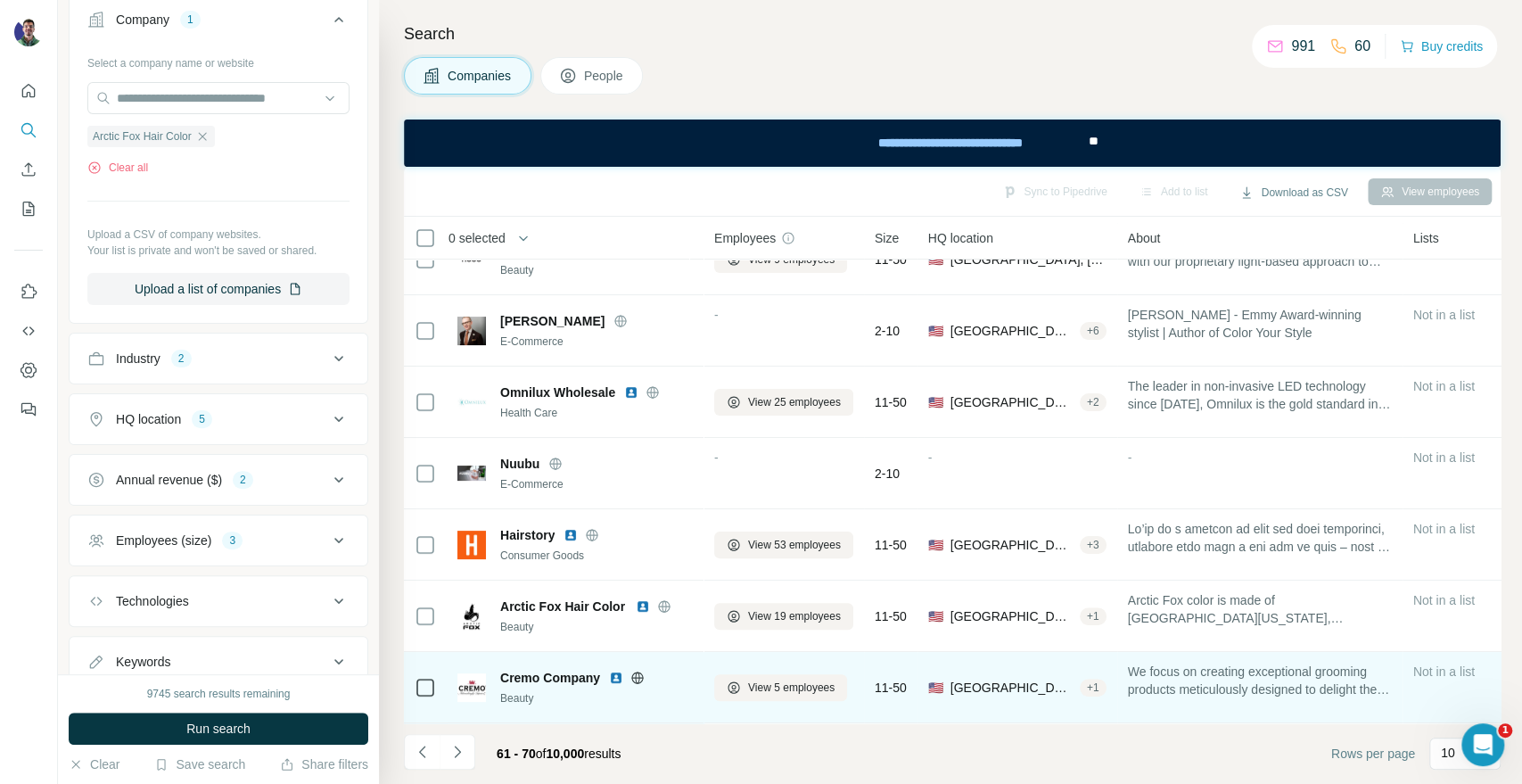
click at [636, 673] on icon at bounding box center [637, 677] width 14 height 14
click at [748, 682] on span "View 5 employees" at bounding box center [791, 687] width 86 height 16
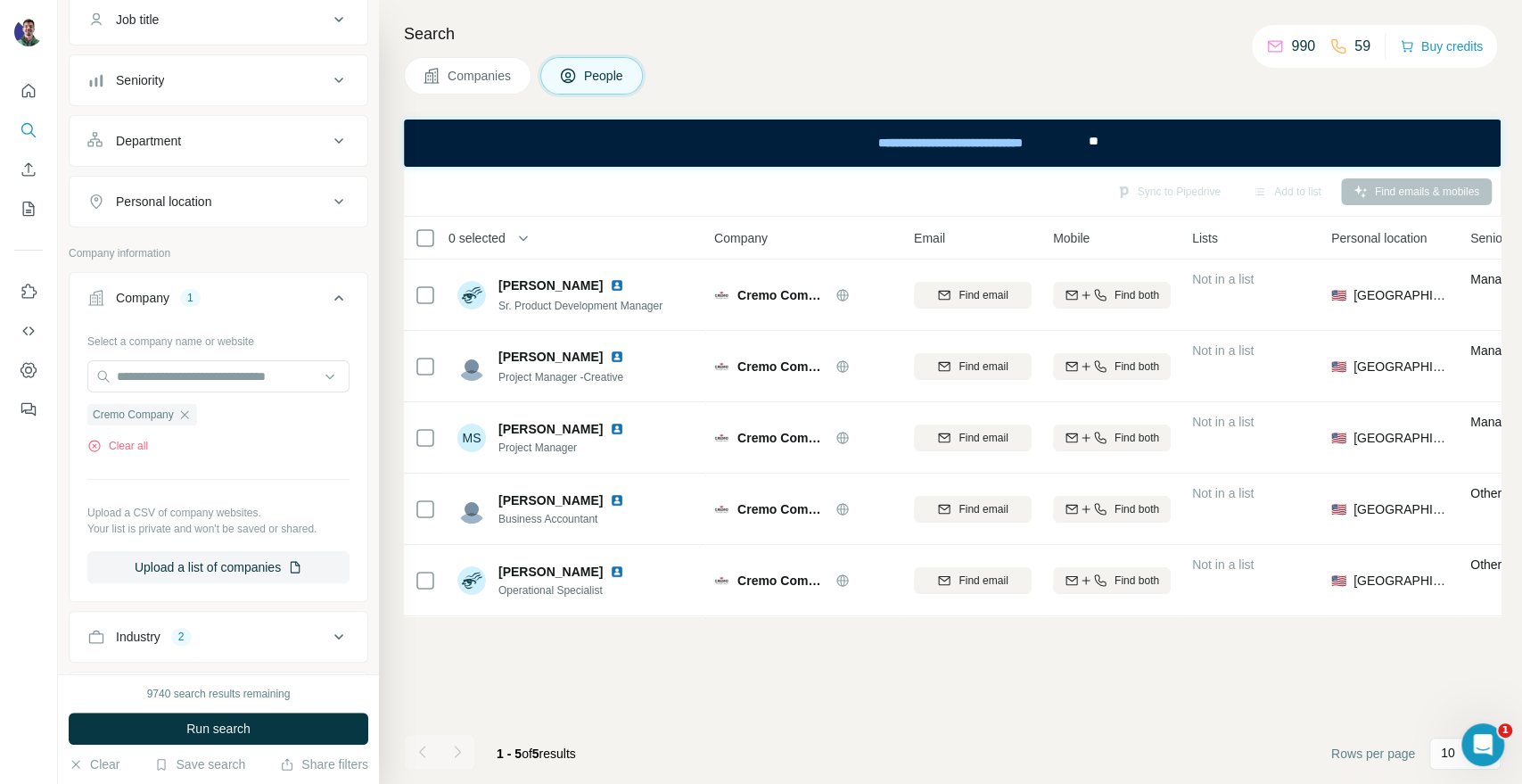
click at [476, 80] on span "Companies" at bounding box center [480, 75] width 66 height 18
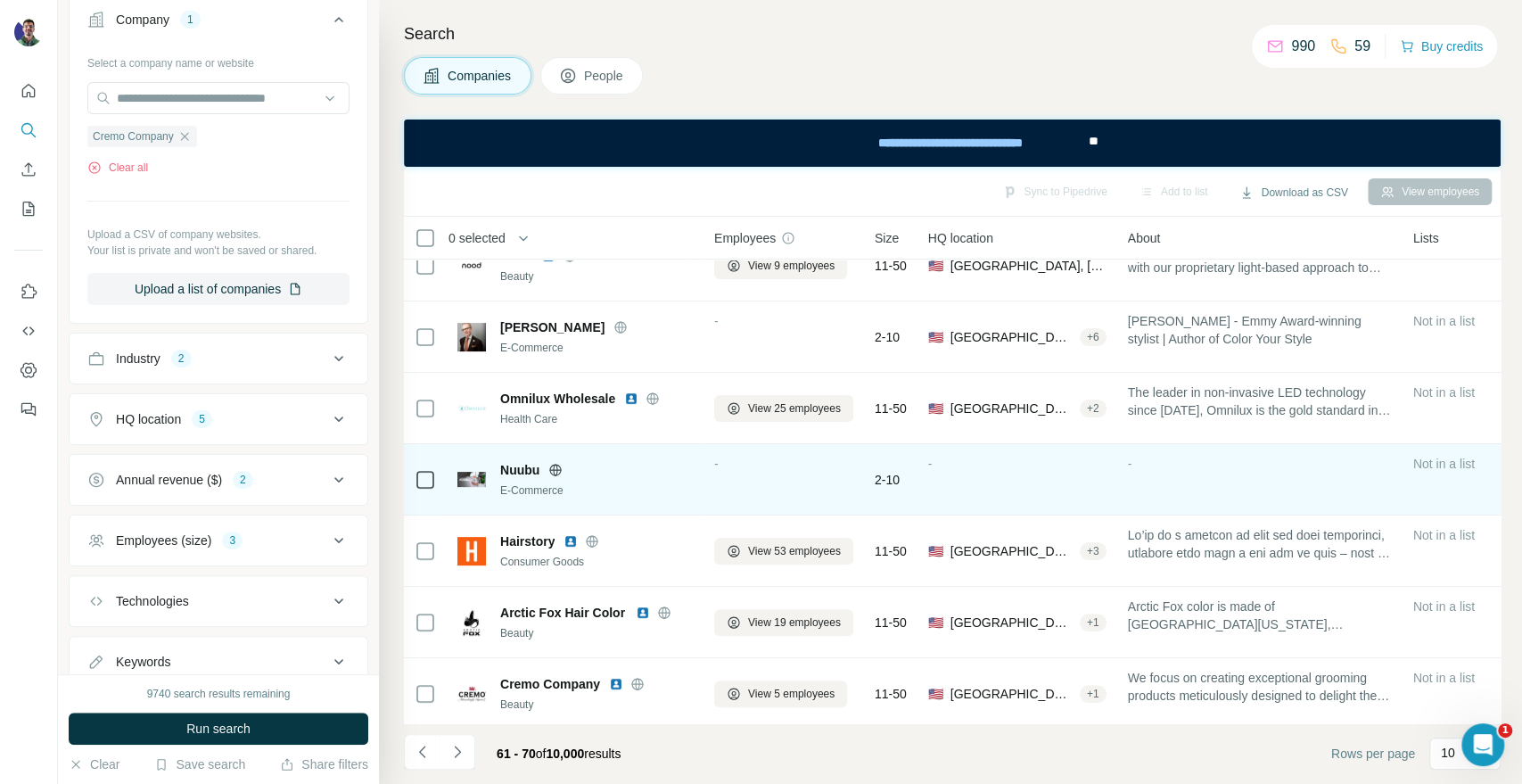
scroll to position [258, 0]
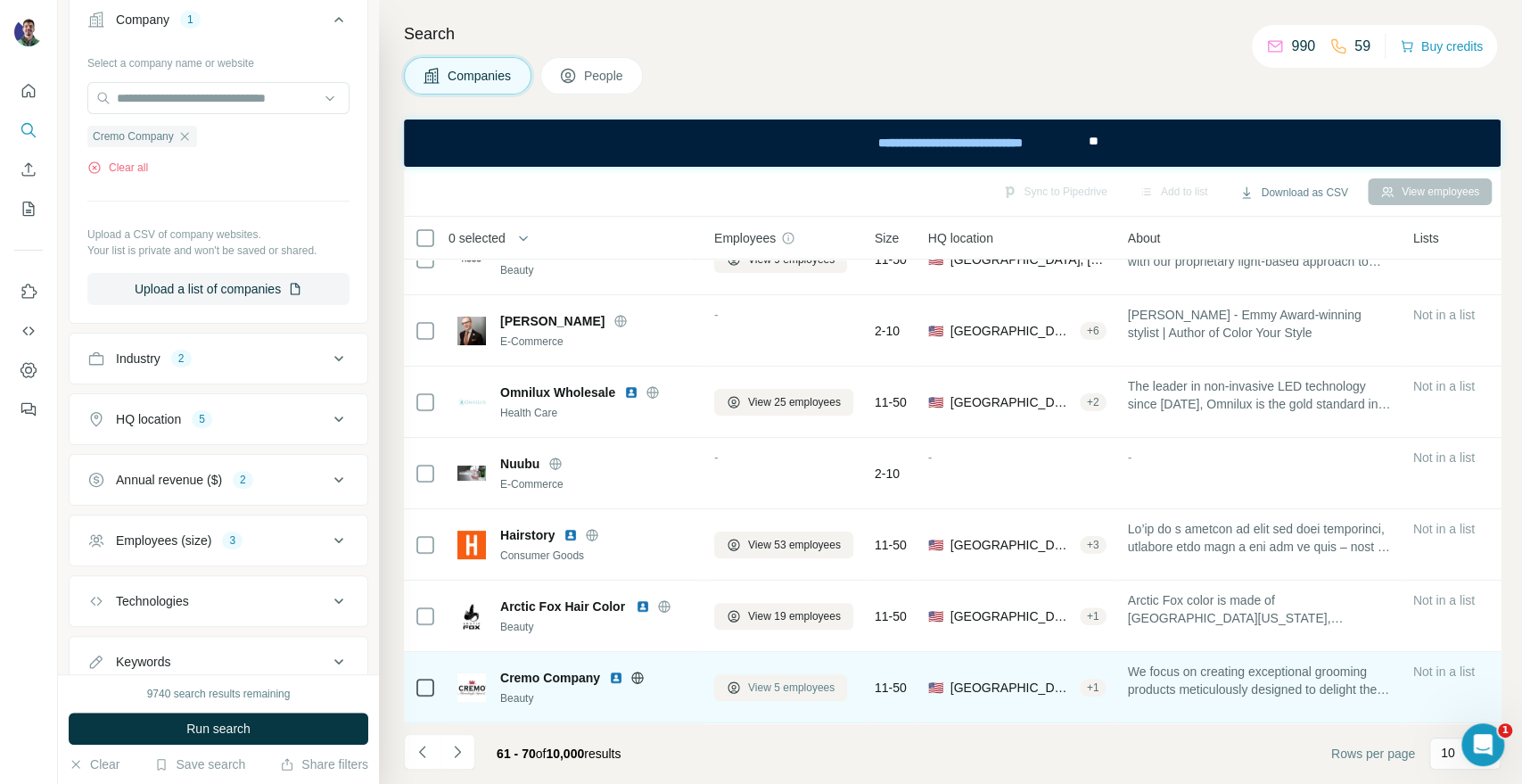
click at [754, 679] on span "View 5 employees" at bounding box center [791, 687] width 86 height 16
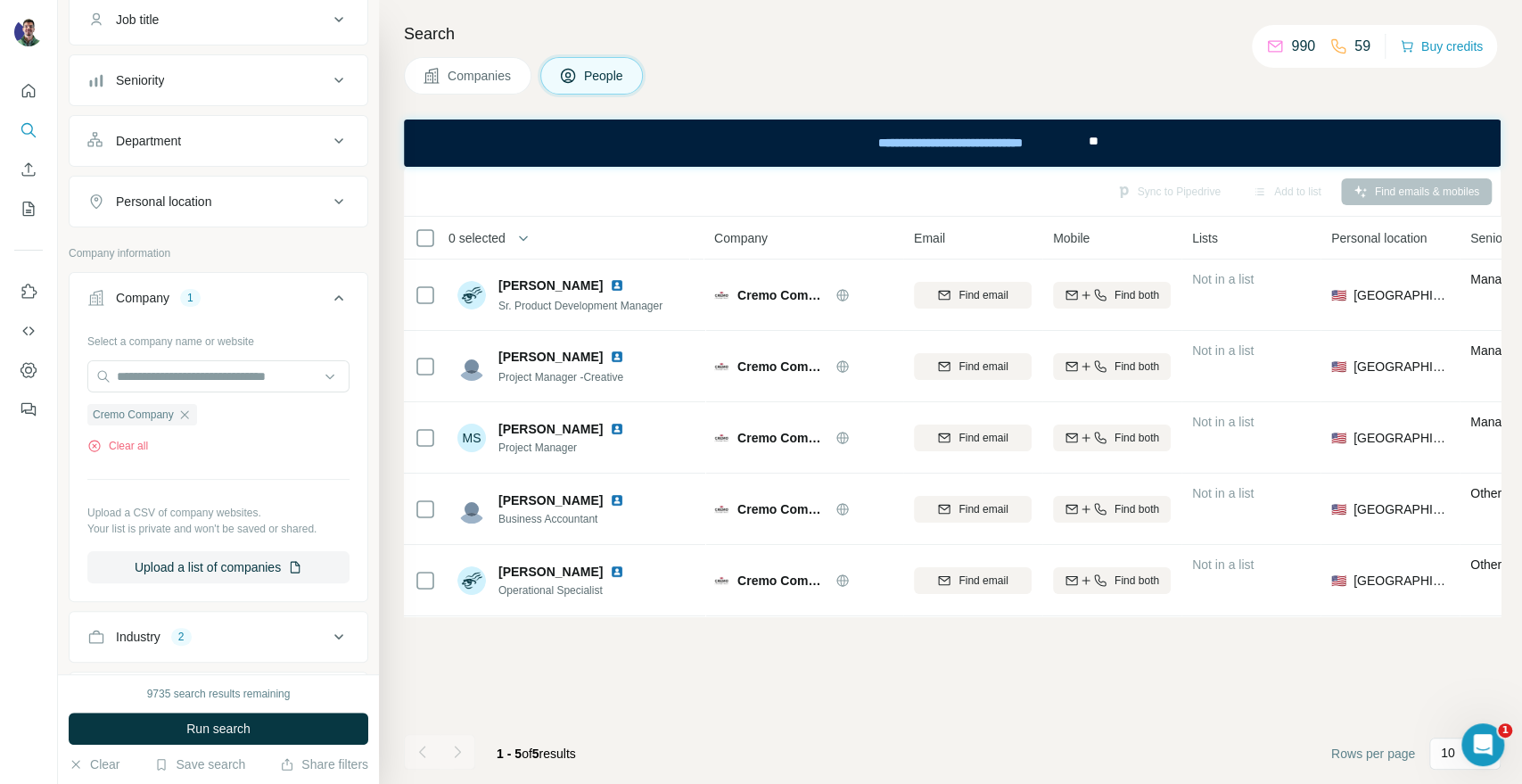
drag, startPoint x: 1319, startPoint y: 97, endPoint x: 1309, endPoint y: 102, distance: 11.2
click at [1315, 98] on div "Search Companies People Sync to Pipedrive Add to list Find emails & mobiles 0 s…" at bounding box center [951, 392] width 1144 height 784
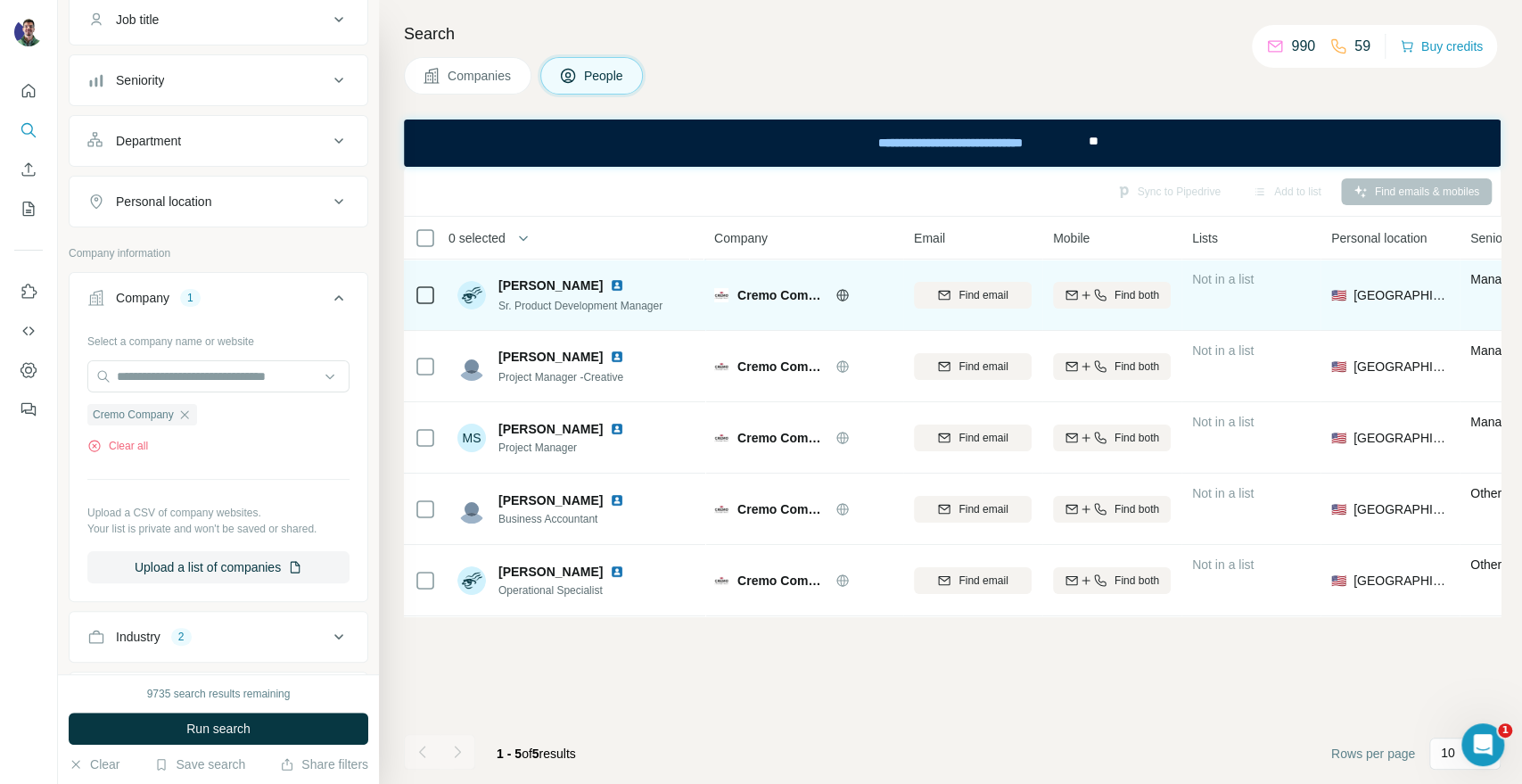
click at [767, 292] on span "Cremo Company" at bounding box center [782, 295] width 89 height 18
click at [1105, 293] on icon "button" at bounding box center [1100, 295] width 14 height 14
click at [1008, 257] on th "Email" at bounding box center [973, 239] width 139 height 43
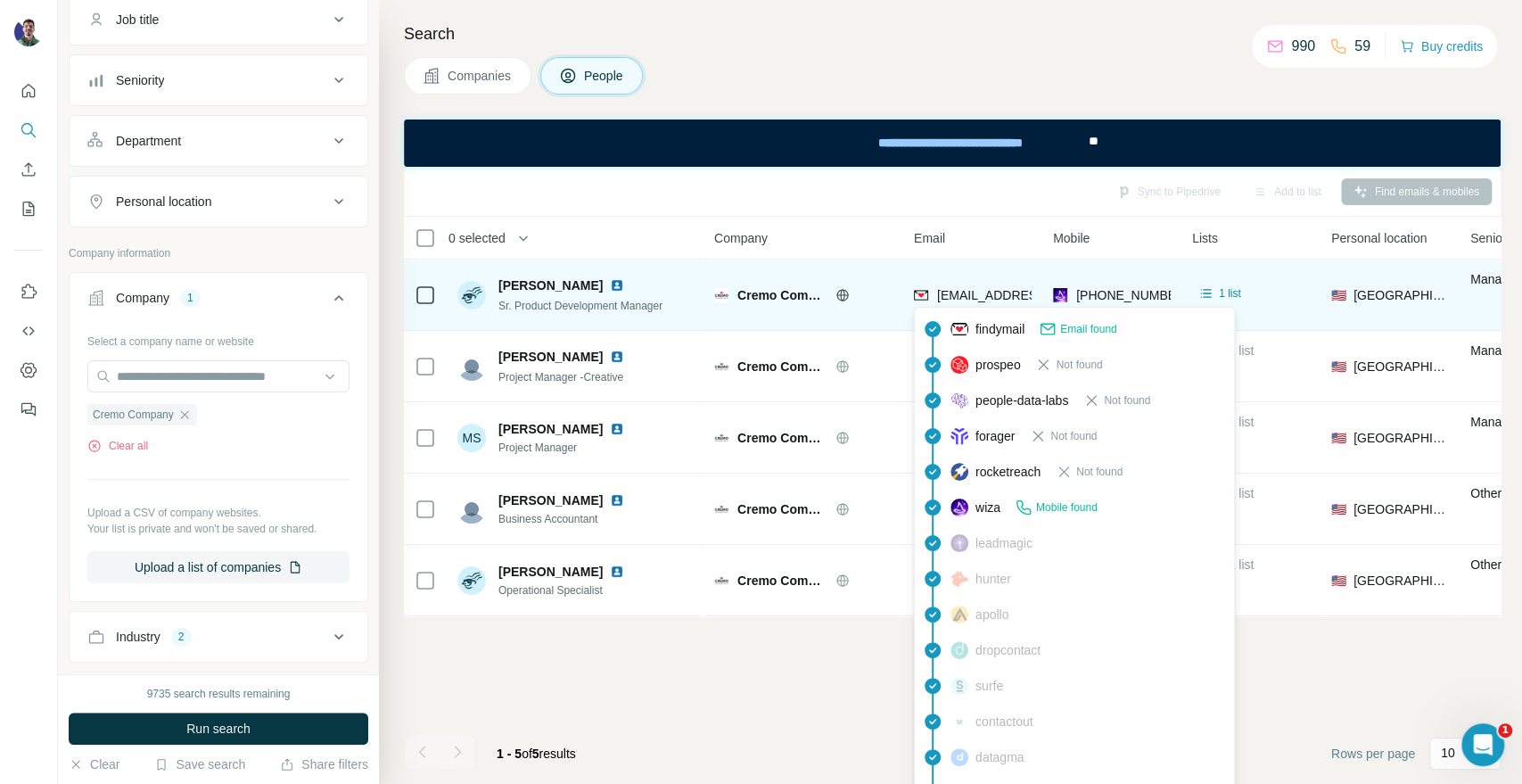
click at [1006, 298] on span "[EMAIL_ADDRESS][DOMAIN_NAME]" at bounding box center [1043, 295] width 212 height 14
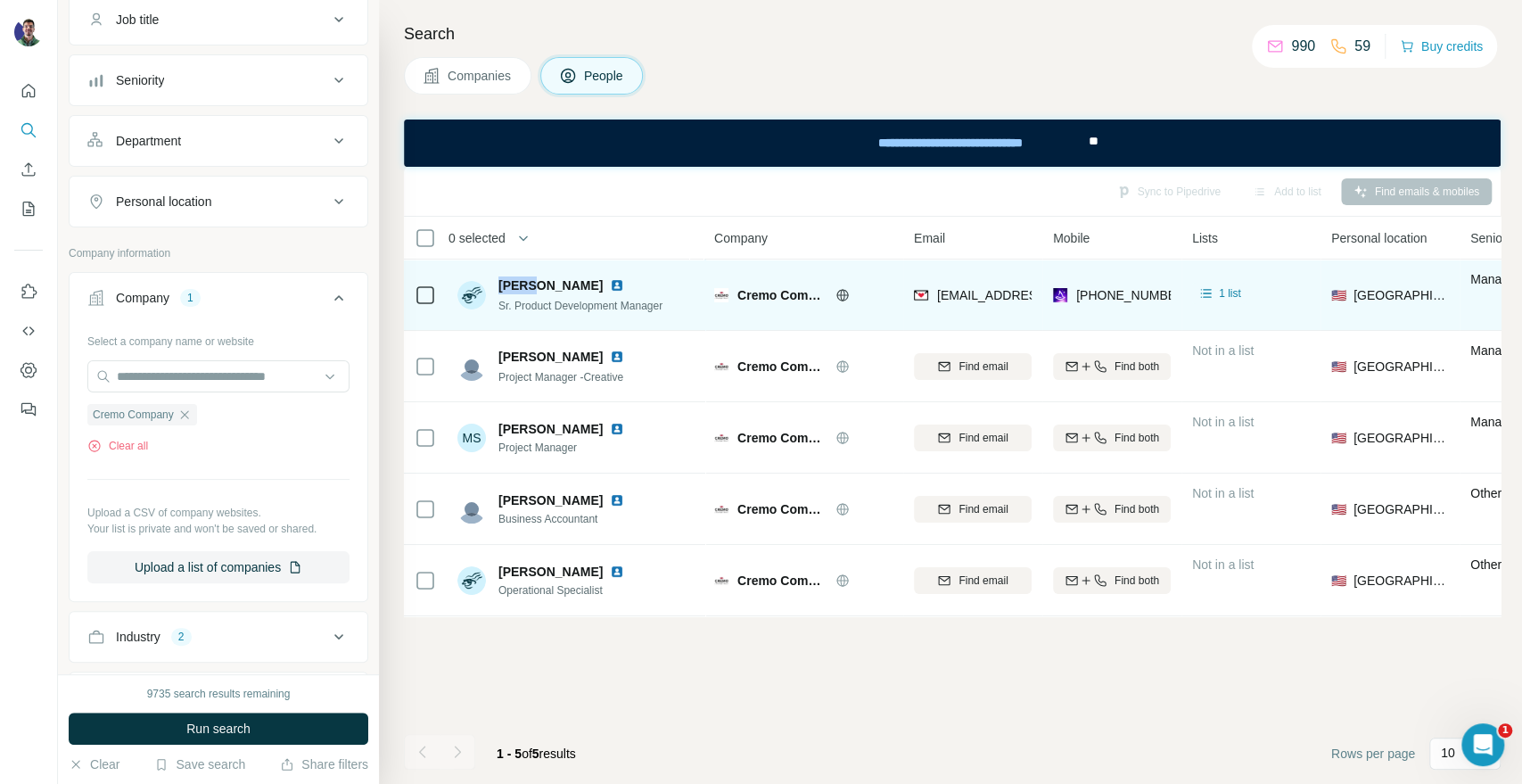
drag, startPoint x: 526, startPoint y: 282, endPoint x: 501, endPoint y: 276, distance: 25.7
click at [501, 276] on span "[PERSON_NAME]" at bounding box center [550, 284] width 104 height 18
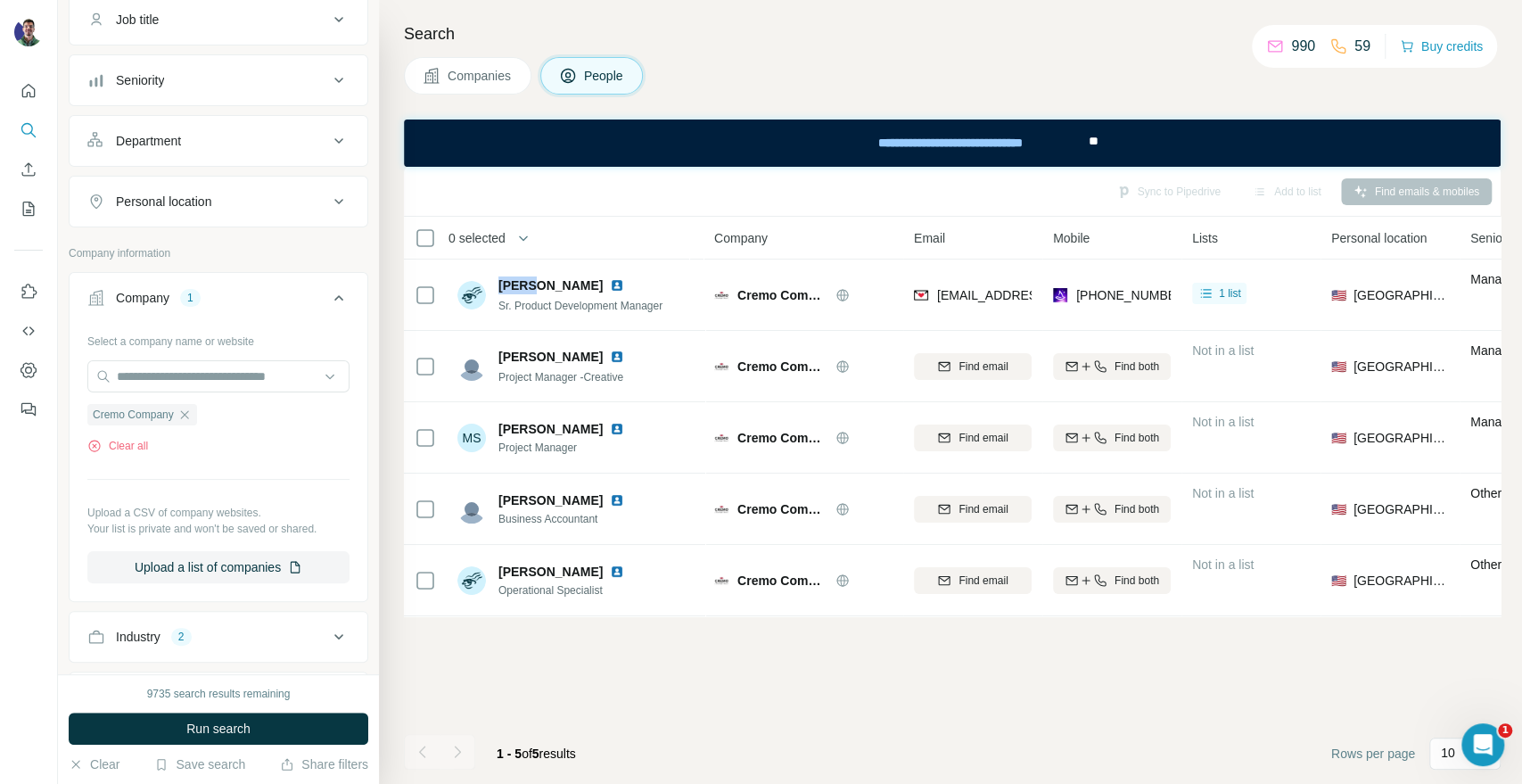
click at [1398, 91] on div "Companies People" at bounding box center [953, 76] width 1097 height 37
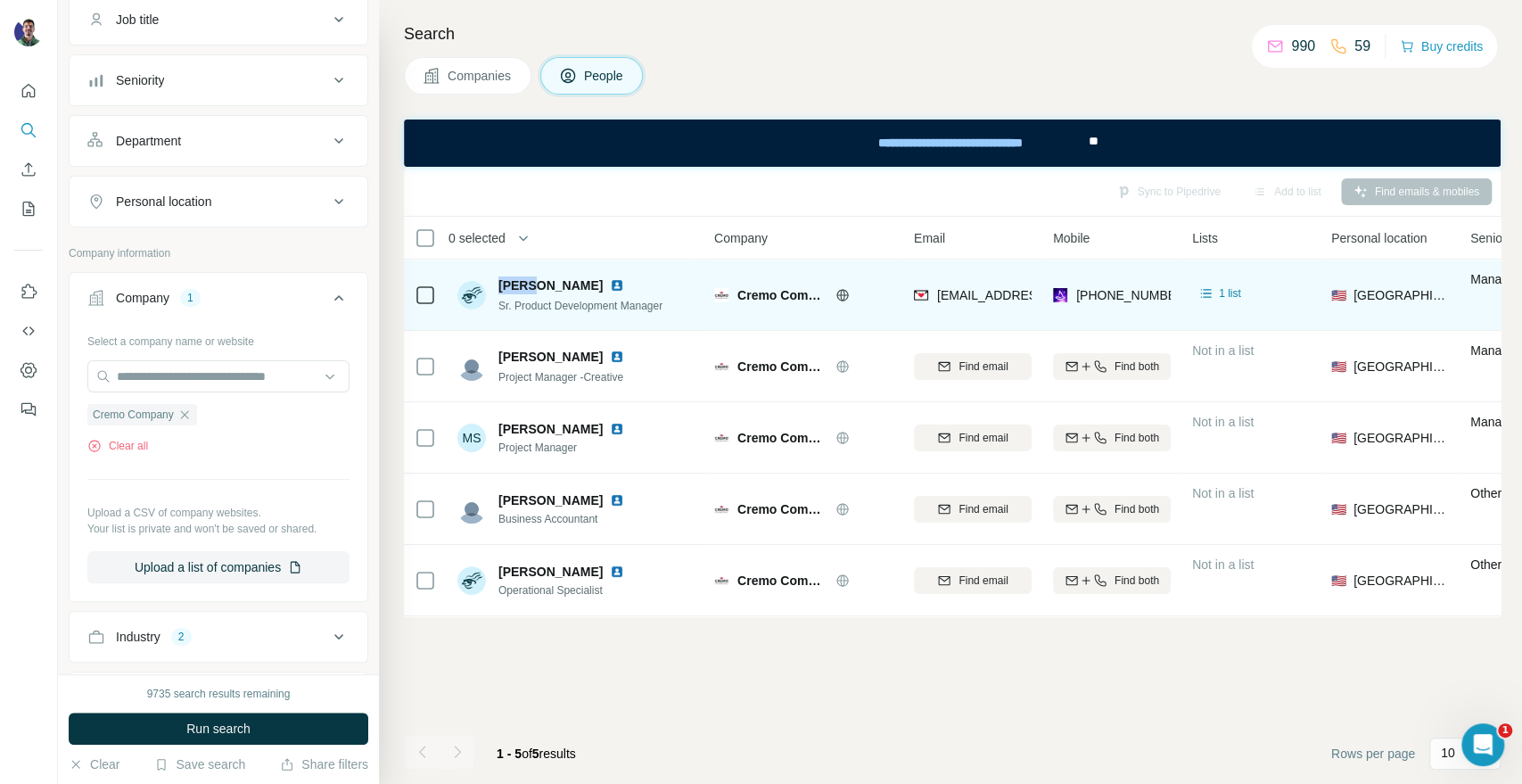
drag, startPoint x: 503, startPoint y: 283, endPoint x: 524, endPoint y: 282, distance: 21.0
click at [524, 282] on span "[PERSON_NAME]" at bounding box center [550, 284] width 104 height 18
click at [771, 293] on span "Cremo Company" at bounding box center [782, 295] width 89 height 18
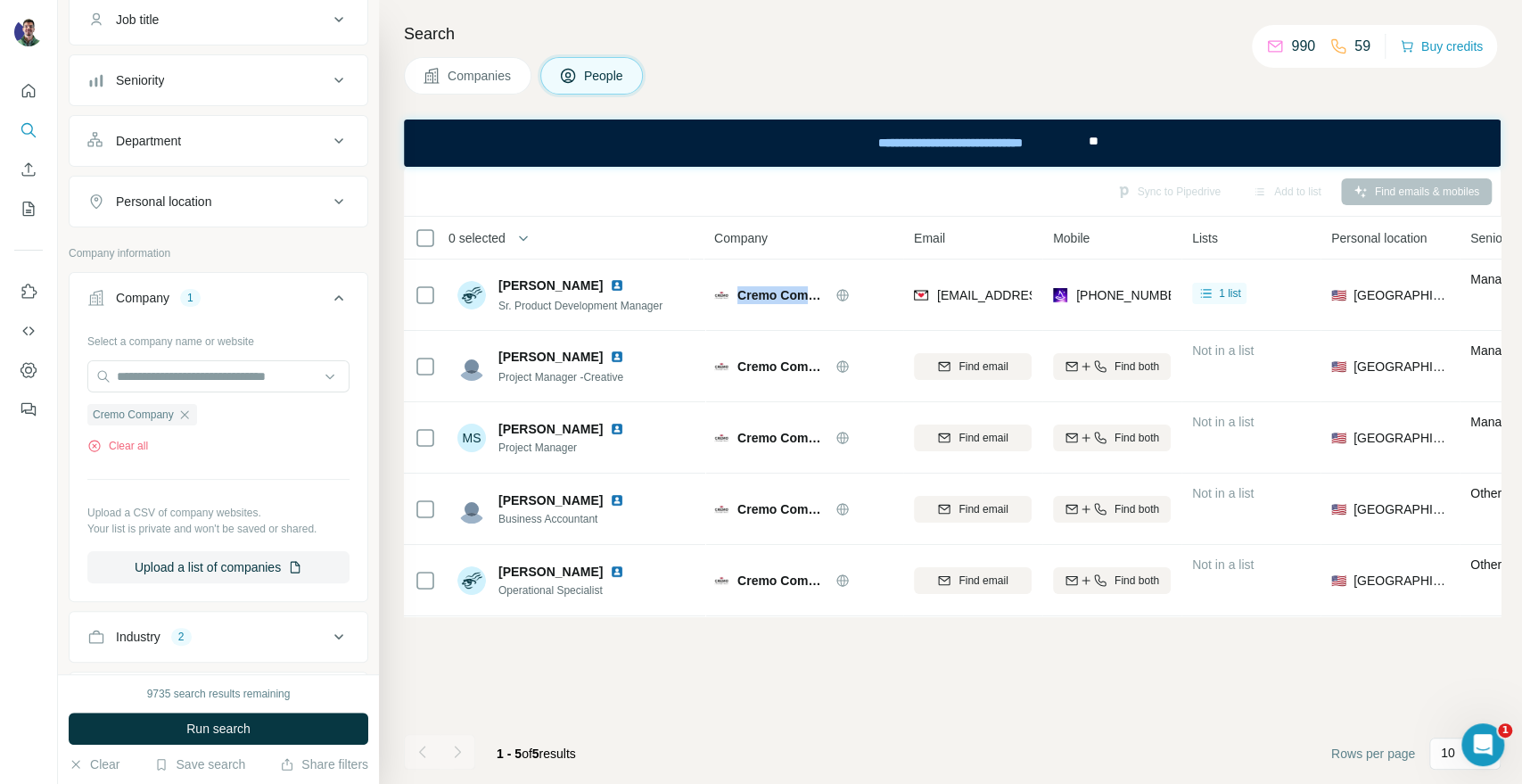
click at [479, 83] on span "Companies" at bounding box center [480, 75] width 66 height 18
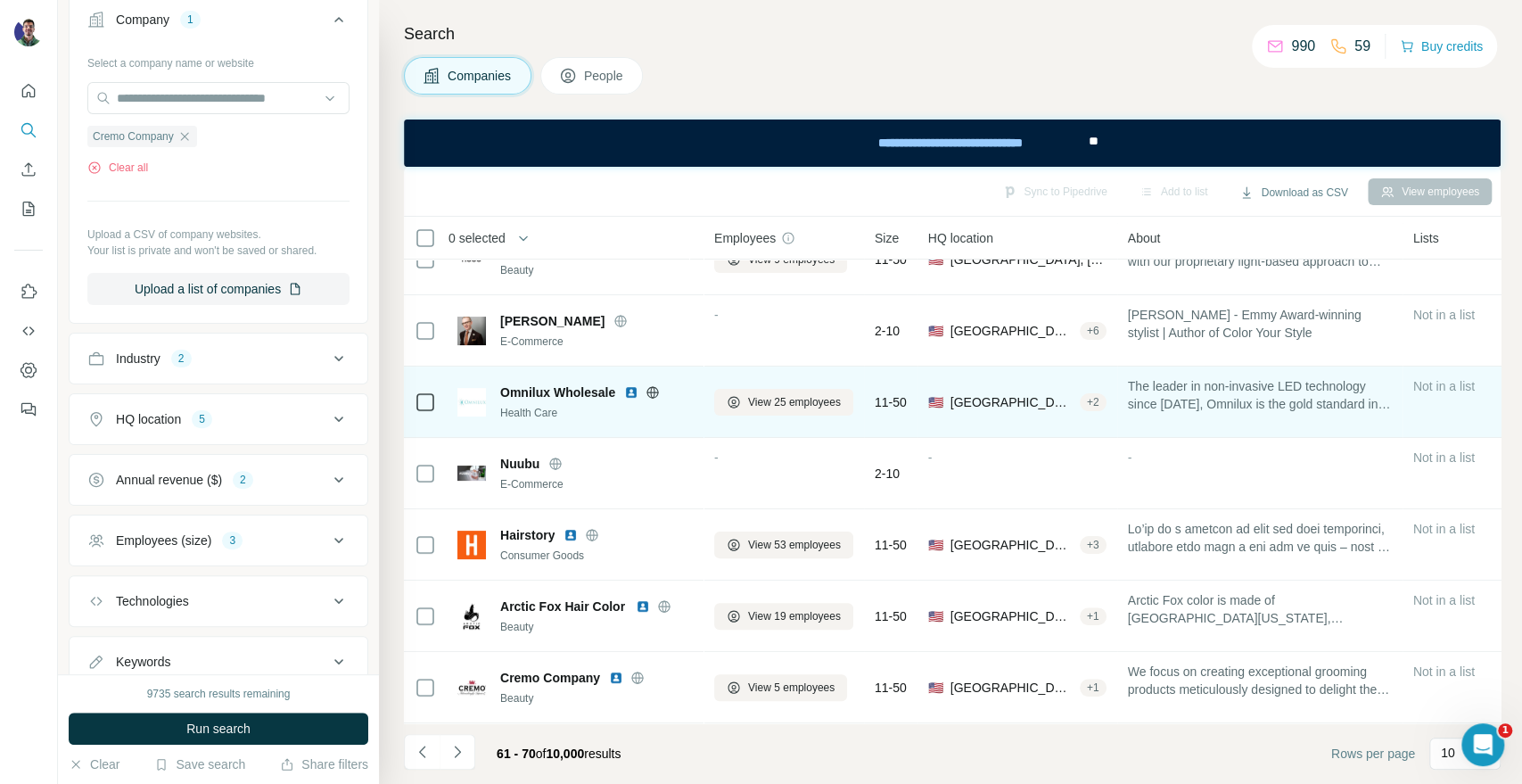
scroll to position [258, 0]
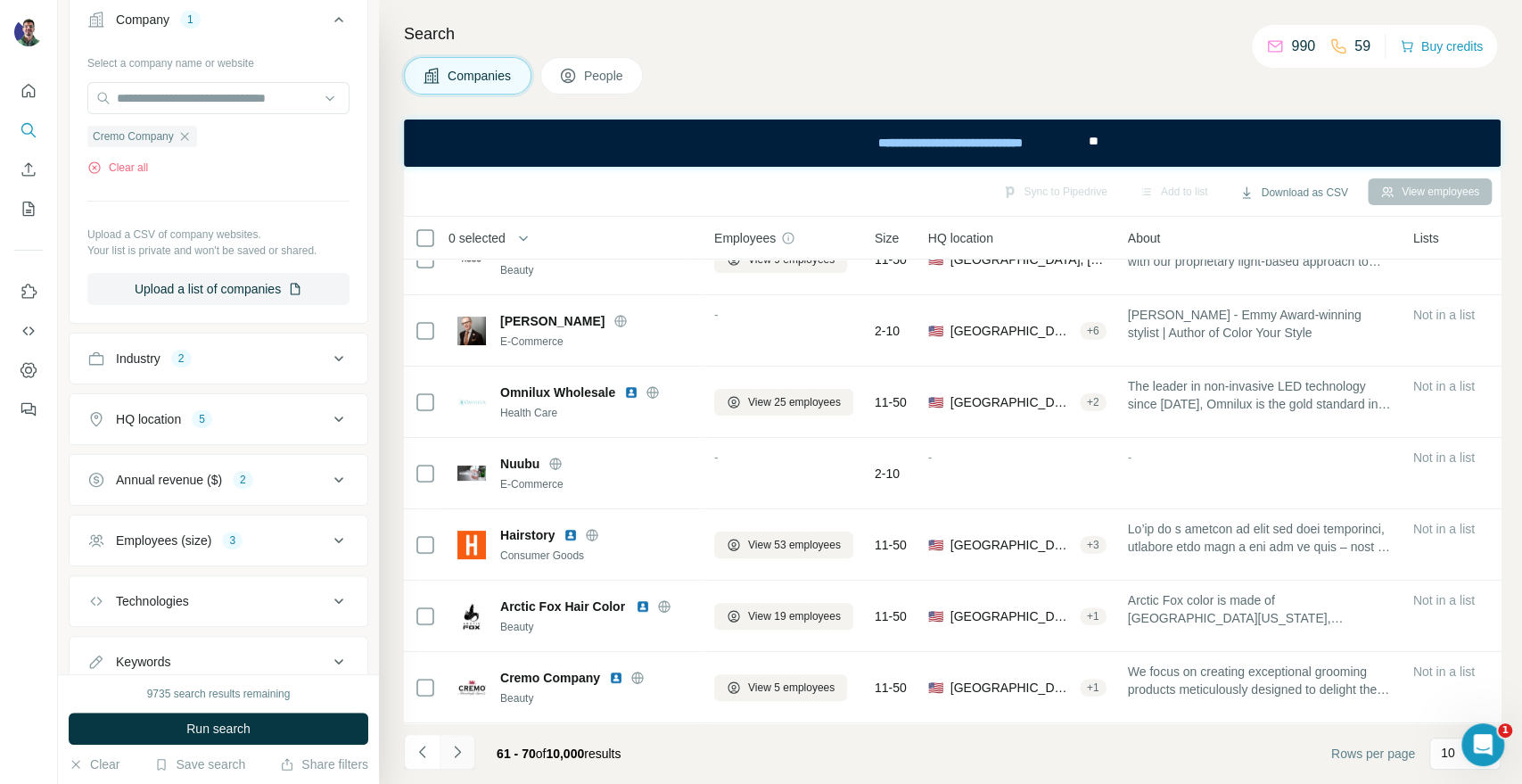
click at [463, 748] on icon "Navigate to next page" at bounding box center [457, 751] width 18 height 18
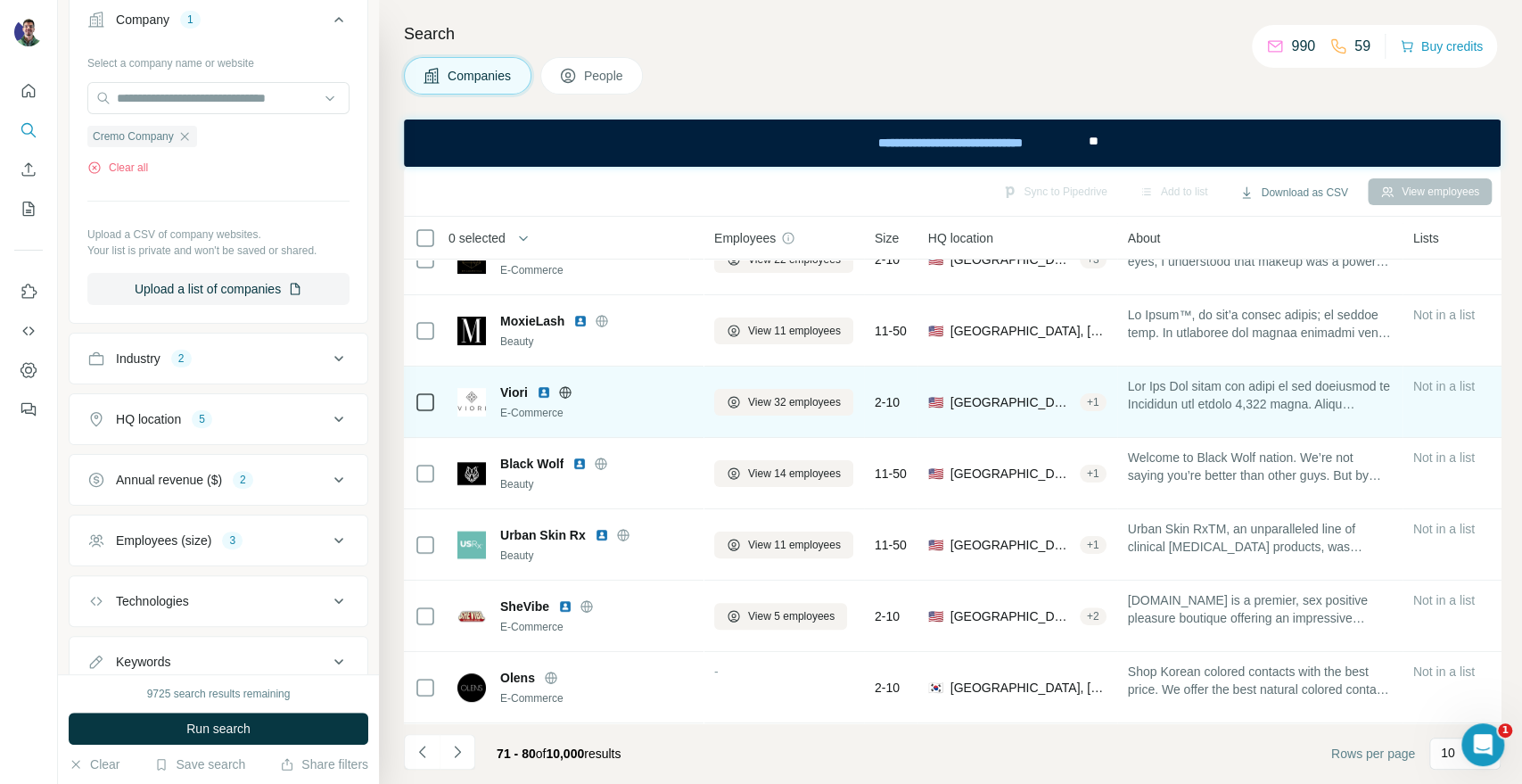
scroll to position [0, 0]
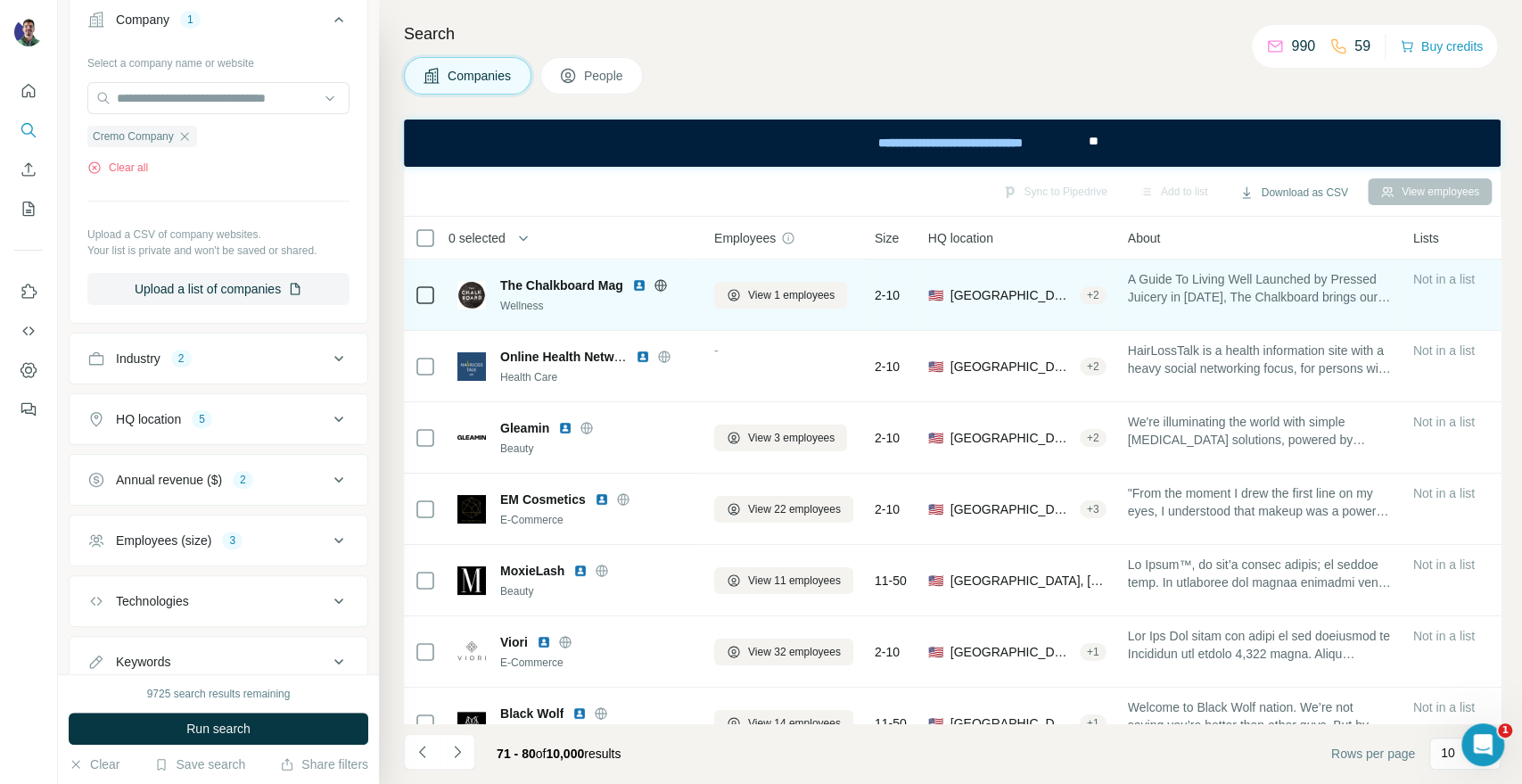
click at [666, 285] on icon at bounding box center [660, 284] width 11 height 11
click at [656, 288] on icon at bounding box center [660, 284] width 14 height 14
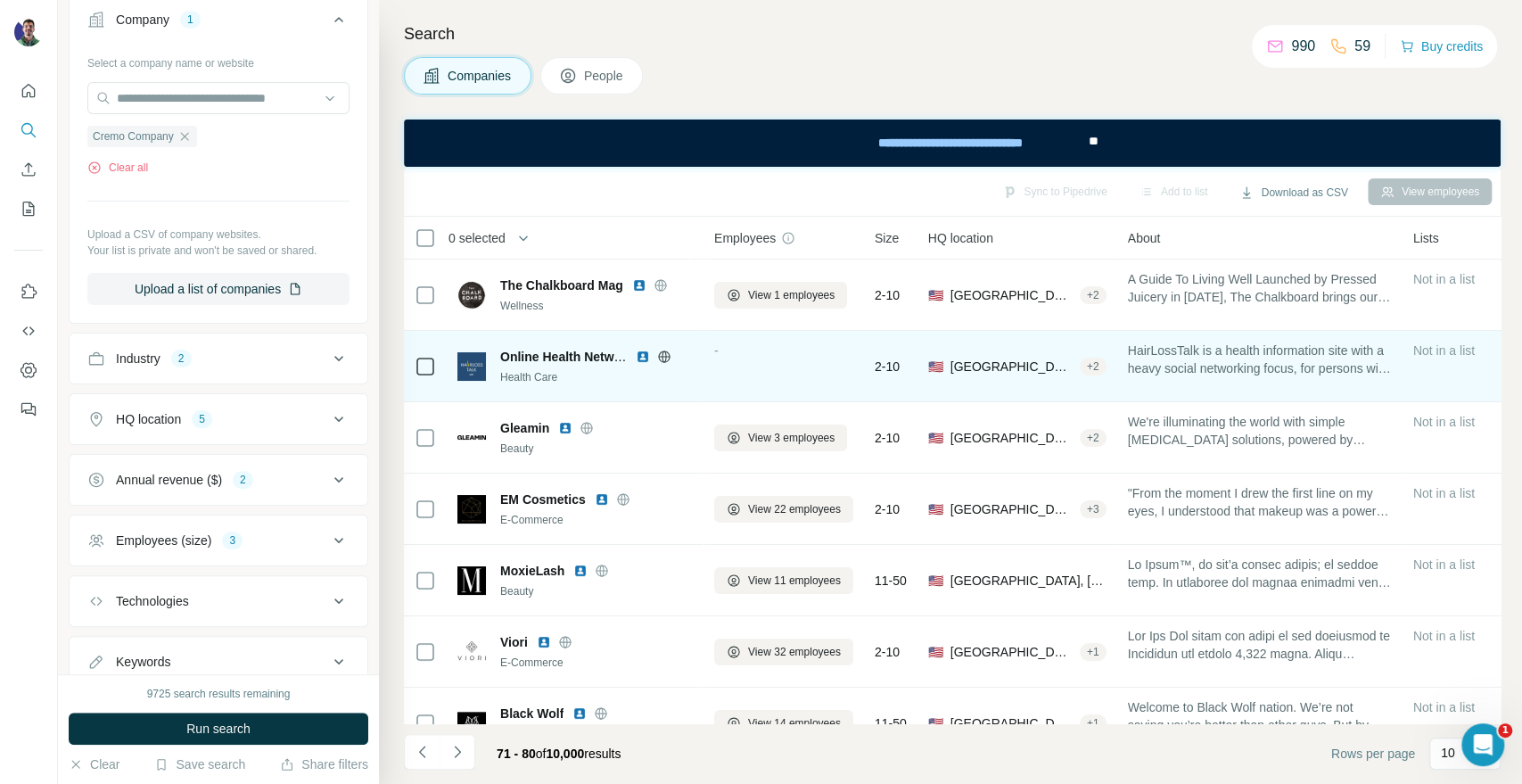
click at [660, 356] on icon at bounding box center [664, 356] width 11 height 1
click at [669, 358] on icon at bounding box center [664, 356] width 11 height 11
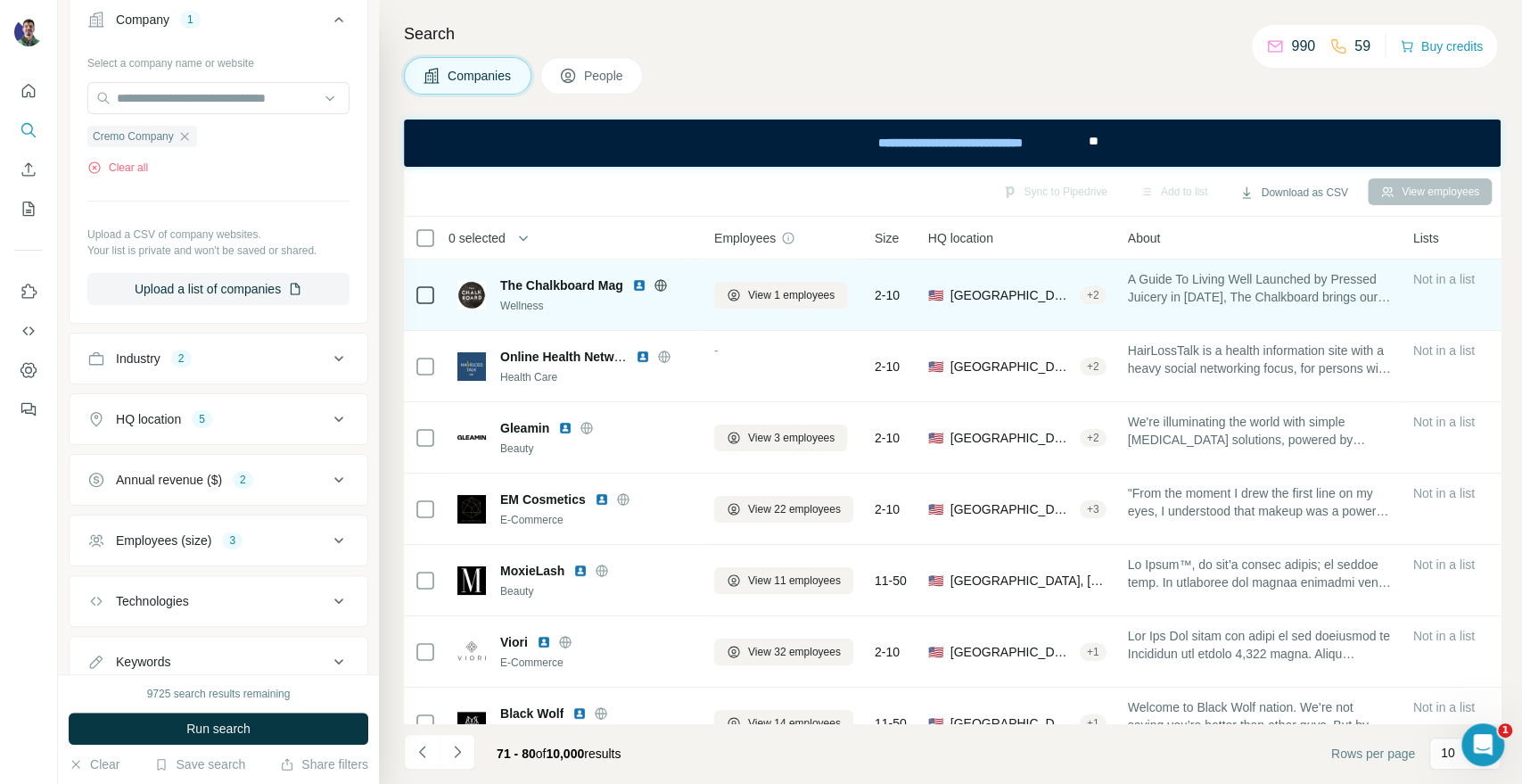
click at [663, 287] on icon at bounding box center [660, 284] width 5 height 11
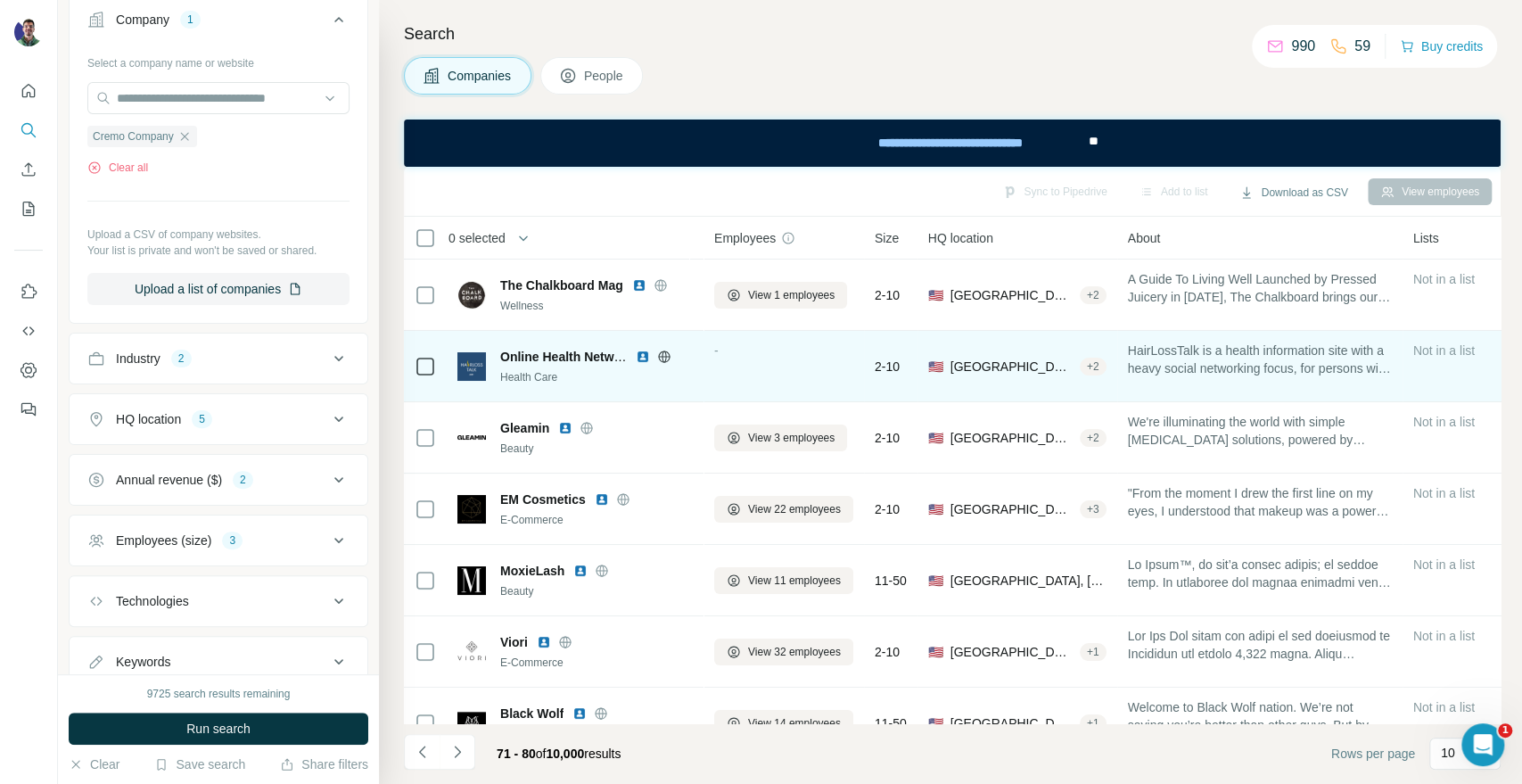
click at [658, 356] on icon at bounding box center [664, 356] width 11 height 1
click at [662, 358] on icon at bounding box center [664, 356] width 14 height 14
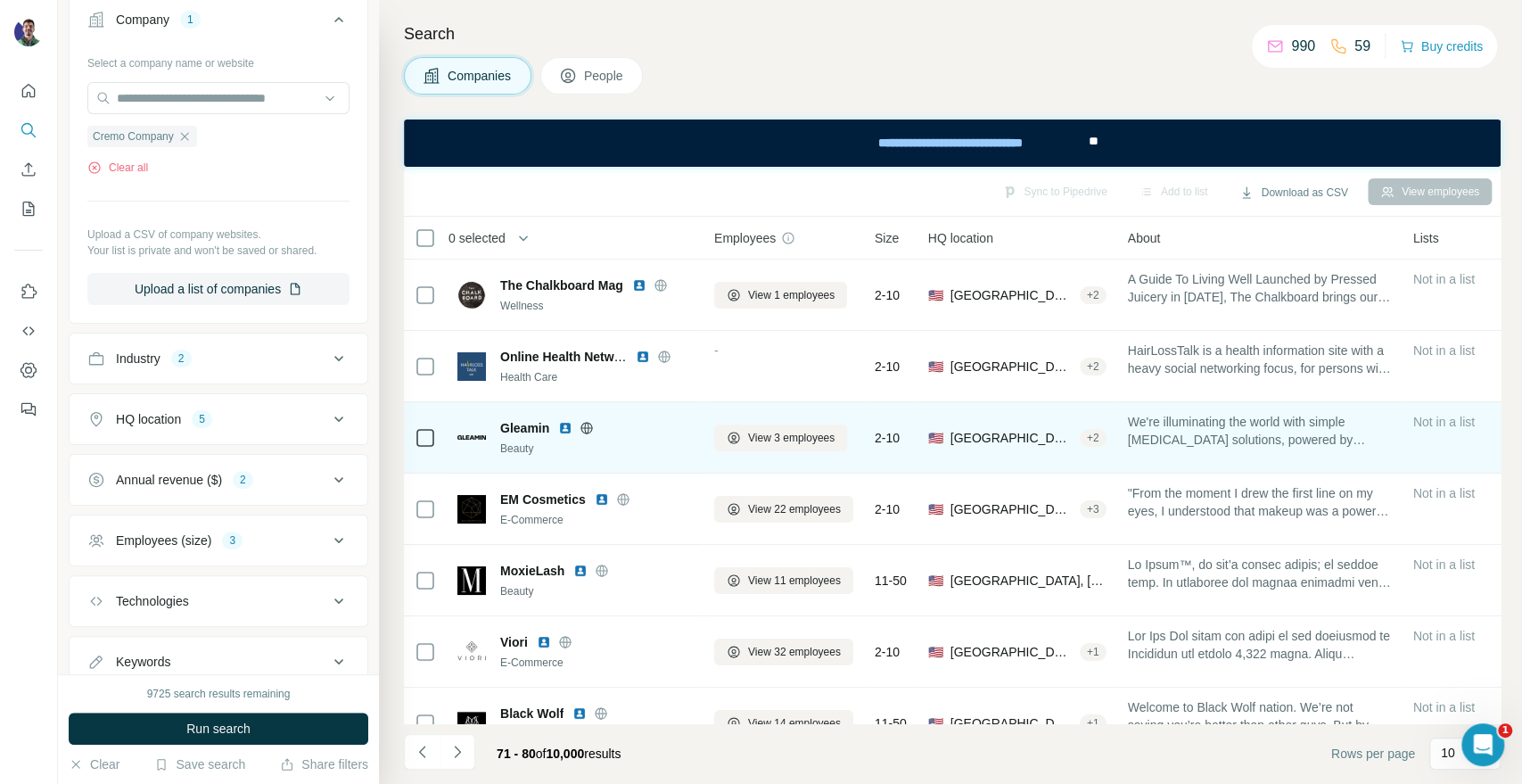
click at [592, 429] on icon at bounding box center [587, 428] width 11 height 11
click at [586, 424] on icon at bounding box center [586, 428] width 14 height 14
click at [829, 440] on span "View 3 employees" at bounding box center [791, 437] width 86 height 16
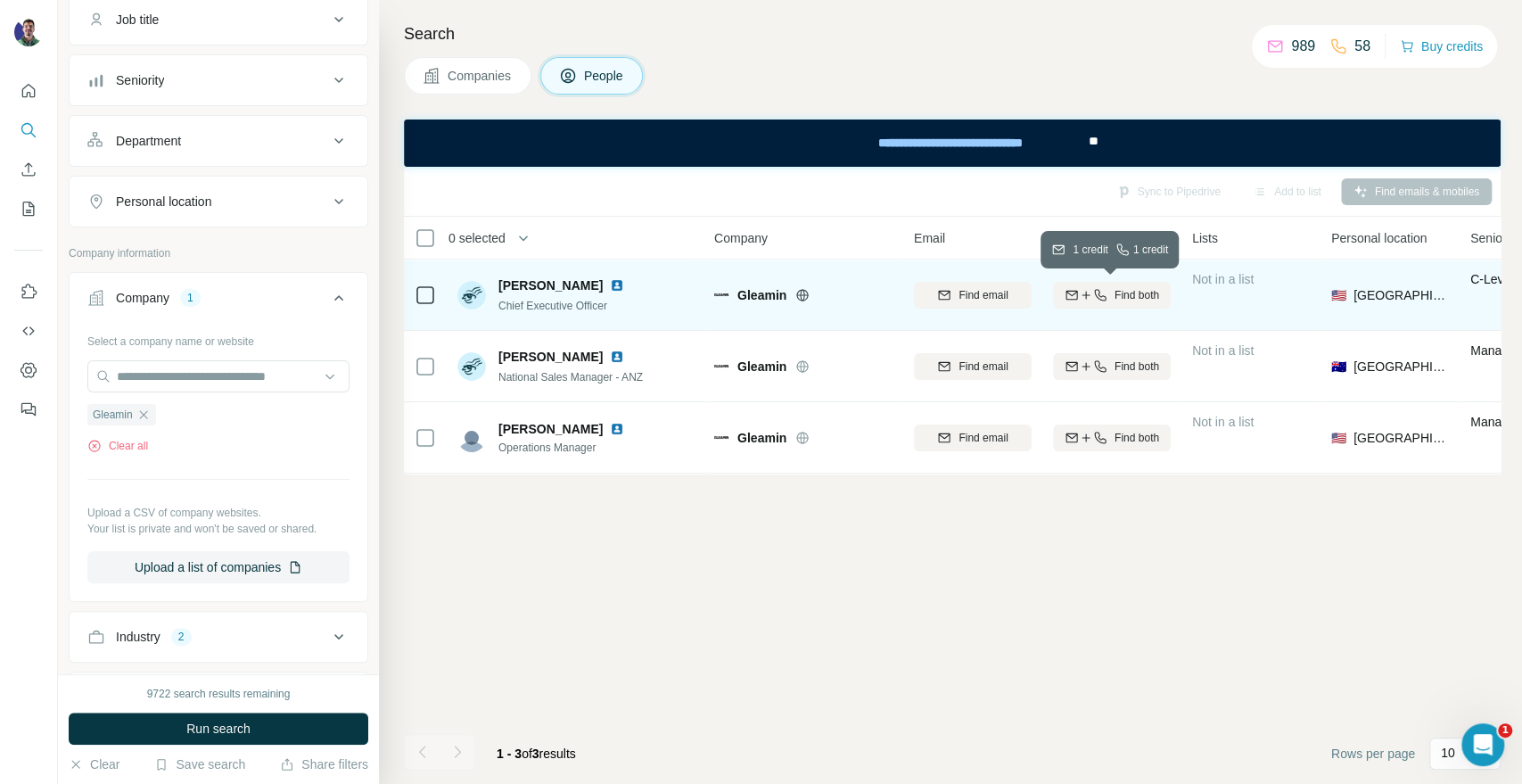
click at [1098, 304] on button "Find both" at bounding box center [1112, 295] width 118 height 27
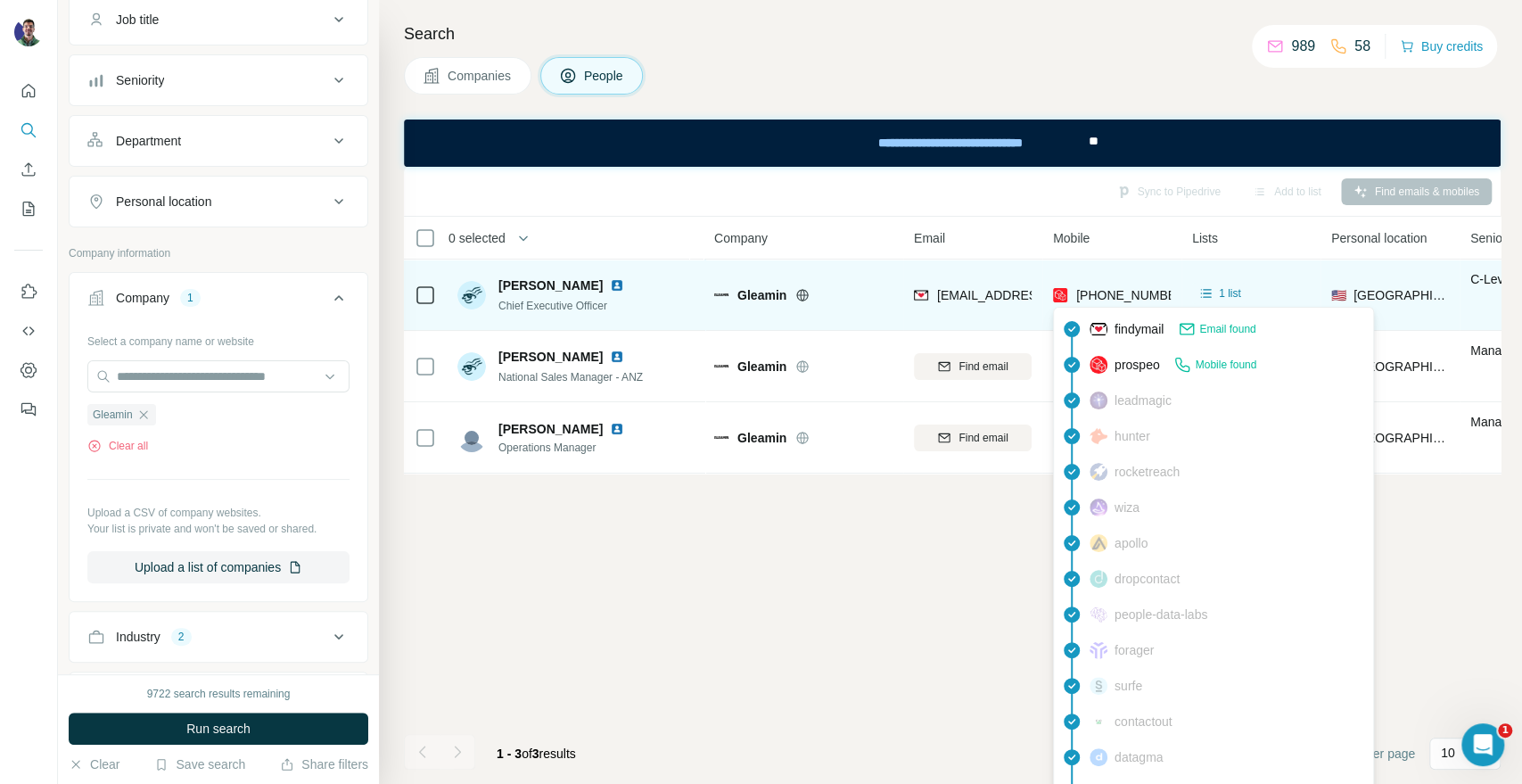
click at [1113, 289] on span "[PHONE_NUMBER]" at bounding box center [1133, 295] width 112 height 14
click at [967, 283] on div "[EMAIL_ADDRESS][DOMAIN_NAME]" at bounding box center [973, 295] width 118 height 49
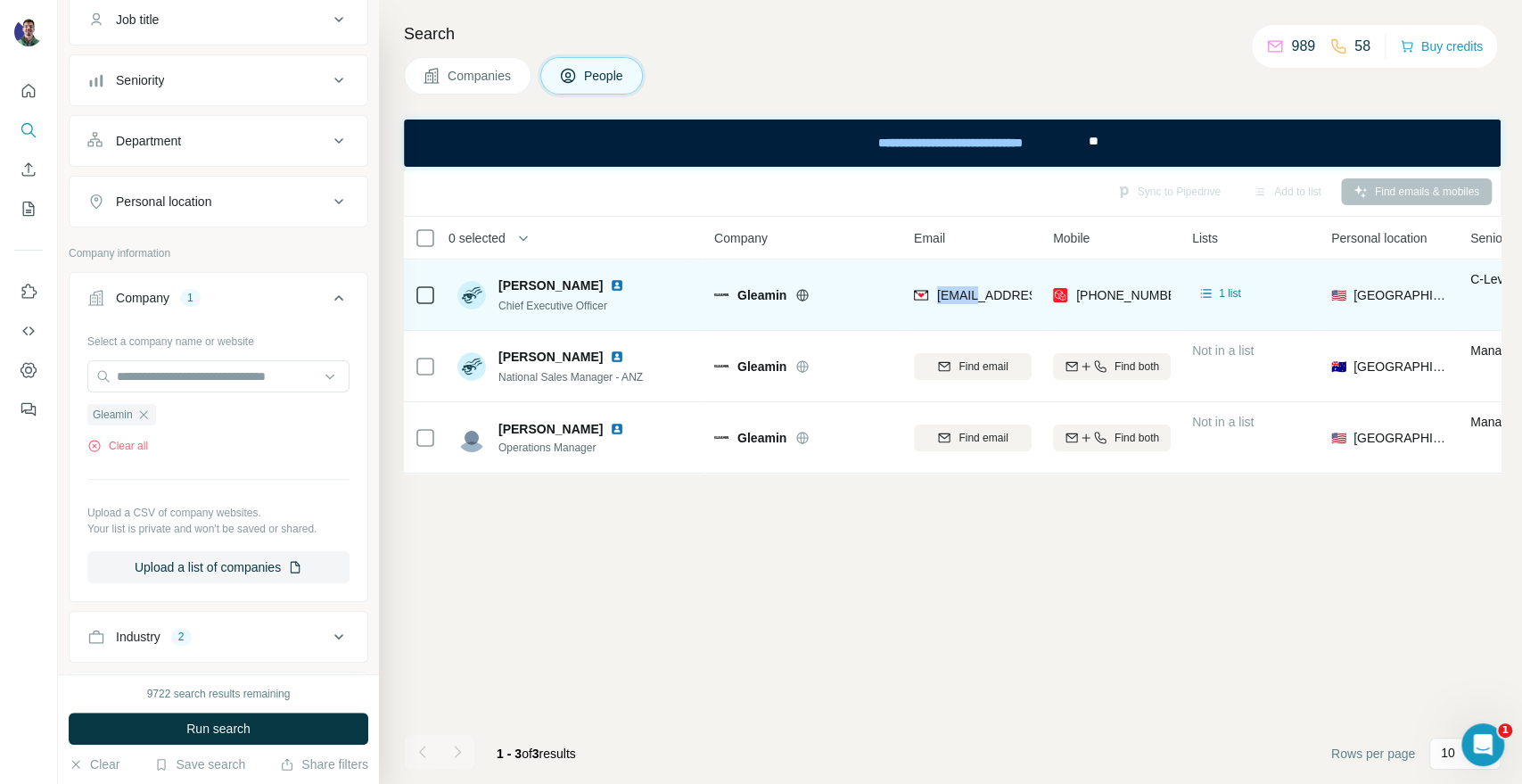
drag, startPoint x: 967, startPoint y: 283, endPoint x: 974, endPoint y: 295, distance: 13.9
click at [968, 283] on div "[EMAIL_ADDRESS][DOMAIN_NAME]" at bounding box center [973, 295] width 118 height 49
click at [974, 295] on span "[EMAIL_ADDRESS][DOMAIN_NAME]" at bounding box center [1043, 295] width 212 height 14
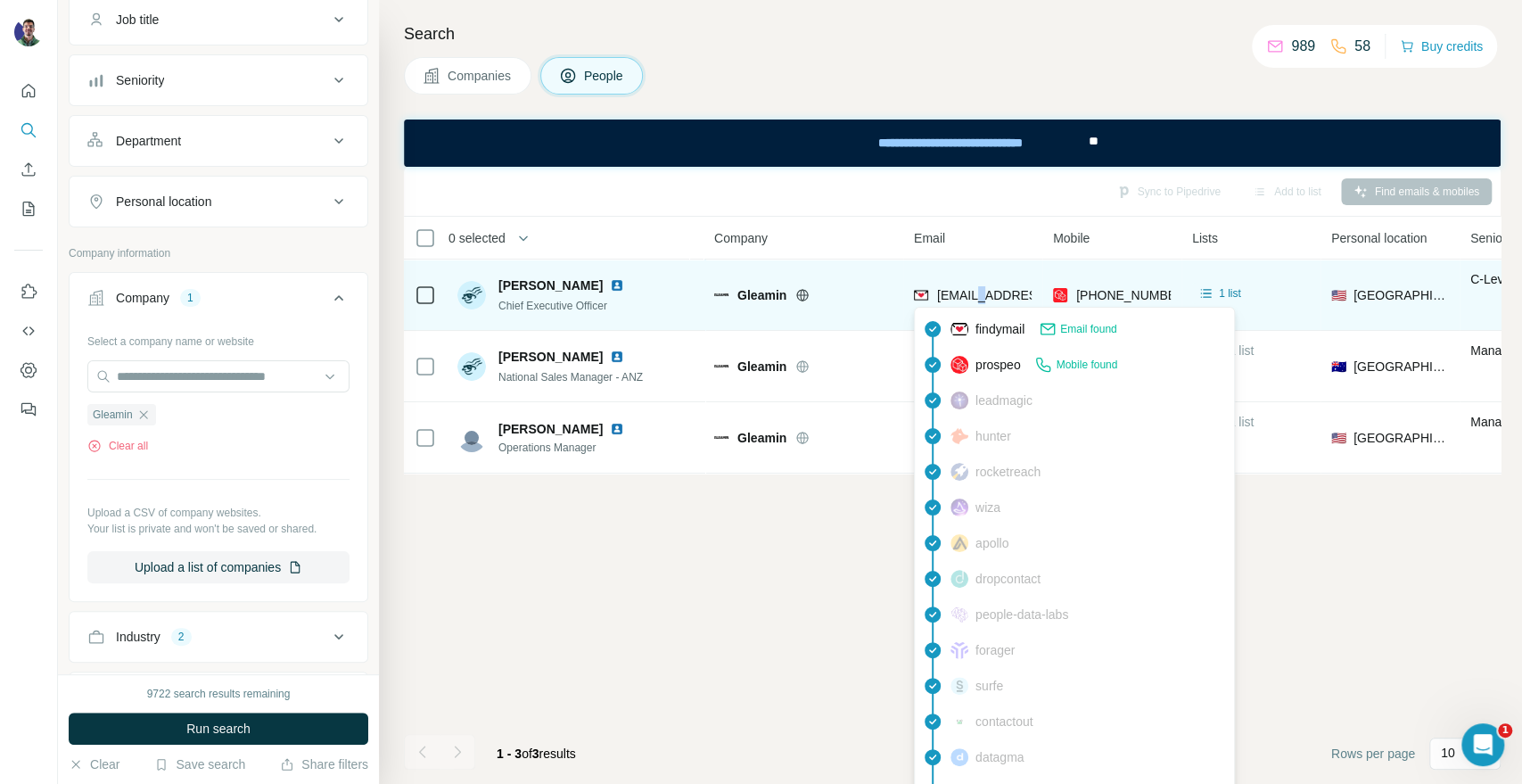
click at [974, 295] on span "[EMAIL_ADDRESS][DOMAIN_NAME]" at bounding box center [1043, 295] width 212 height 14
click at [538, 287] on span "[PERSON_NAME]" at bounding box center [550, 284] width 104 height 18
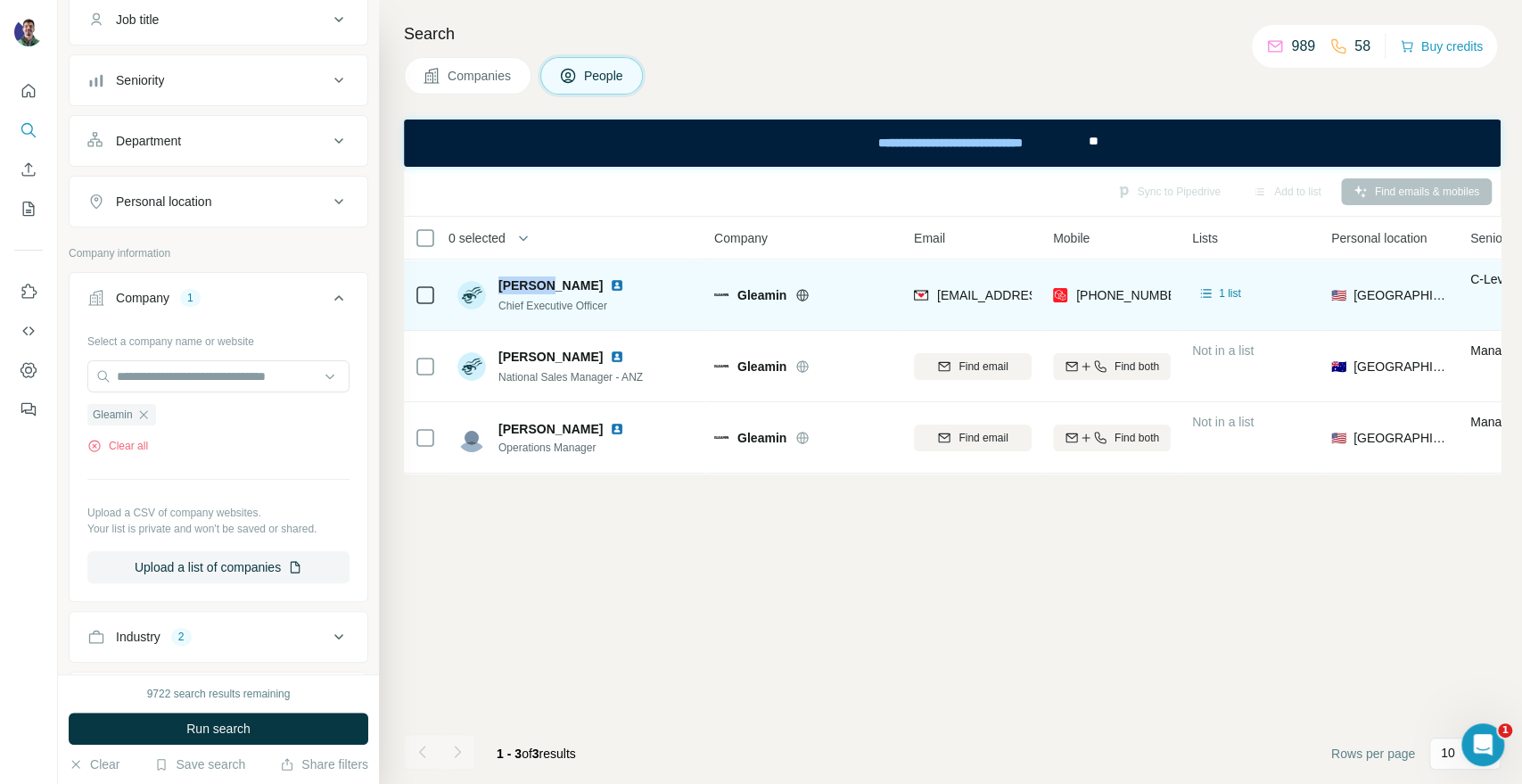
drag, startPoint x: 538, startPoint y: 287, endPoint x: 493, endPoint y: 283, distance: 45.2
click at [493, 283] on div "[PERSON_NAME] Chief Executive Officer" at bounding box center [545, 295] width 174 height 37
click at [779, 297] on span "Gleamin" at bounding box center [762, 295] width 49 height 18
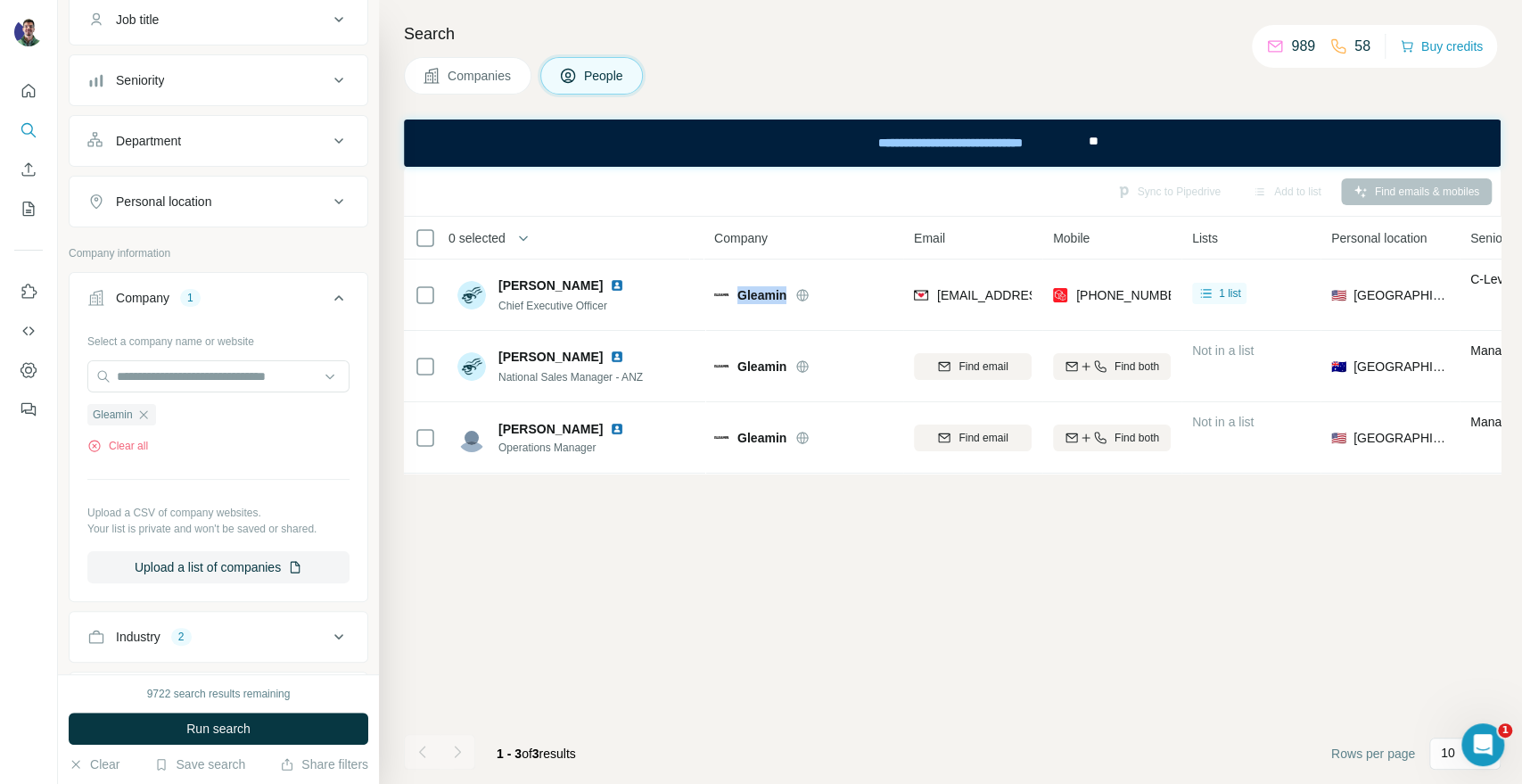
click at [457, 78] on span "Companies" at bounding box center [480, 75] width 66 height 18
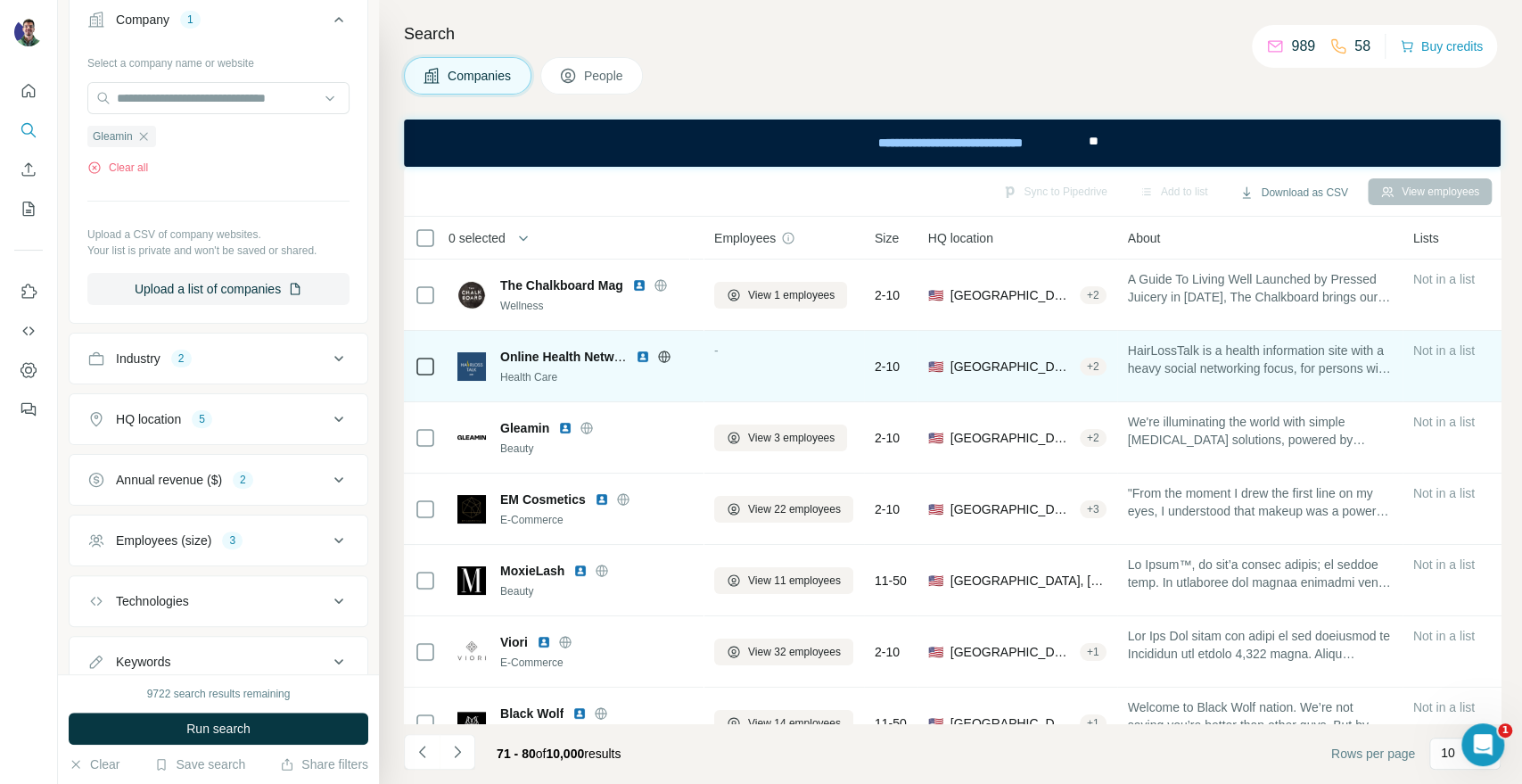
click at [665, 356] on icon at bounding box center [664, 356] width 14 height 14
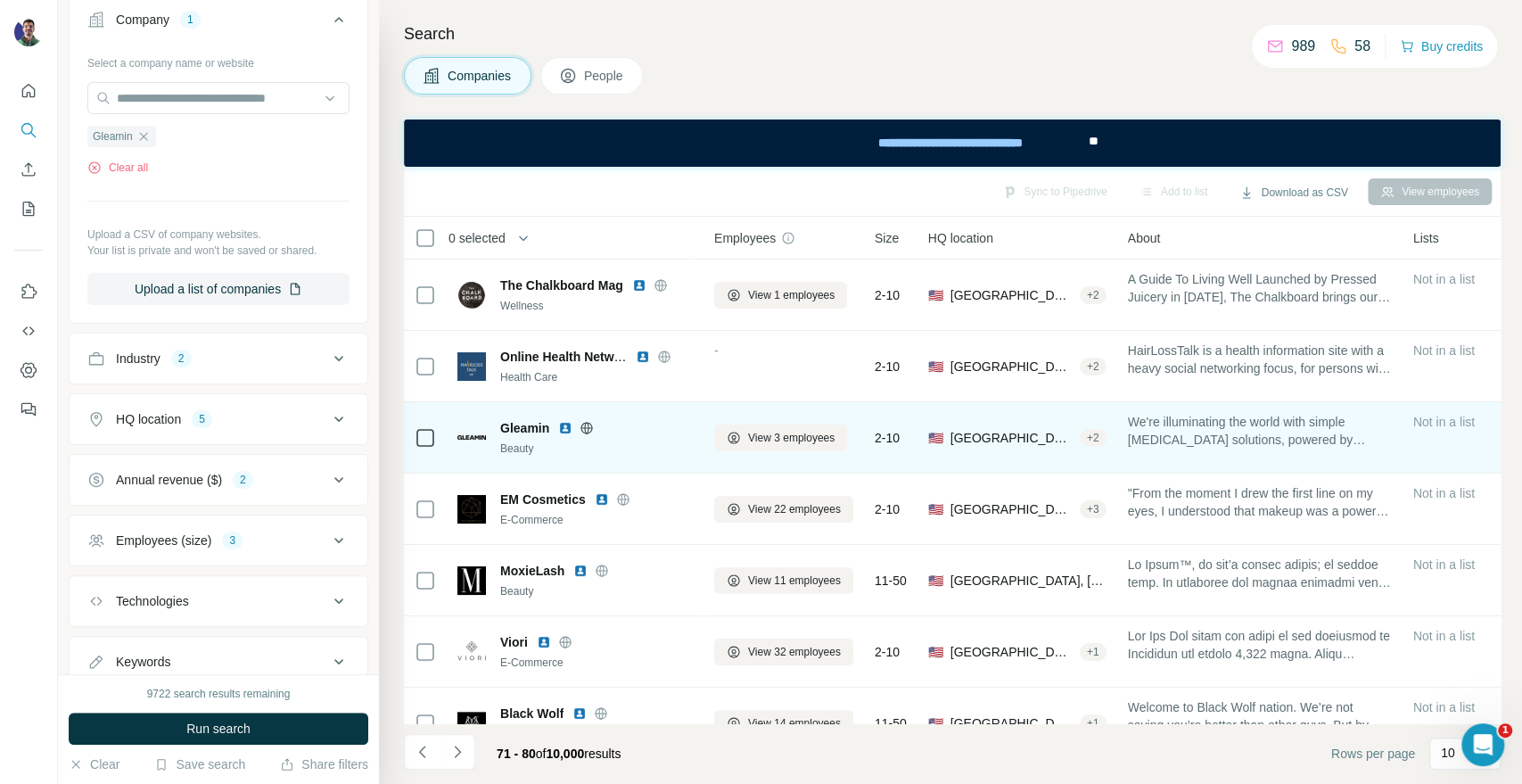
click at [585, 426] on icon at bounding box center [586, 428] width 14 height 14
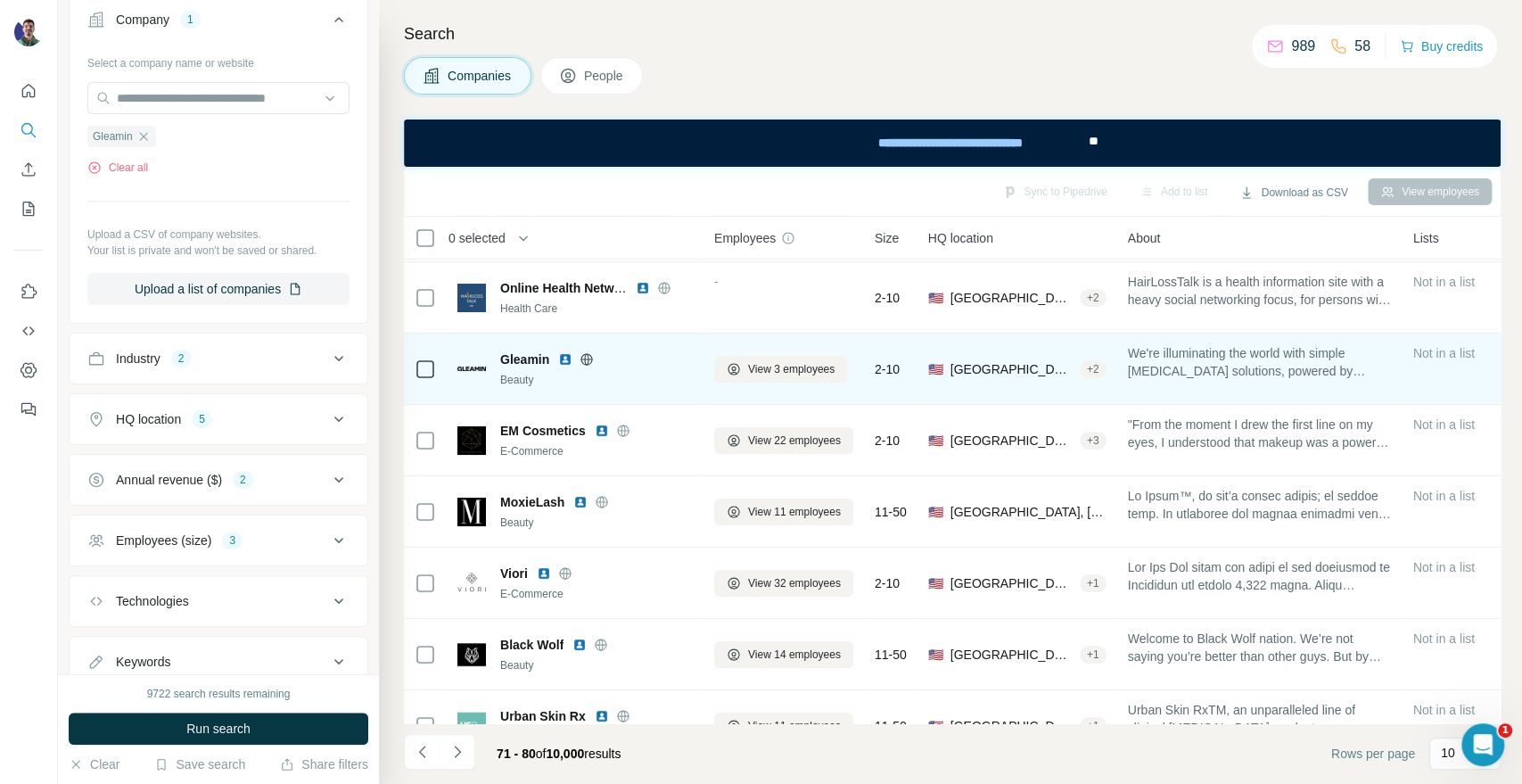
scroll to position [99, 0]
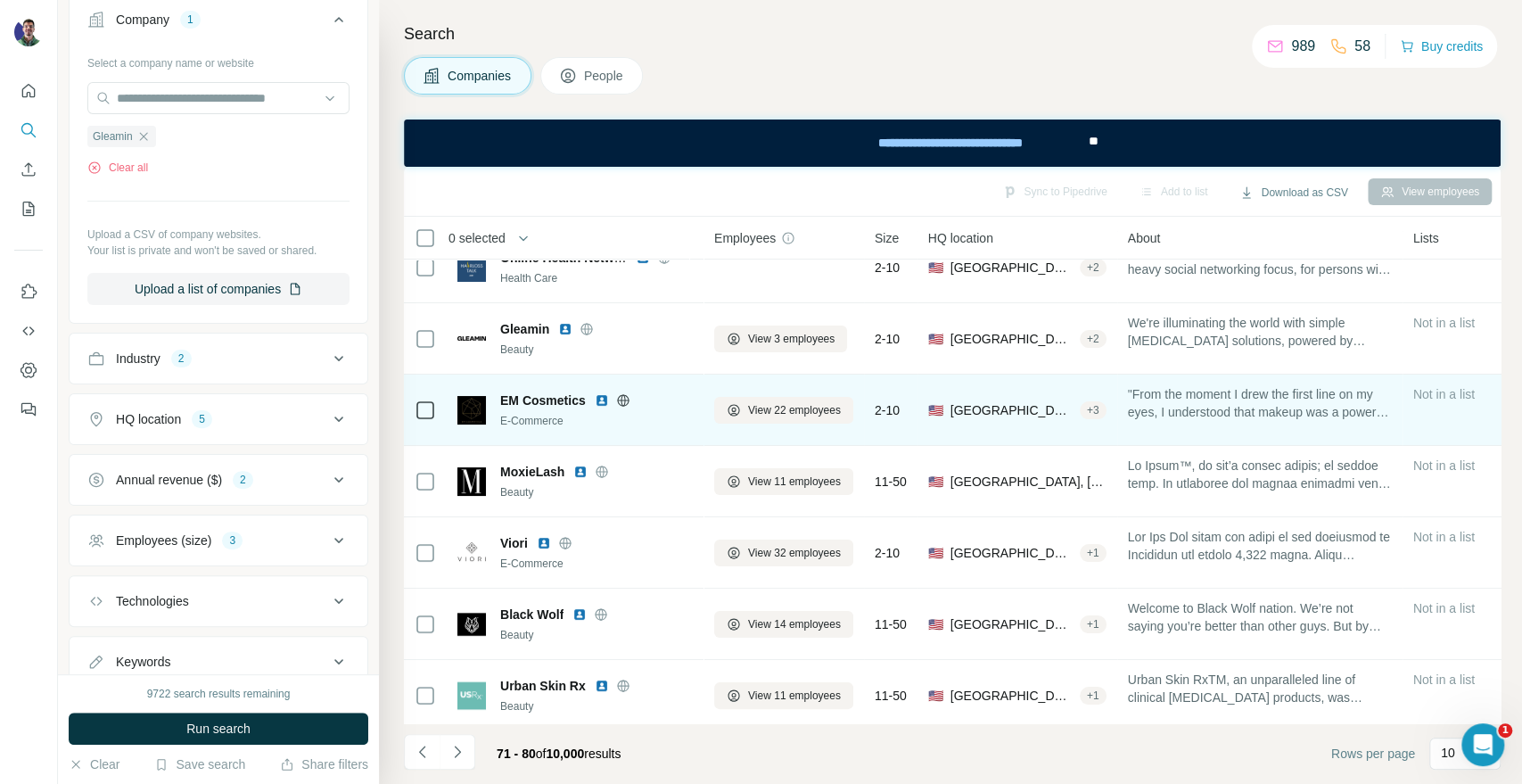
click at [625, 400] on icon at bounding box center [622, 399] width 5 height 11
click at [628, 395] on icon at bounding box center [622, 399] width 11 height 11
click at [771, 409] on span "View 22 employees" at bounding box center [794, 410] width 93 height 16
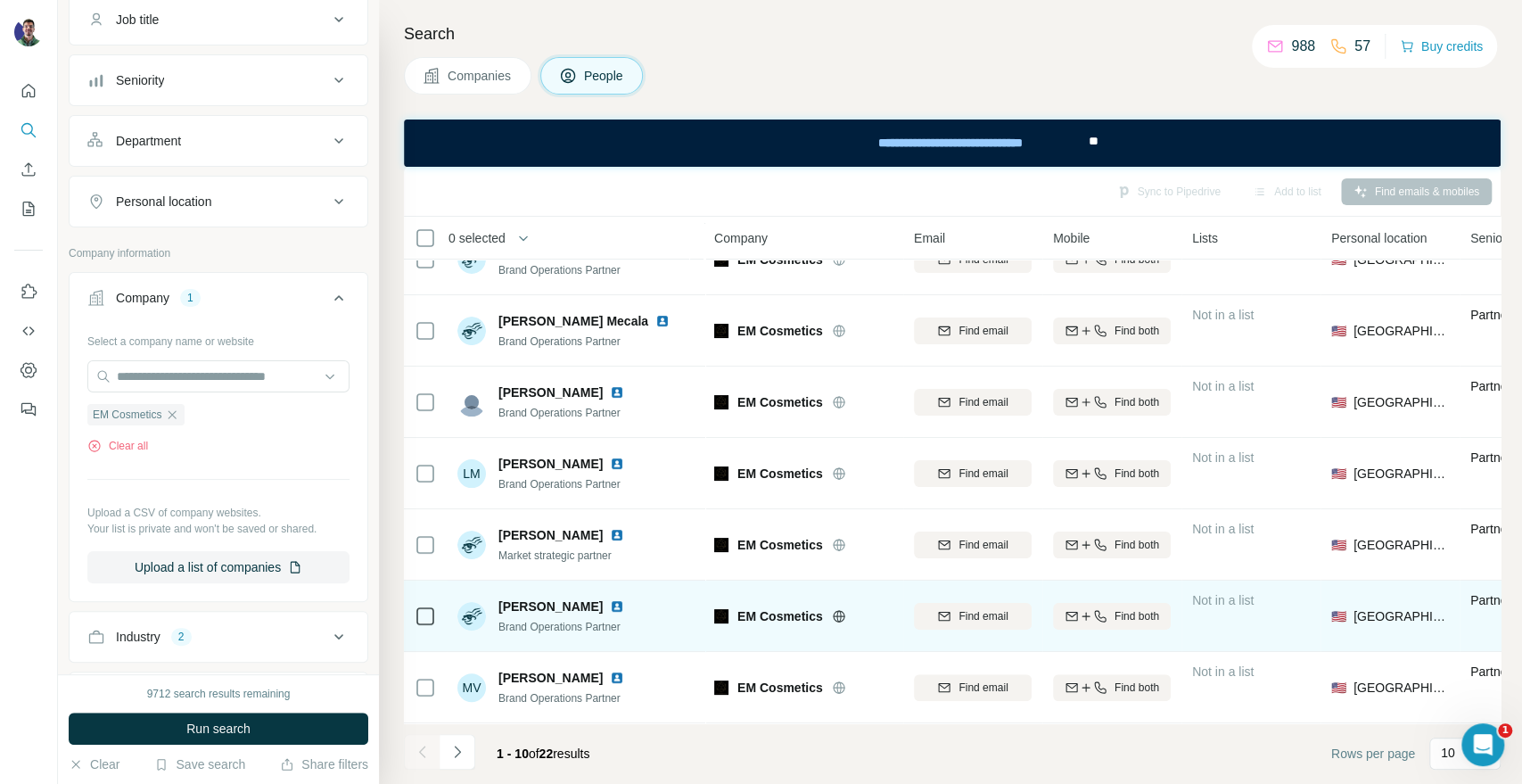
scroll to position [258, 0]
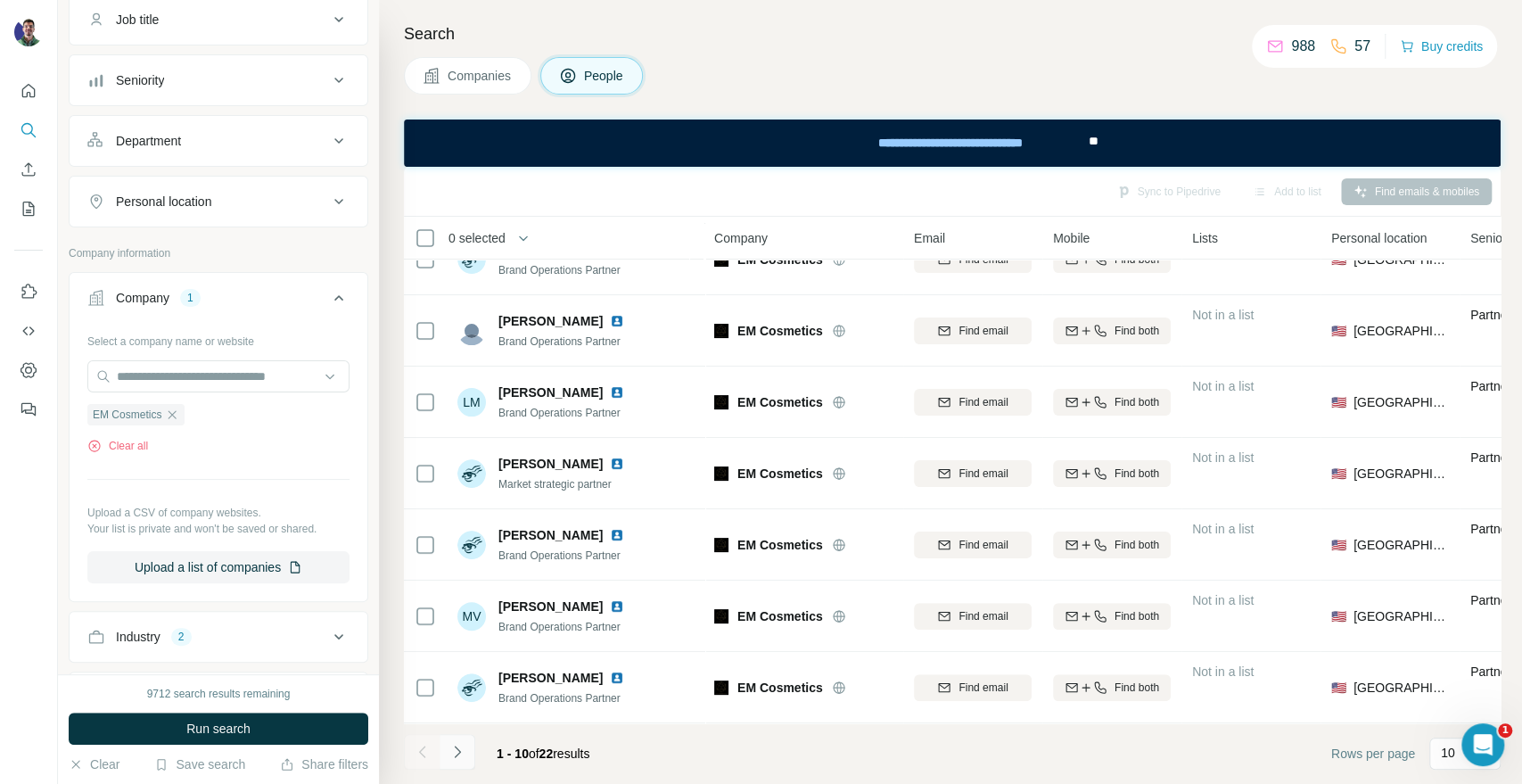
click at [456, 748] on icon "Navigate to next page" at bounding box center [457, 751] width 18 height 18
click at [416, 757] on icon "Navigate to previous page" at bounding box center [422, 751] width 18 height 18
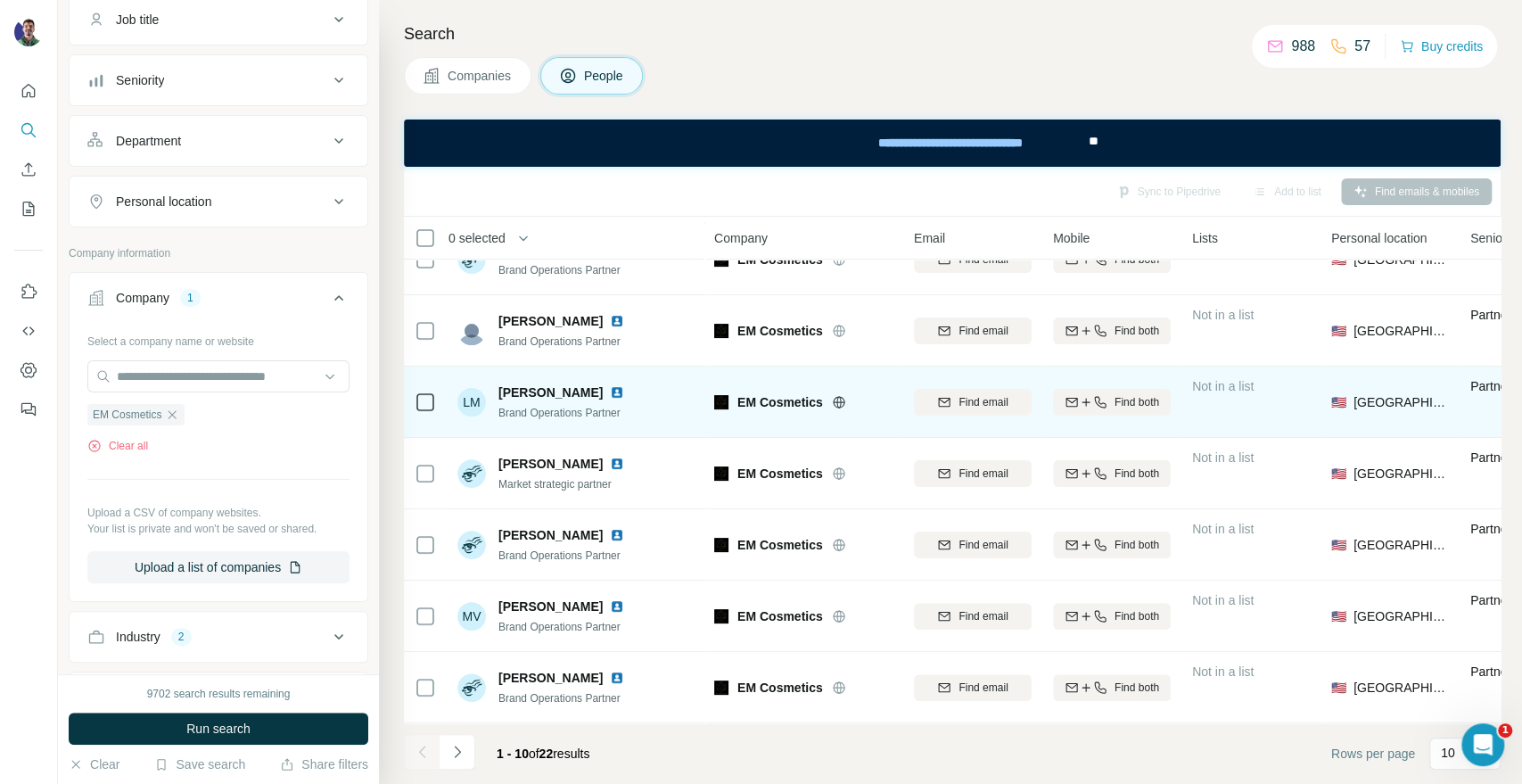
scroll to position [0, 0]
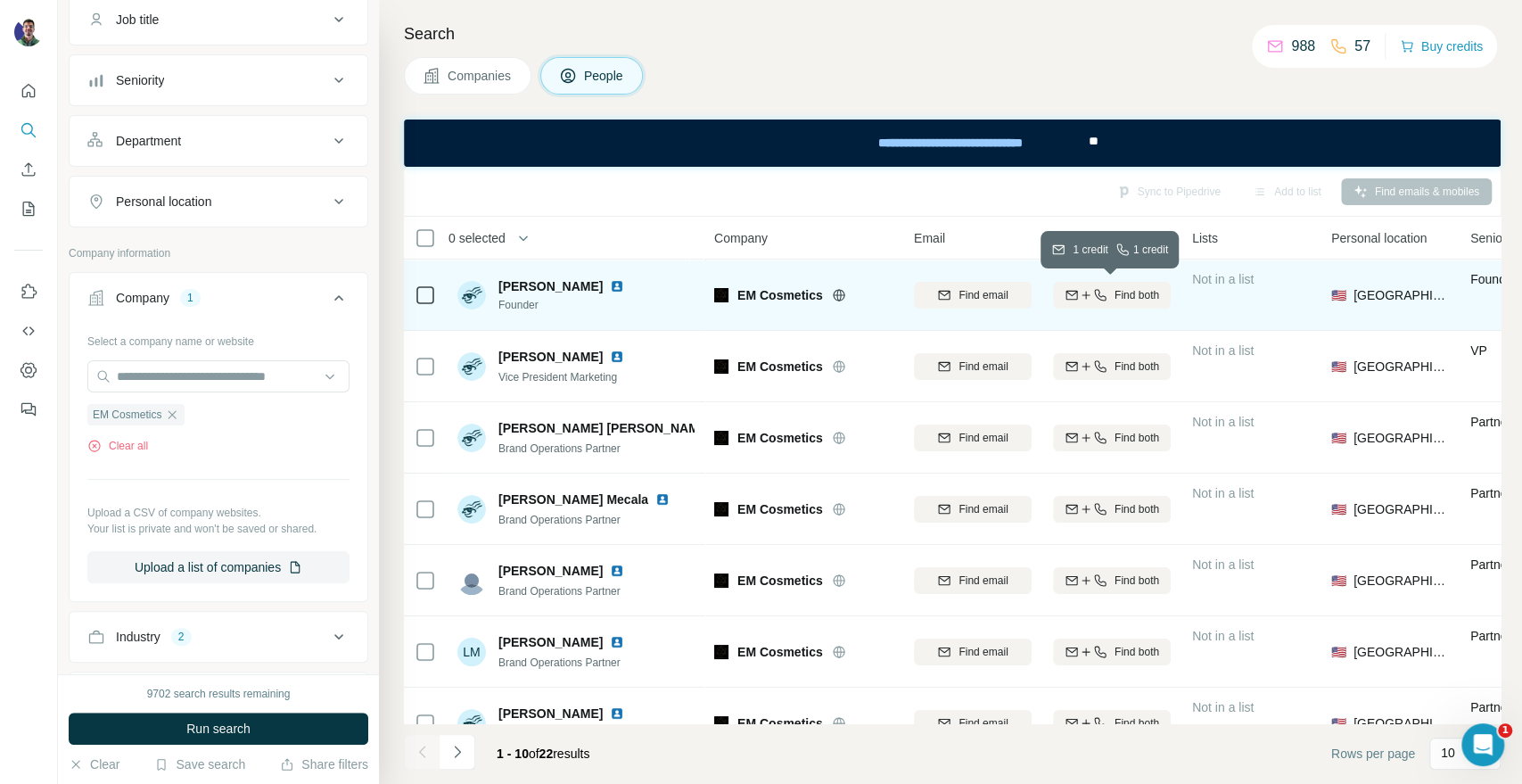
drag, startPoint x: 1063, startPoint y: 294, endPoint x: 1076, endPoint y: 294, distance: 13.0
click at [1067, 294] on icon "button" at bounding box center [1072, 295] width 14 height 14
click at [1015, 302] on div "[PERSON_NAME][EMAIL_ADDRESS][DOMAIN_NAME]" at bounding box center [1093, 295] width 314 height 18
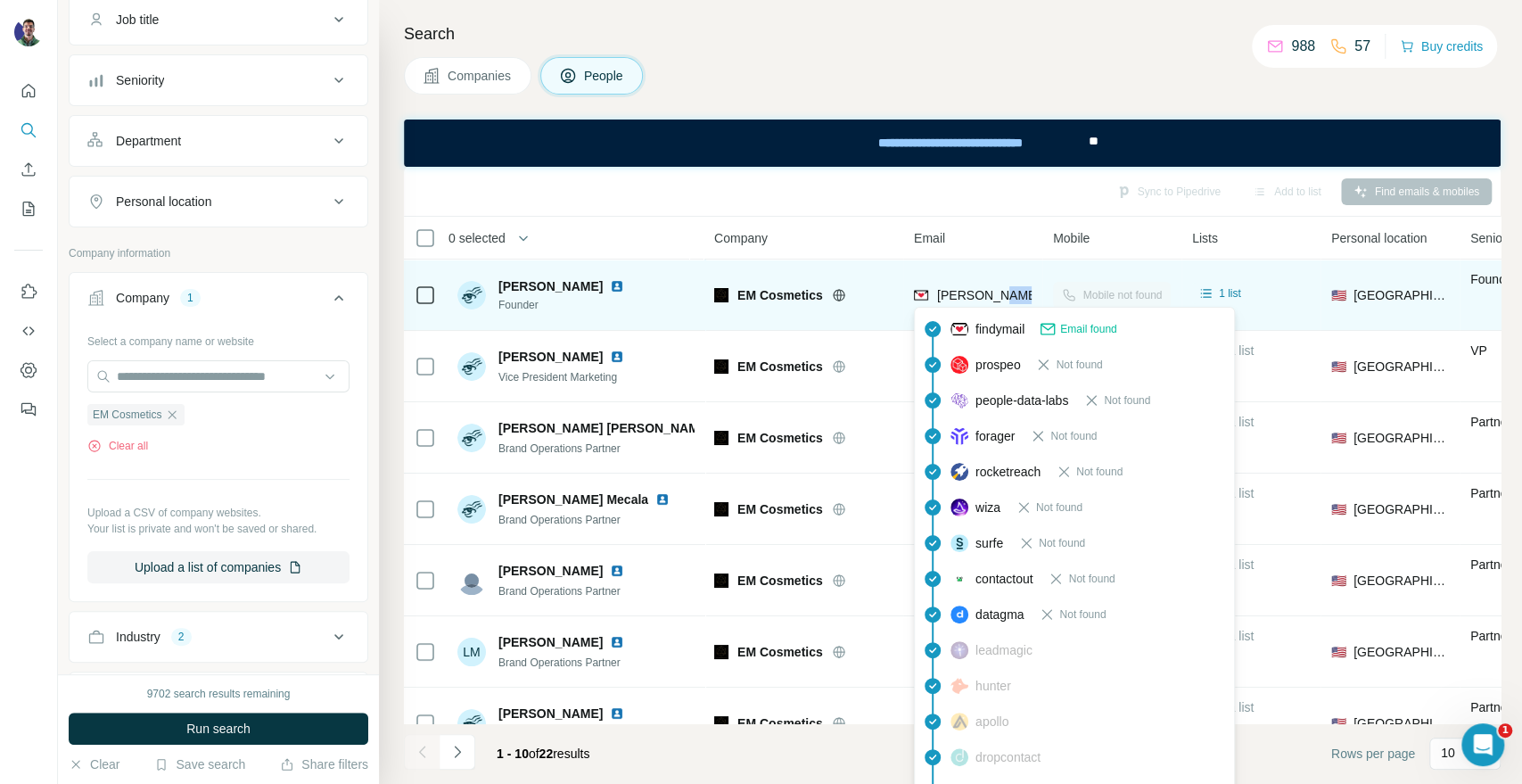
click at [1015, 302] on div "[PERSON_NAME][EMAIL_ADDRESS][DOMAIN_NAME]" at bounding box center [1093, 295] width 314 height 18
click at [798, 283] on div "EM Cosmetics" at bounding box center [803, 295] width 179 height 49
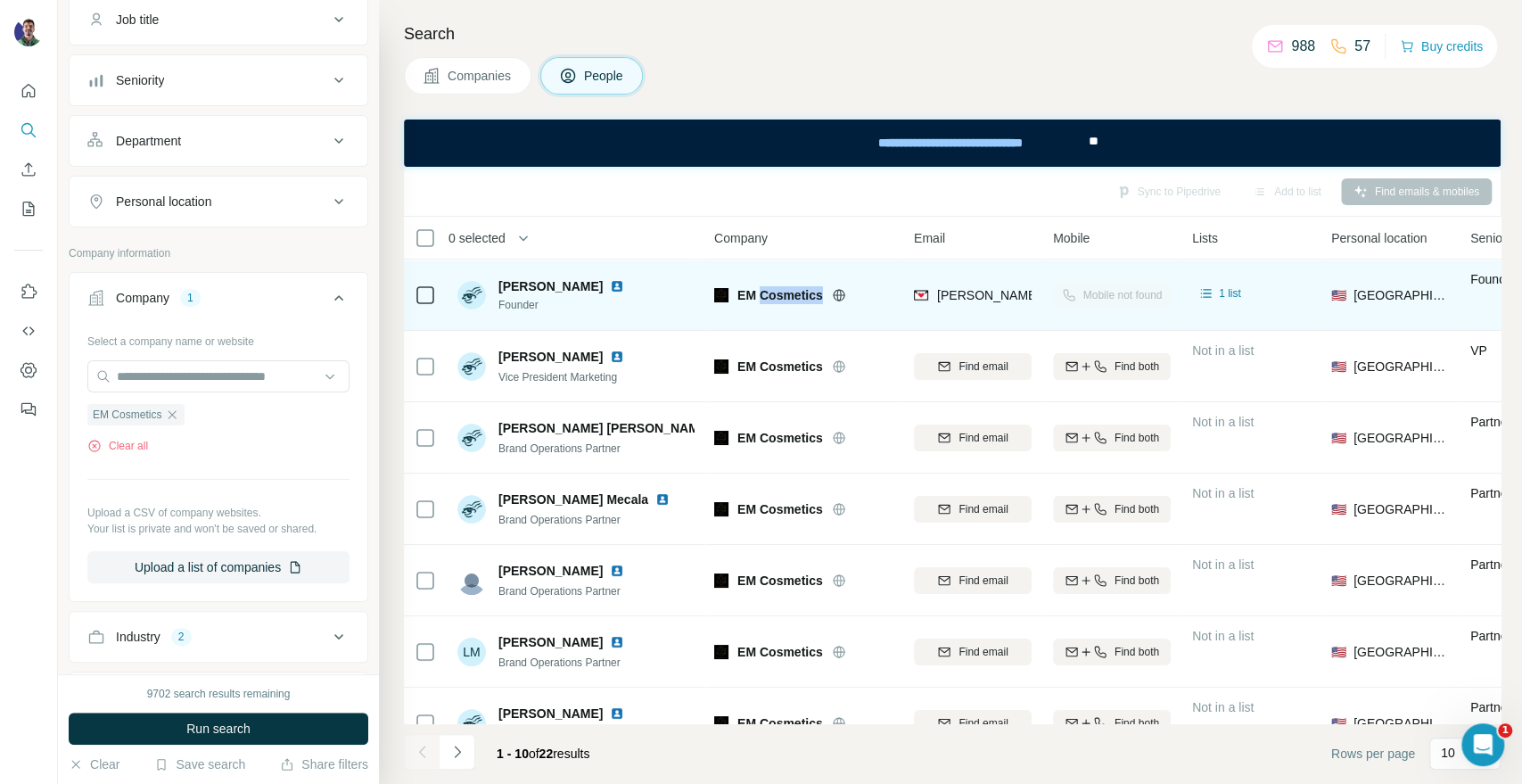
click at [798, 283] on div "EM Cosmetics" at bounding box center [803, 295] width 179 height 49
drag, startPoint x: 491, startPoint y: 279, endPoint x: 557, endPoint y: 283, distance: 66.1
click at [557, 283] on div "[PERSON_NAME] Founder" at bounding box center [545, 295] width 174 height 36
click at [549, 287] on span "[PERSON_NAME]" at bounding box center [550, 285] width 104 height 18
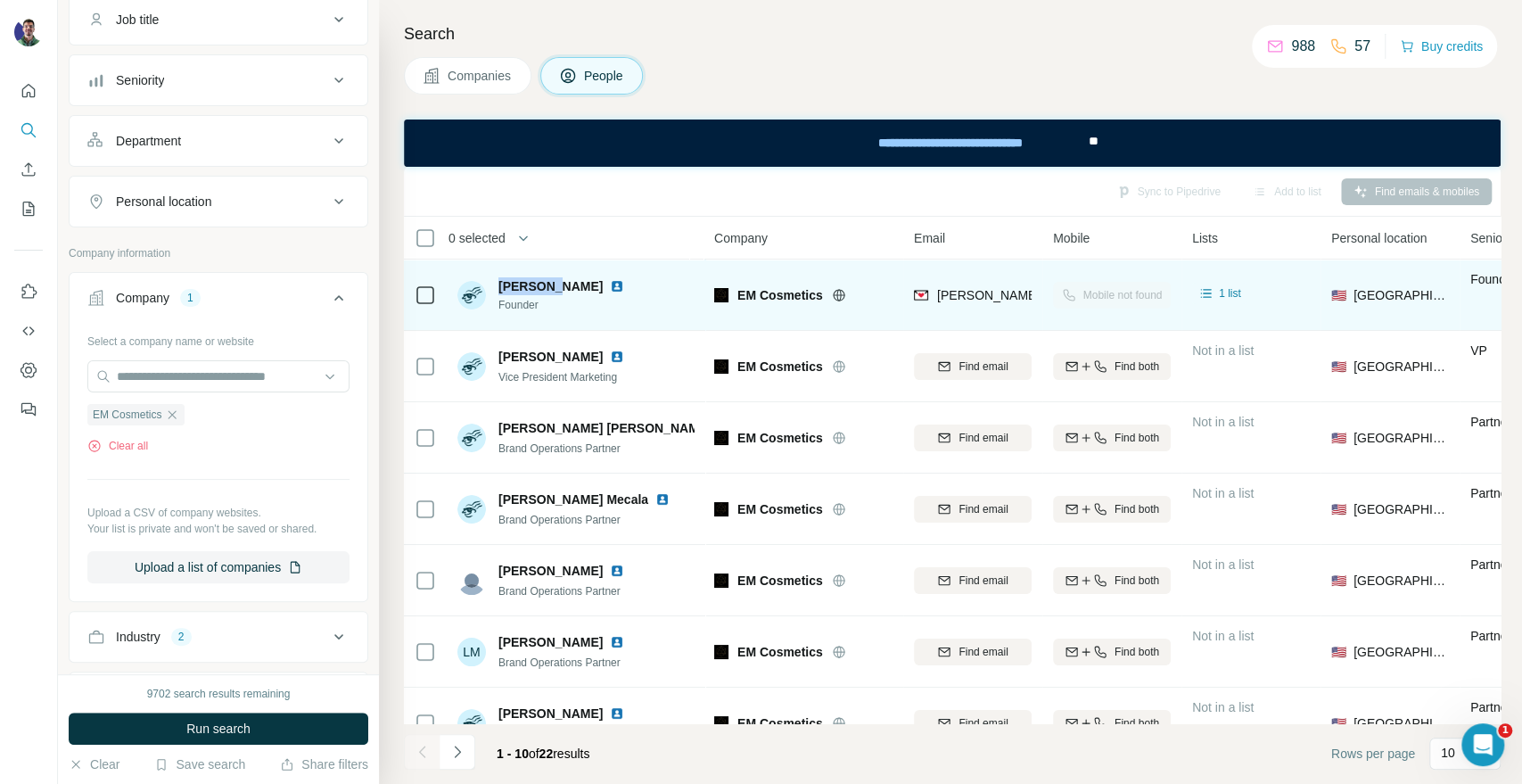
drag, startPoint x: 548, startPoint y: 287, endPoint x: 492, endPoint y: 286, distance: 56.0
click at [492, 286] on div "[PERSON_NAME] Founder" at bounding box center [545, 295] width 174 height 36
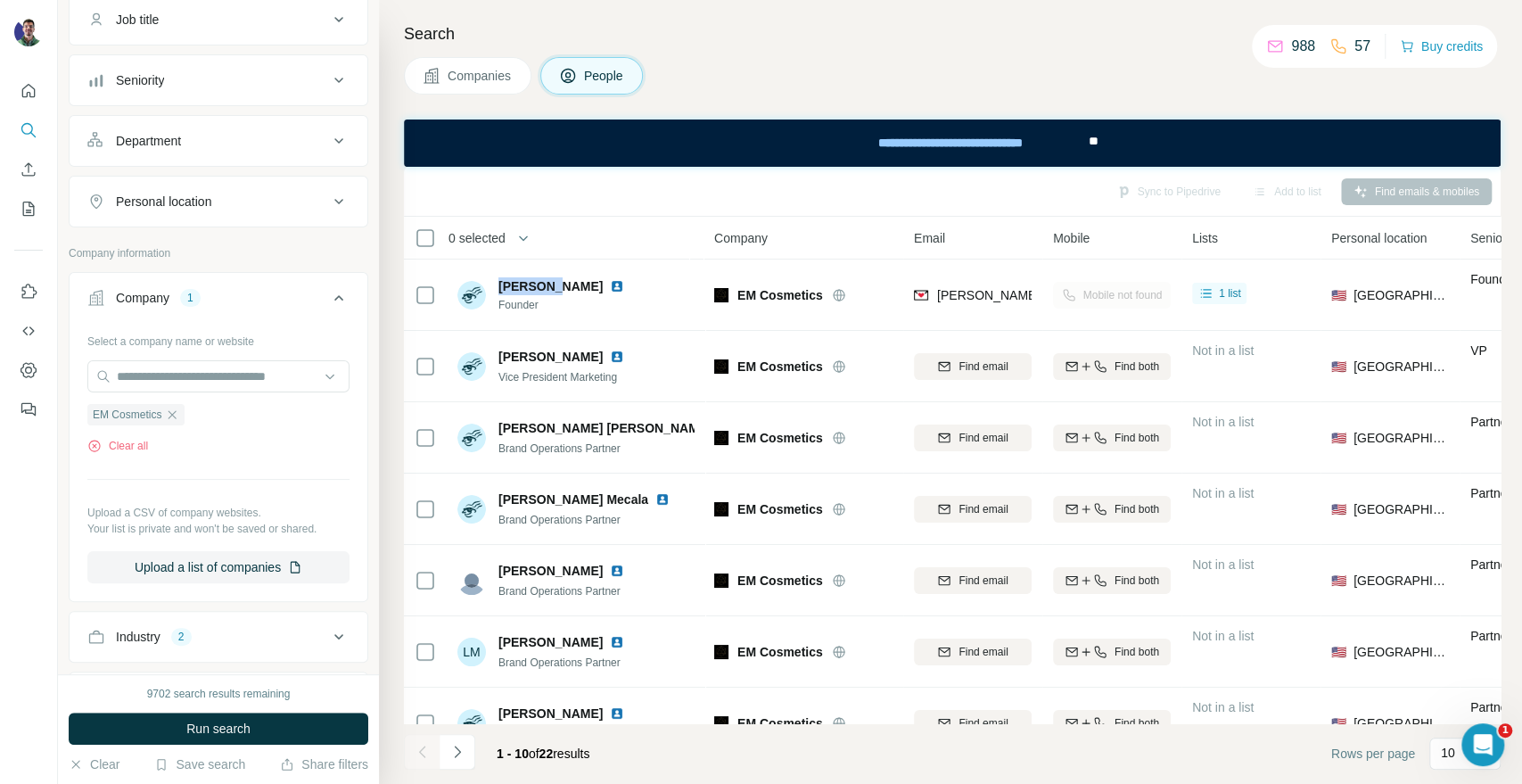
click at [461, 81] on span "Companies" at bounding box center [480, 75] width 66 height 18
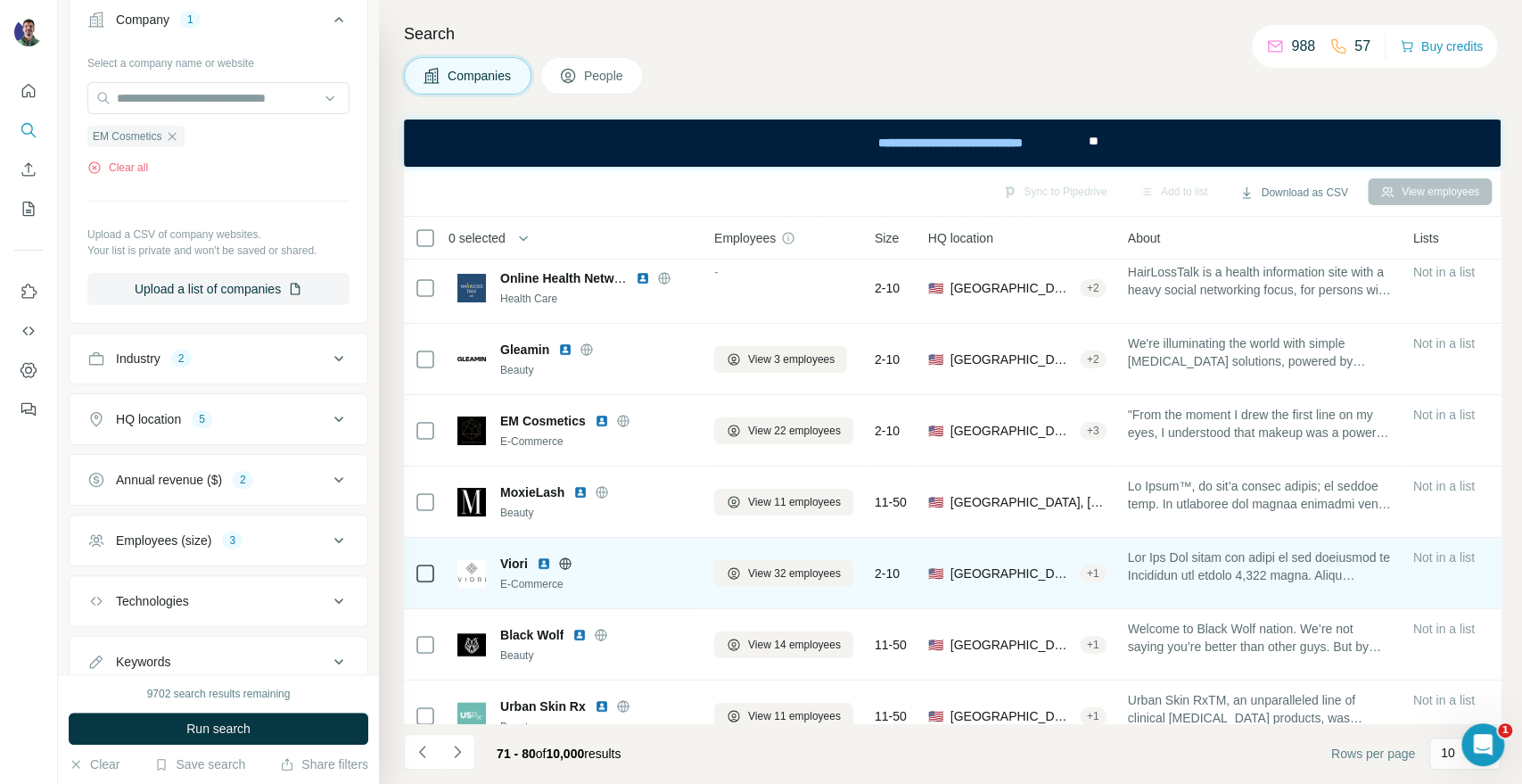
scroll to position [99, 0]
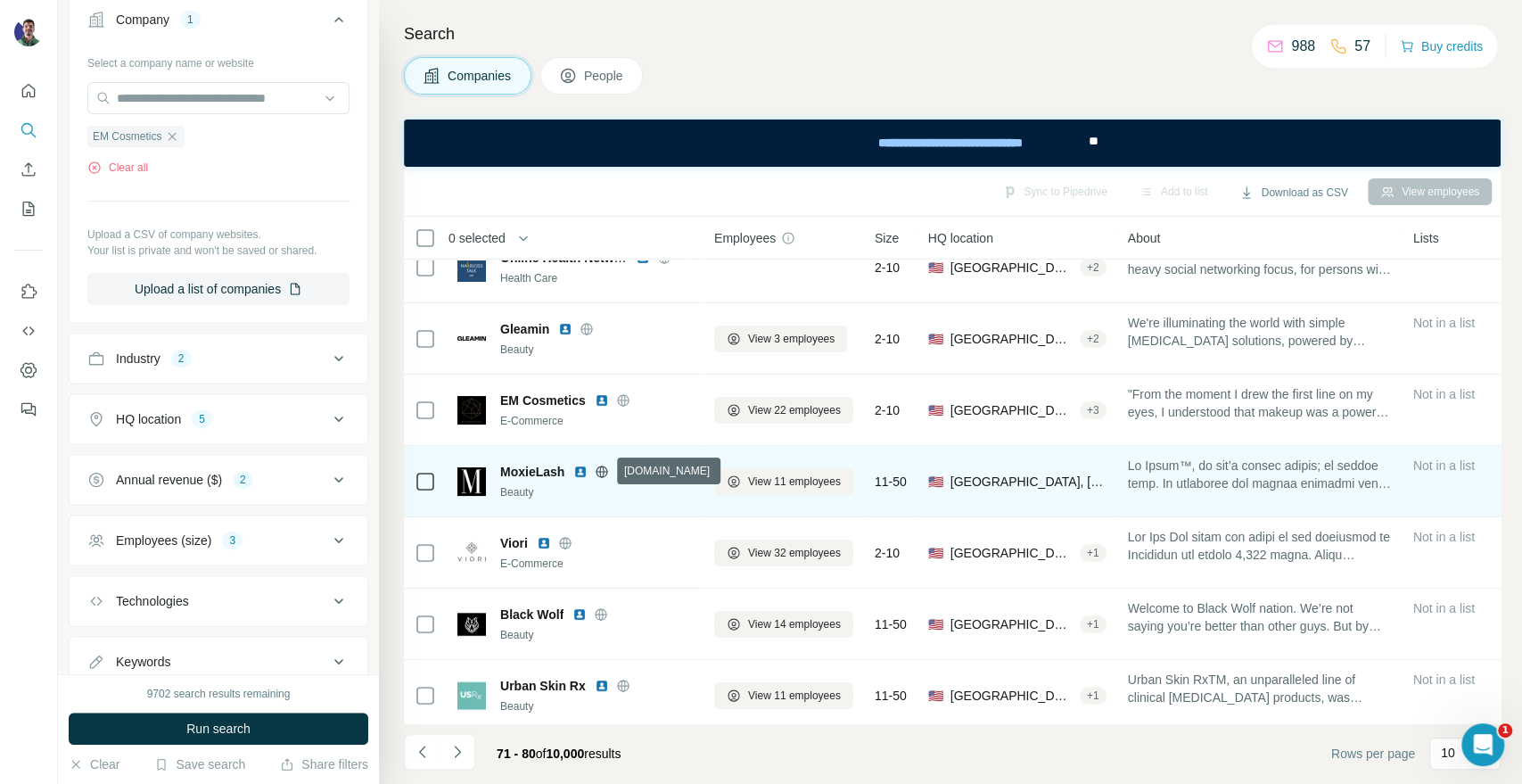
click at [605, 471] on icon at bounding box center [602, 471] width 5 height 11
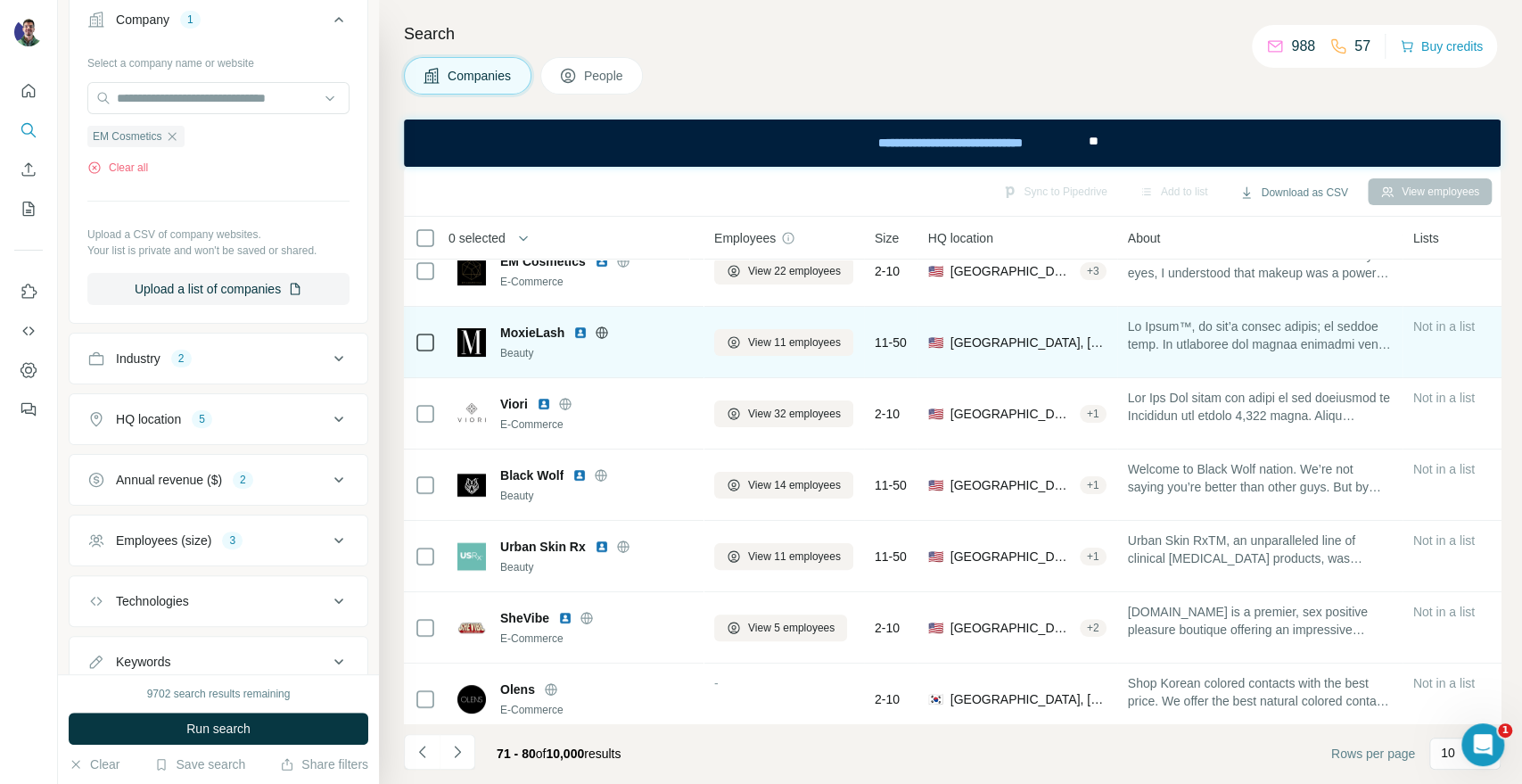
scroll to position [258, 0]
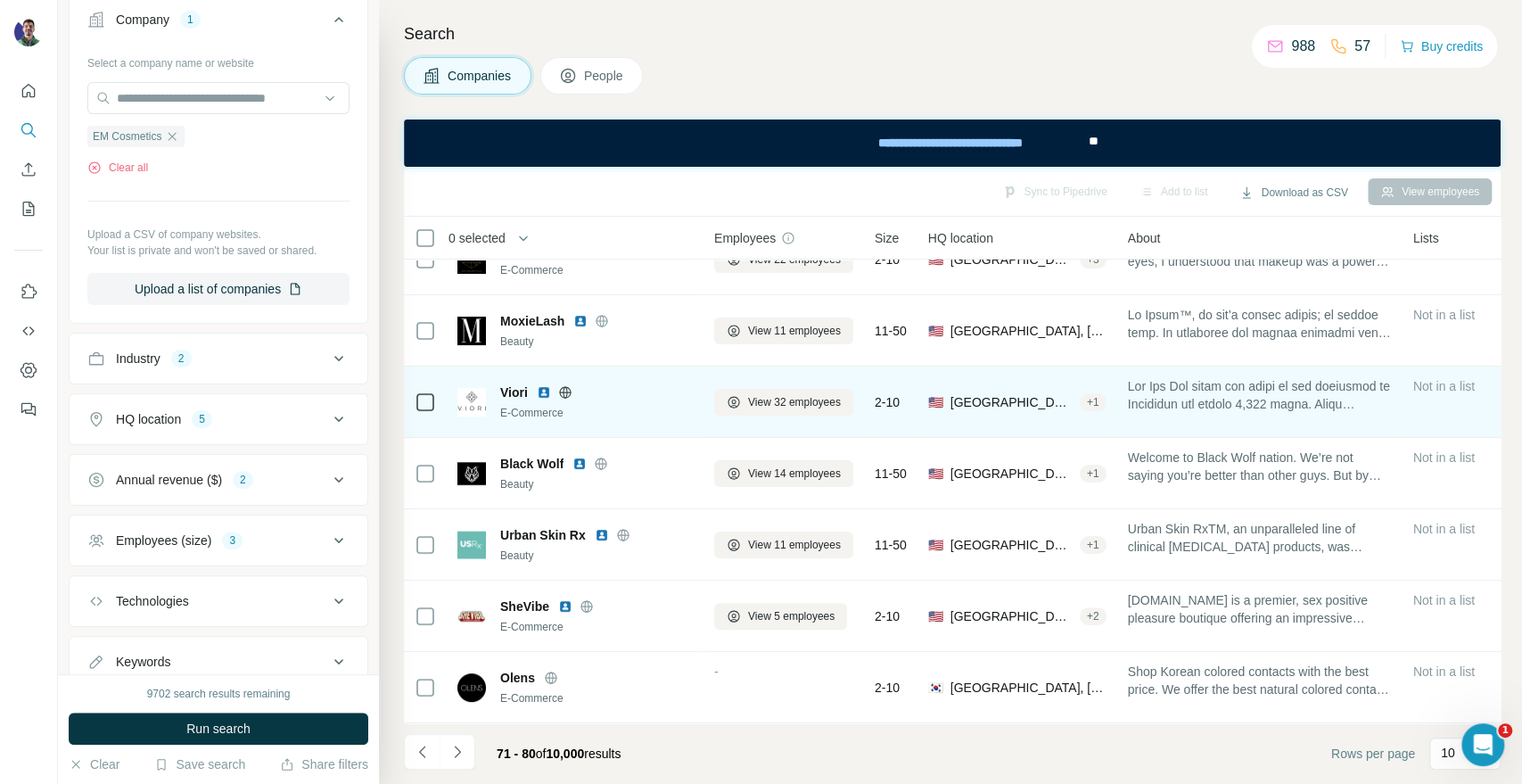
click at [570, 385] on icon at bounding box center [564, 392] width 14 height 14
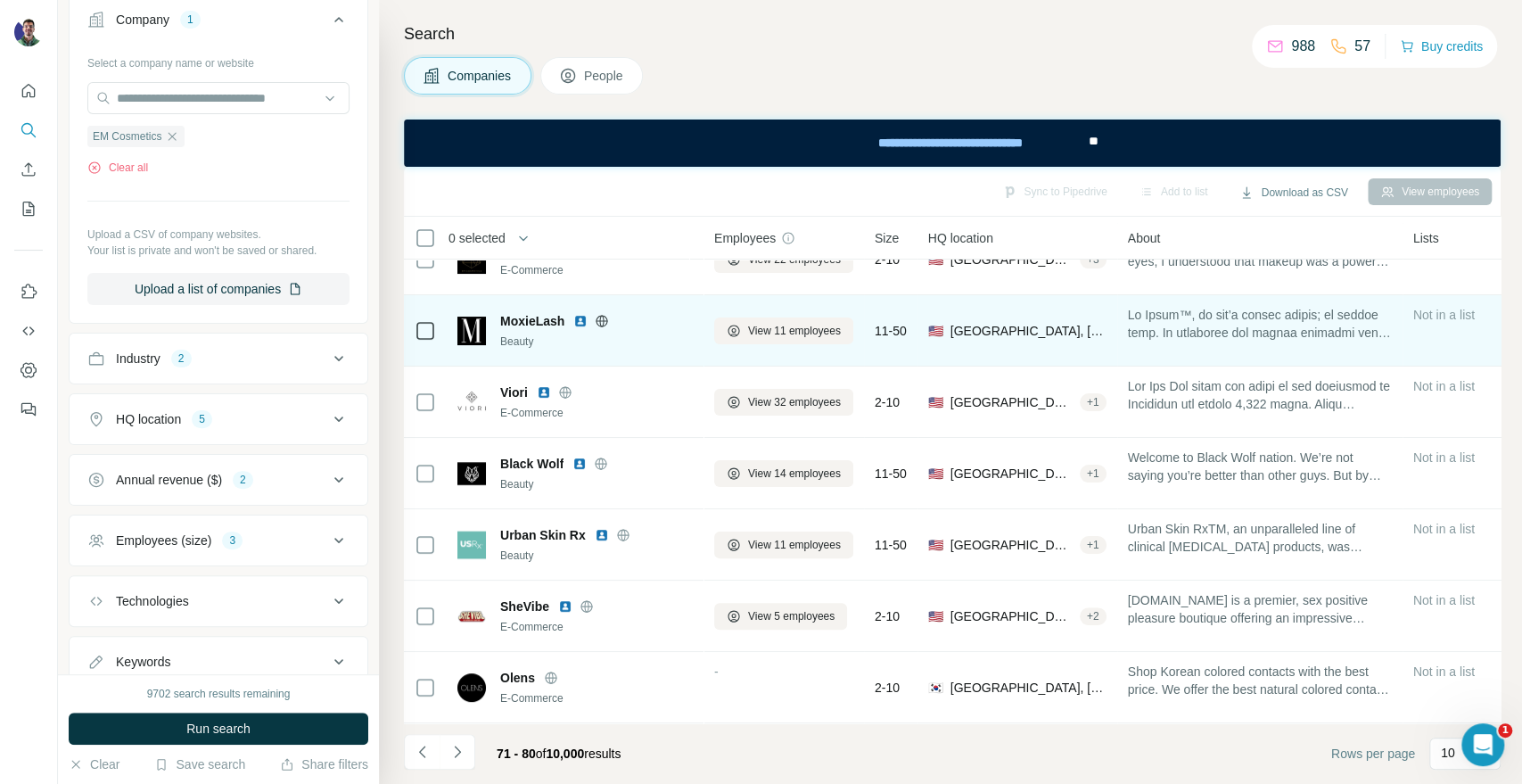
click at [607, 313] on icon at bounding box center [602, 320] width 14 height 14
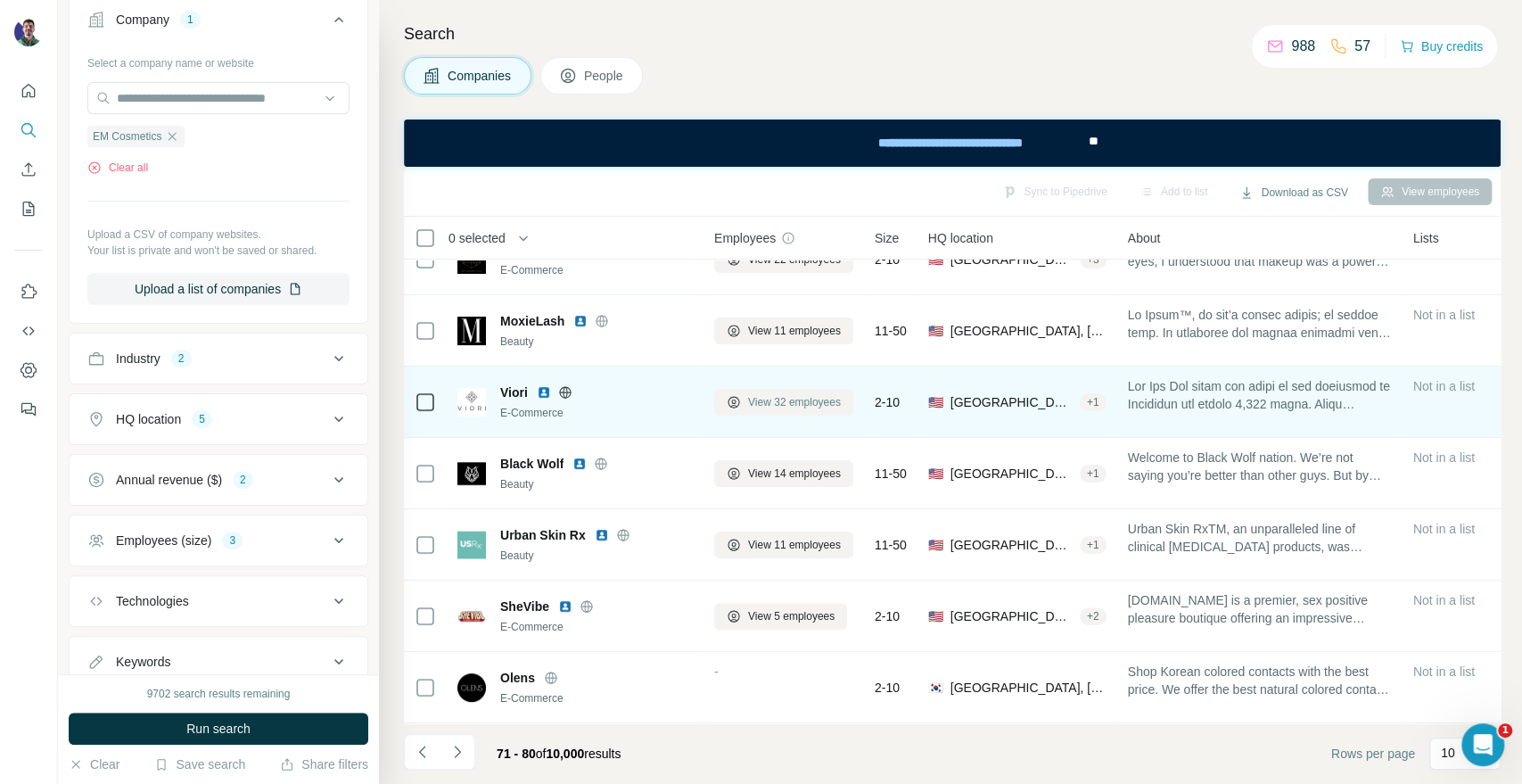
click at [802, 394] on span "View 32 employees" at bounding box center [794, 401] width 93 height 16
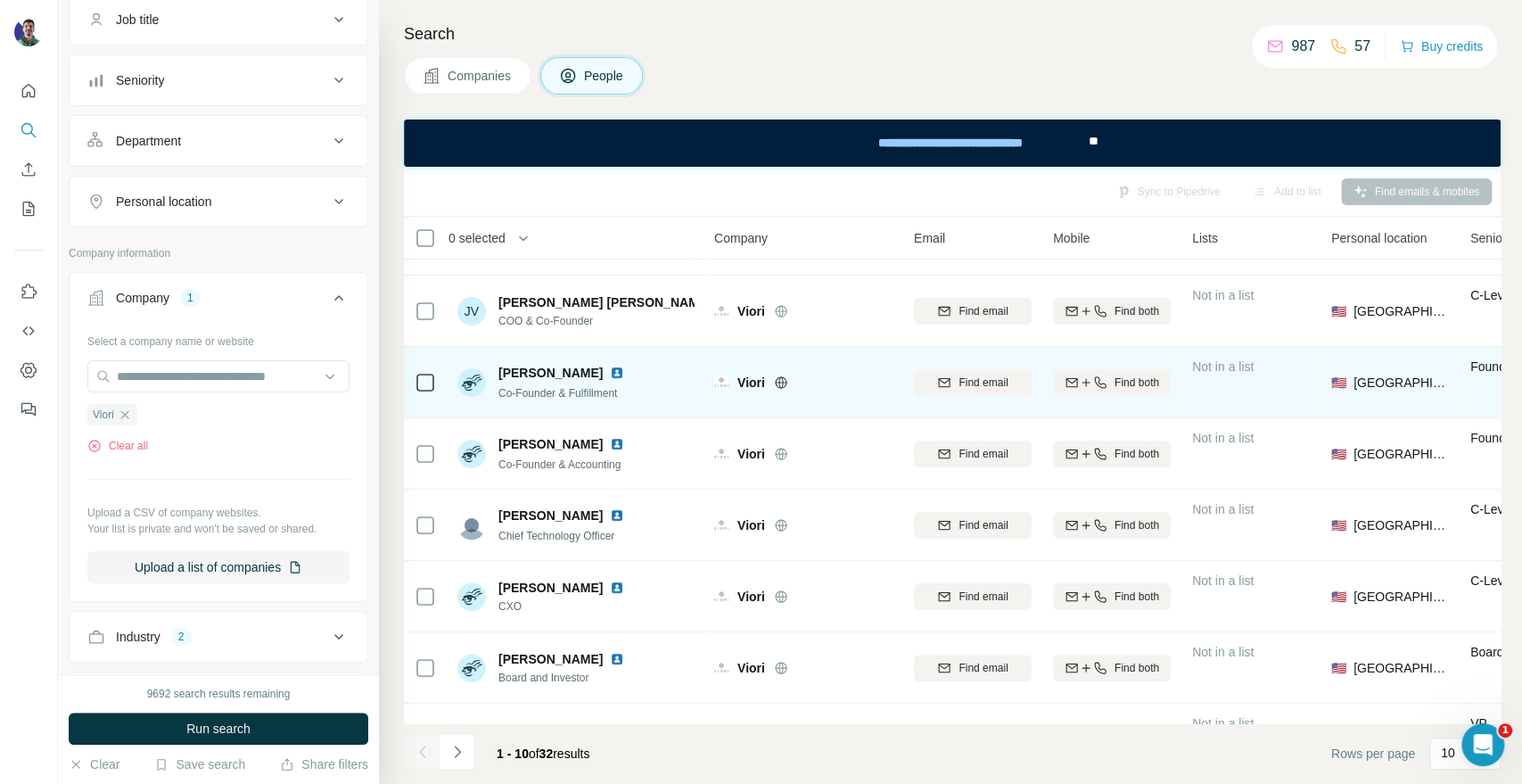
scroll to position [258, 0]
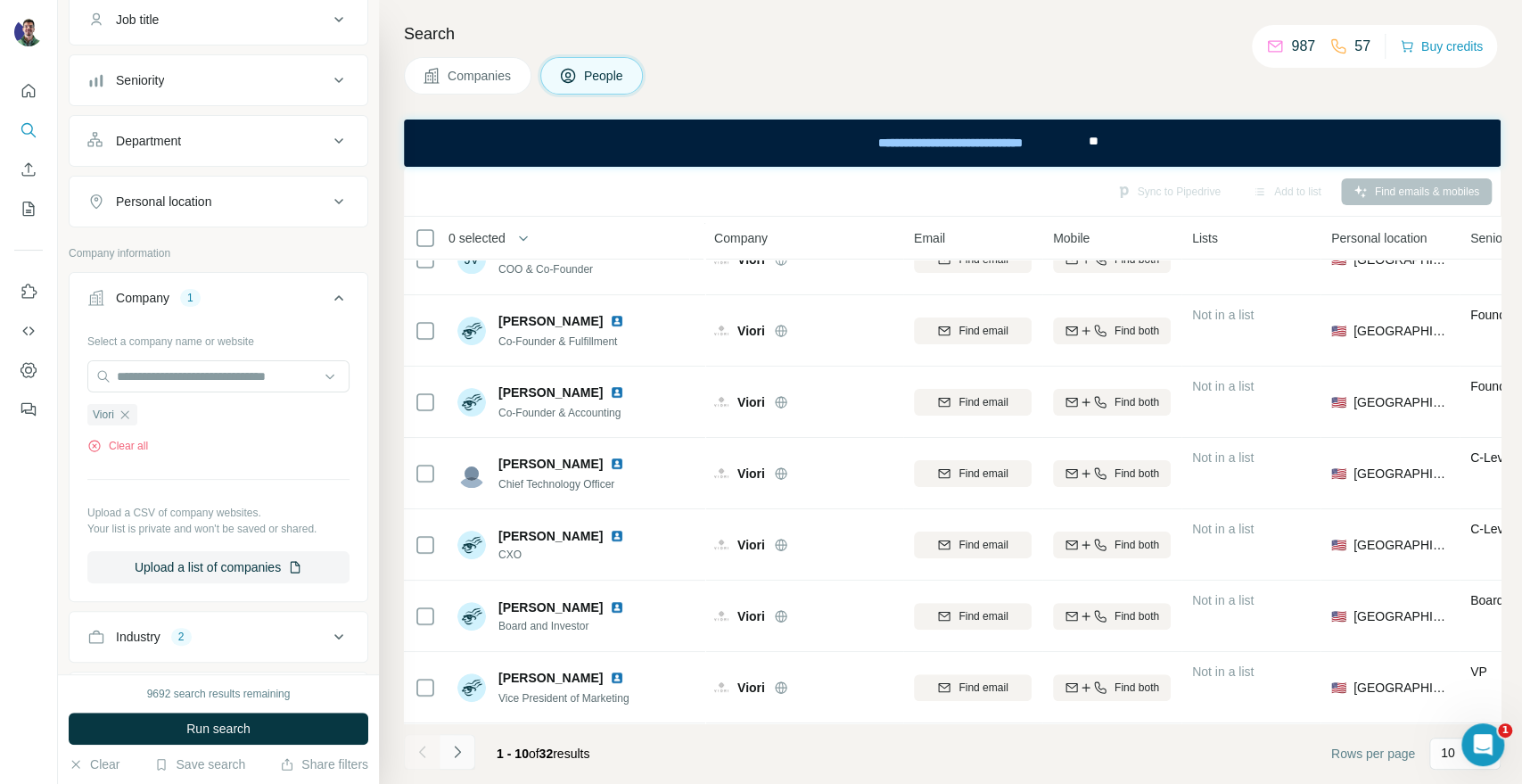
click at [456, 758] on icon "Navigate to next page" at bounding box center [457, 751] width 18 height 18
click at [450, 765] on button "Navigate to next page" at bounding box center [458, 751] width 36 height 36
click at [406, 759] on button "Navigate to previous page" at bounding box center [422, 751] width 36 height 36
click at [406, 759] on div at bounding box center [422, 751] width 36 height 36
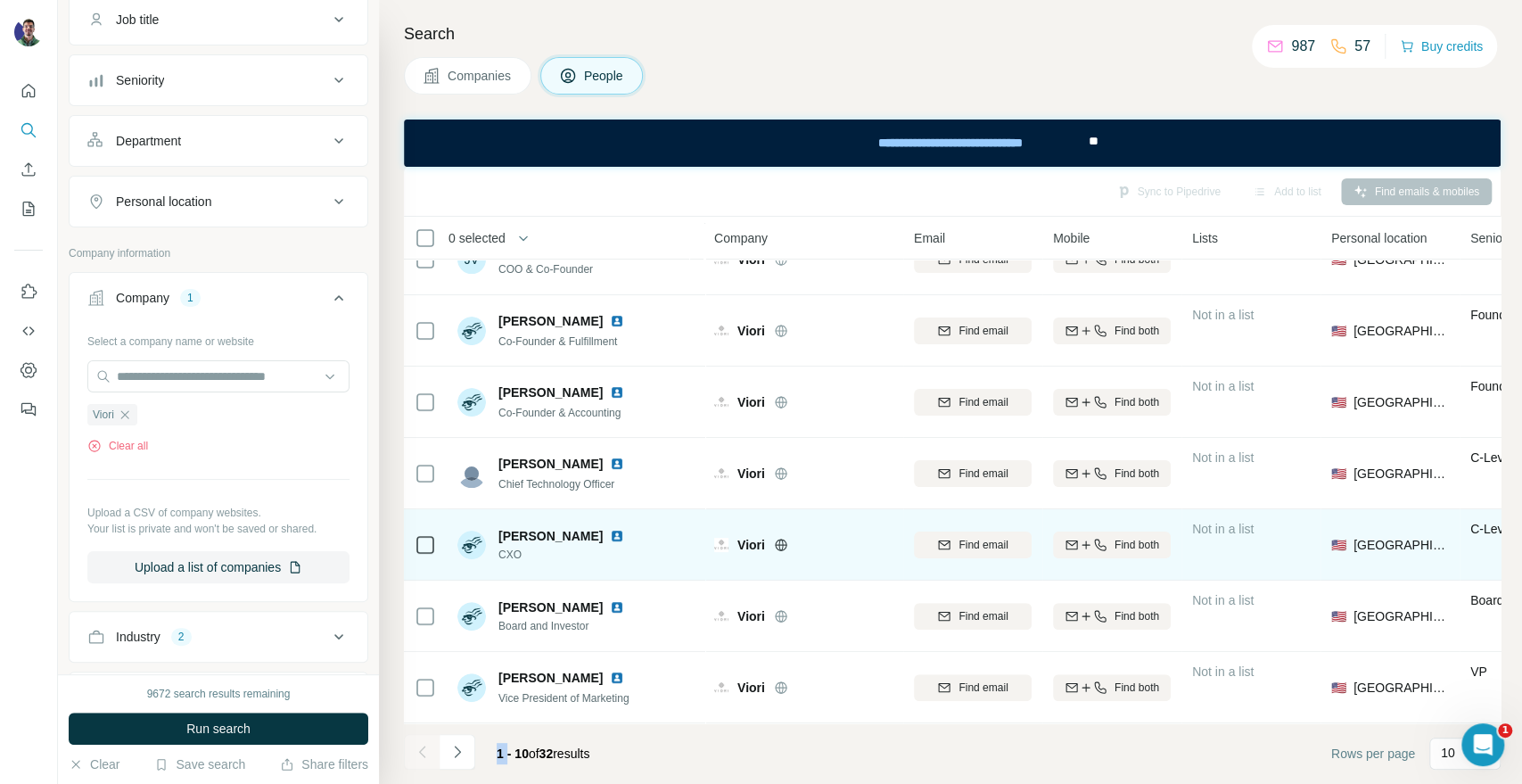
scroll to position [0, 0]
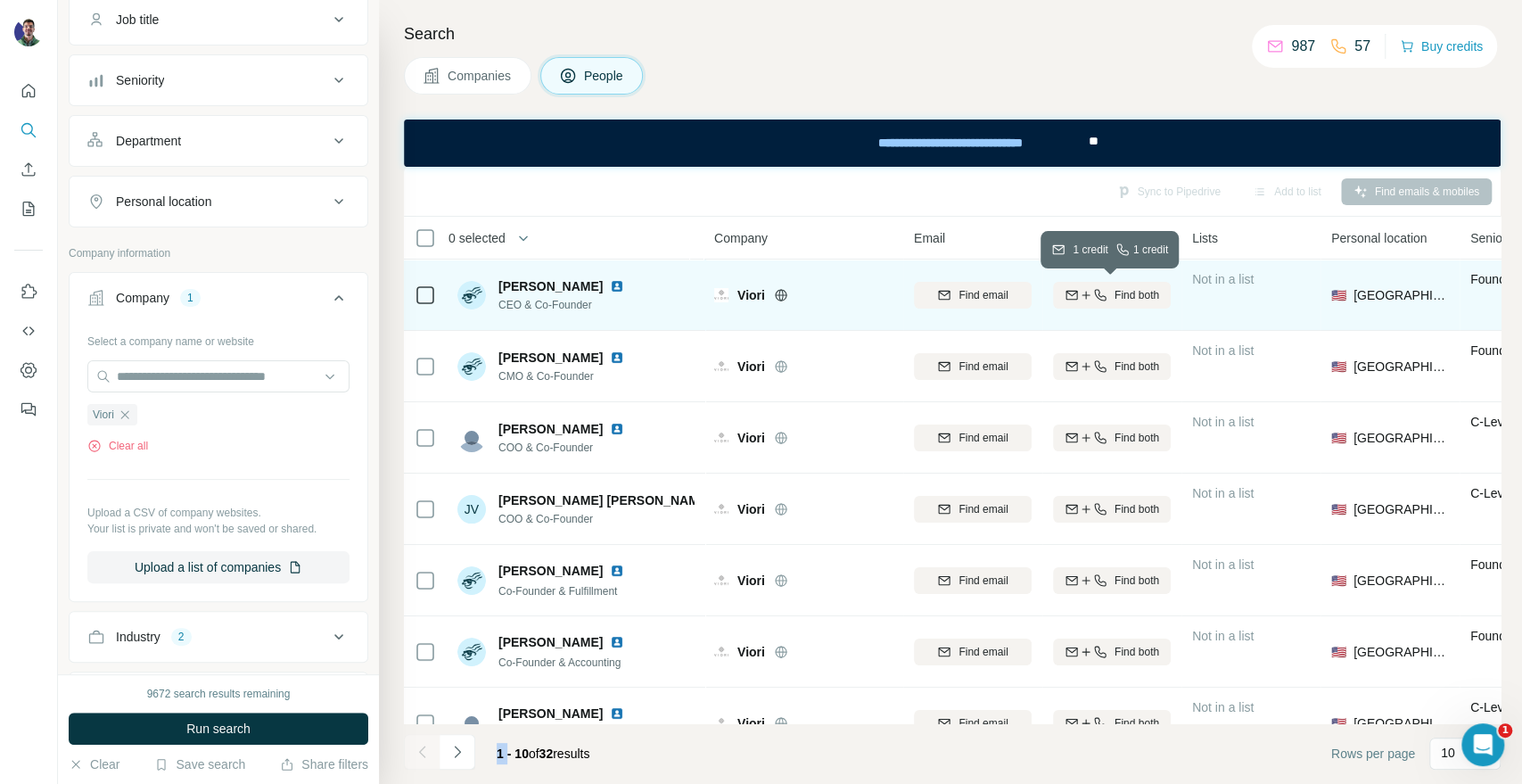
click at [1085, 297] on icon "button" at bounding box center [1086, 295] width 14 height 14
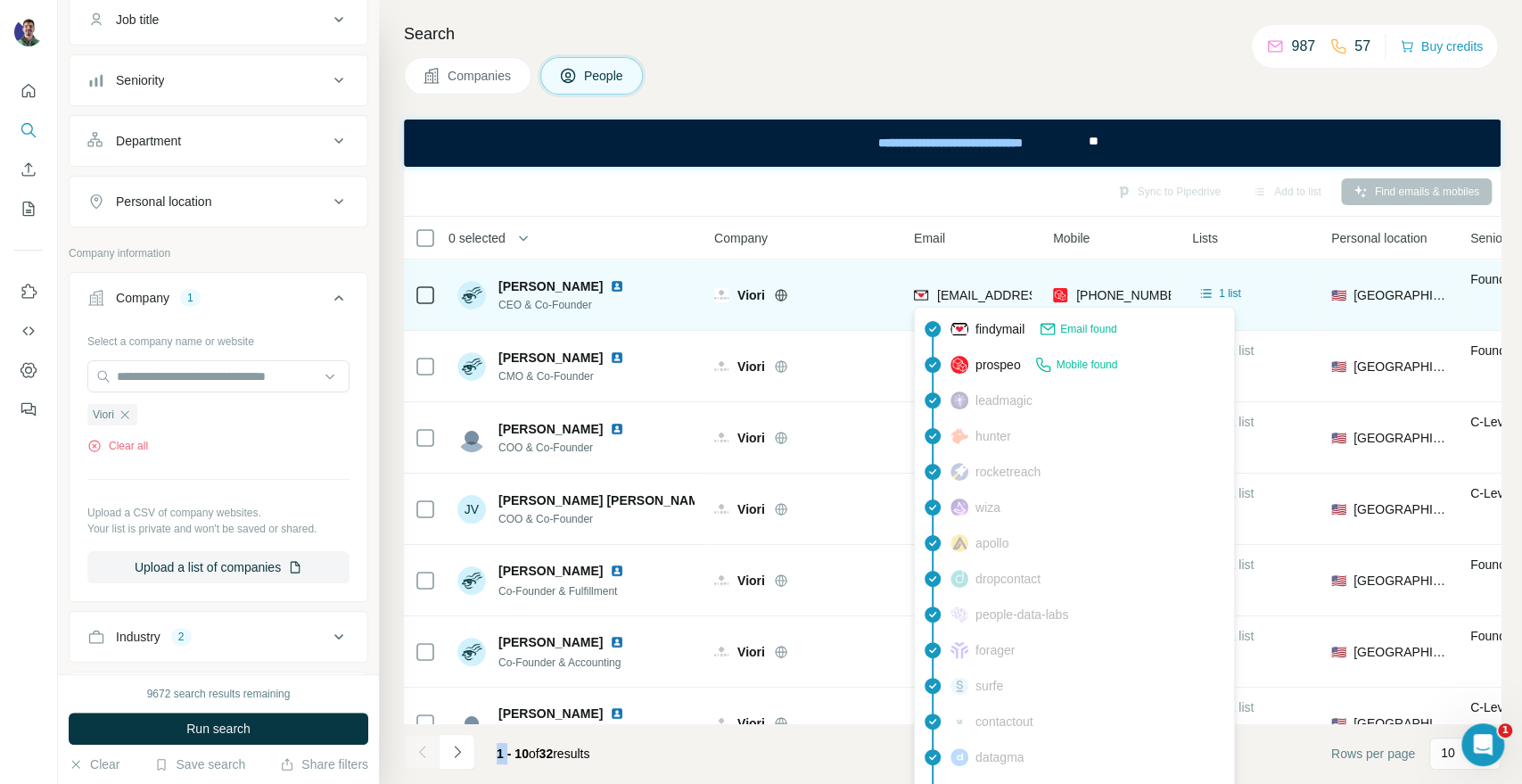
click at [982, 302] on div "[EMAIL_ADDRESS][DOMAIN_NAME]" at bounding box center [1043, 295] width 212 height 18
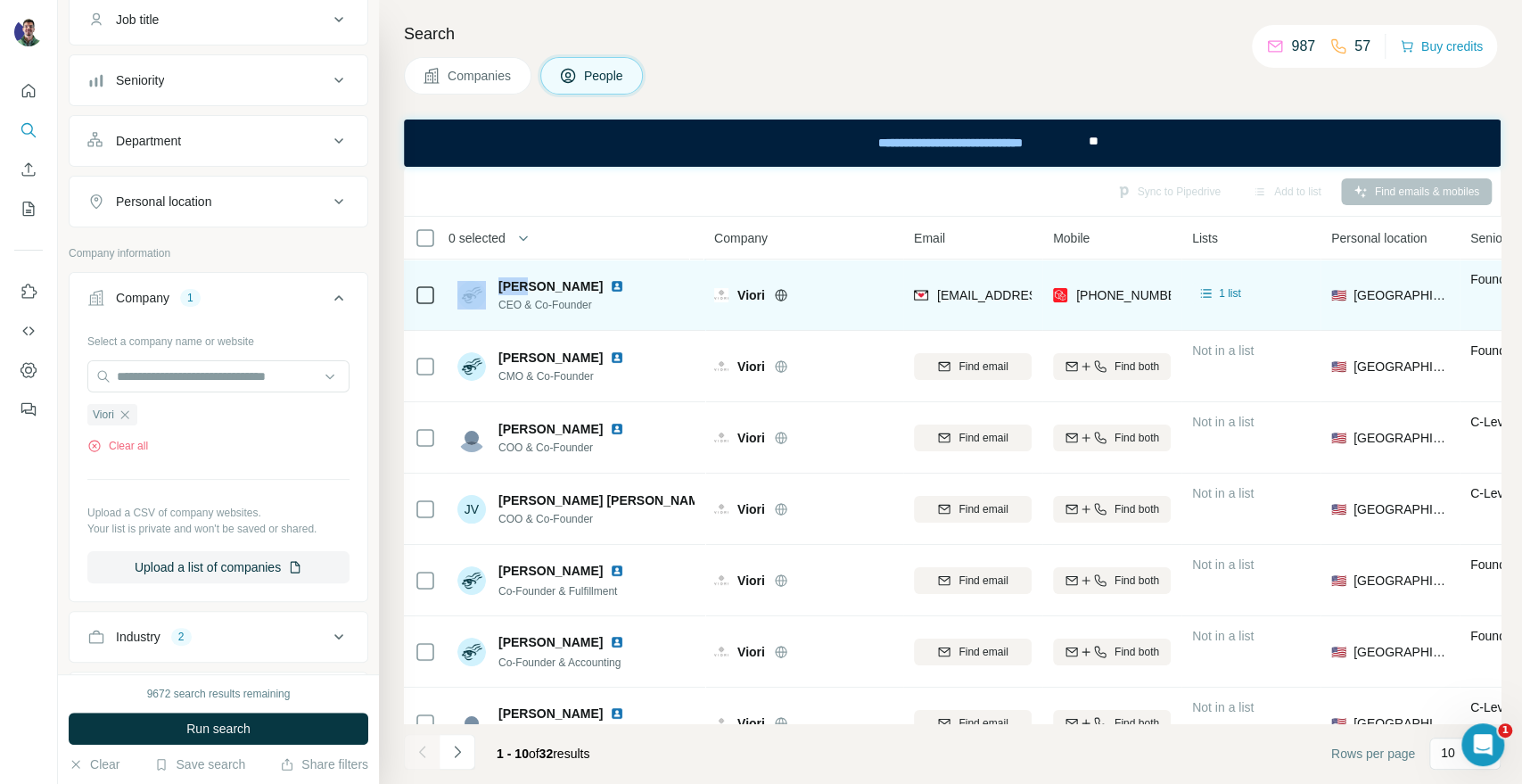
drag, startPoint x: 529, startPoint y: 284, endPoint x: 485, endPoint y: 283, distance: 44.0
click at [485, 283] on div "[PERSON_NAME] CEO & Co-Founder" at bounding box center [545, 295] width 174 height 36
click at [505, 280] on span "[PERSON_NAME]" at bounding box center [550, 285] width 104 height 18
drag, startPoint x: 531, startPoint y: 283, endPoint x: 500, endPoint y: 280, distance: 31.1
click at [500, 280] on span "[PERSON_NAME]" at bounding box center [550, 285] width 104 height 18
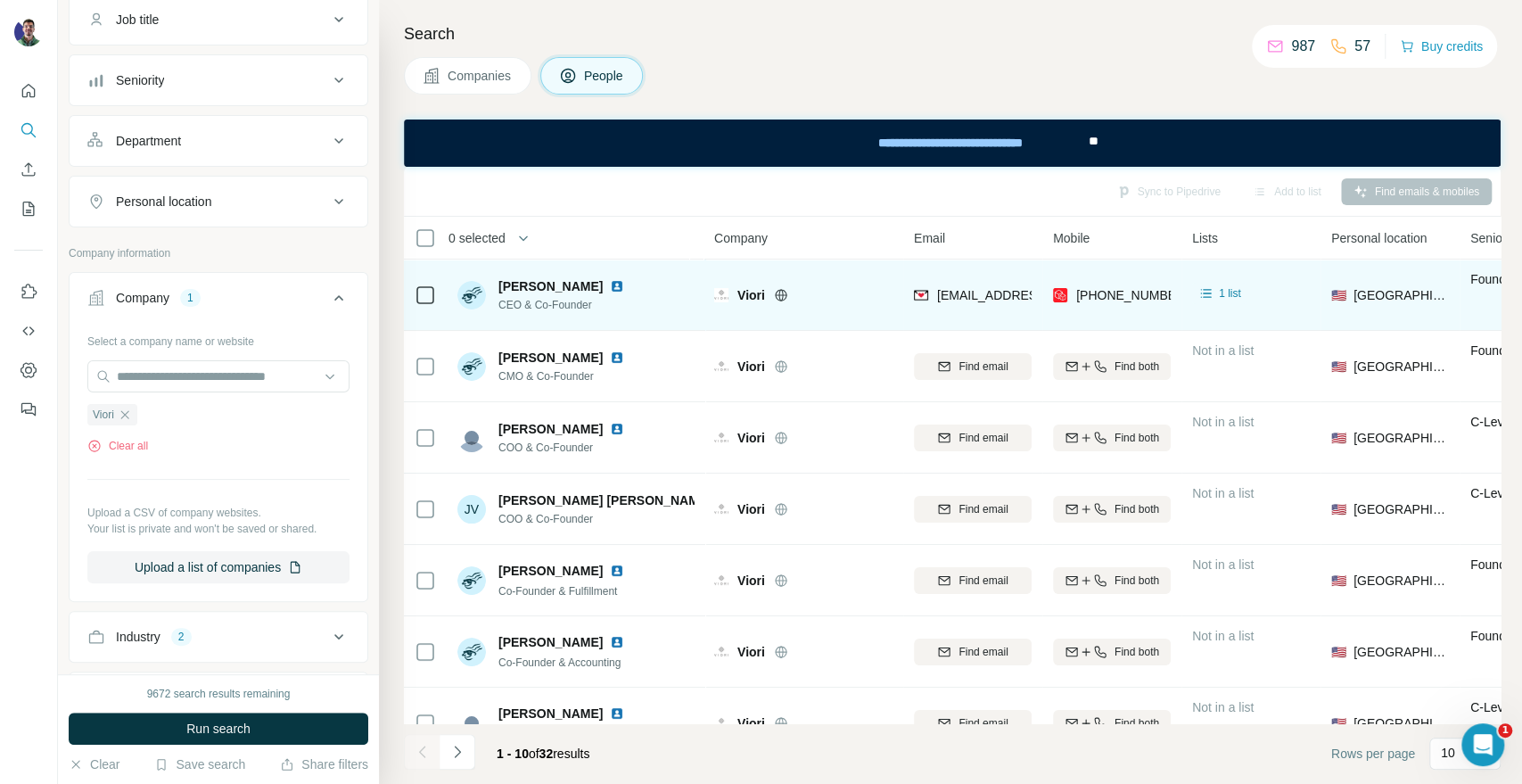
click at [758, 292] on span "Viori" at bounding box center [752, 295] width 28 height 18
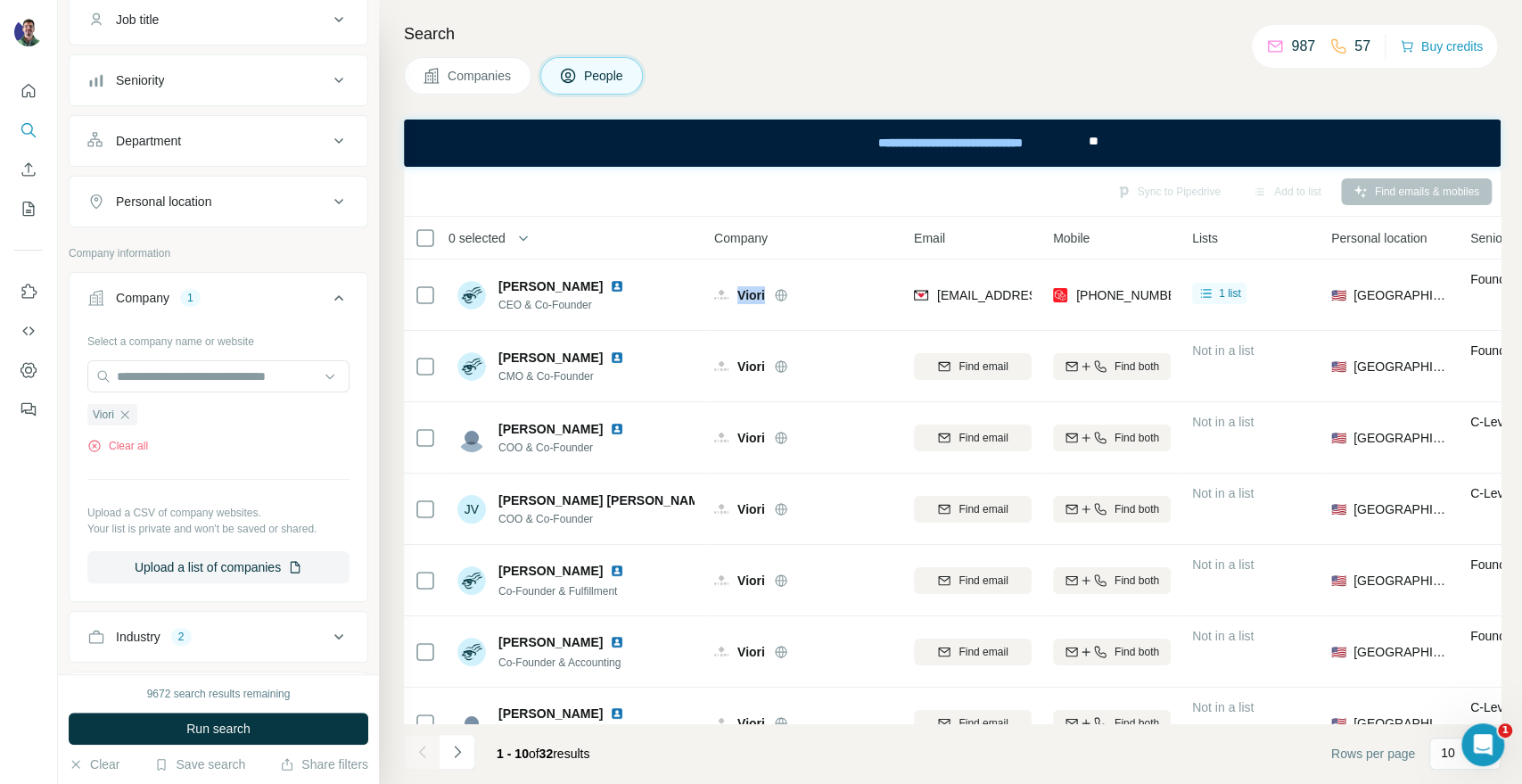
click at [494, 76] on span "Companies" at bounding box center [480, 75] width 66 height 18
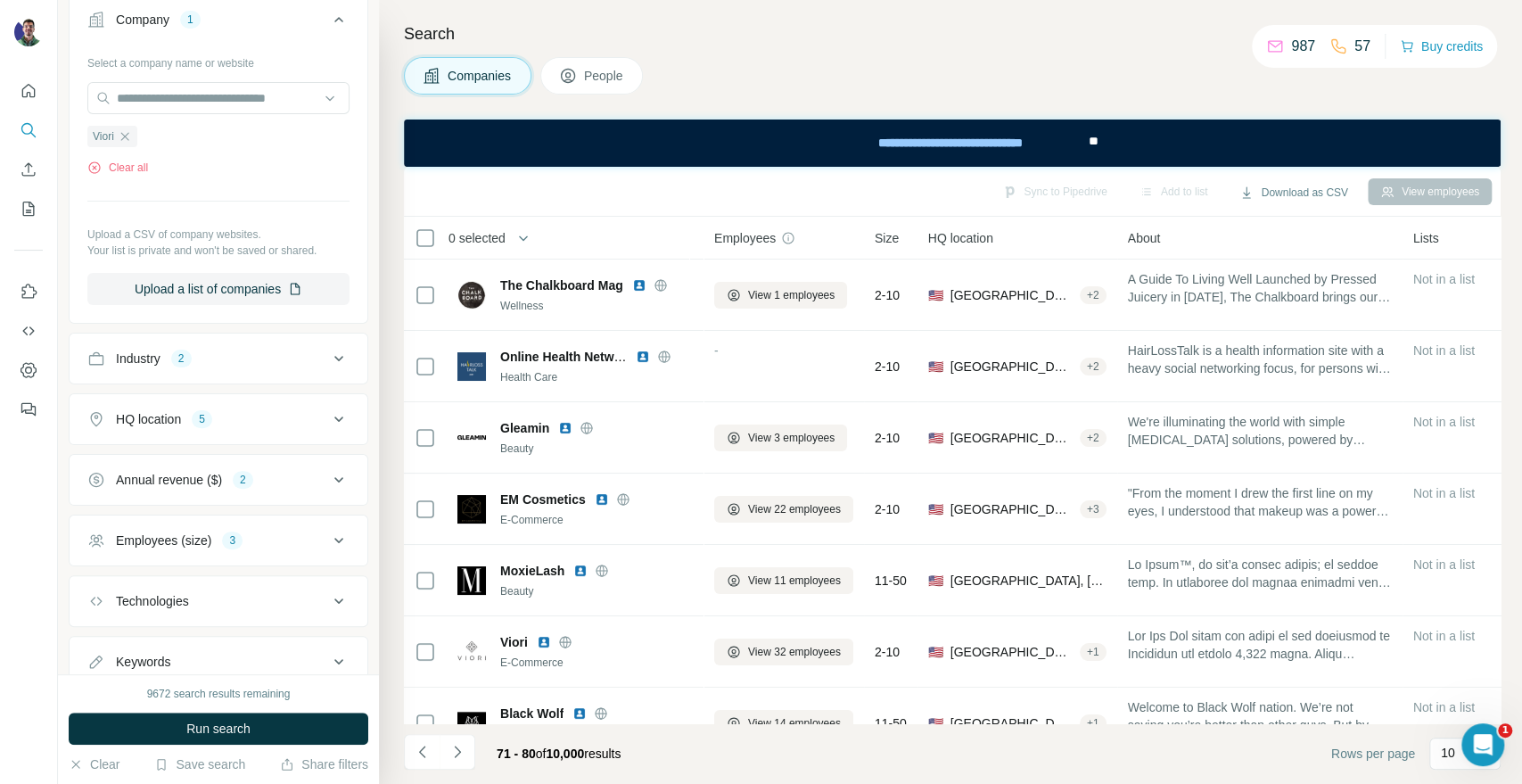
click at [1295, 103] on div "Search Companies People Sync to Pipedrive Add to list Download as CSV View empl…" at bounding box center [951, 392] width 1144 height 784
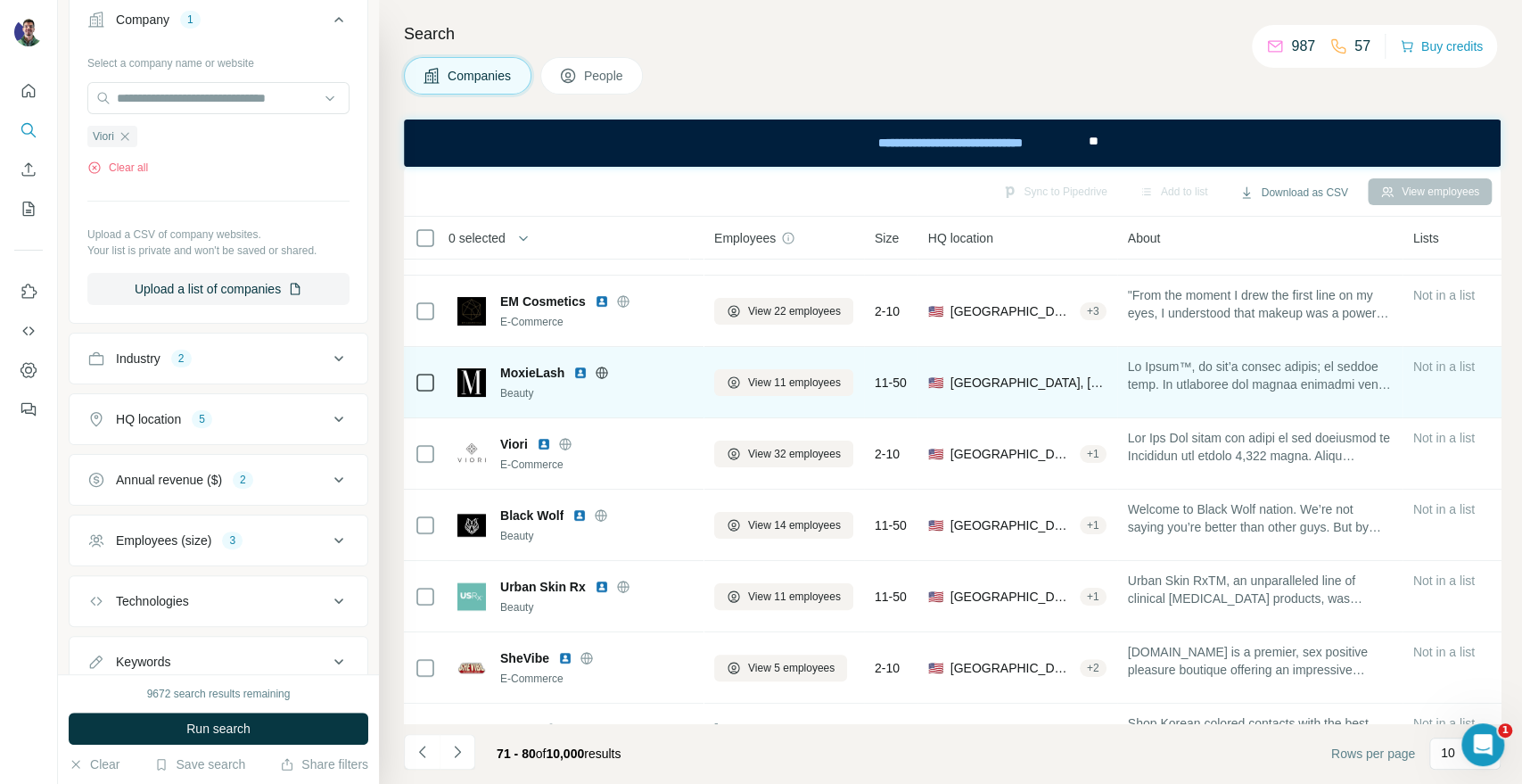
scroll to position [258, 0]
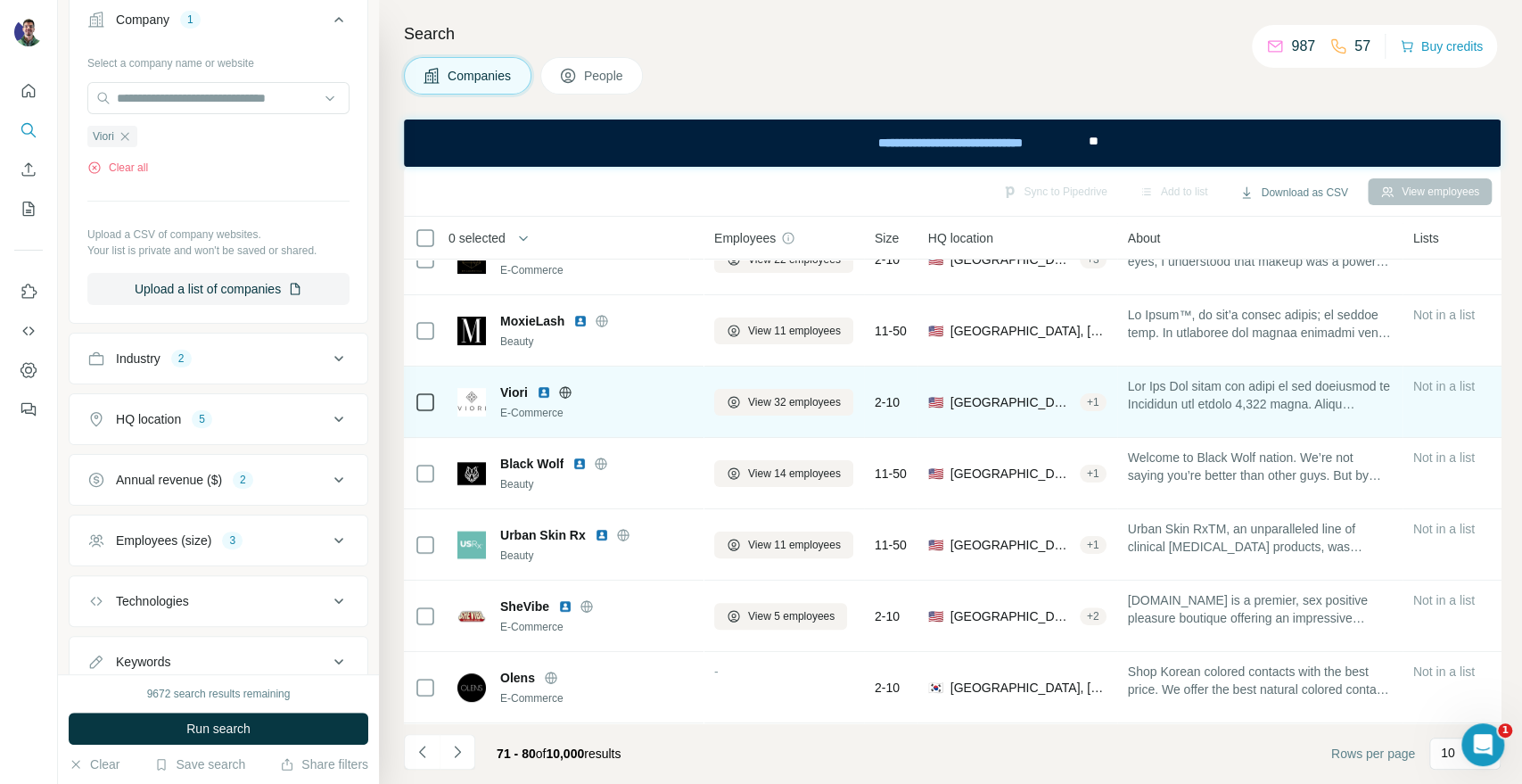
click at [562, 386] on icon at bounding box center [564, 392] width 11 height 11
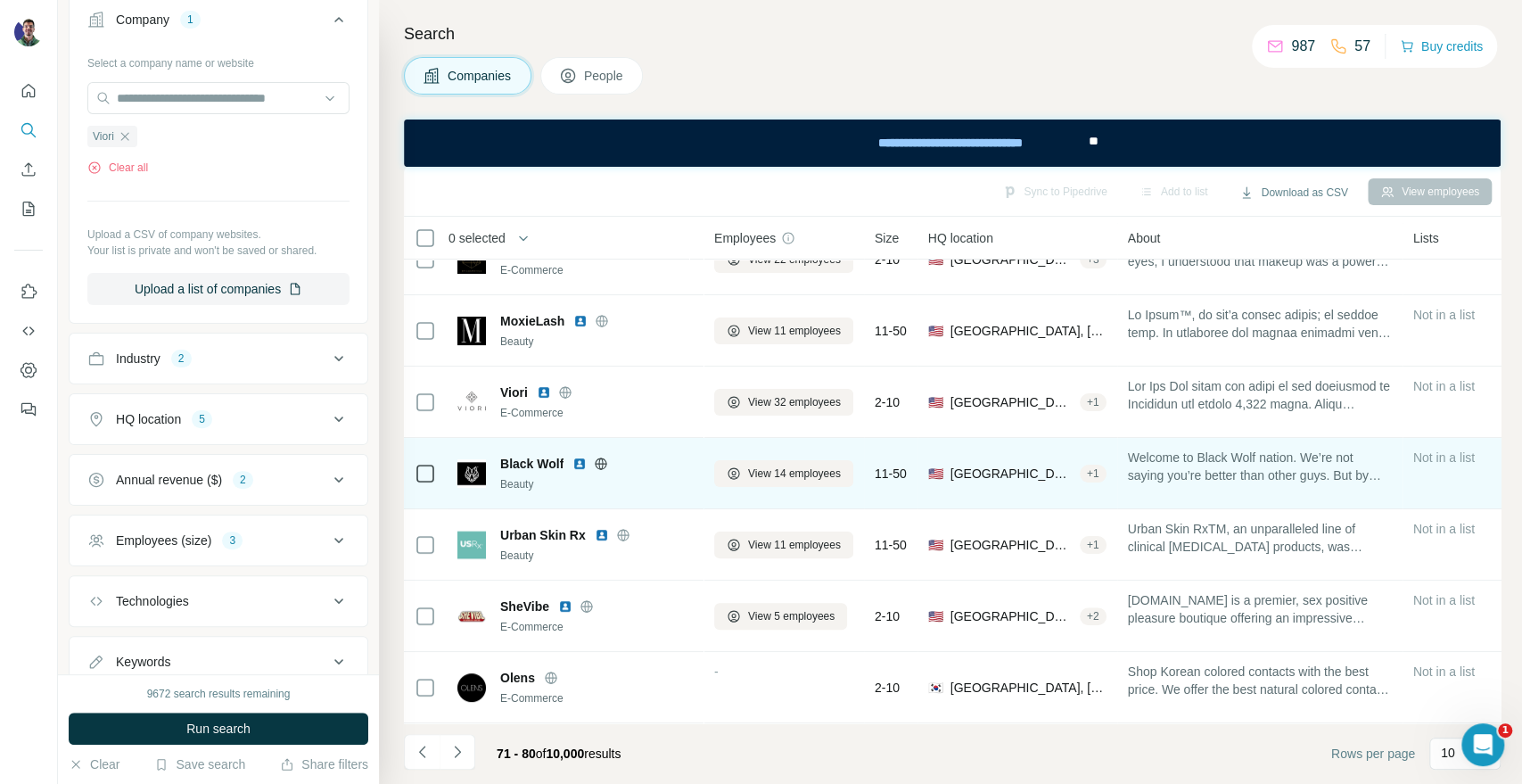
click at [599, 457] on icon at bounding box center [601, 463] width 14 height 14
click at [741, 460] on button "View 14 employees" at bounding box center [783, 473] width 139 height 27
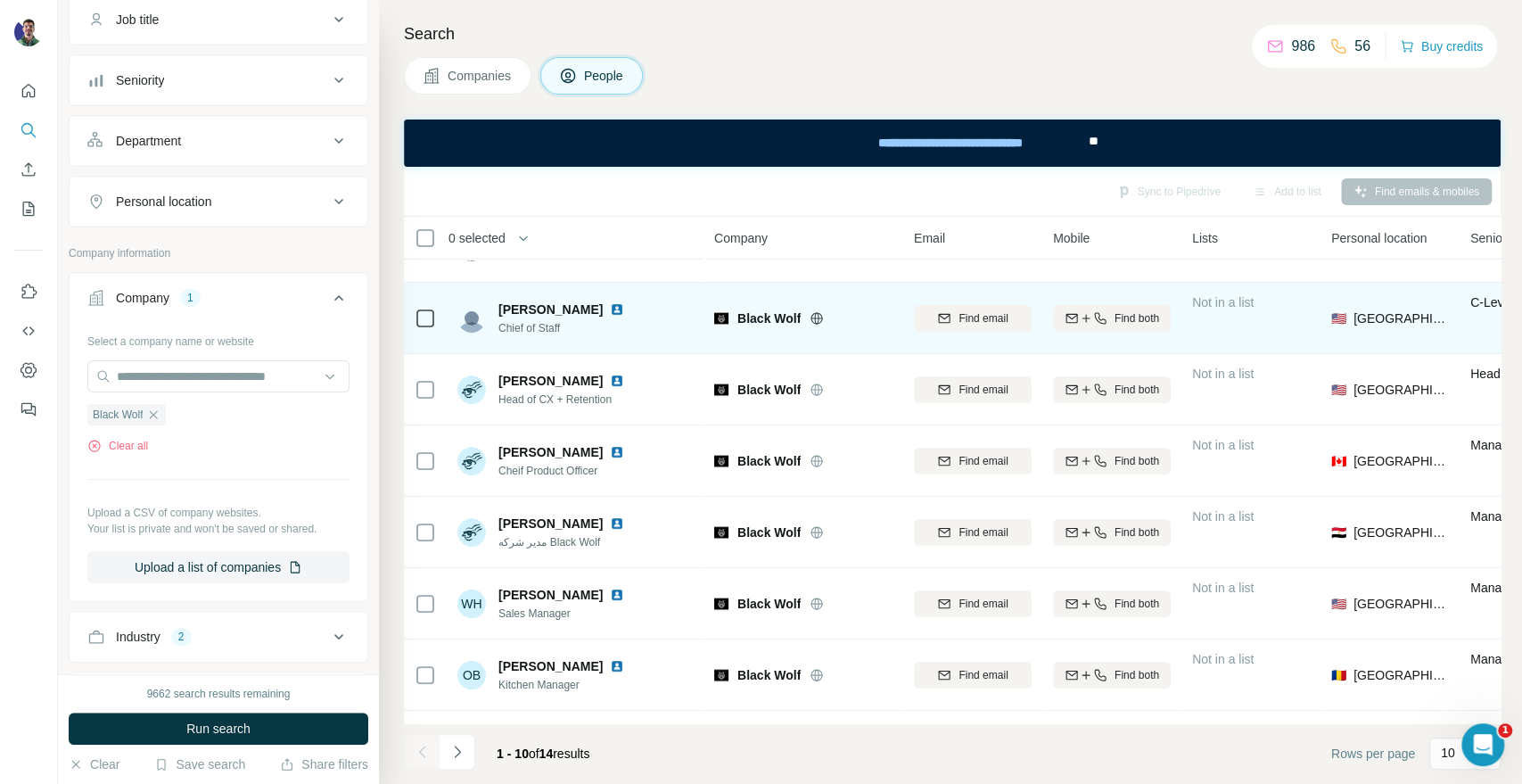
scroll to position [258, 0]
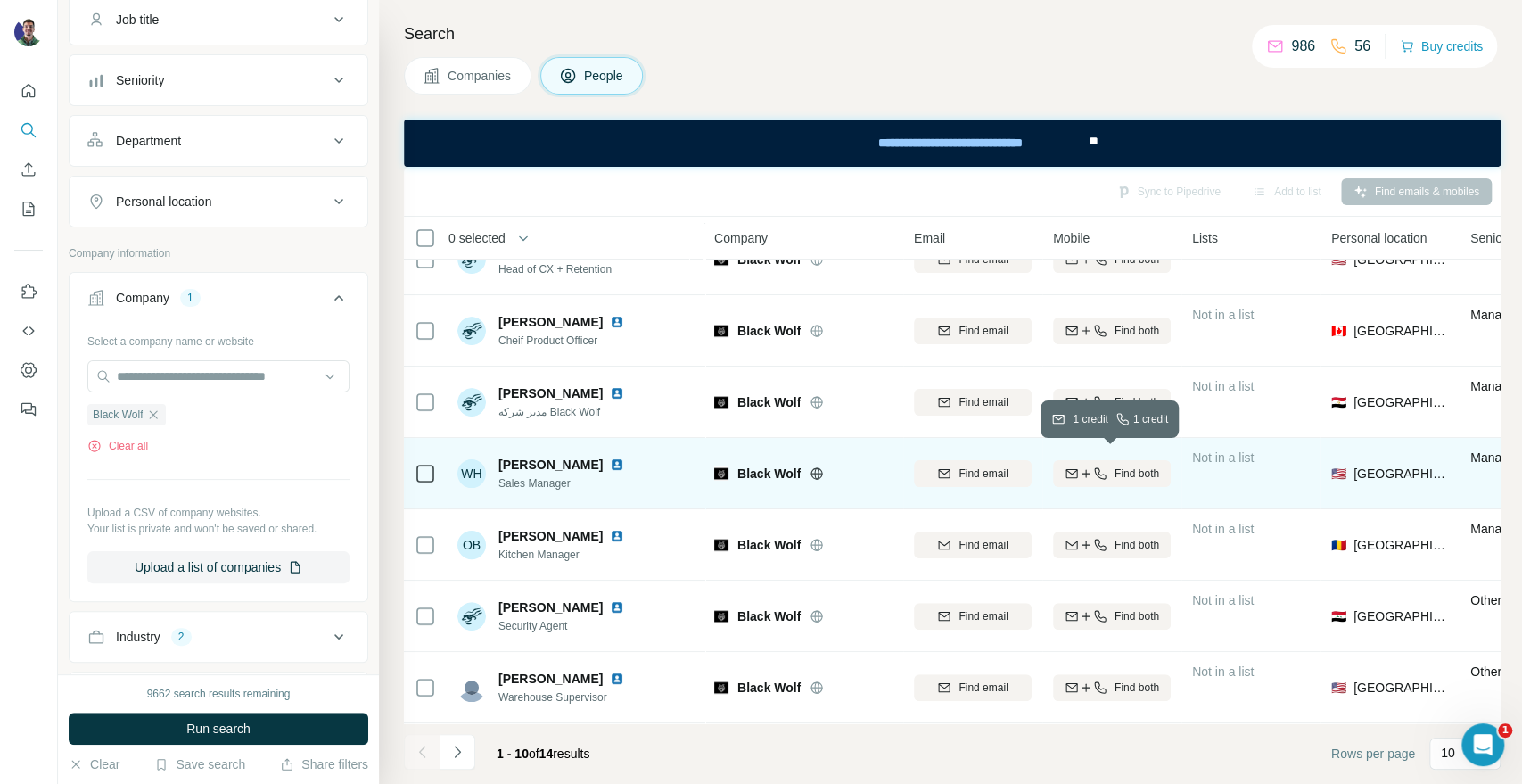
click at [1085, 467] on icon "button" at bounding box center [1086, 472] width 14 height 14
click at [1081, 463] on div "Finding mobile" at bounding box center [1112, 472] width 118 height 49
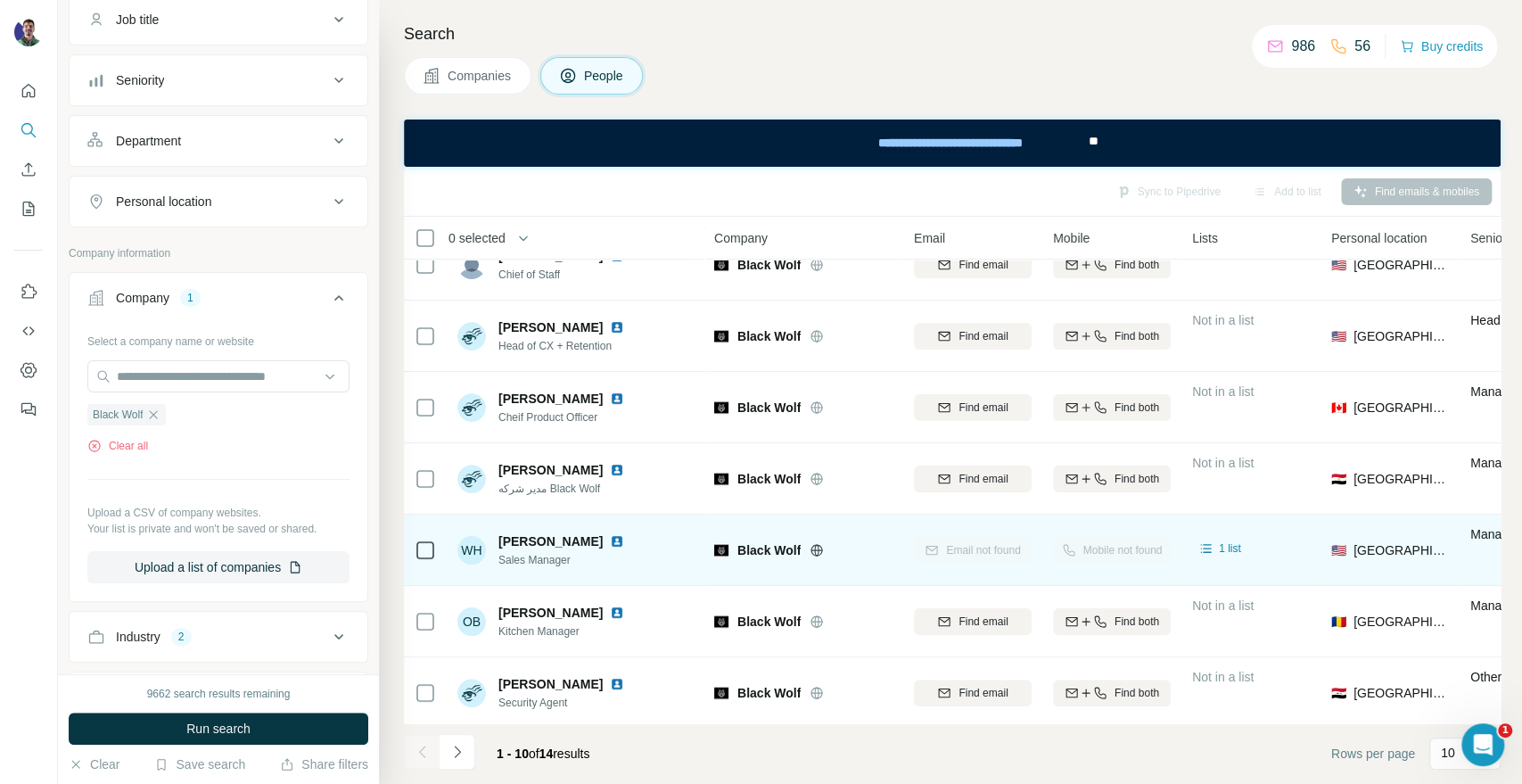
scroll to position [0, 0]
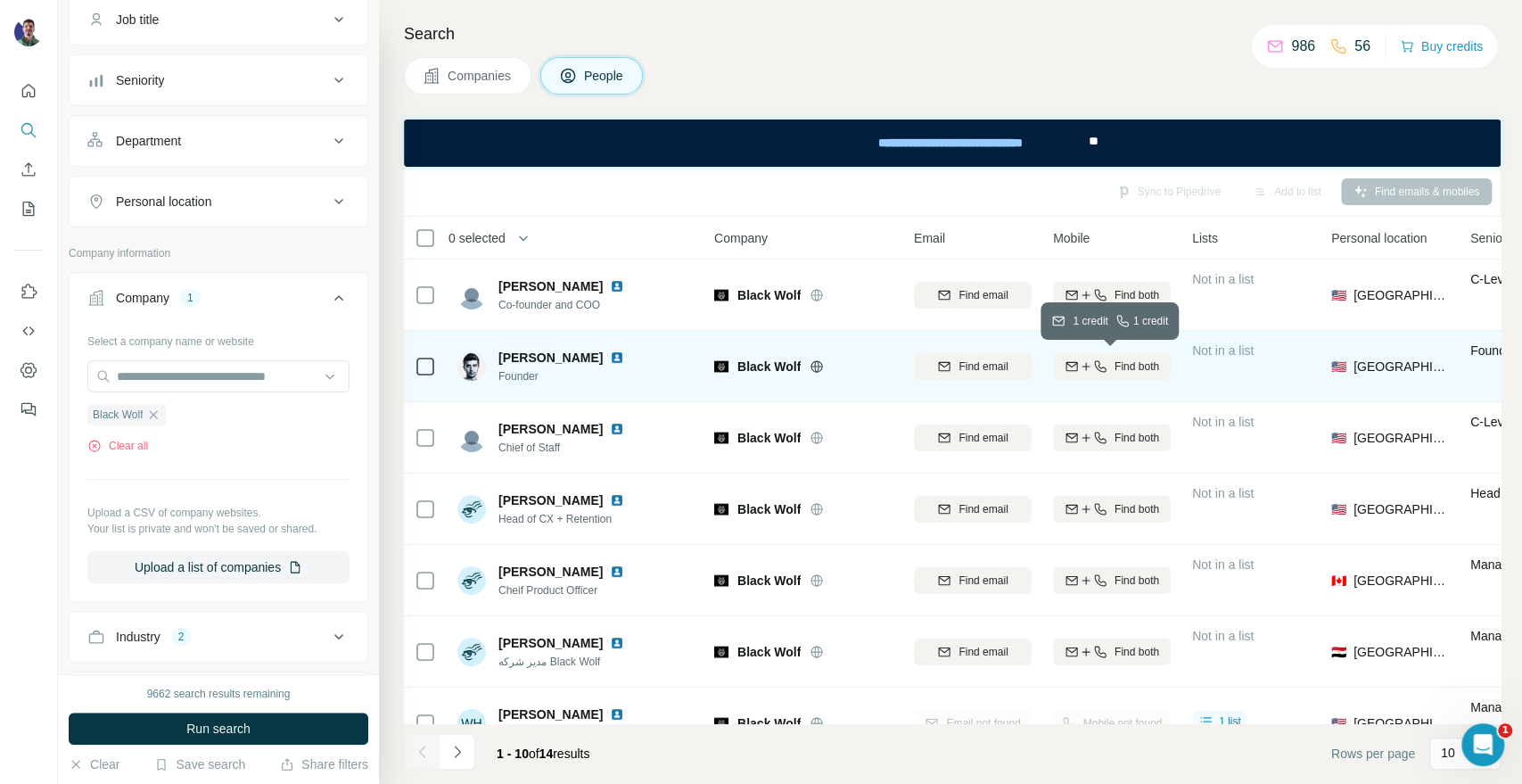
click at [1119, 376] on button "Find both" at bounding box center [1112, 366] width 118 height 27
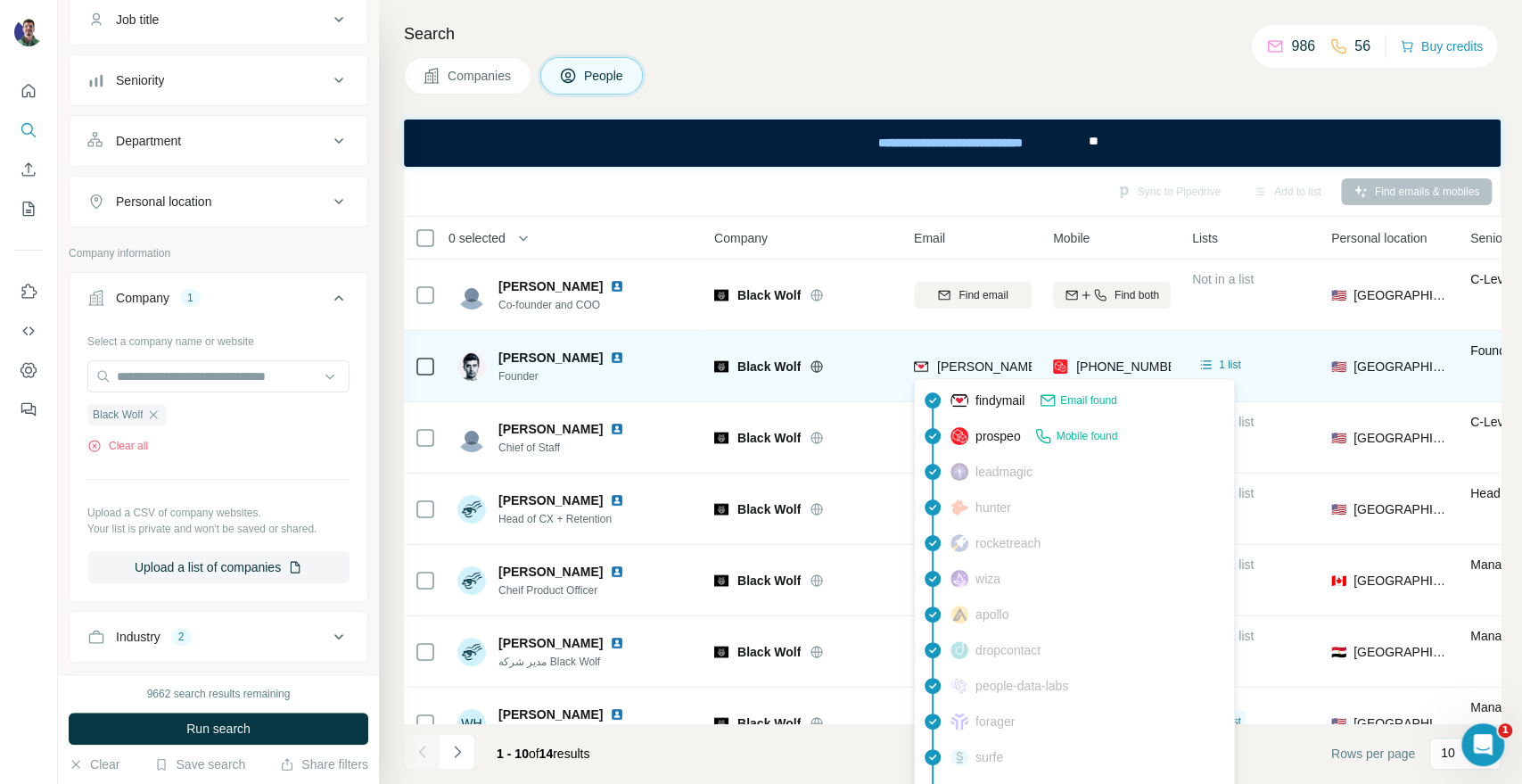
click at [992, 368] on span "[PERSON_NAME][EMAIL_ADDRESS][DOMAIN_NAME]" at bounding box center [1093, 366] width 314 height 14
drag, startPoint x: 520, startPoint y: 356, endPoint x: 507, endPoint y: 355, distance: 13.0
click at [508, 355] on span "[PERSON_NAME]" at bounding box center [550, 357] width 104 height 18
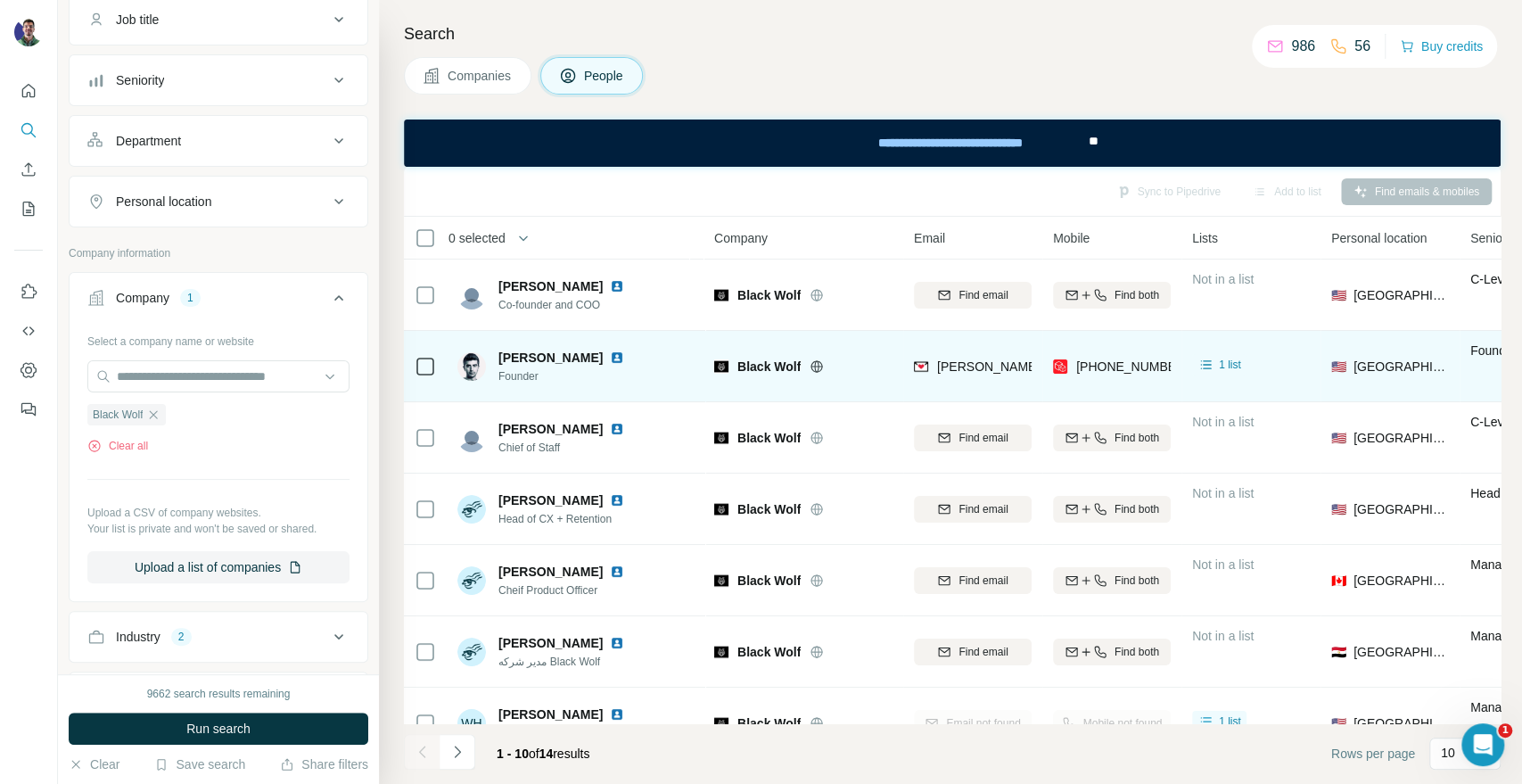
click at [500, 355] on span "[PERSON_NAME]" at bounding box center [550, 357] width 104 height 18
drag, startPoint x: 494, startPoint y: 353, endPoint x: 522, endPoint y: 353, distance: 28.0
click at [522, 353] on div "[PERSON_NAME] Founder" at bounding box center [545, 367] width 174 height 36
click at [773, 362] on span "Black Wolf" at bounding box center [769, 366] width 64 height 18
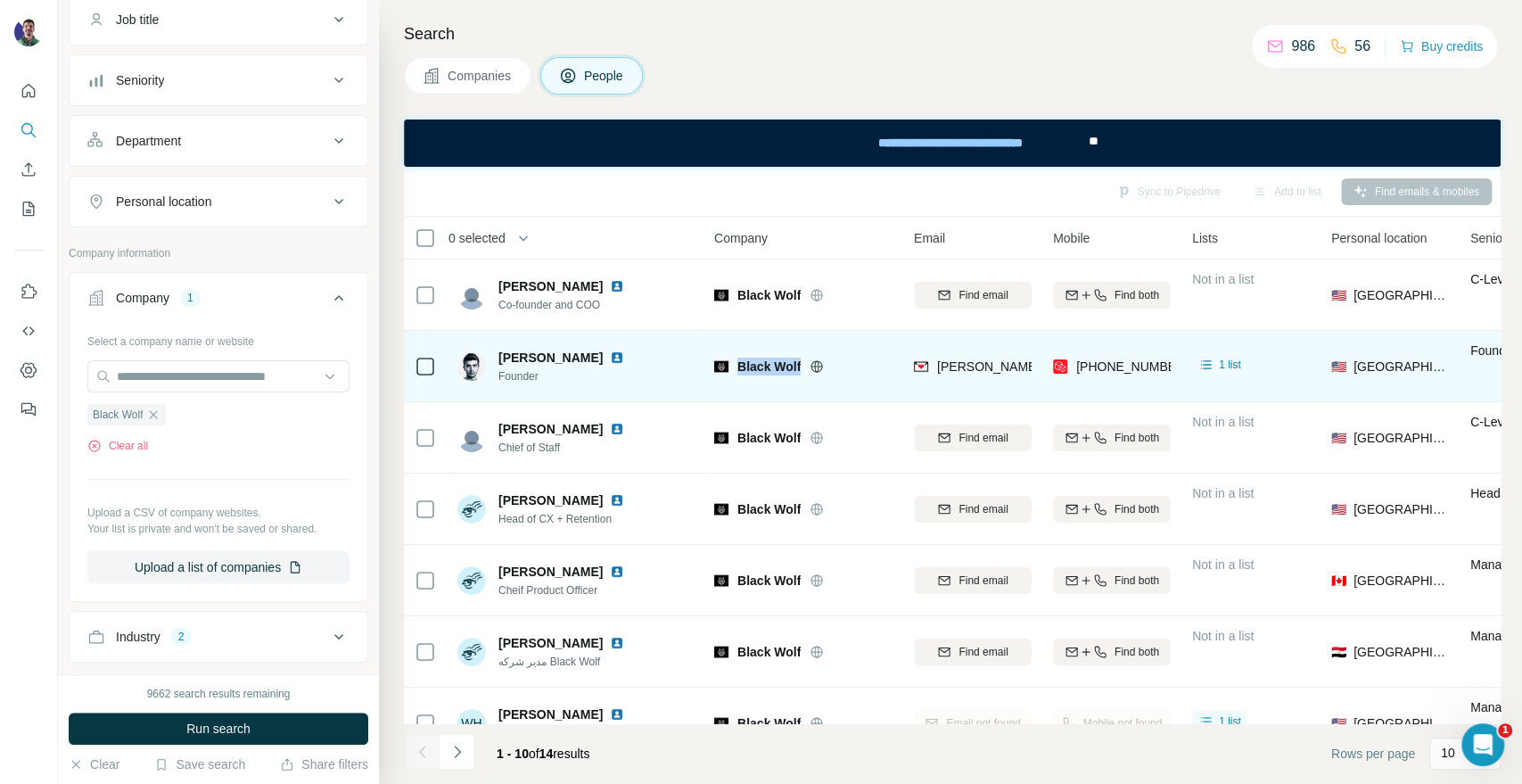
click at [773, 362] on span "Black Wolf" at bounding box center [769, 366] width 64 height 18
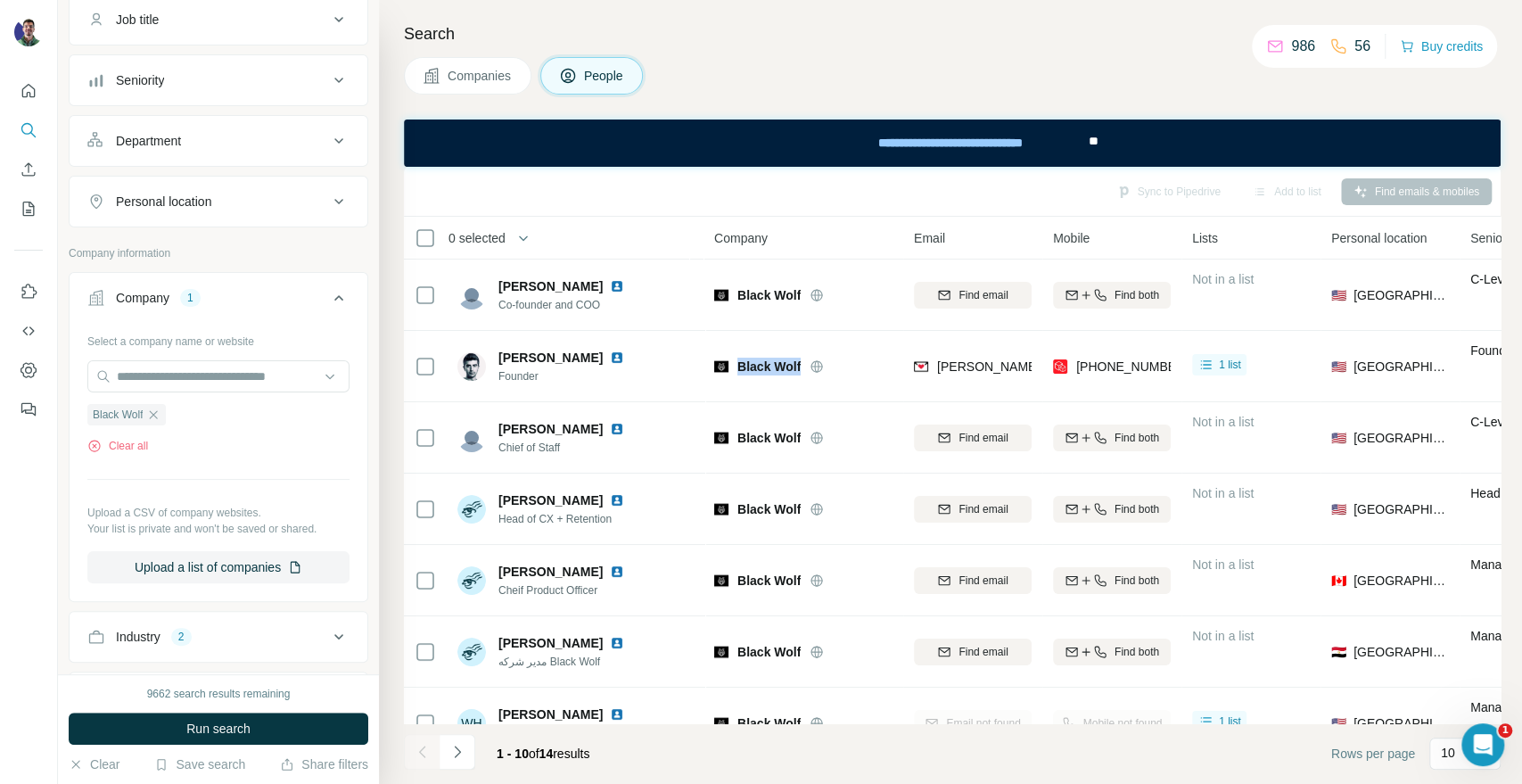
click at [421, 85] on button "Companies" at bounding box center [468, 76] width 127 height 37
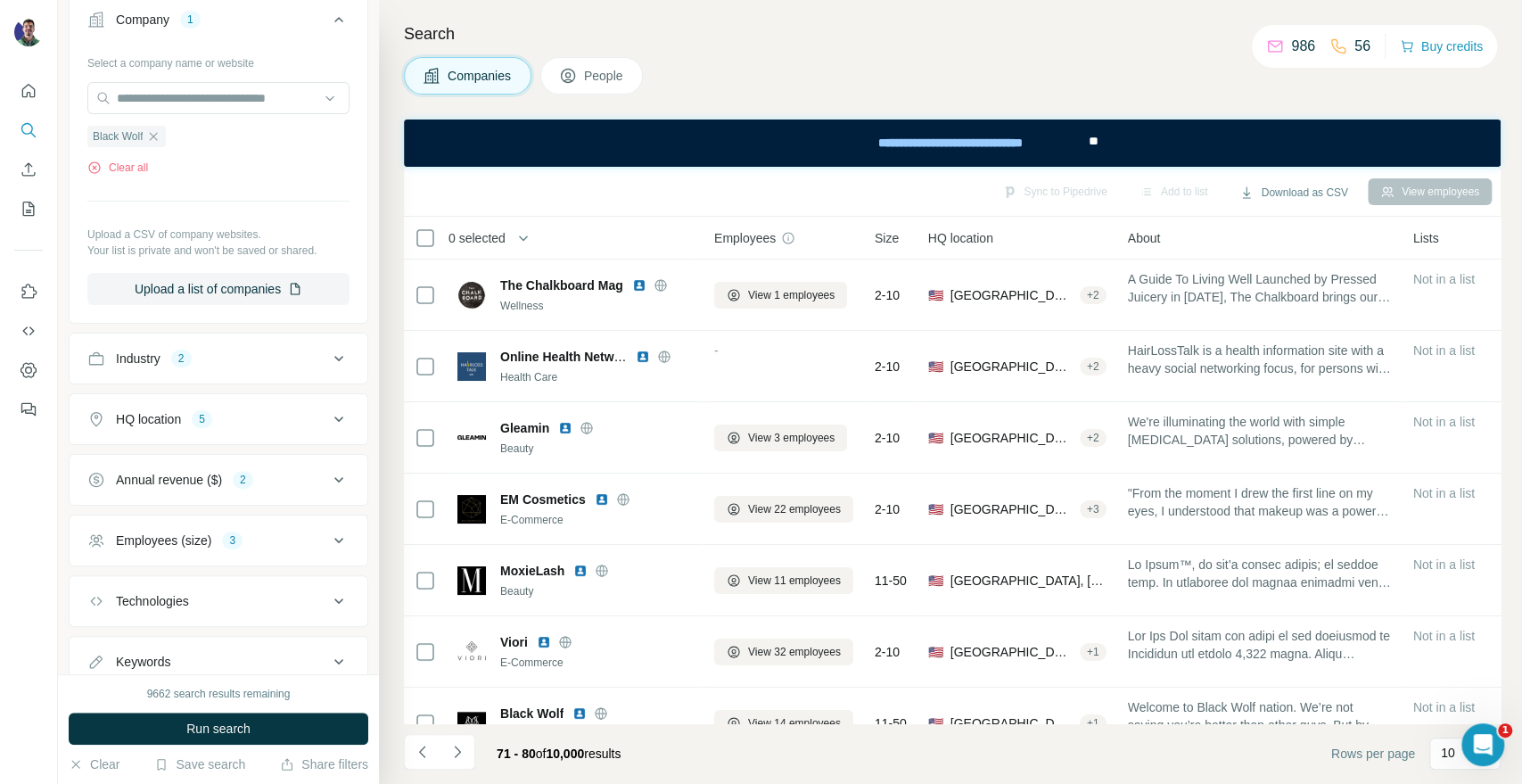
click at [1344, 79] on div "Companies People" at bounding box center [953, 76] width 1097 height 37
click at [1305, 94] on div "Search Companies People Sync to Pipedrive Add to list Download as CSV View empl…" at bounding box center [951, 392] width 1144 height 784
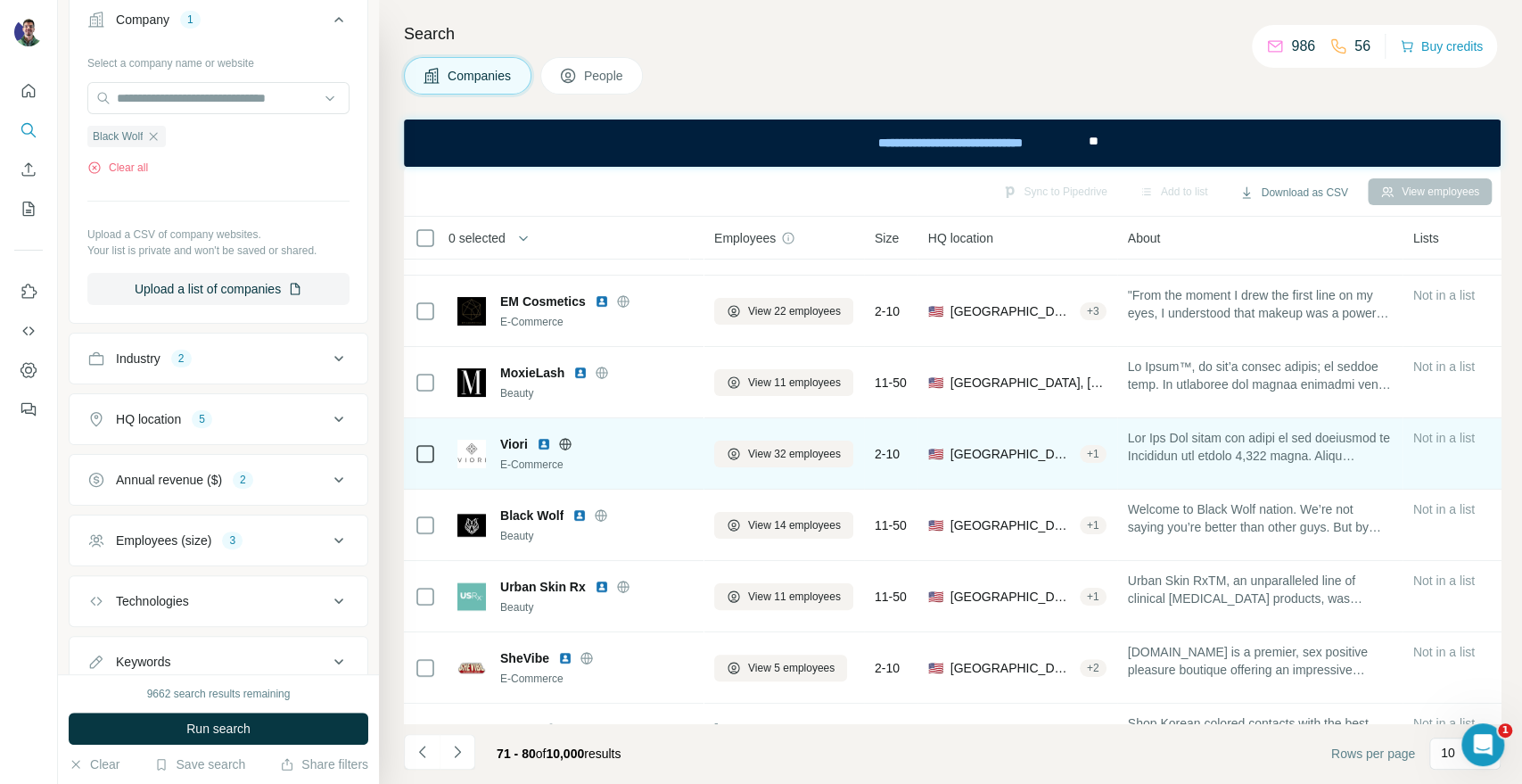
scroll to position [258, 0]
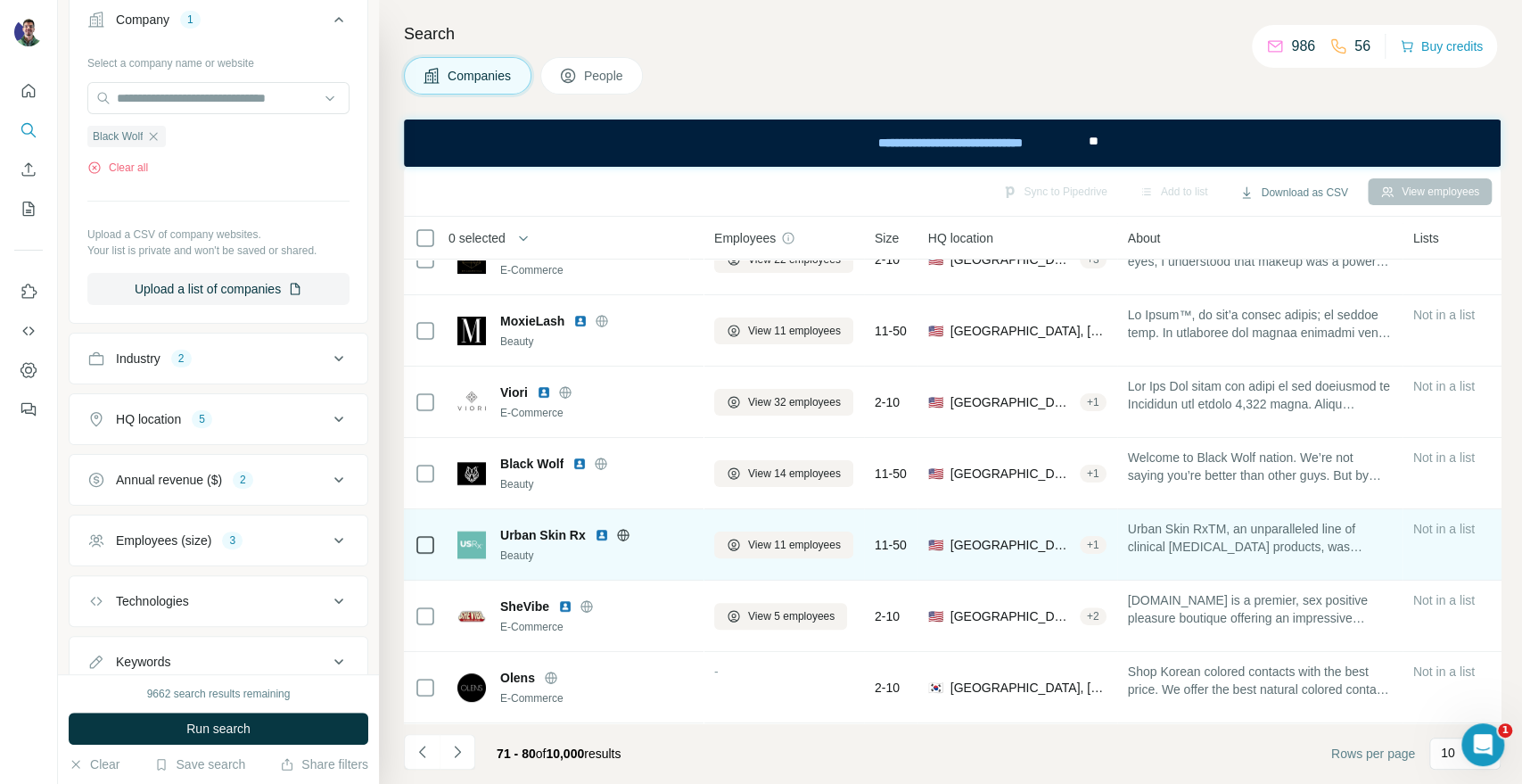
click at [622, 530] on icon at bounding box center [622, 534] width 14 height 14
click at [781, 537] on span "View 11 employees" at bounding box center [794, 544] width 93 height 16
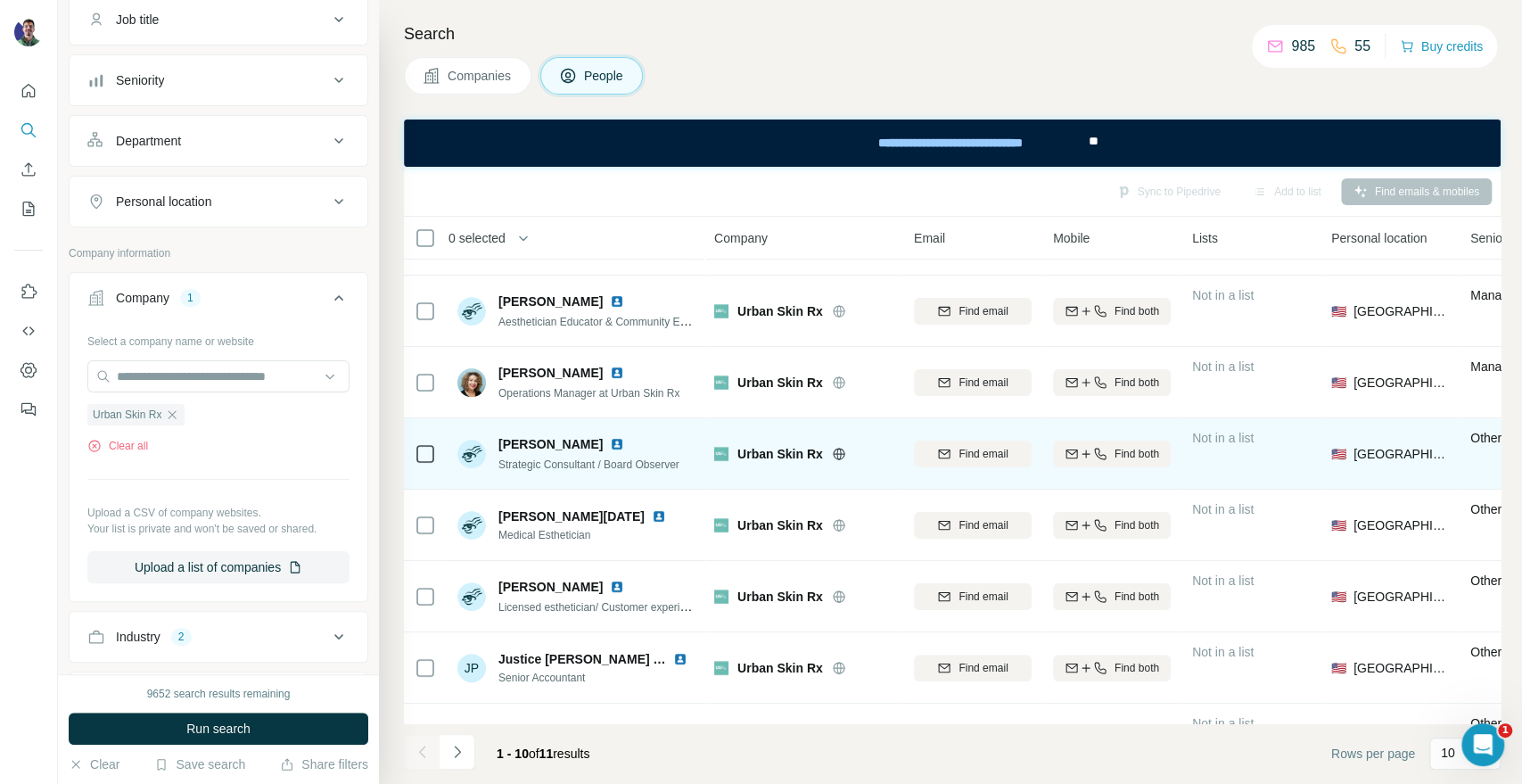
scroll to position [258, 0]
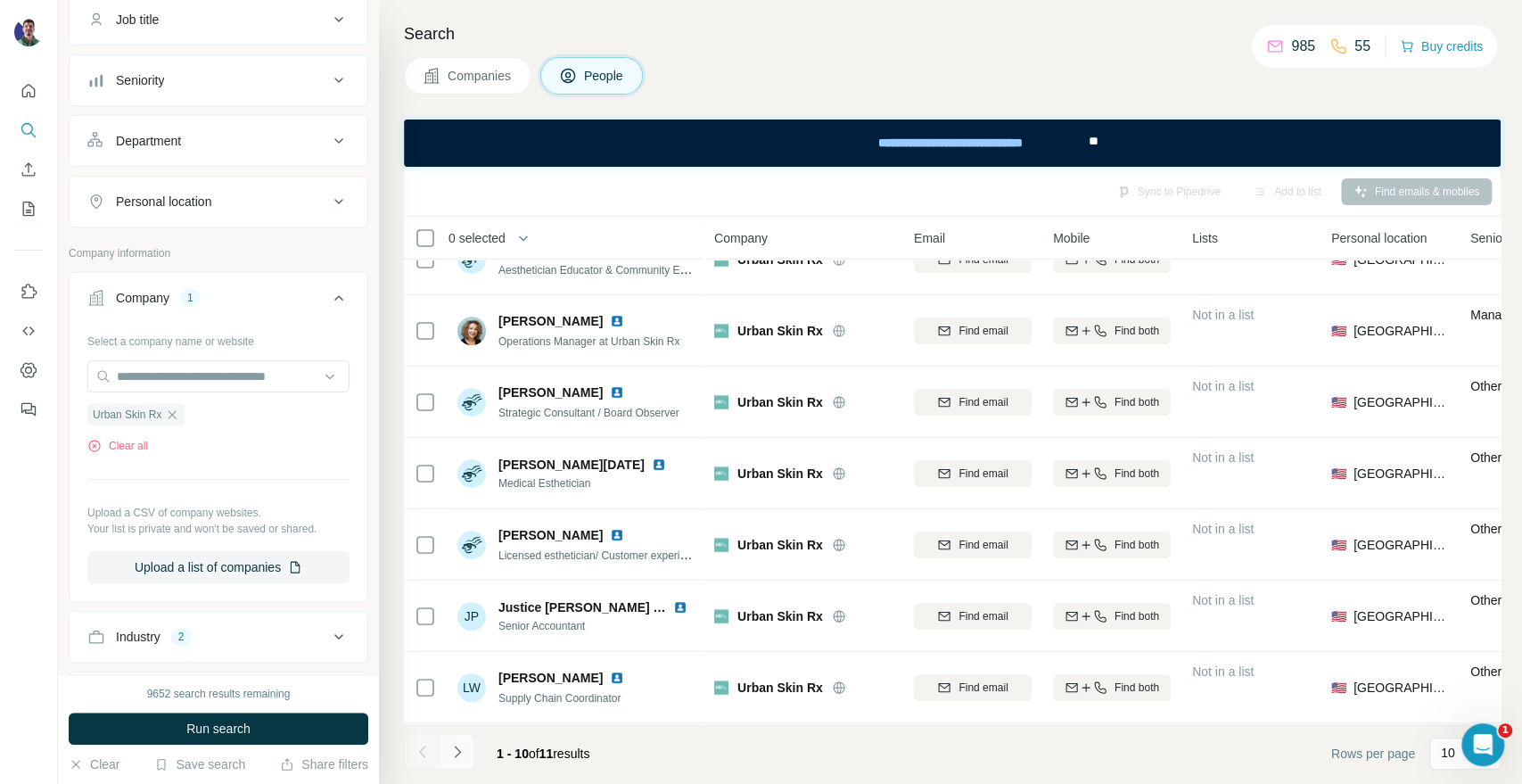
click at [468, 743] on button "Navigate to next page" at bounding box center [458, 751] width 36 height 36
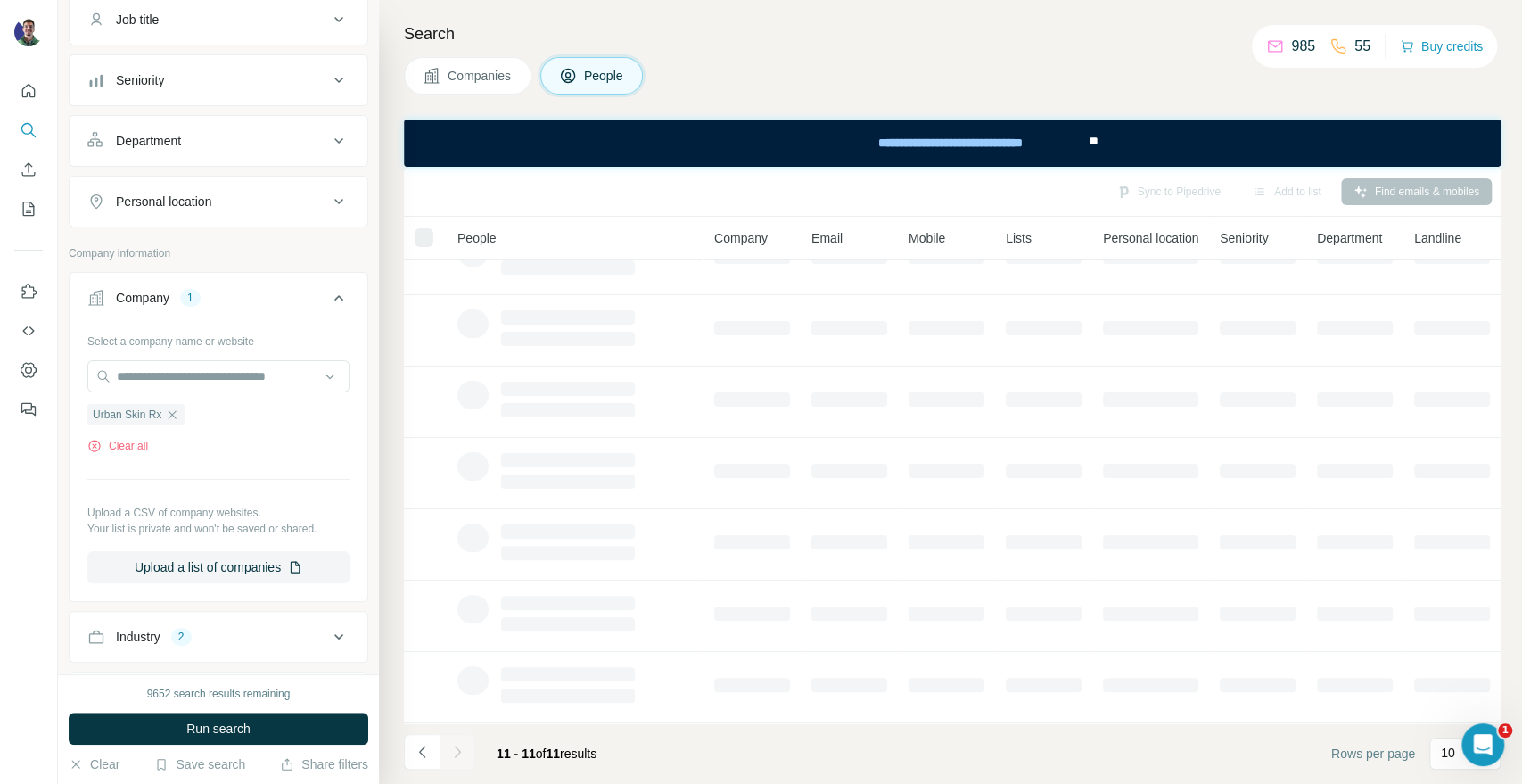
scroll to position [0, 0]
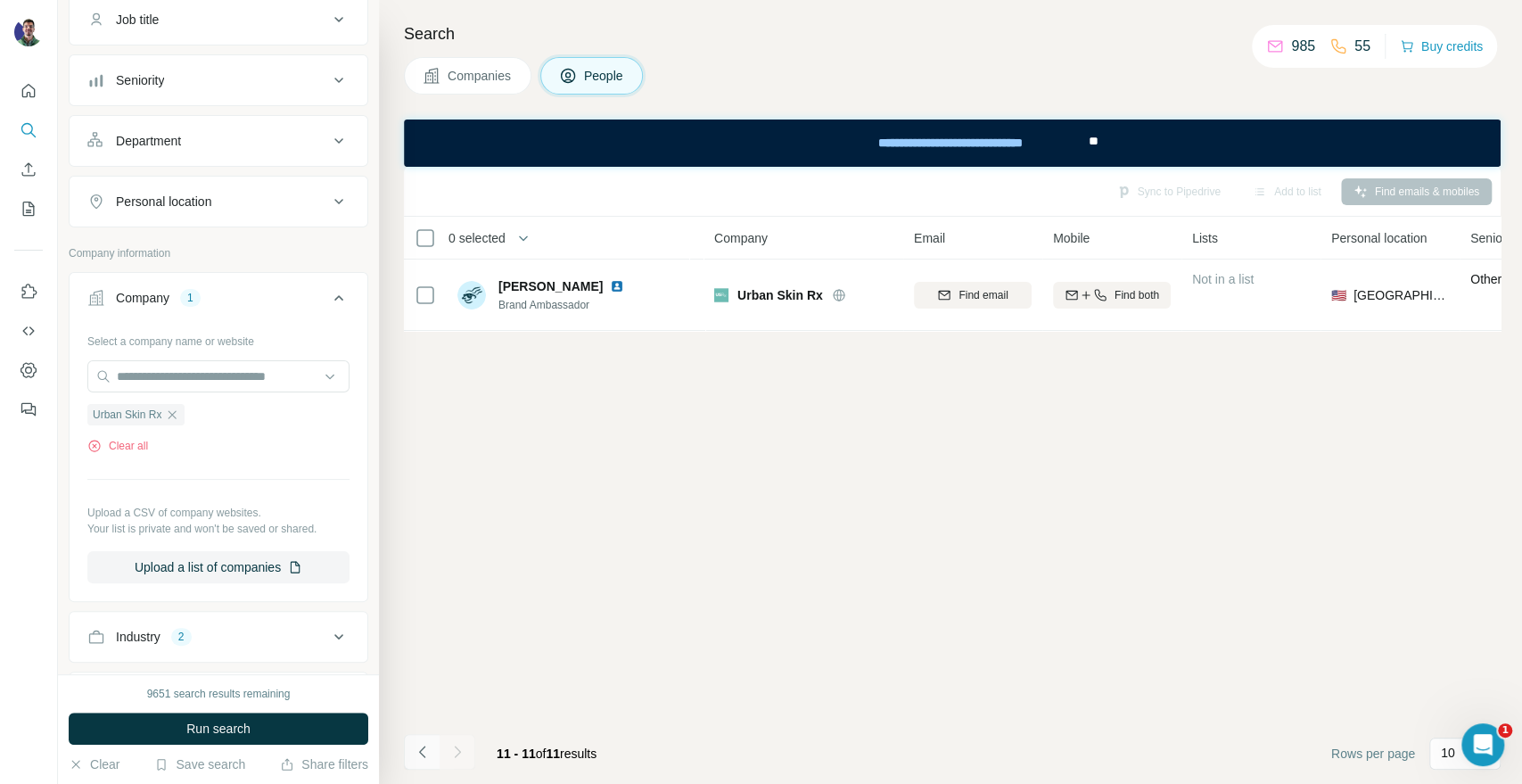
click at [419, 751] on icon "Navigate to previous page" at bounding box center [421, 751] width 7 height 11
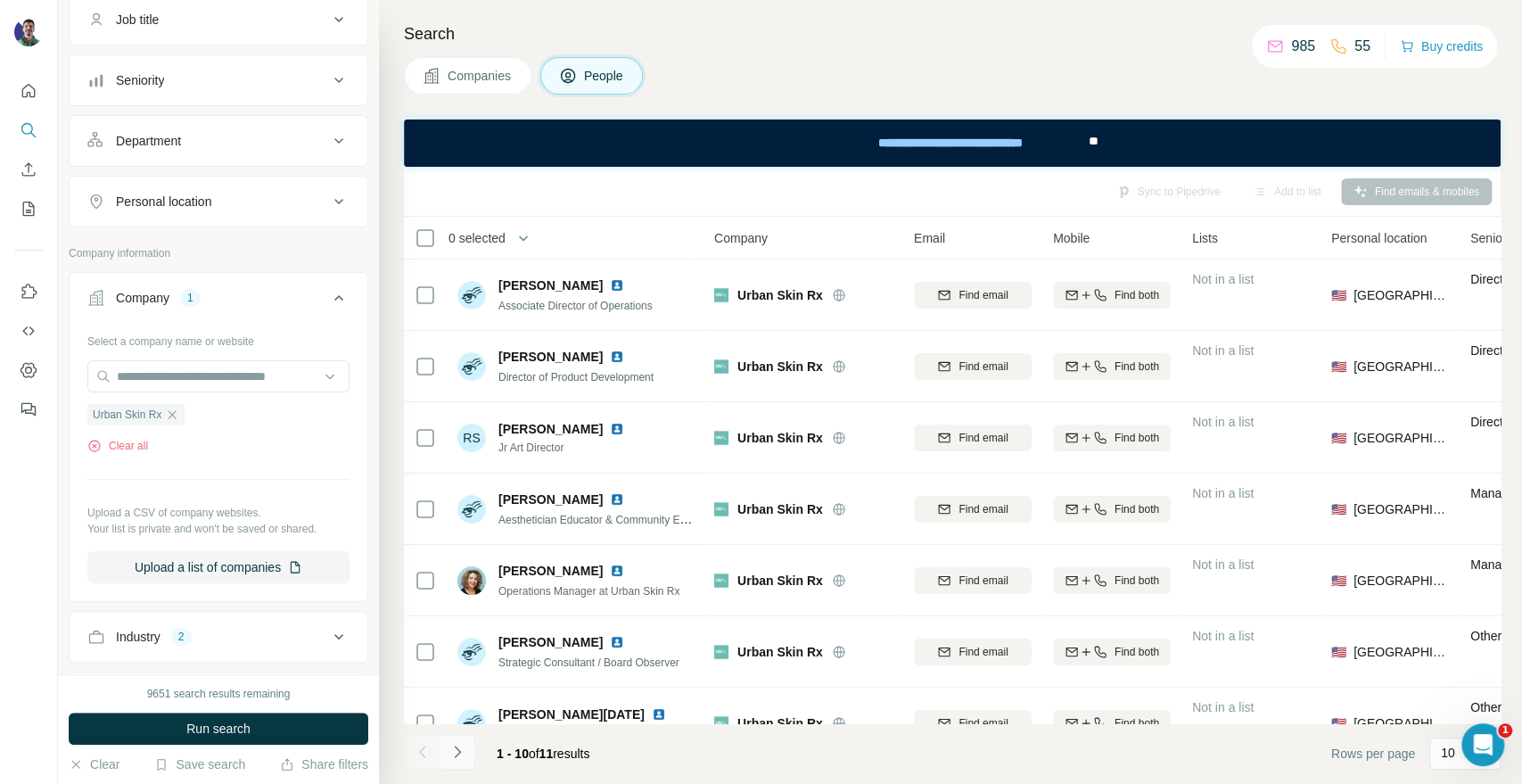
click at [456, 748] on icon "Navigate to next page" at bounding box center [457, 751] width 18 height 18
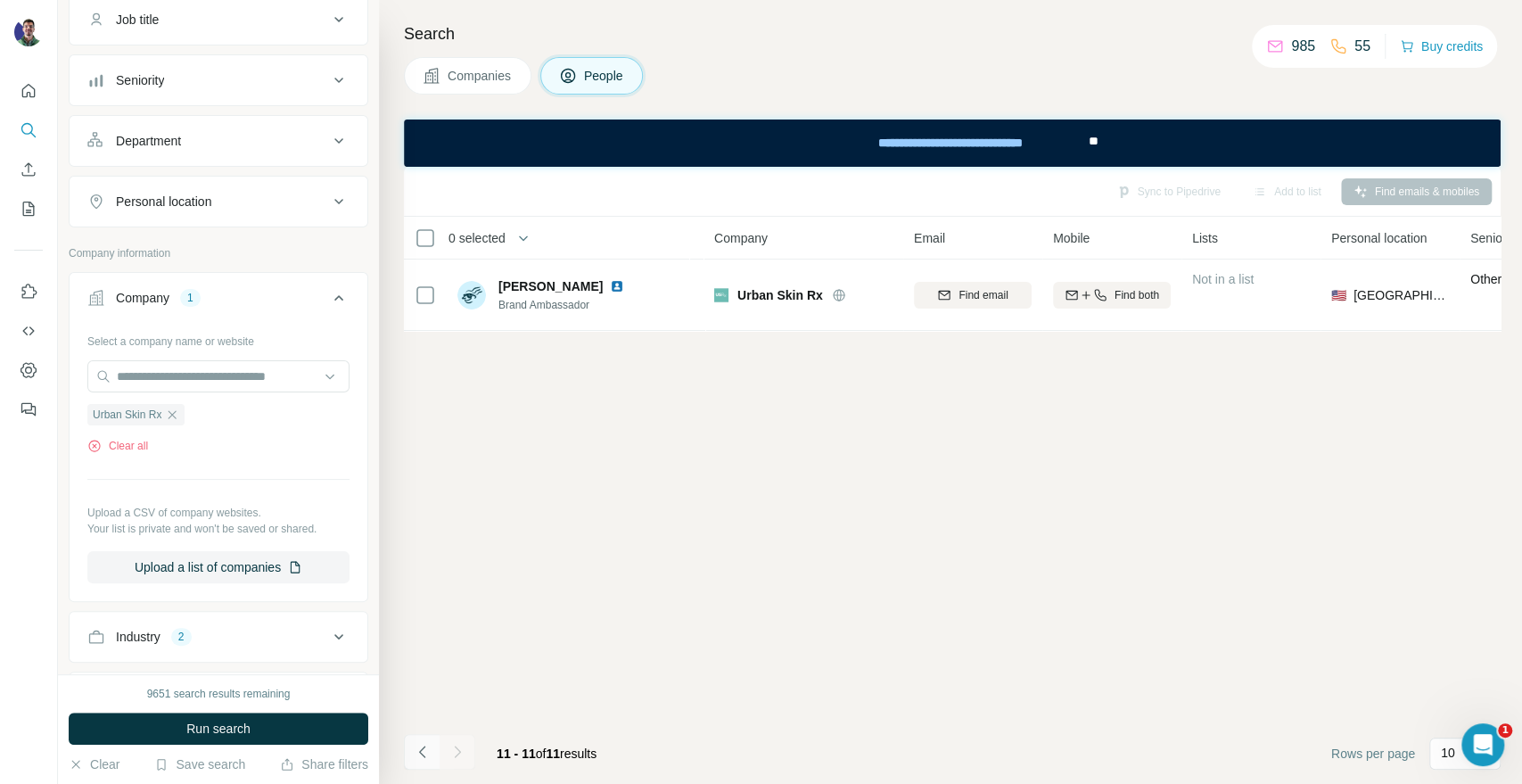
click at [428, 749] on icon "Navigate to previous page" at bounding box center [422, 751] width 18 height 18
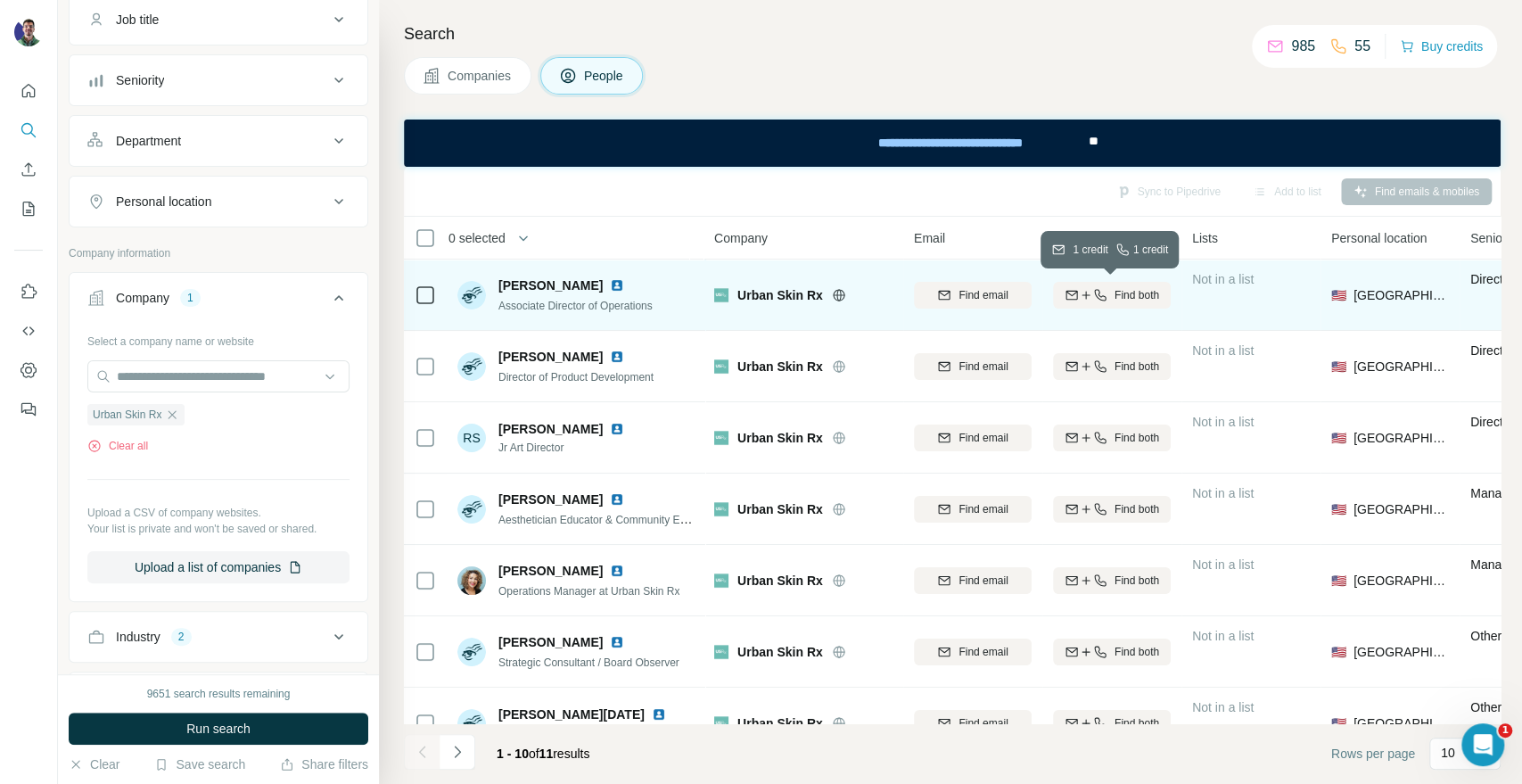
click at [1110, 287] on div "Find both" at bounding box center [1112, 295] width 118 height 16
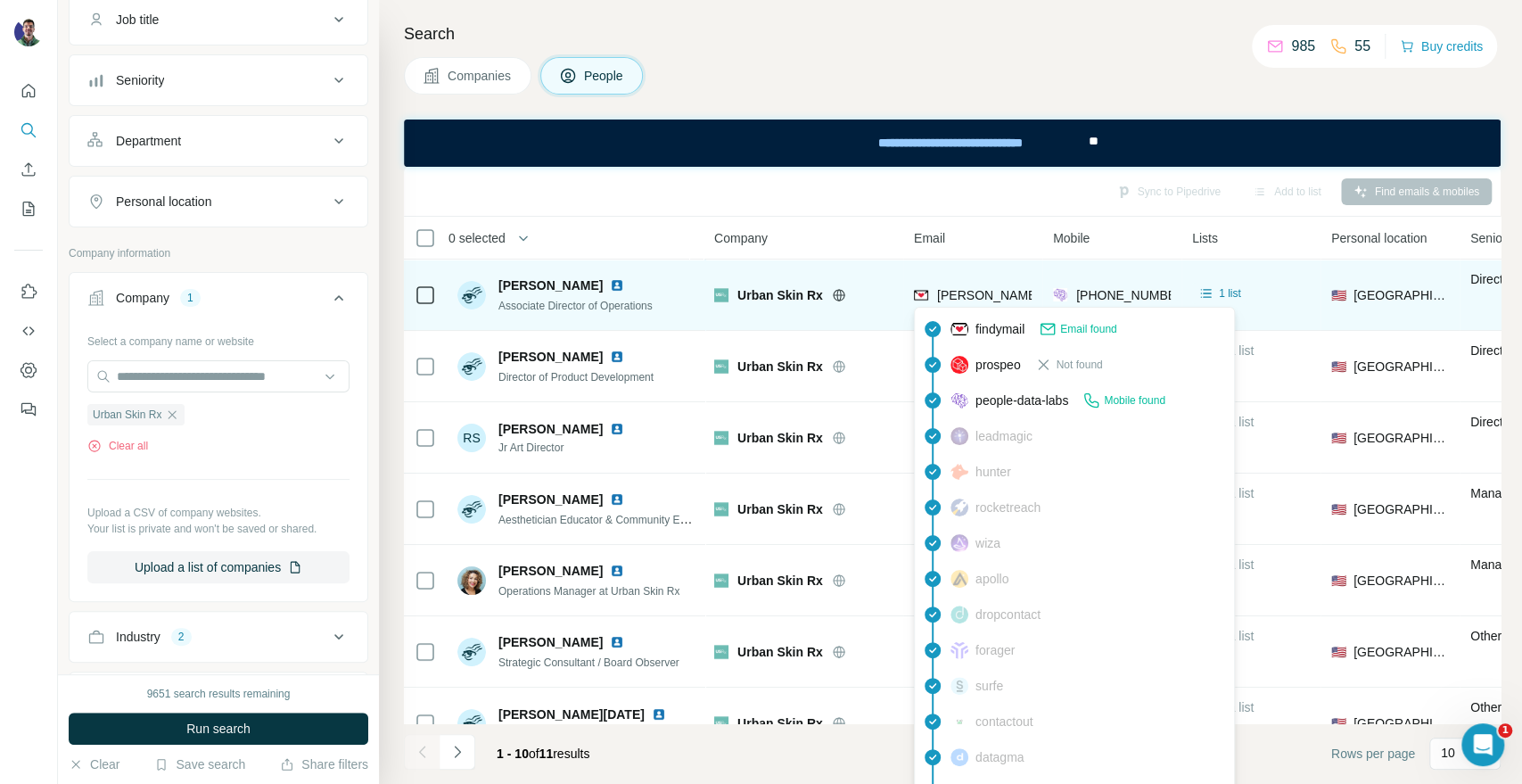
click at [1000, 296] on span "[PERSON_NAME][EMAIL_ADDRESS][DOMAIN_NAME]" at bounding box center [1093, 295] width 314 height 14
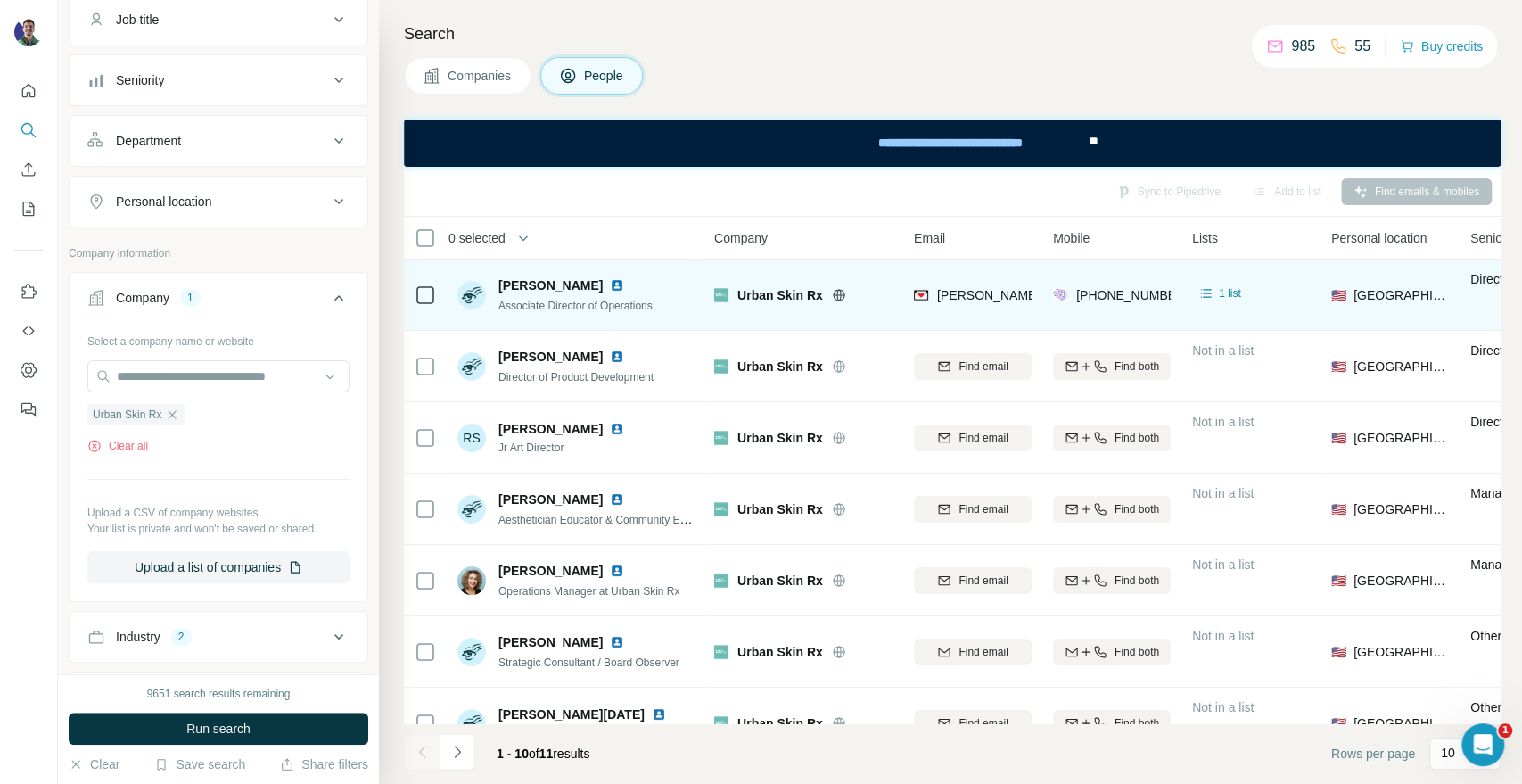
click at [783, 263] on td "Urban Skin Rx" at bounding box center [803, 295] width 199 height 71
drag, startPoint x: 535, startPoint y: 285, endPoint x: 481, endPoint y: 283, distance: 54.0
click at [481, 283] on div "[PERSON_NAME] Associate Director of Operations" at bounding box center [555, 295] width 196 height 37
click at [770, 298] on span "Urban Skin Rx" at bounding box center [780, 295] width 85 height 18
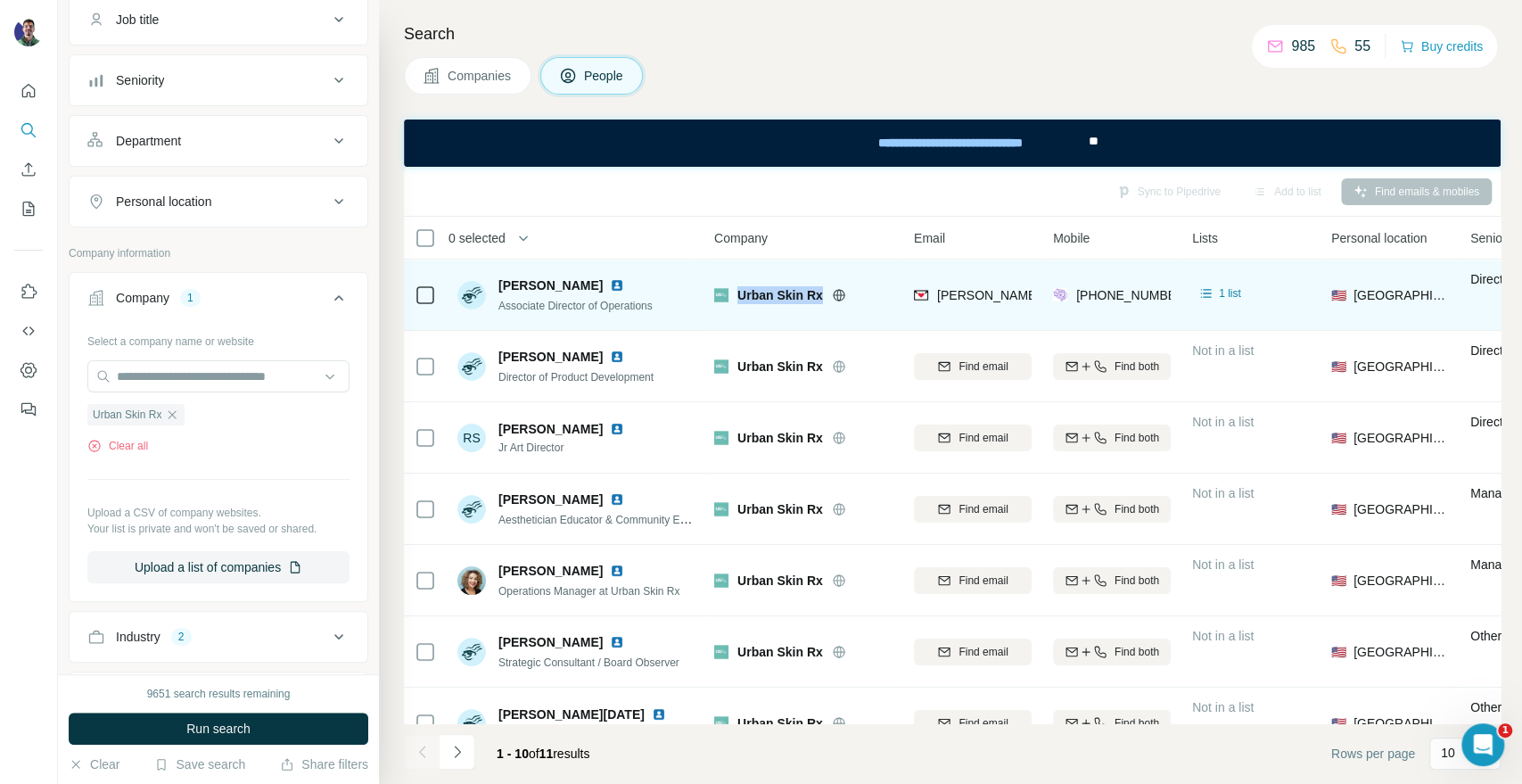
click at [770, 298] on span "Urban Skin Rx" at bounding box center [780, 295] width 85 height 18
drag, startPoint x: 537, startPoint y: 278, endPoint x: 496, endPoint y: 287, distance: 42.0
click at [496, 287] on div "[PERSON_NAME] Associate Director of Operations" at bounding box center [555, 295] width 196 height 37
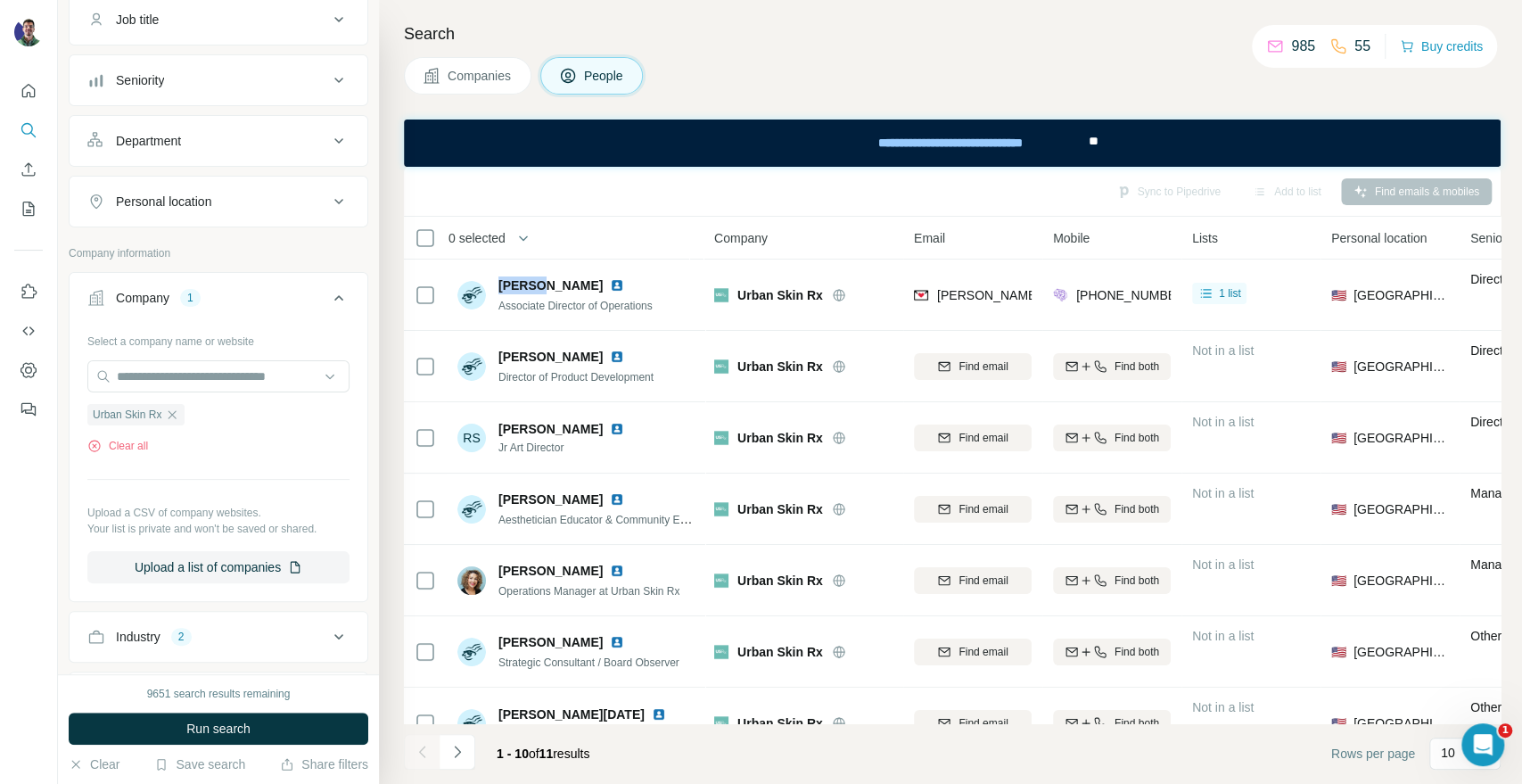
click at [436, 79] on icon at bounding box center [432, 75] width 18 height 18
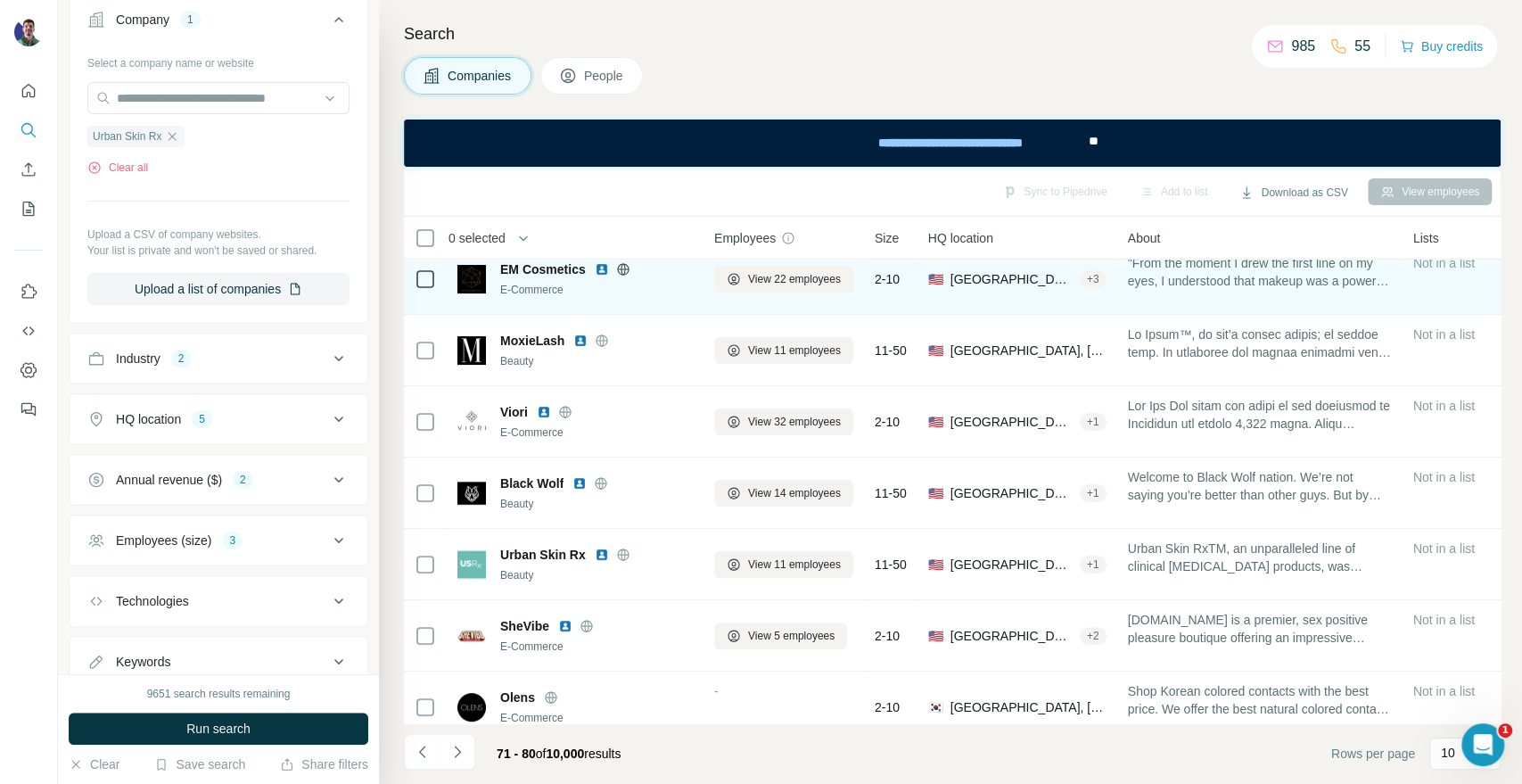
scroll to position [258, 0]
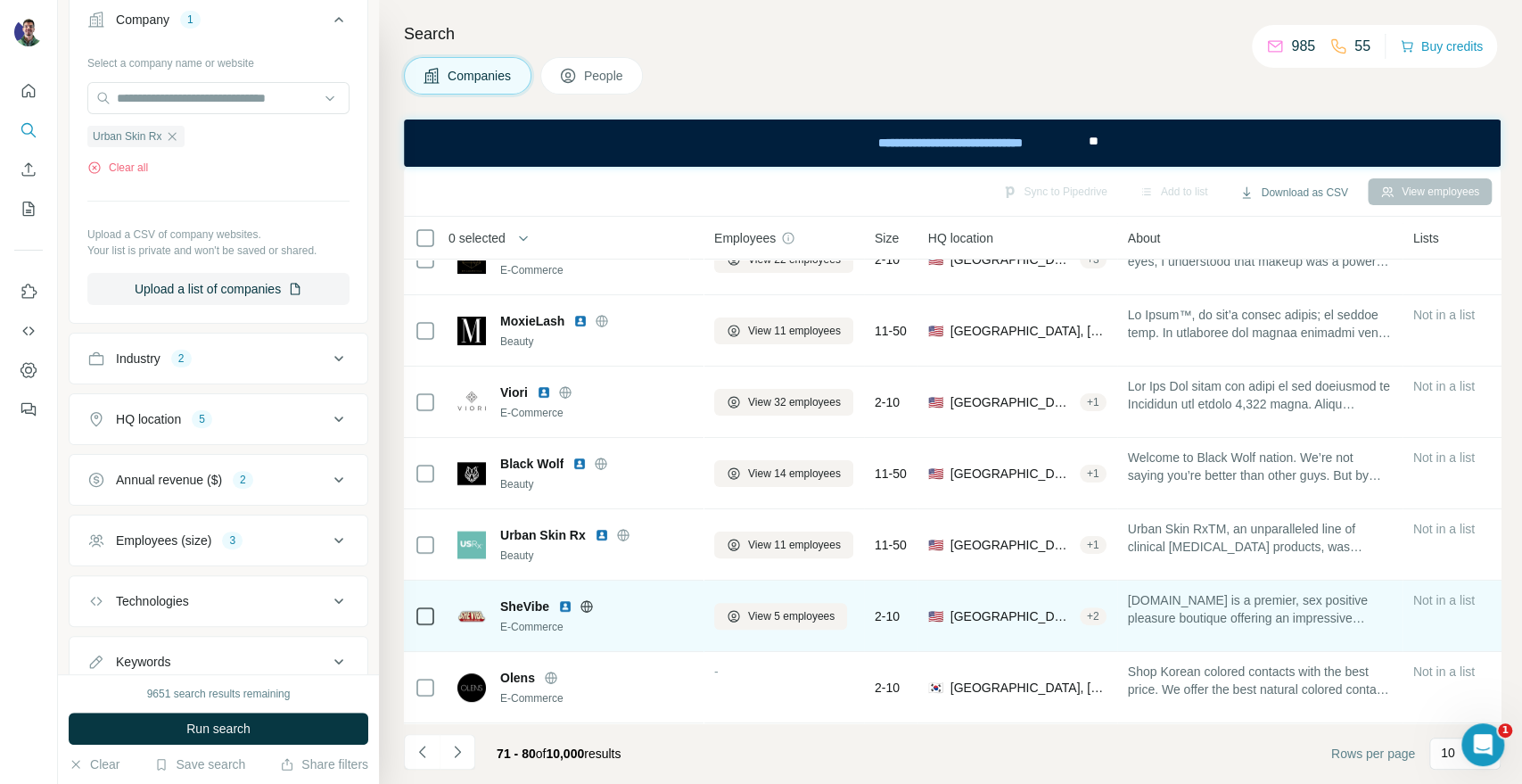
click at [587, 605] on icon at bounding box center [586, 605] width 11 height 1
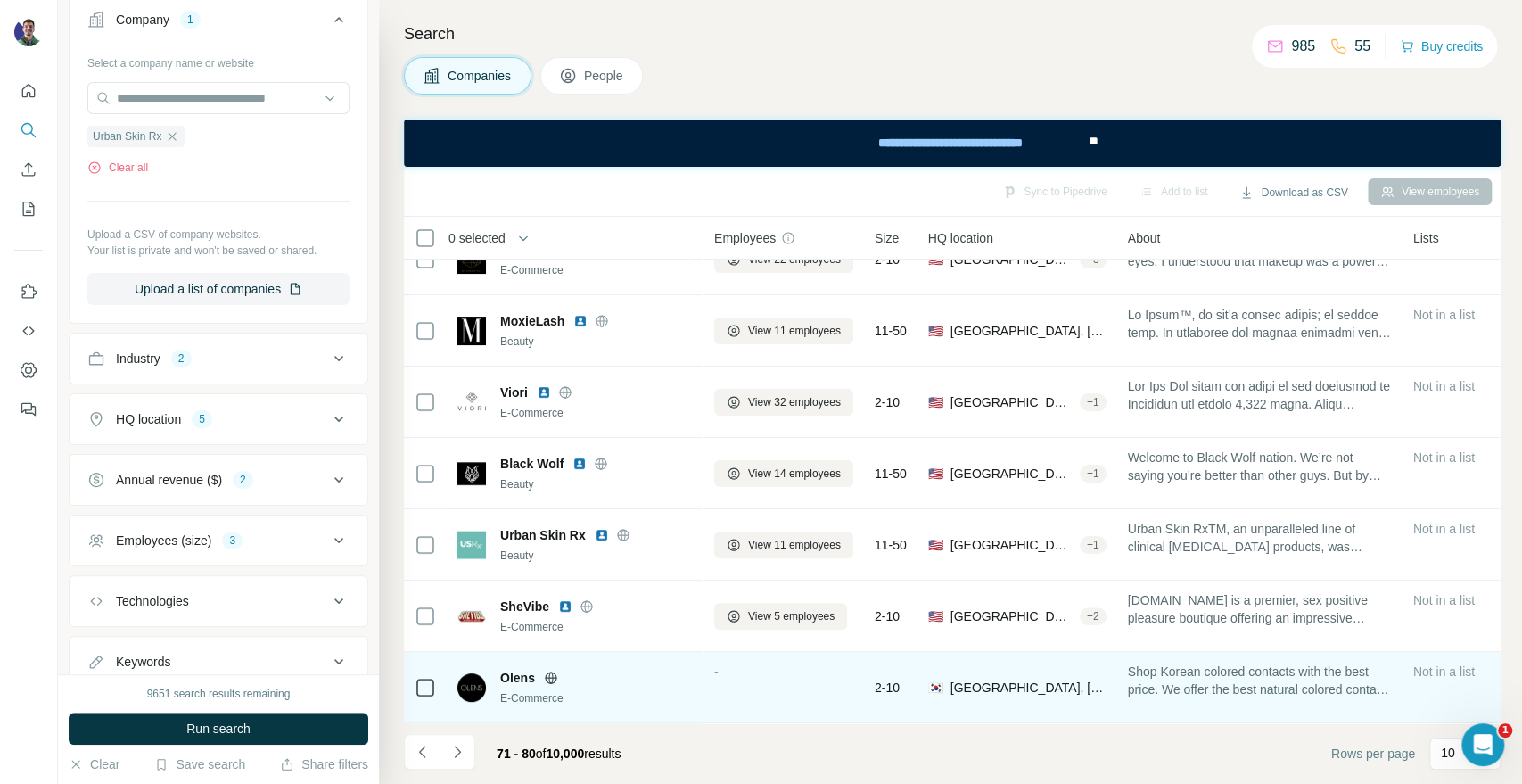
click at [556, 671] on icon at bounding box center [550, 677] width 14 height 14
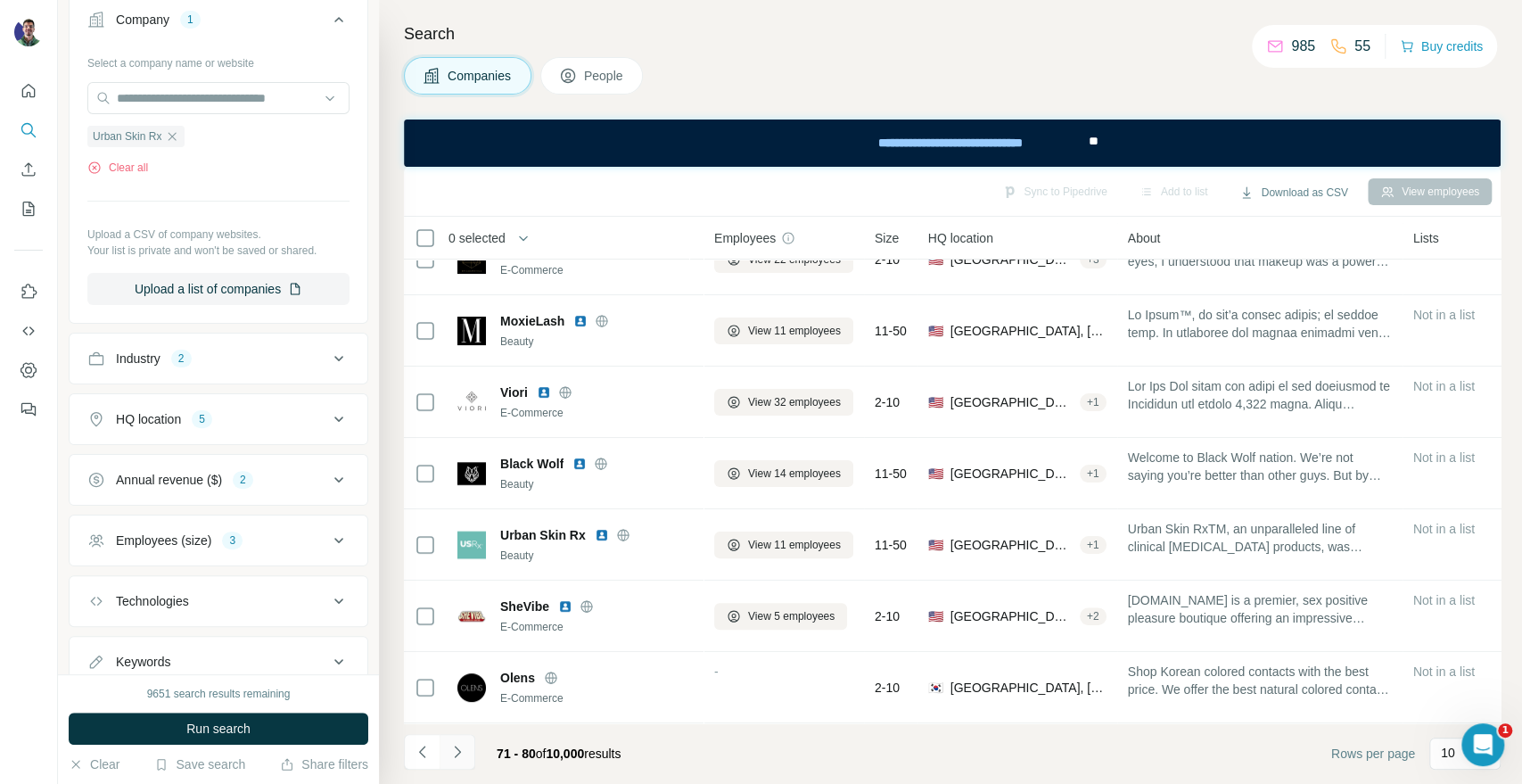
click at [463, 754] on icon "Navigate to next page" at bounding box center [457, 751] width 18 height 18
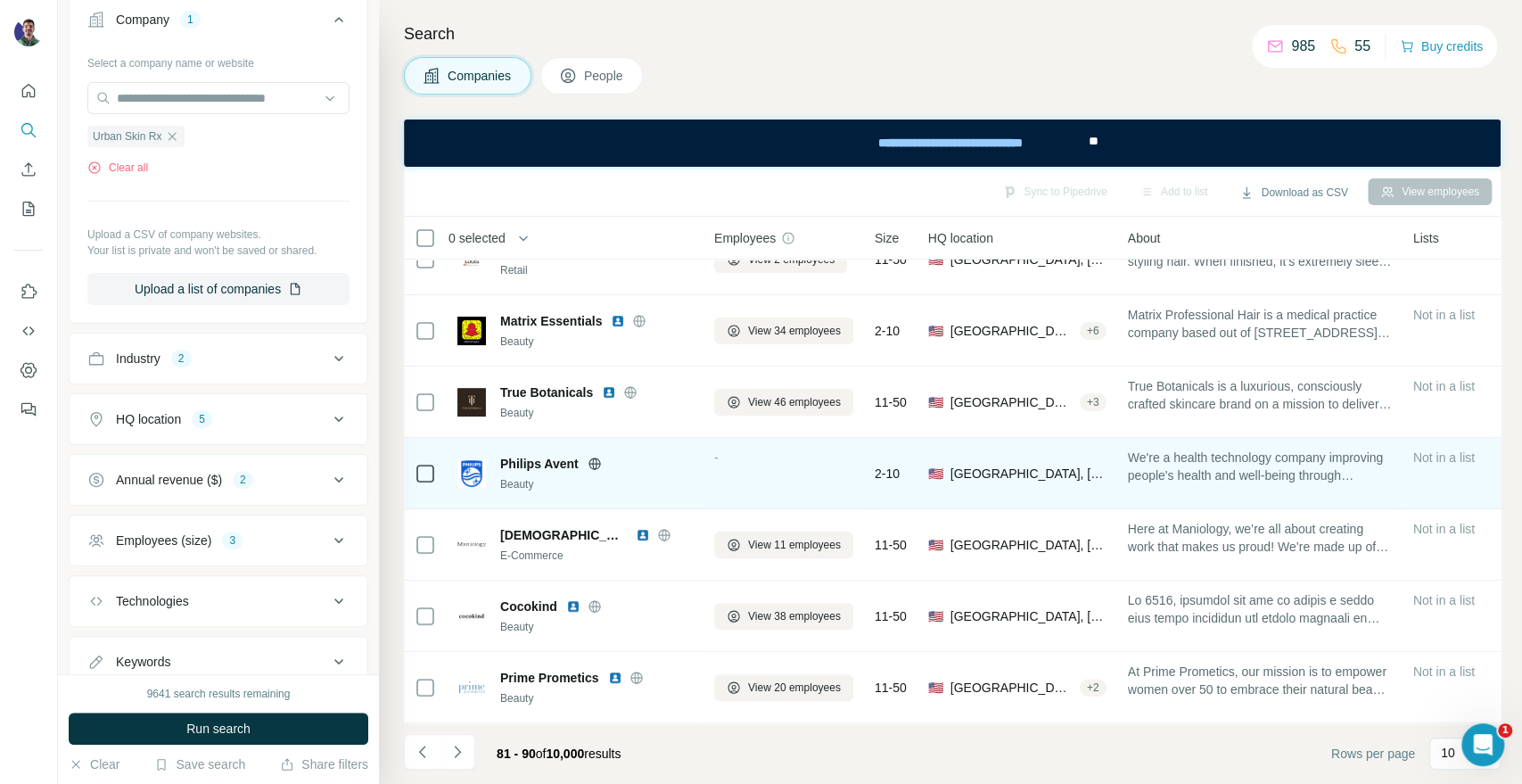
click at [800, 480] on div "-" at bounding box center [783, 472] width 139 height 49
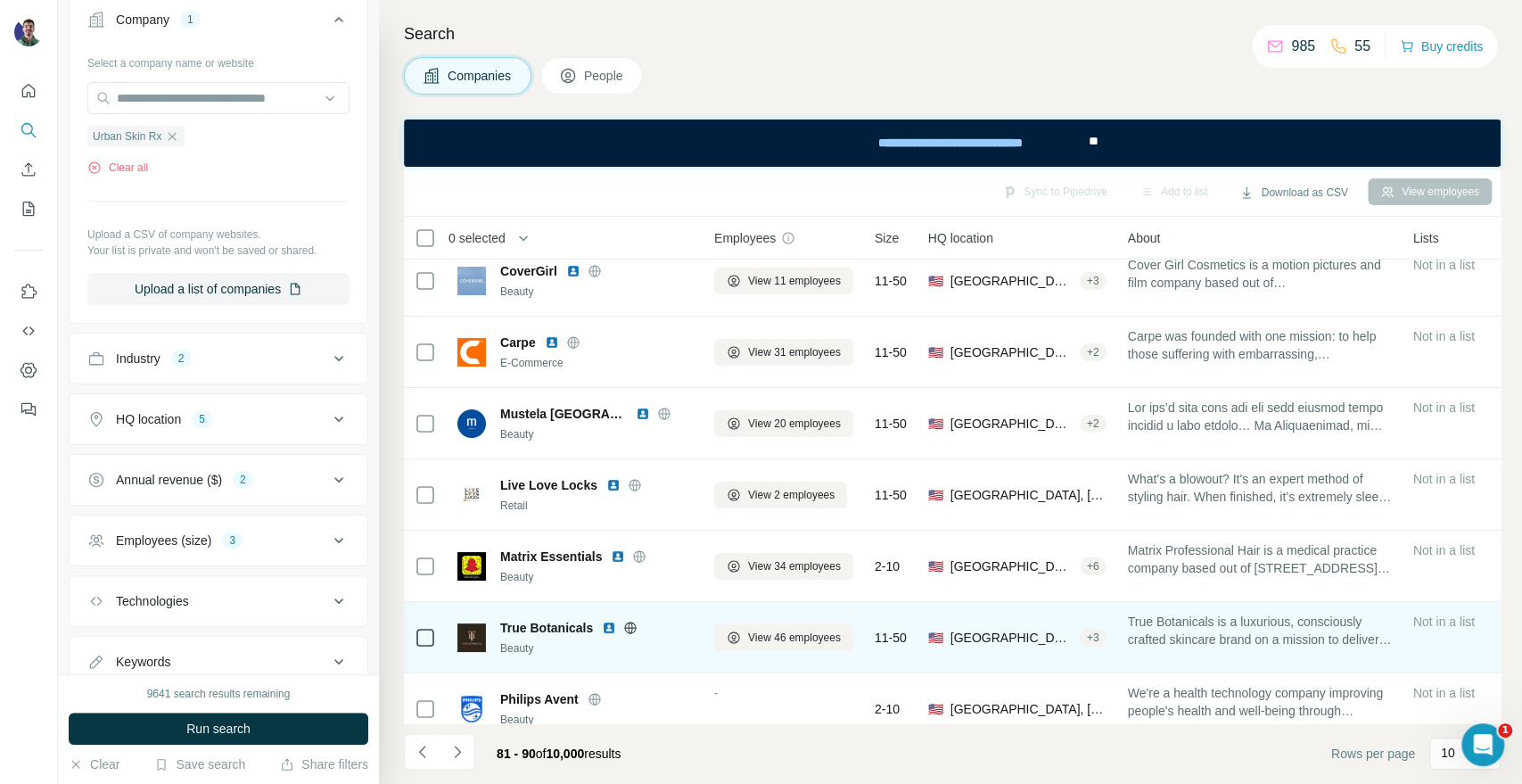
scroll to position [0, 0]
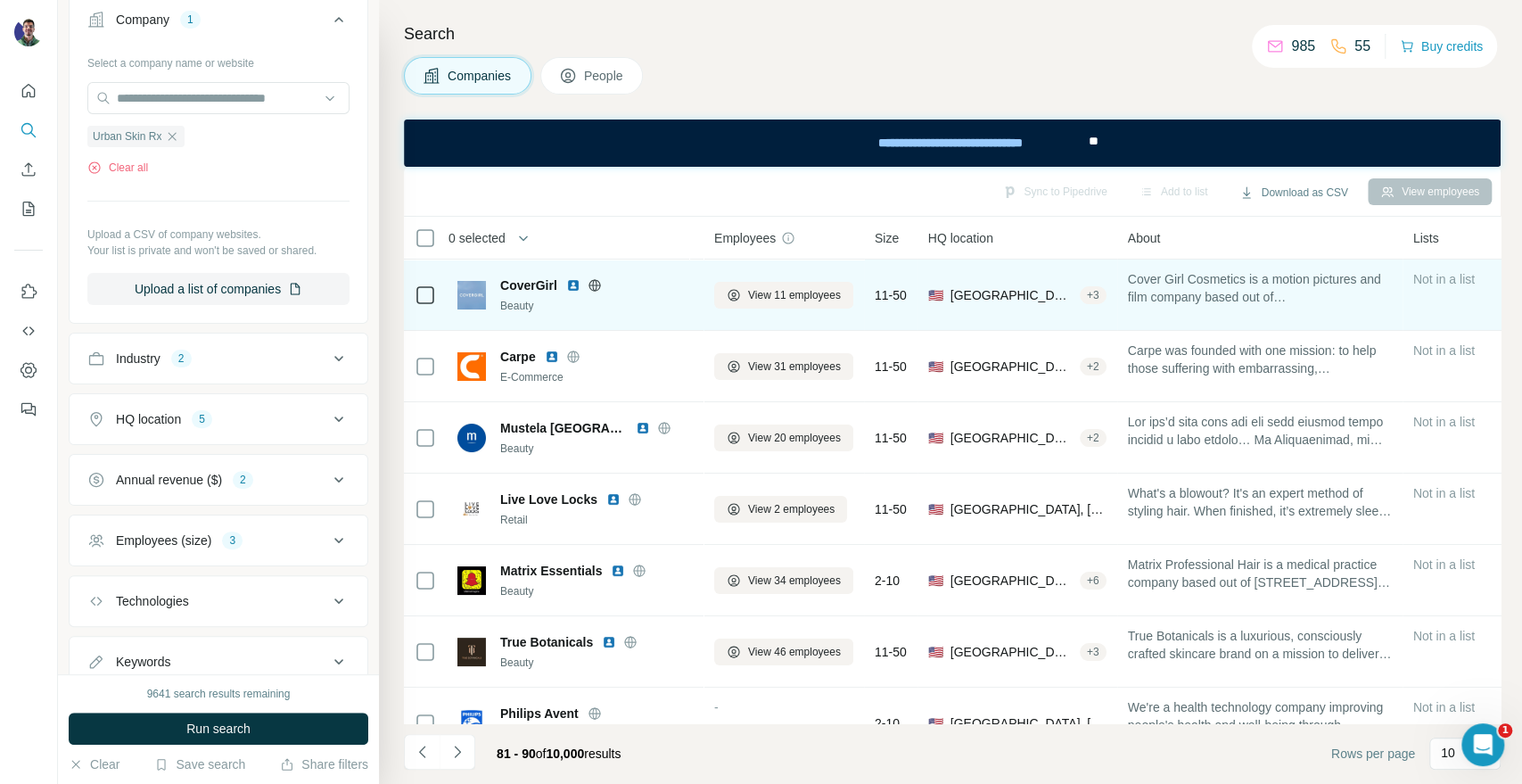
click at [598, 288] on icon at bounding box center [594, 284] width 11 height 11
click at [768, 301] on span "View 11 employees" at bounding box center [794, 295] width 93 height 16
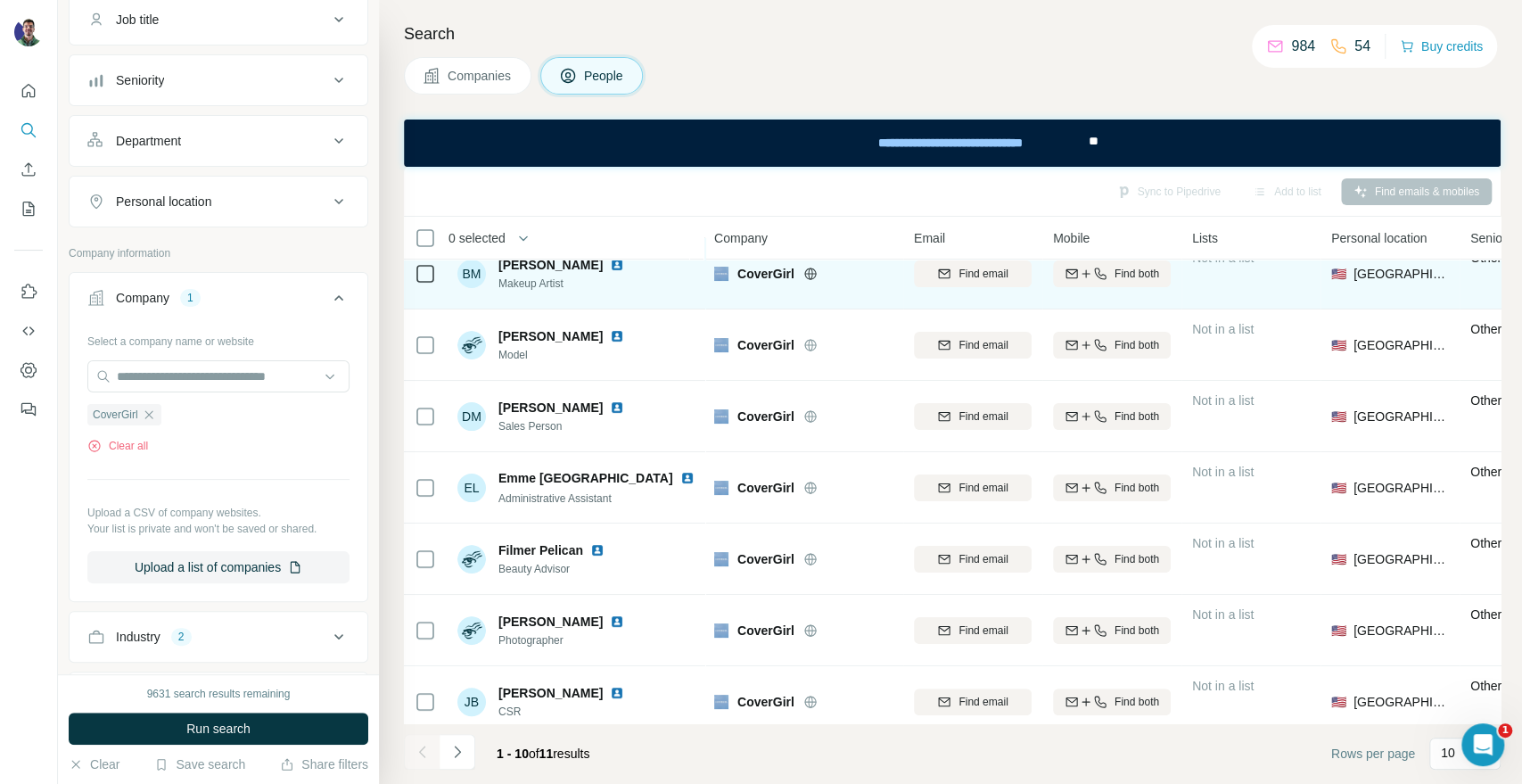
scroll to position [198, 0]
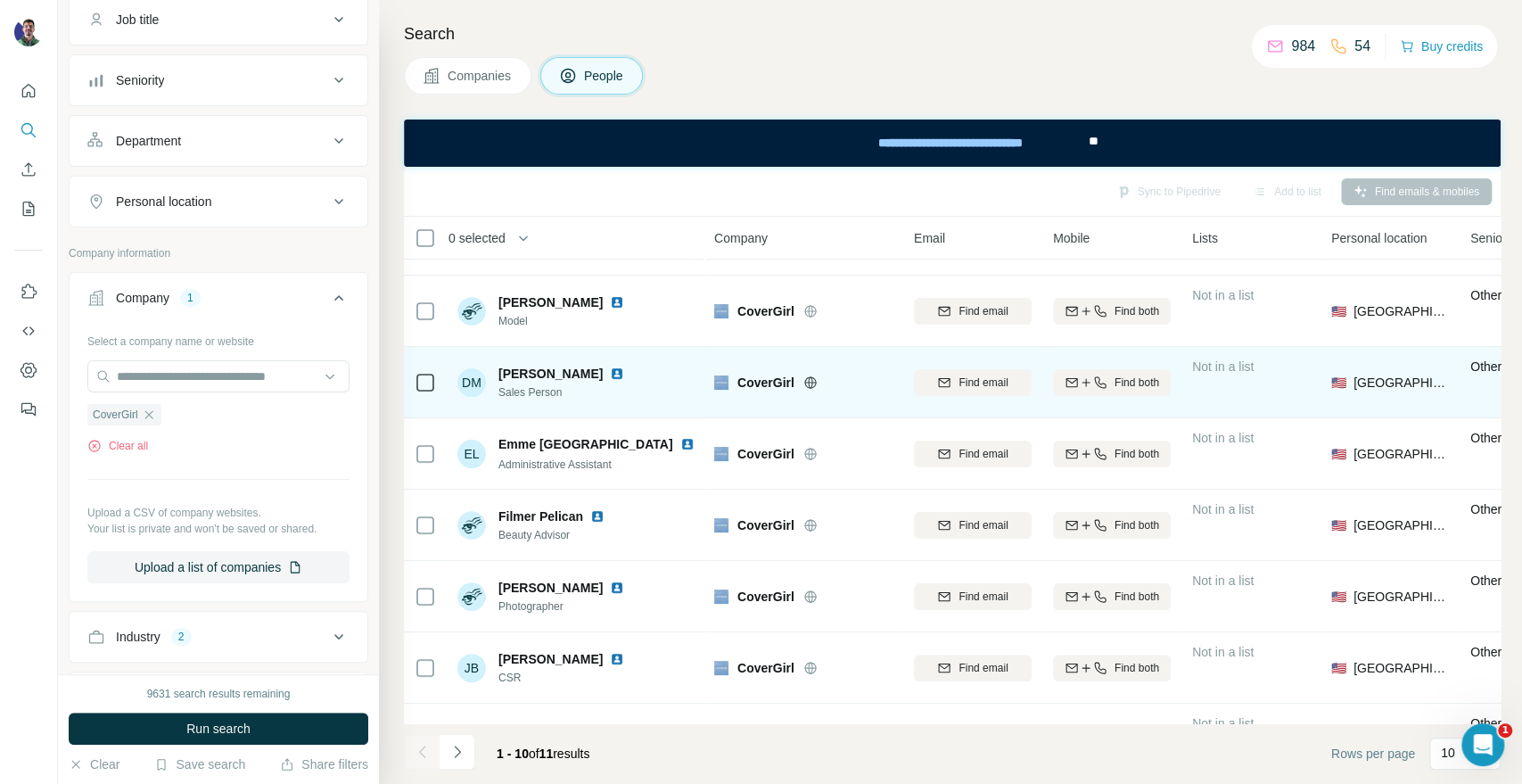
click at [1138, 387] on span "Find both" at bounding box center [1137, 382] width 45 height 16
click at [1373, 79] on div "Companies People" at bounding box center [953, 76] width 1097 height 37
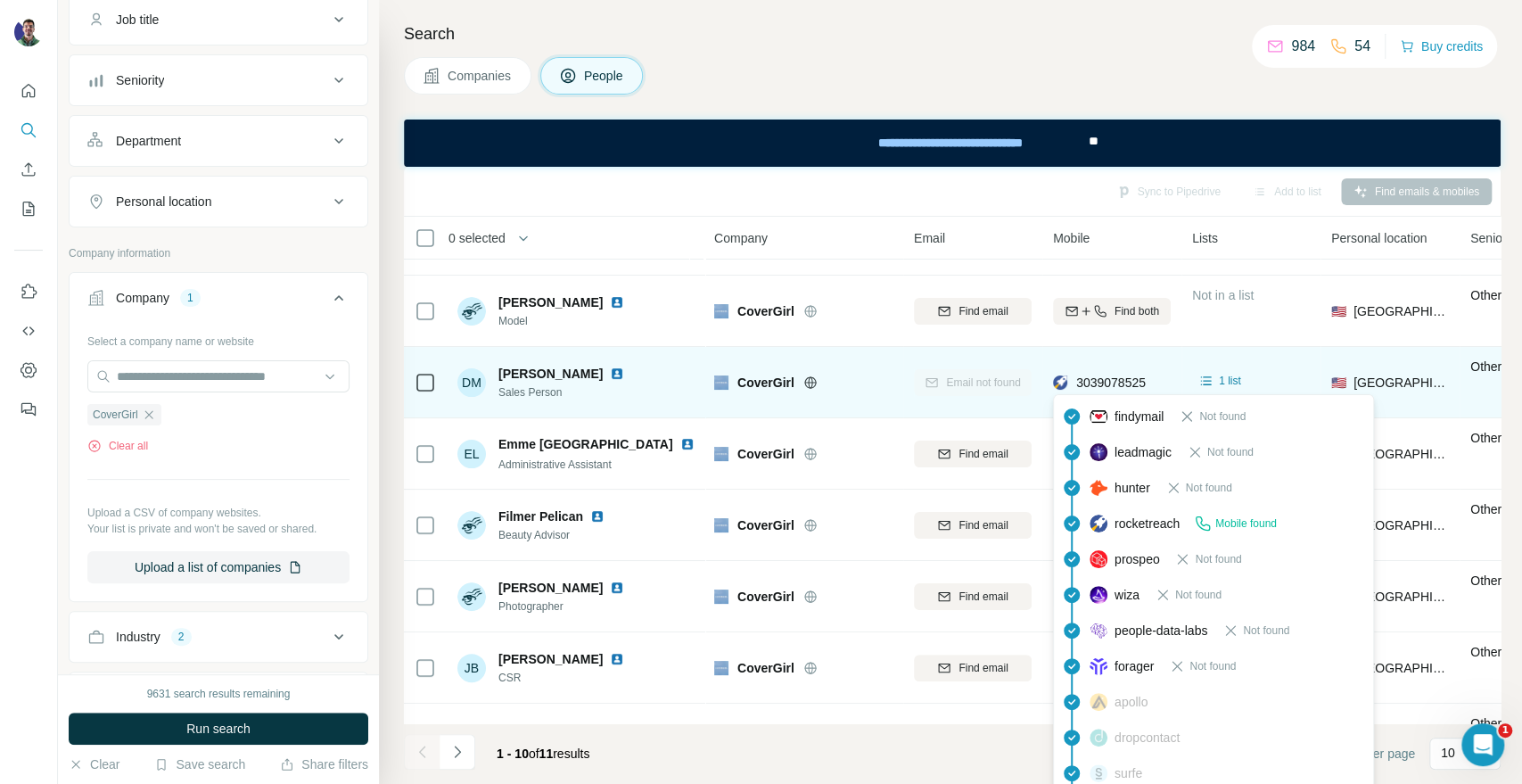
drag, startPoint x: 1106, startPoint y: 399, endPoint x: 1101, endPoint y: 390, distance: 10.3
click at [1105, 399] on div "findymail Not found" at bounding box center [1213, 416] width 312 height 36
click at [1101, 390] on div "3039078525" at bounding box center [1111, 382] width 69 height 18
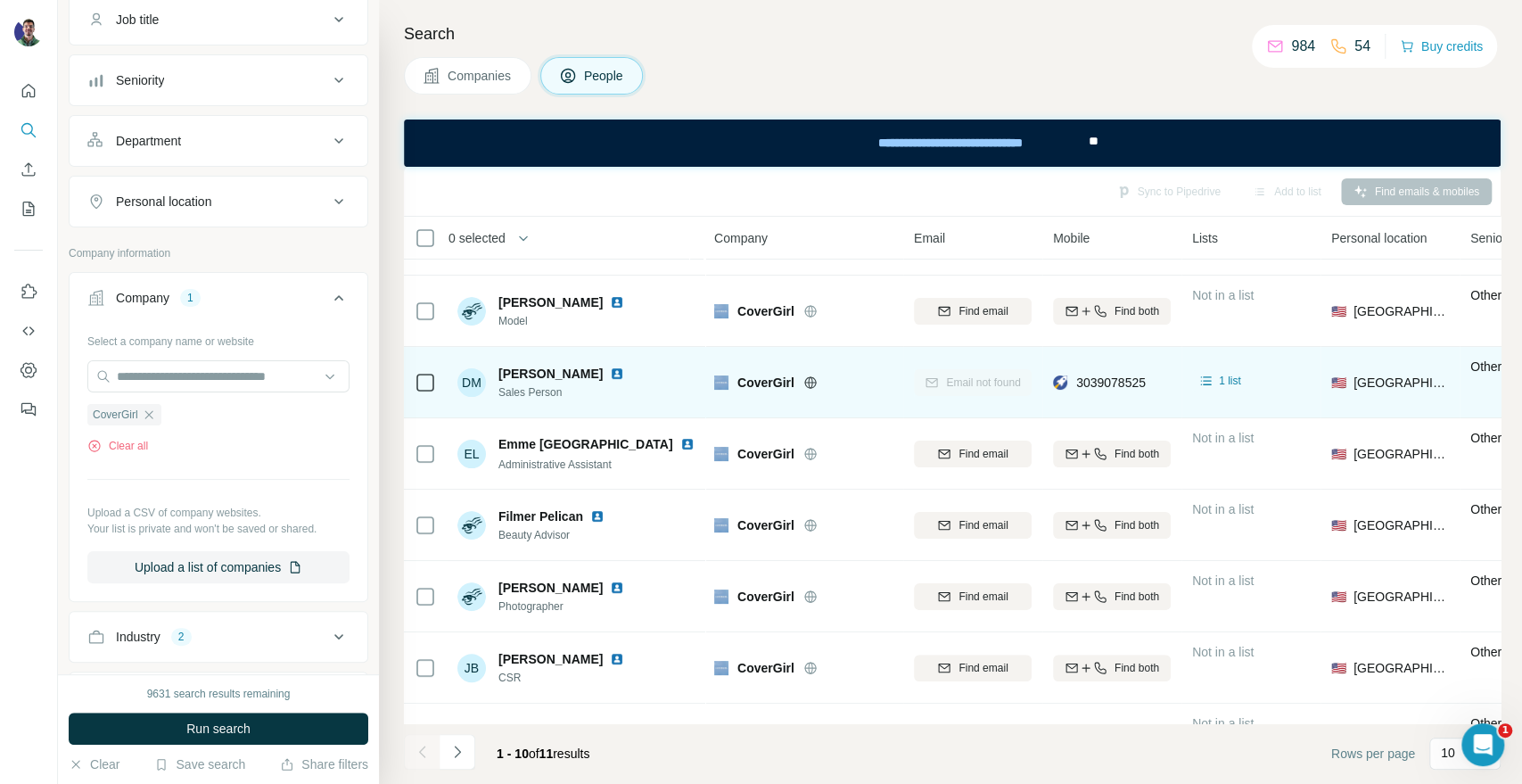
click at [886, 369] on div "CoverGirl" at bounding box center [803, 382] width 179 height 49
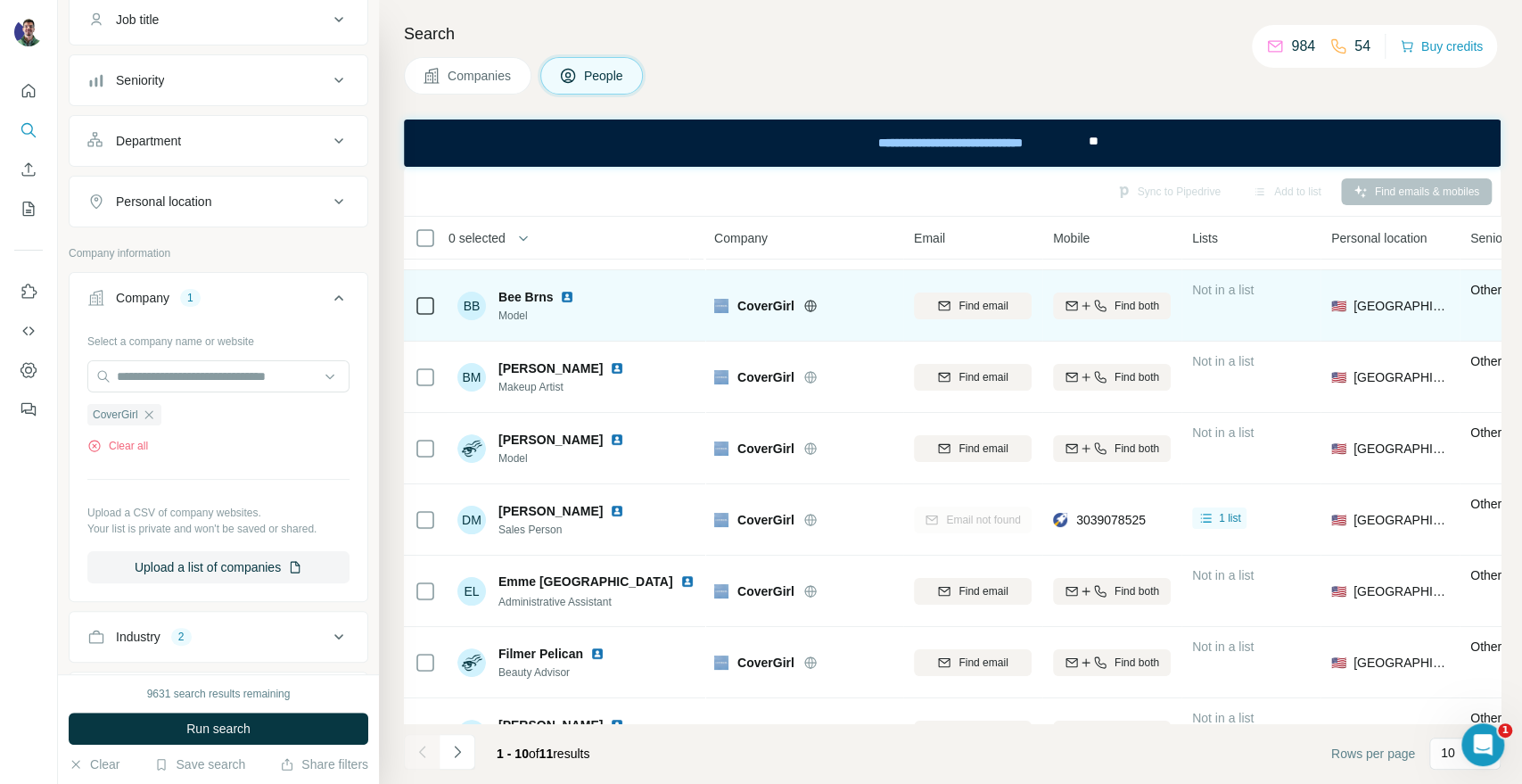
scroll to position [0, 0]
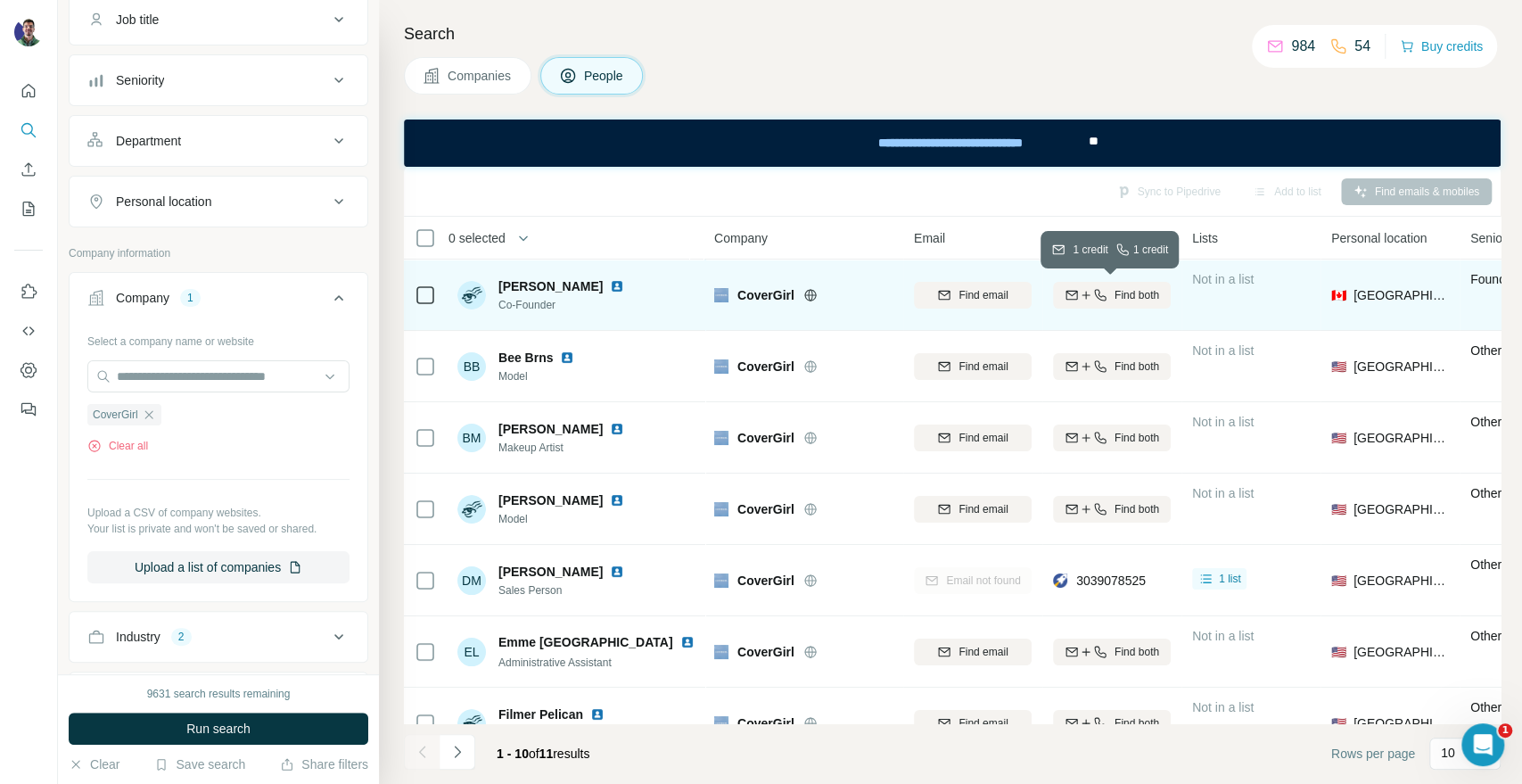
click at [1093, 288] on icon "button" at bounding box center [1100, 295] width 14 height 14
click at [1002, 42] on h4 "Search" at bounding box center [953, 34] width 1097 height 25
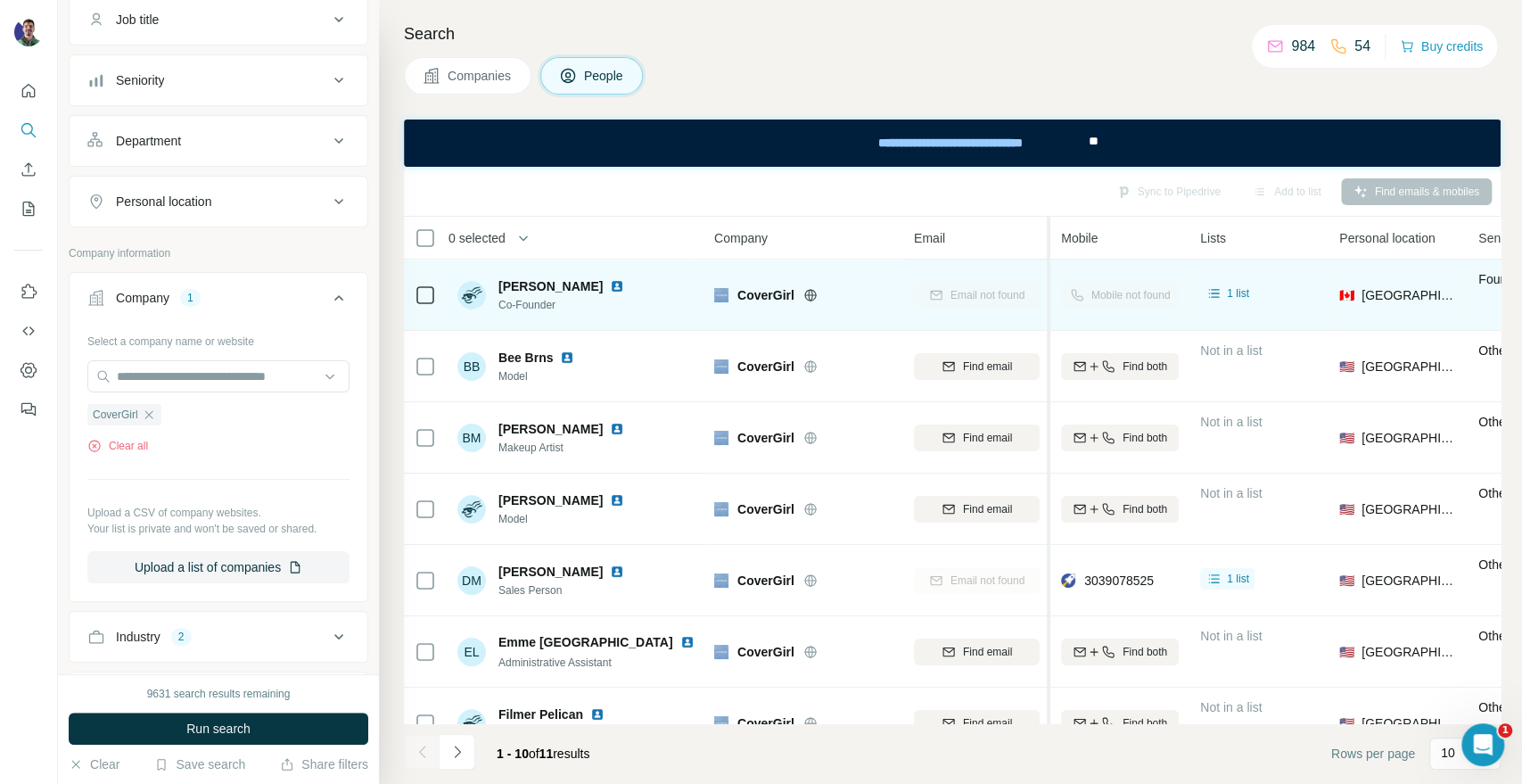
drag, startPoint x: 1038, startPoint y: 285, endPoint x: 1050, endPoint y: 284, distance: 12.0
click at [1050, 284] on table "0 selected People Company Email Mobile Lists Personal location Seniority Depart…" at bounding box center [1175, 595] width 1542 height 756
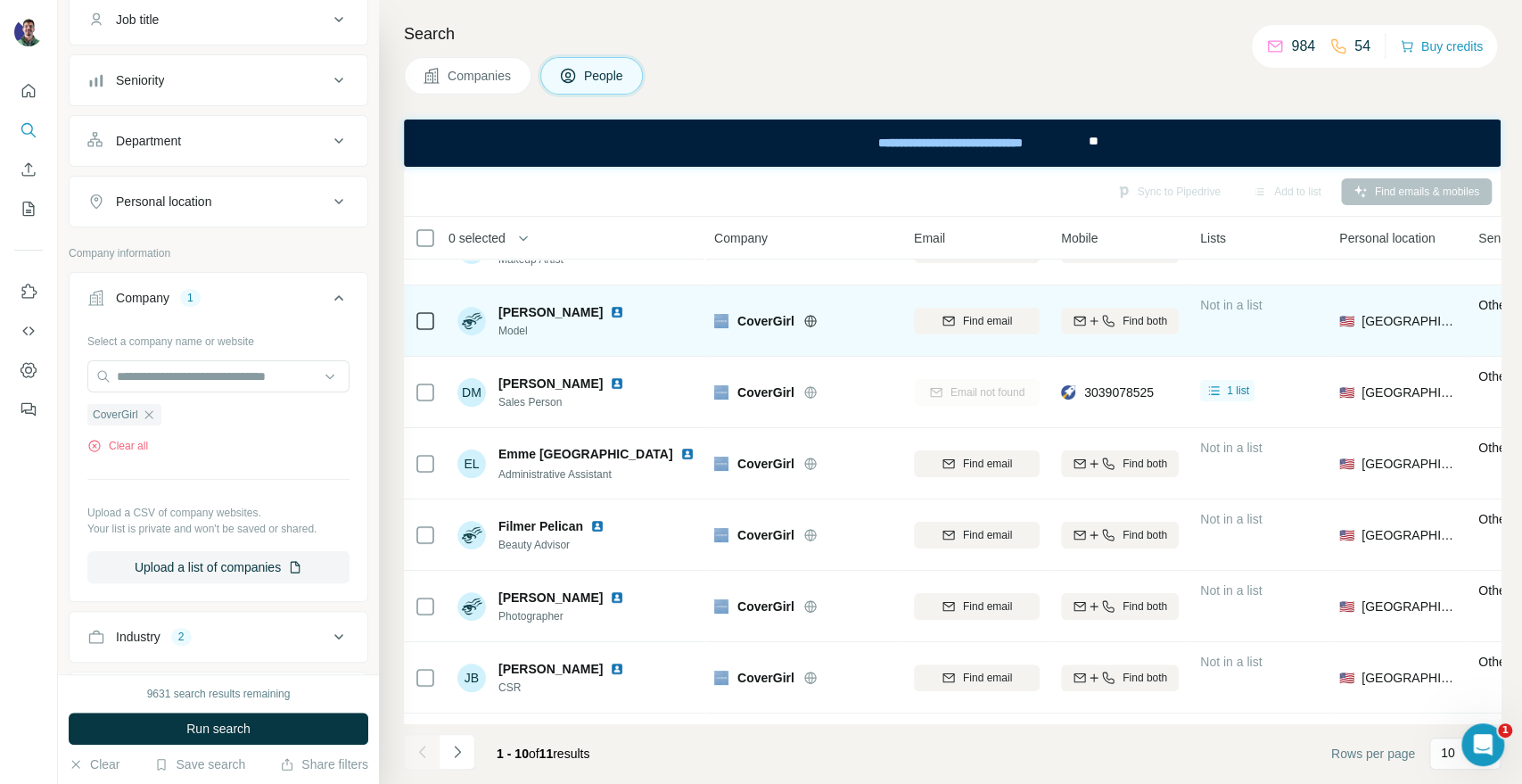
scroll to position [198, 0]
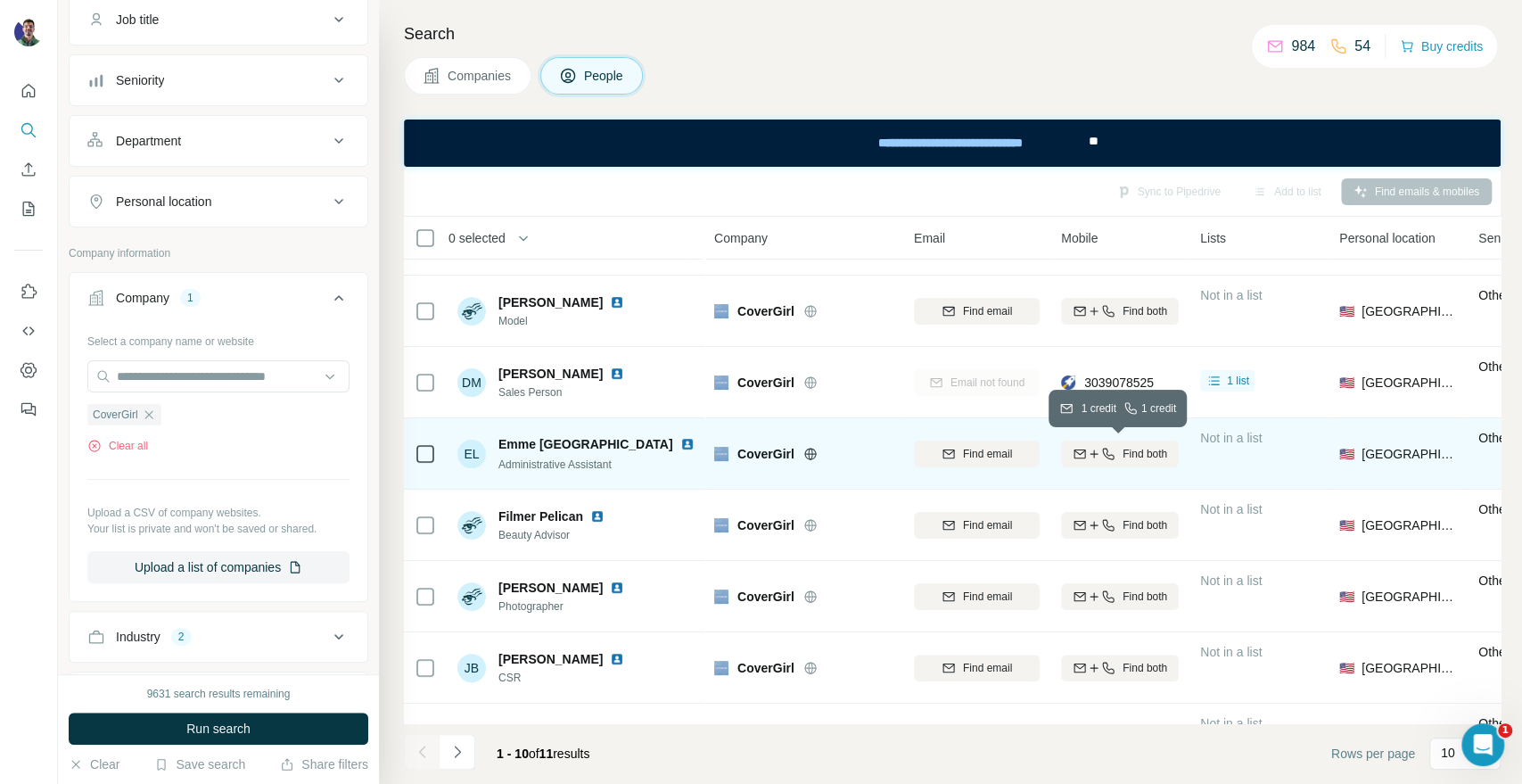
click at [1118, 454] on div "Find both" at bounding box center [1120, 453] width 118 height 16
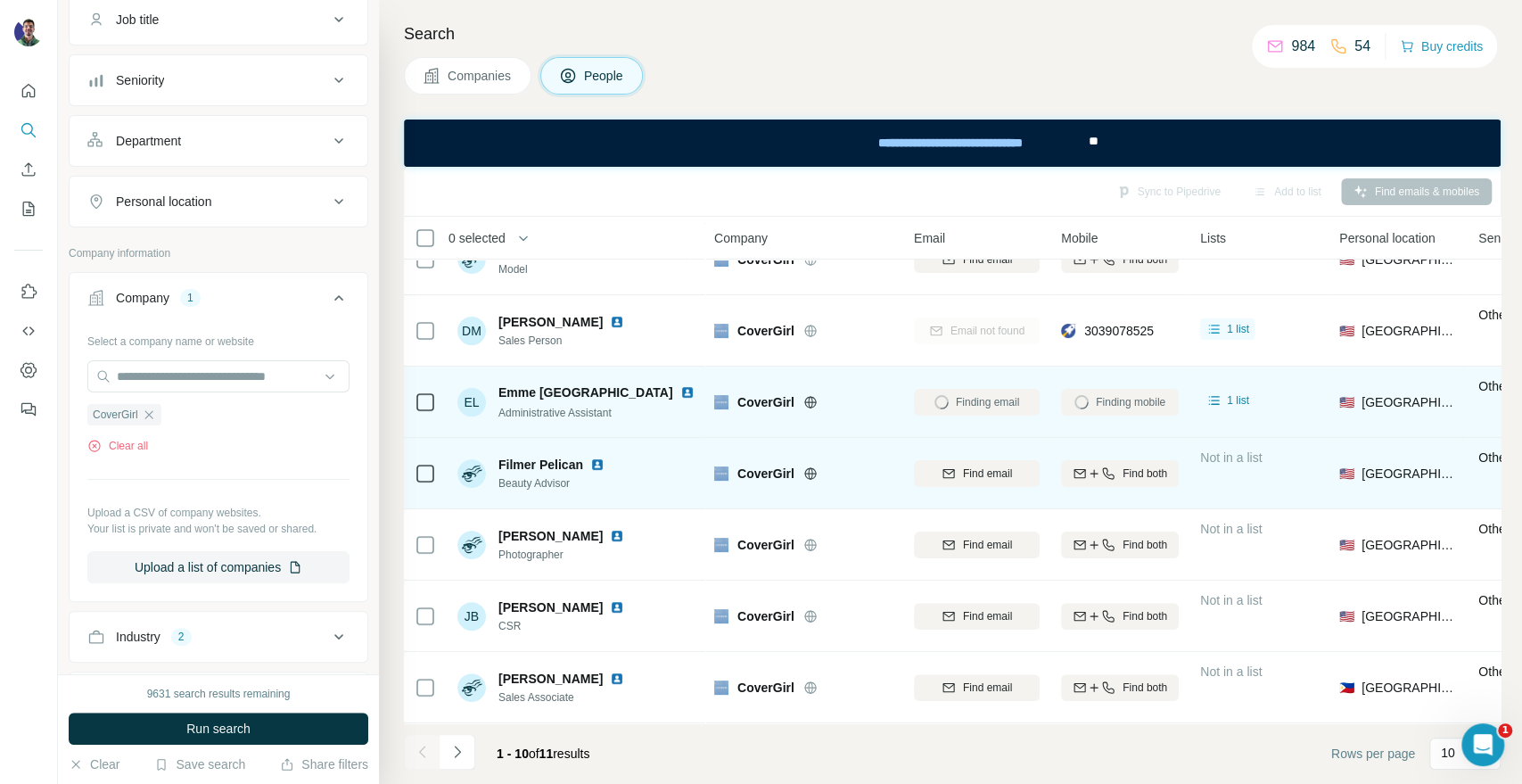
scroll to position [258, 0]
